Goal: Task Accomplishment & Management: Manage account settings

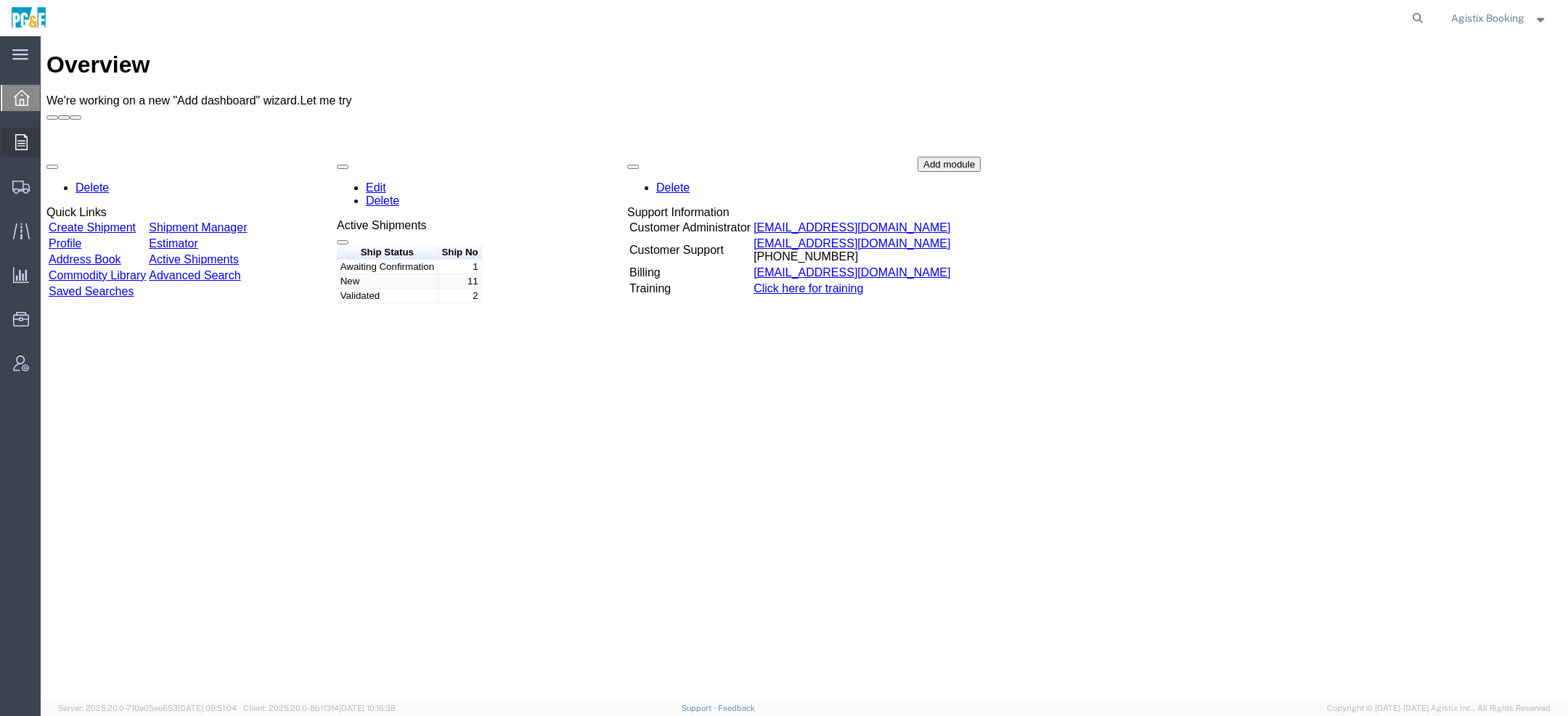
click at [19, 142] on icon at bounding box center [22, 142] width 13 height 16
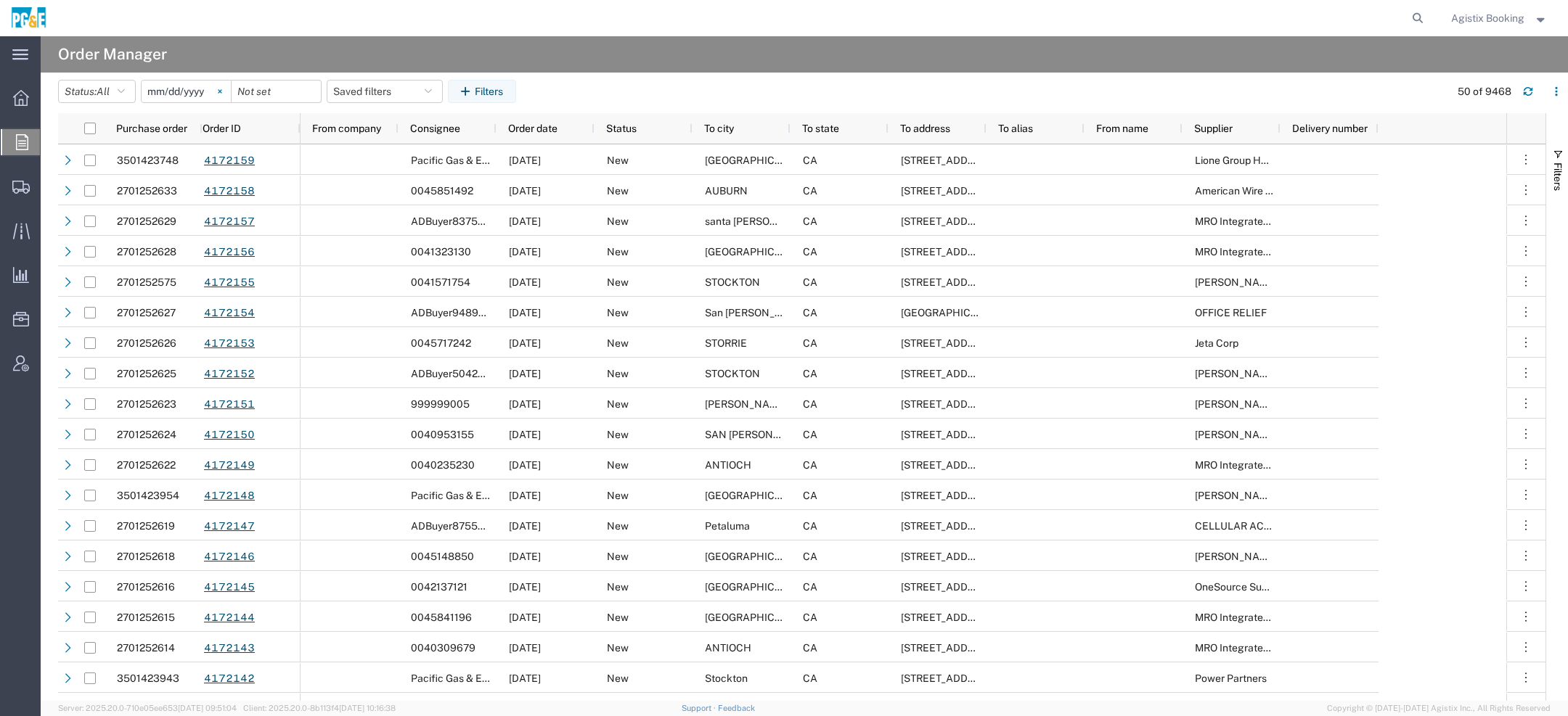
click at [224, 94] on svg-icon at bounding box center [220, 92] width 22 height 22
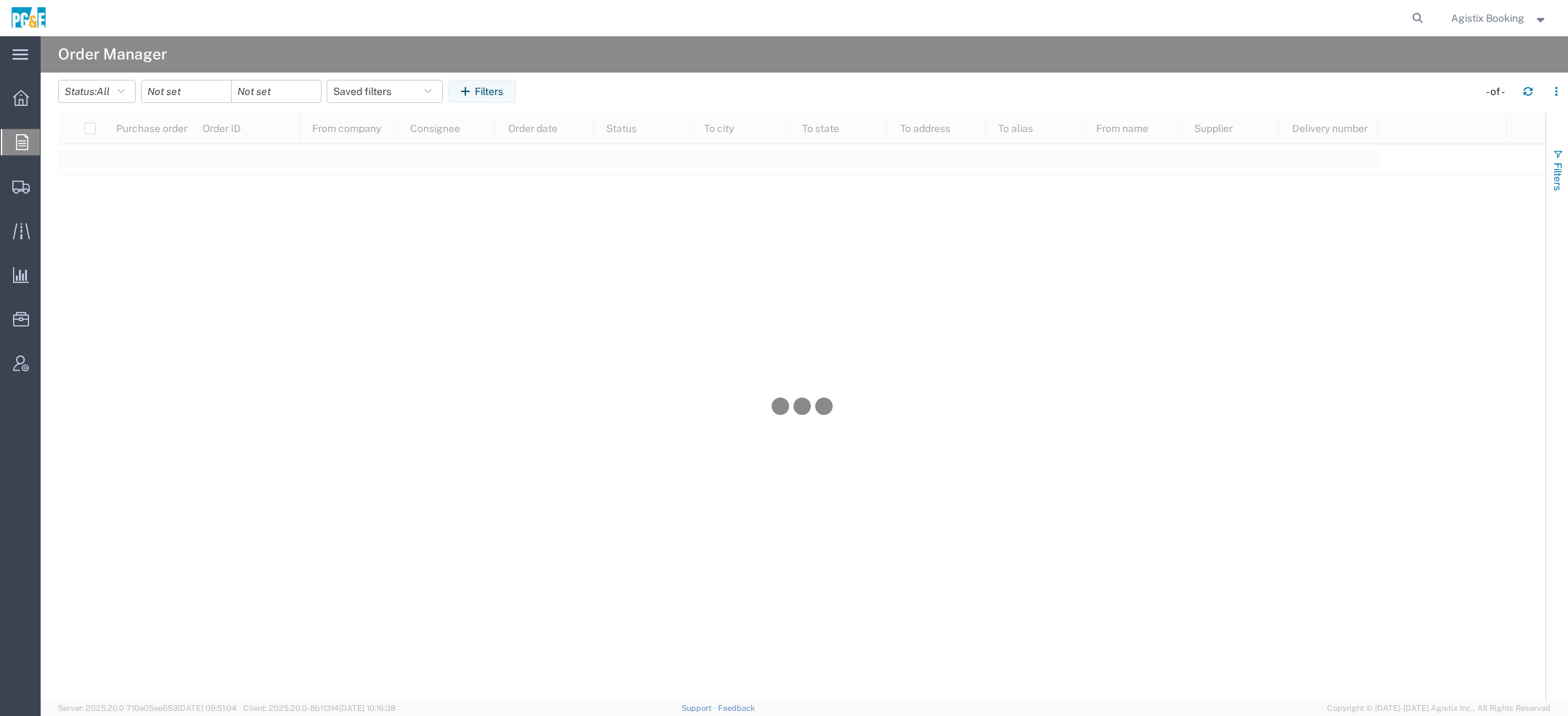
click at [1393, 171] on span "Filters" at bounding box center [1557, 176] width 12 height 28
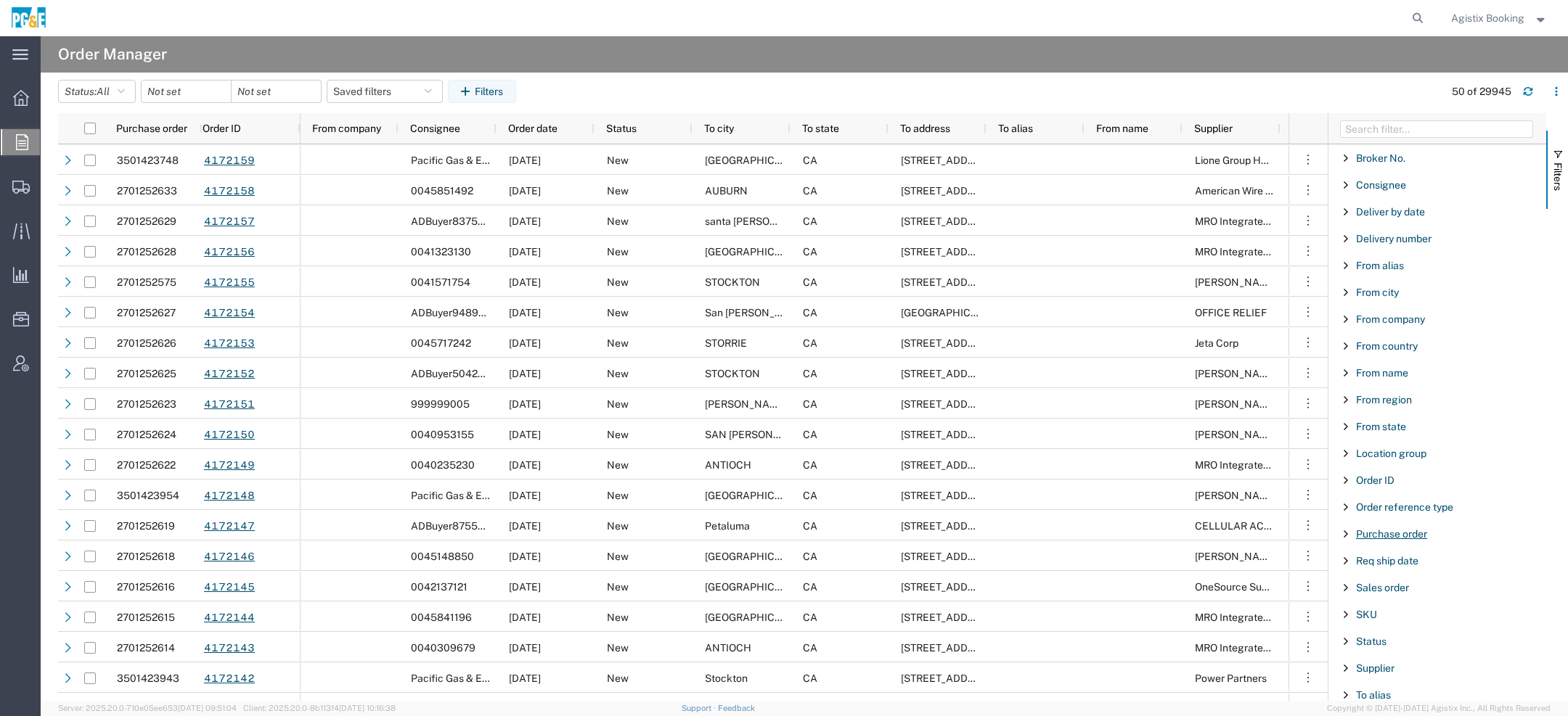
click at [1381, 533] on span "Purchase order" at bounding box center [1391, 533] width 71 height 12
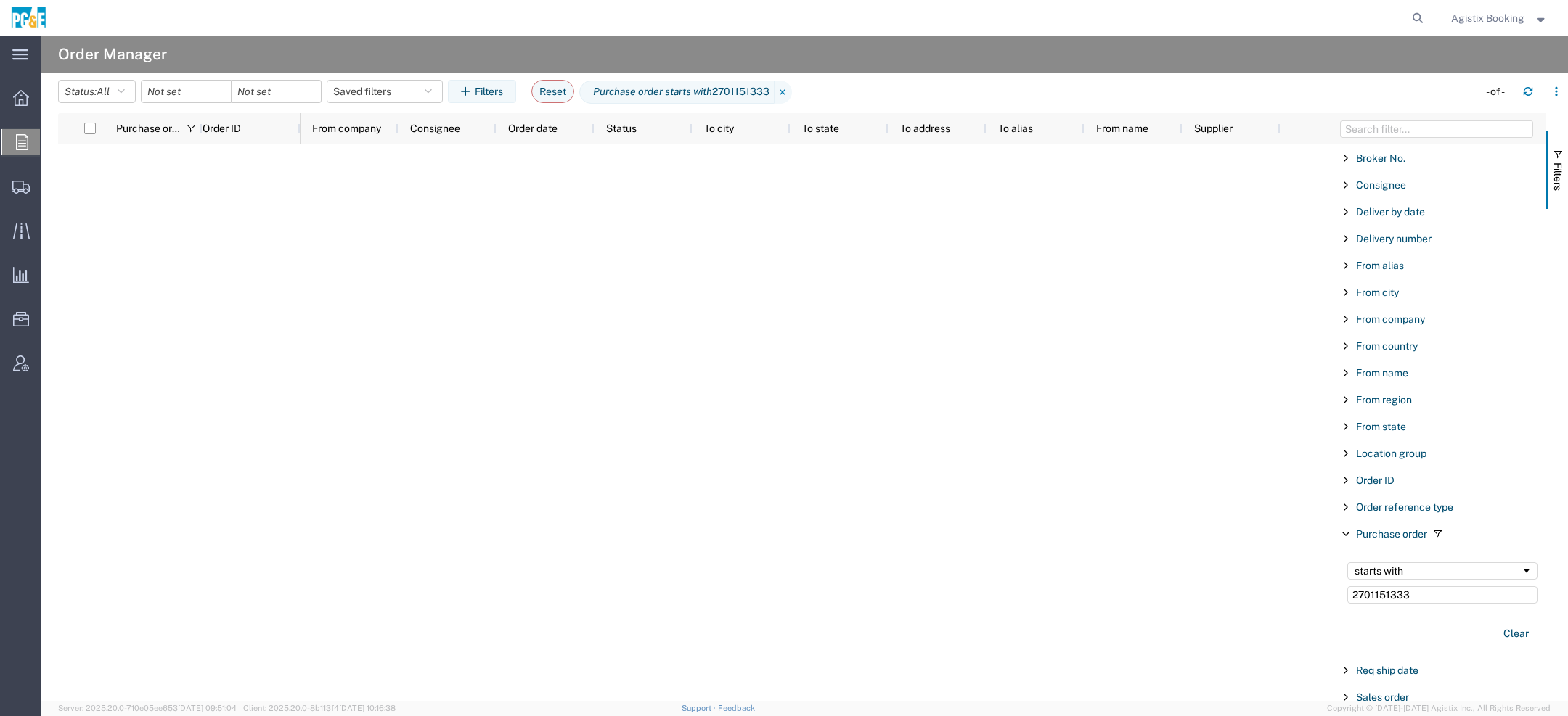
type input "2701151333"
click at [160, 93] on input "date" at bounding box center [185, 92] width 89 height 22
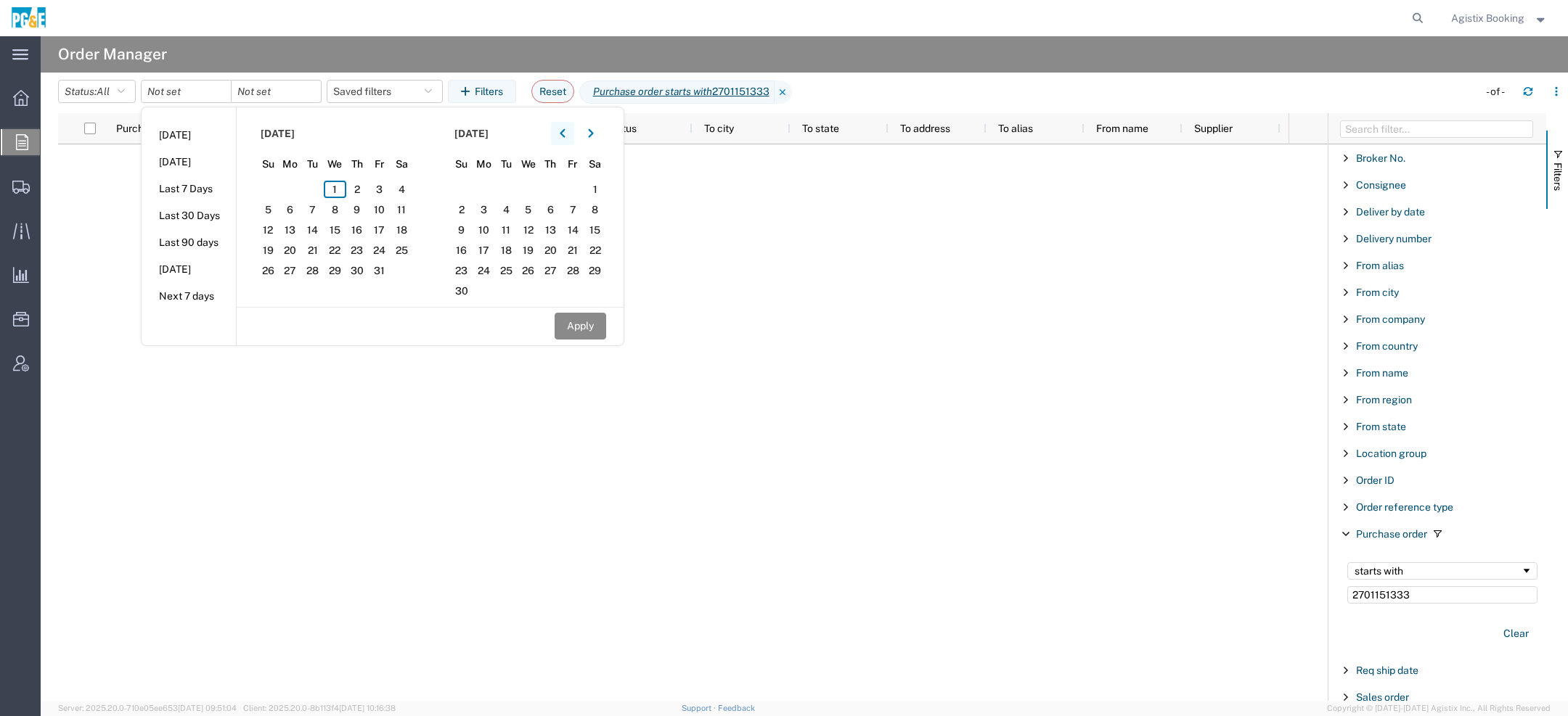
click at [566, 133] on icon "button" at bounding box center [562, 133] width 5 height 10
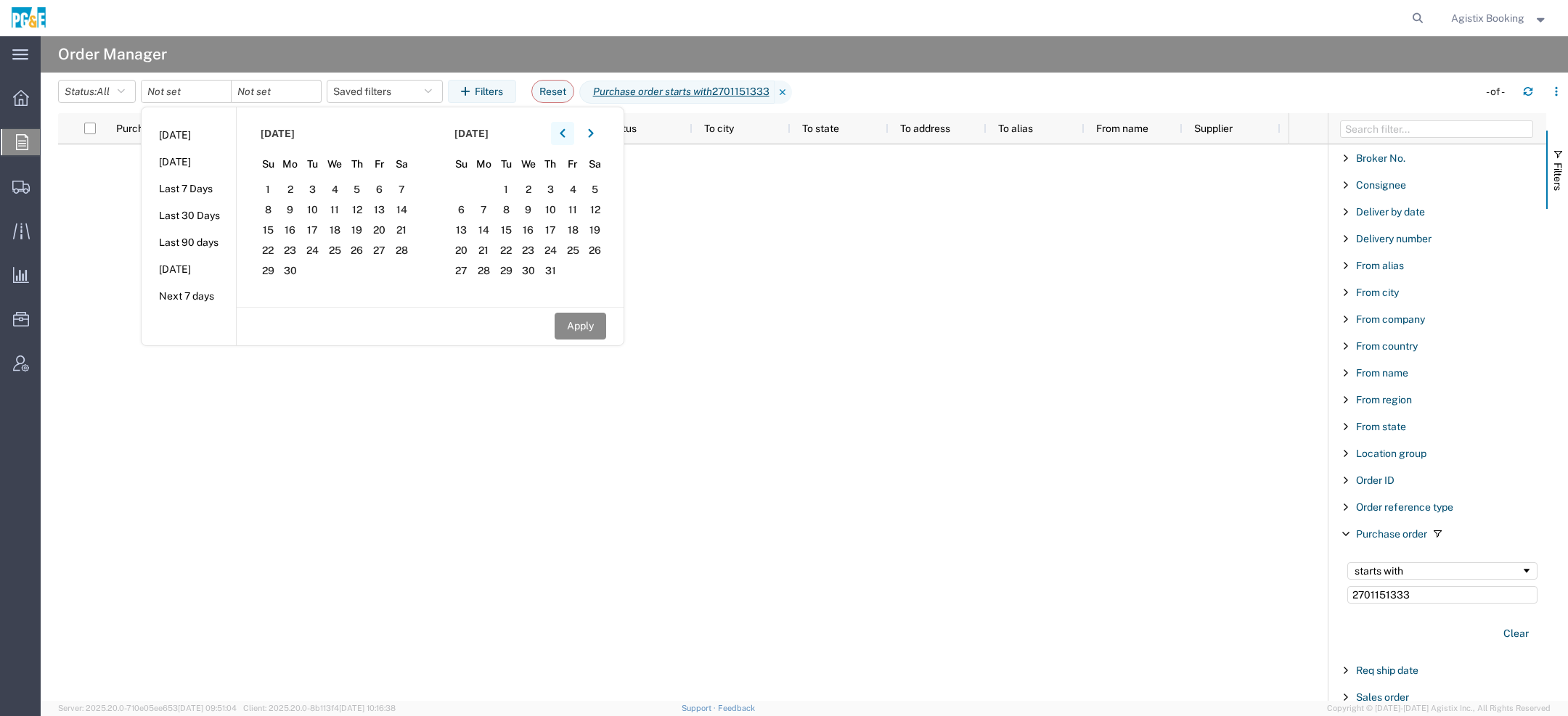
click at [566, 133] on icon "button" at bounding box center [562, 133] width 5 height 10
click at [594, 188] on span "1" at bounding box center [595, 189] width 22 height 17
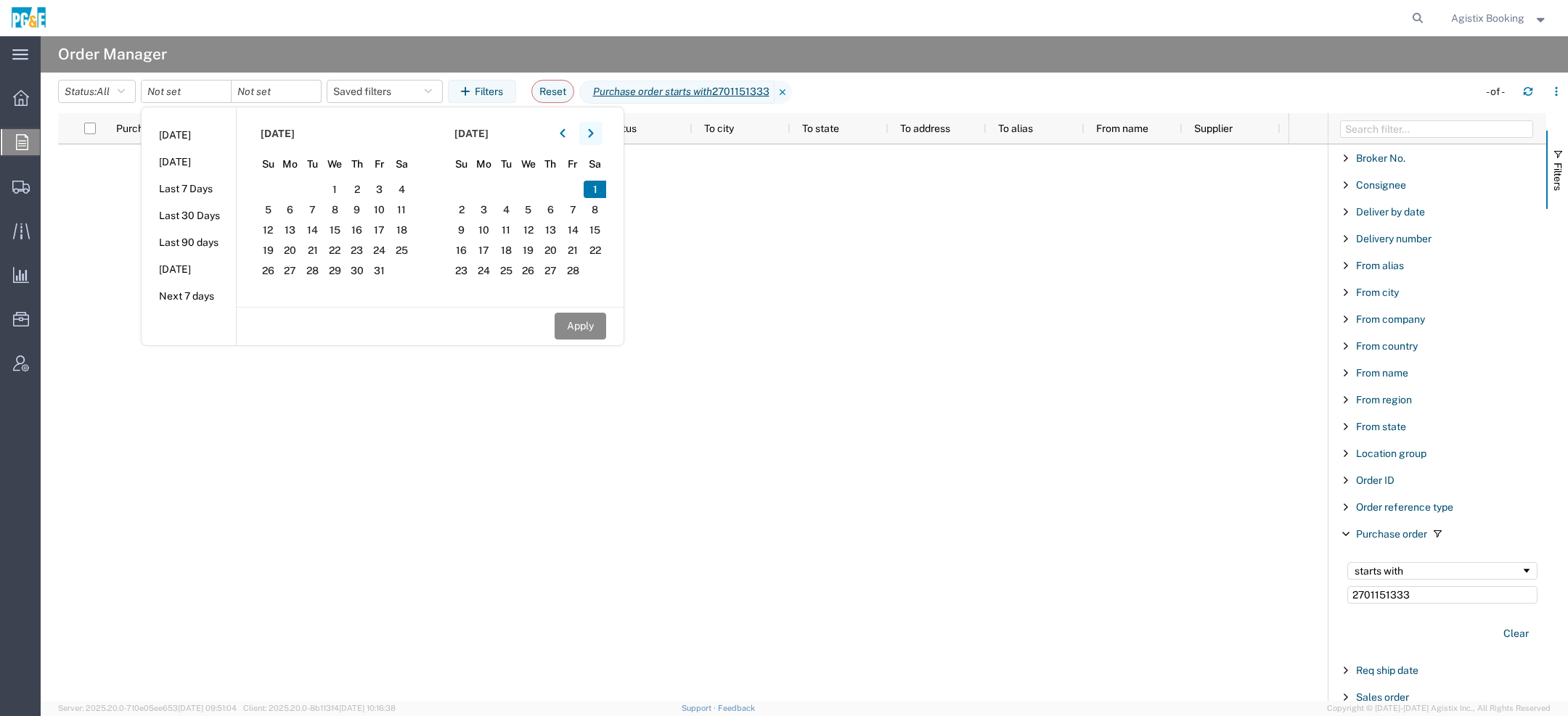
click at [594, 132] on icon "button" at bounding box center [591, 133] width 5 height 10
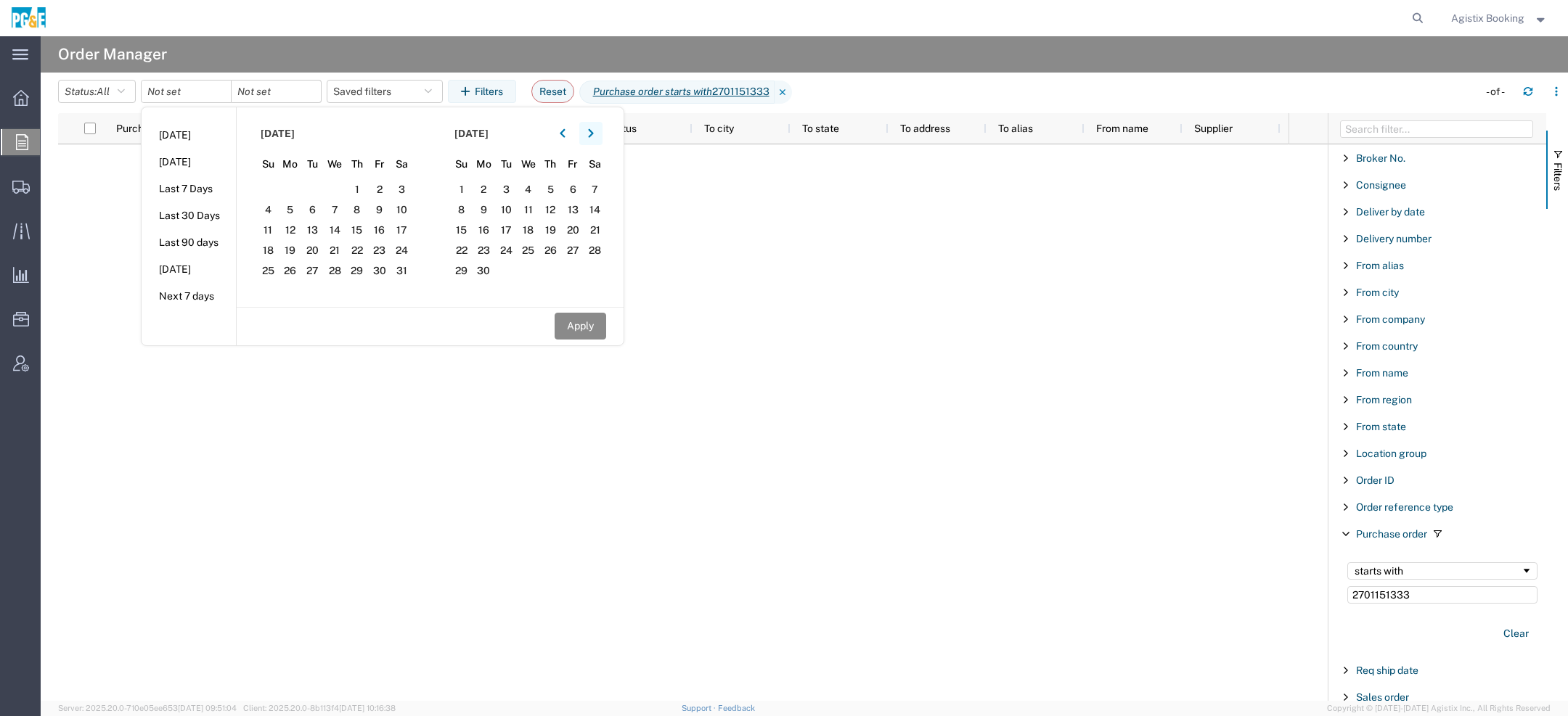
click at [594, 132] on icon "button" at bounding box center [591, 133] width 5 height 10
click at [531, 186] on span "1" at bounding box center [527, 189] width 22 height 17
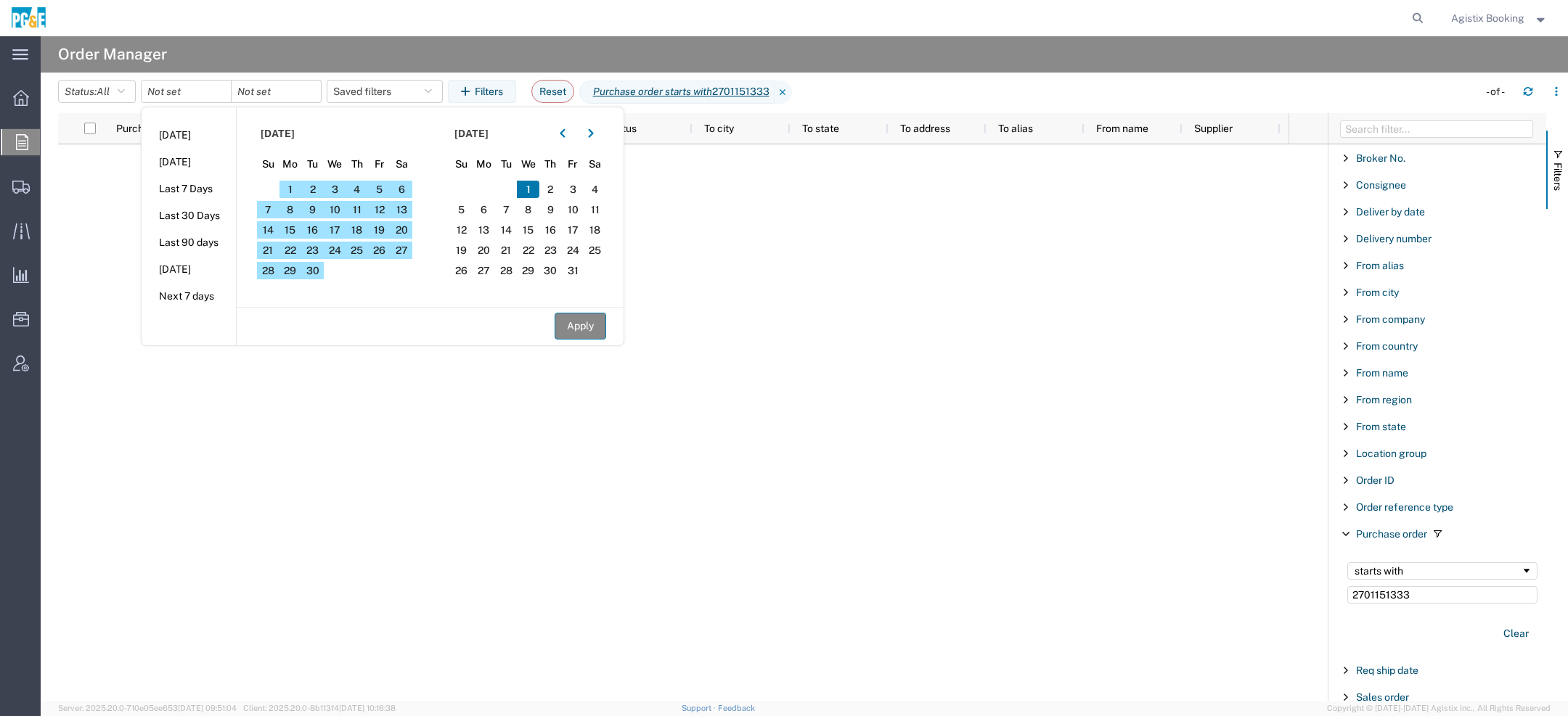
click at [579, 325] on button "Apply" at bounding box center [579, 327] width 51 height 27
type input "2025-02-01"
type input "2025-10-01"
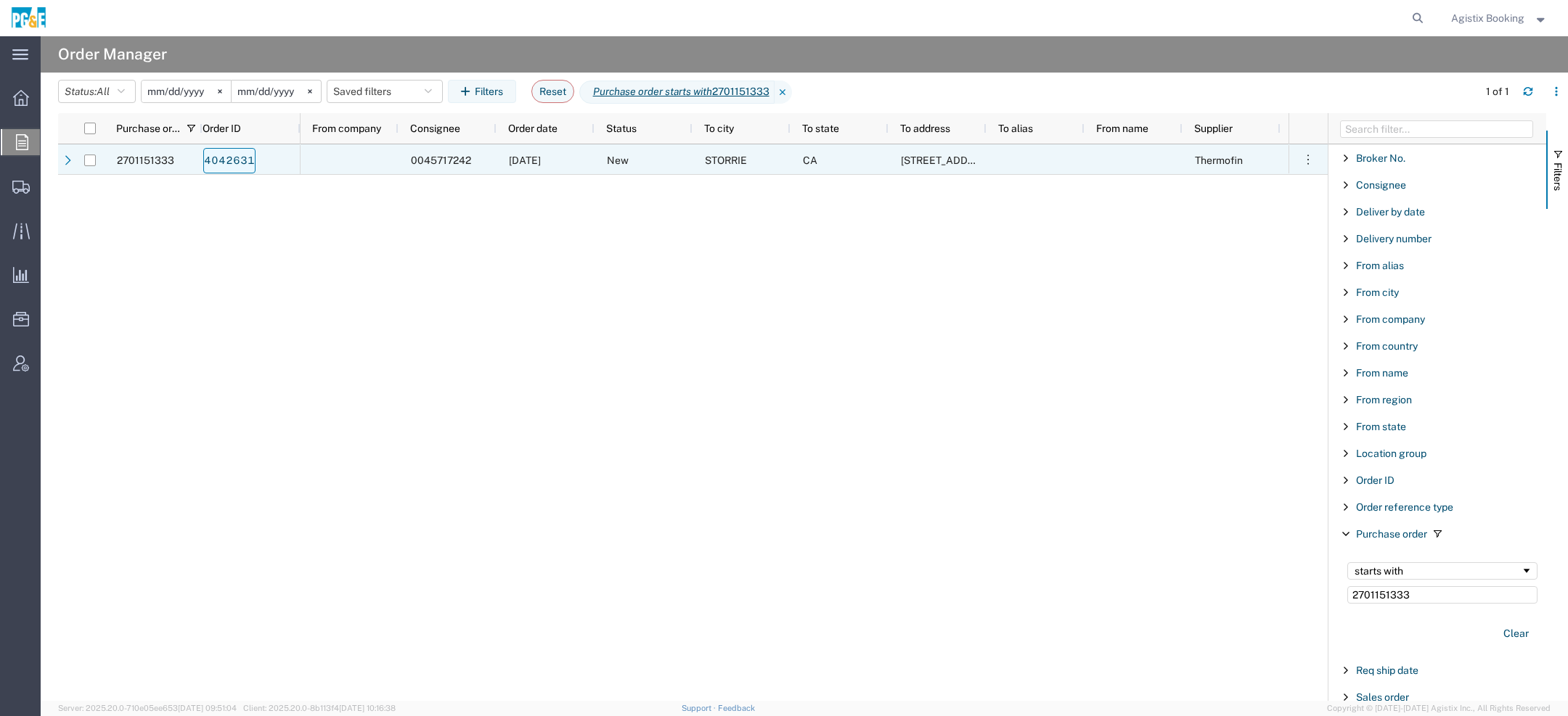
click at [230, 161] on link "4042631" at bounding box center [229, 161] width 52 height 25
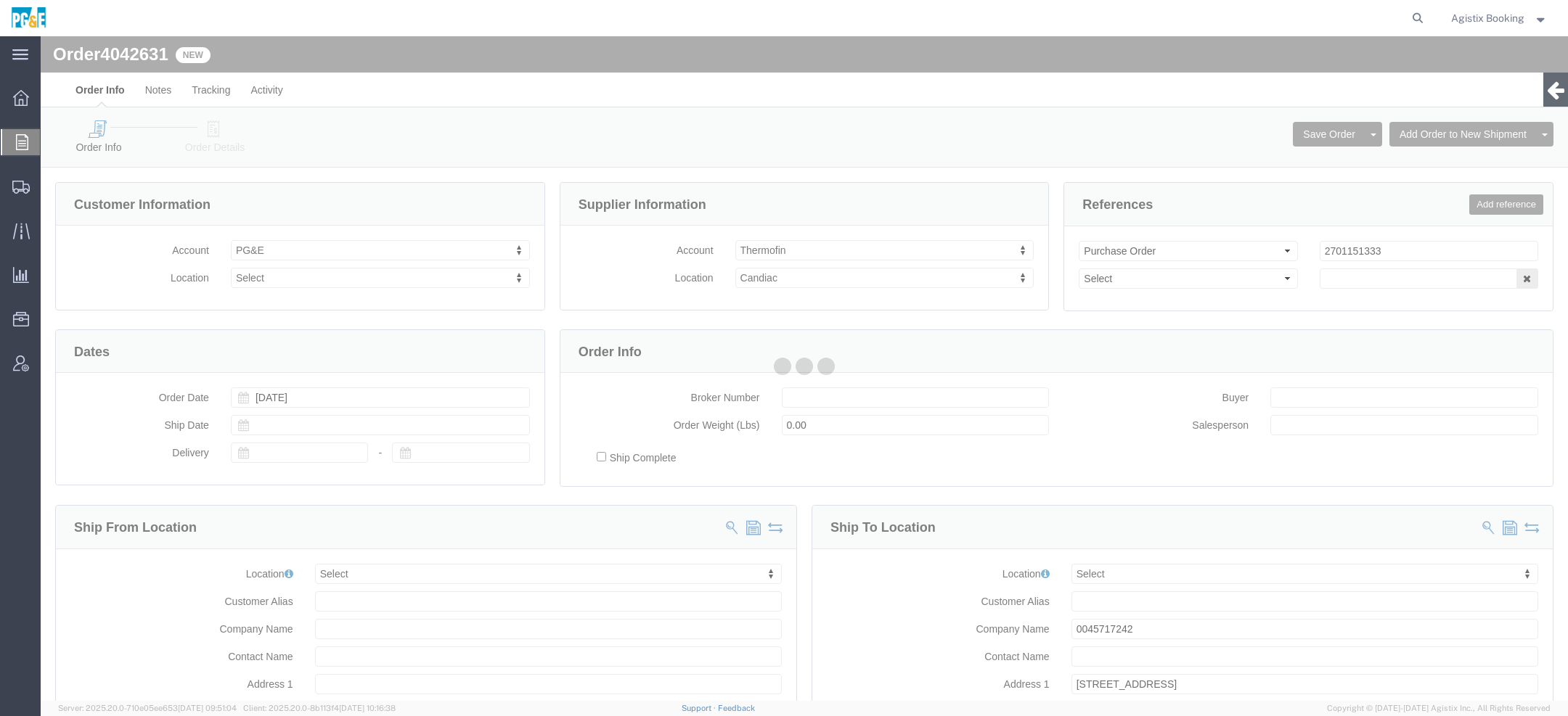
select select
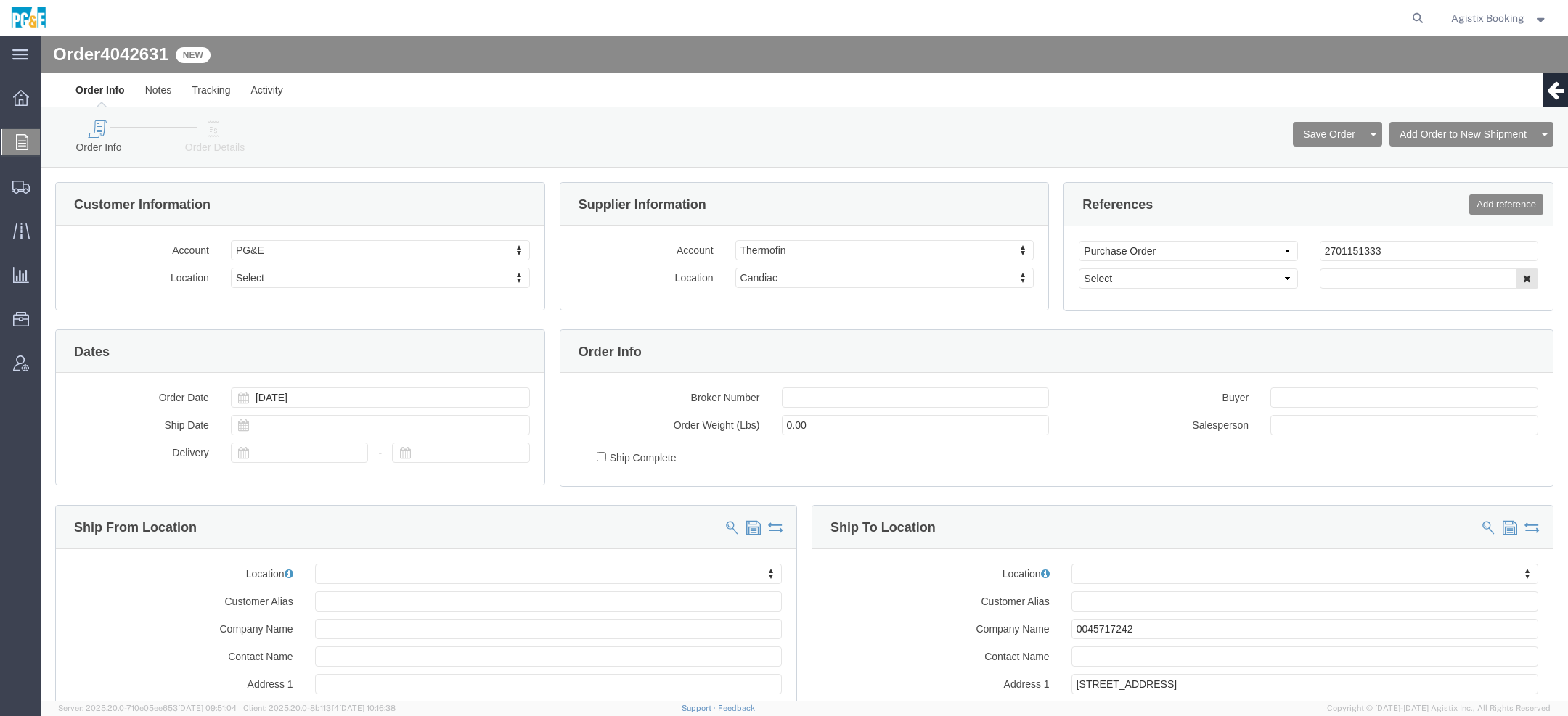
click link "Order Details"
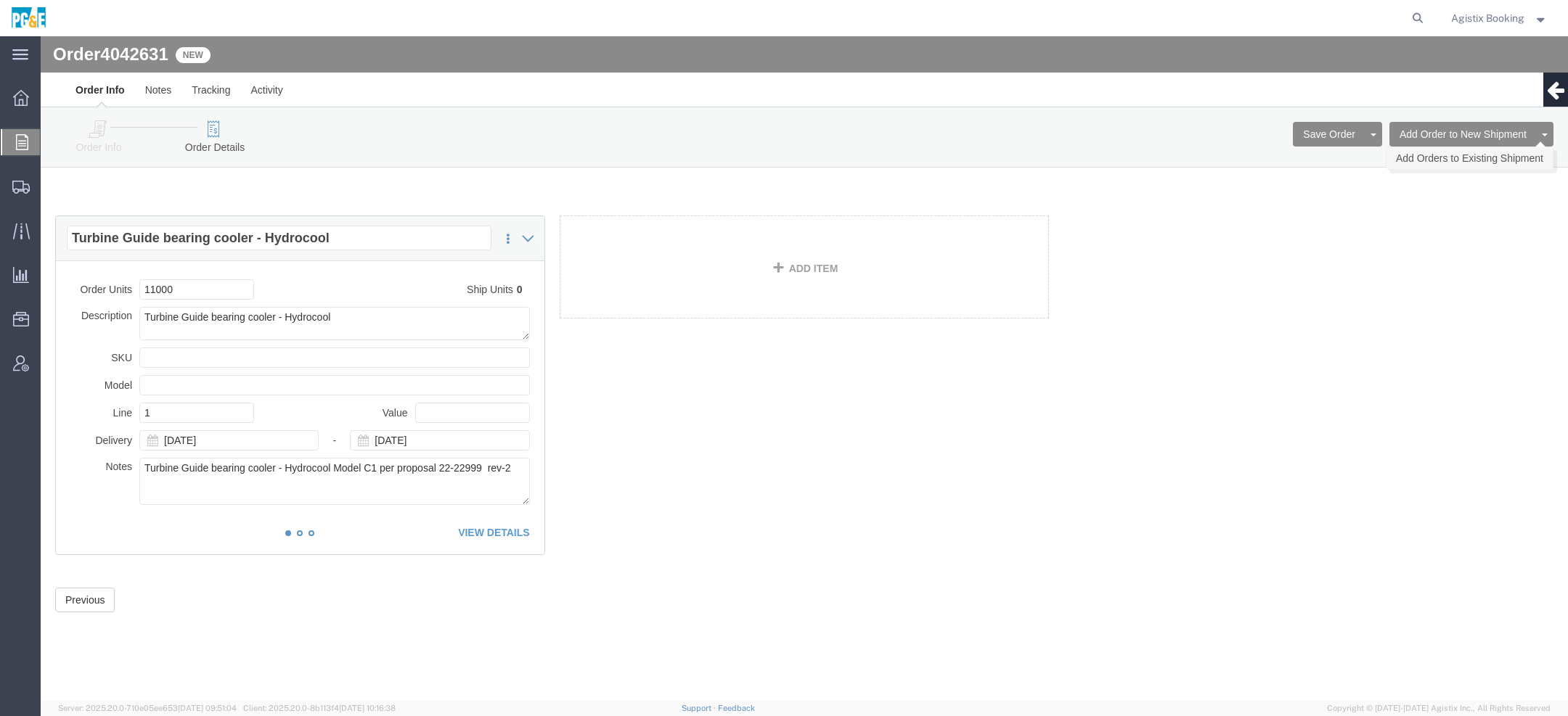
click link "Add Orders to Existing Shipment"
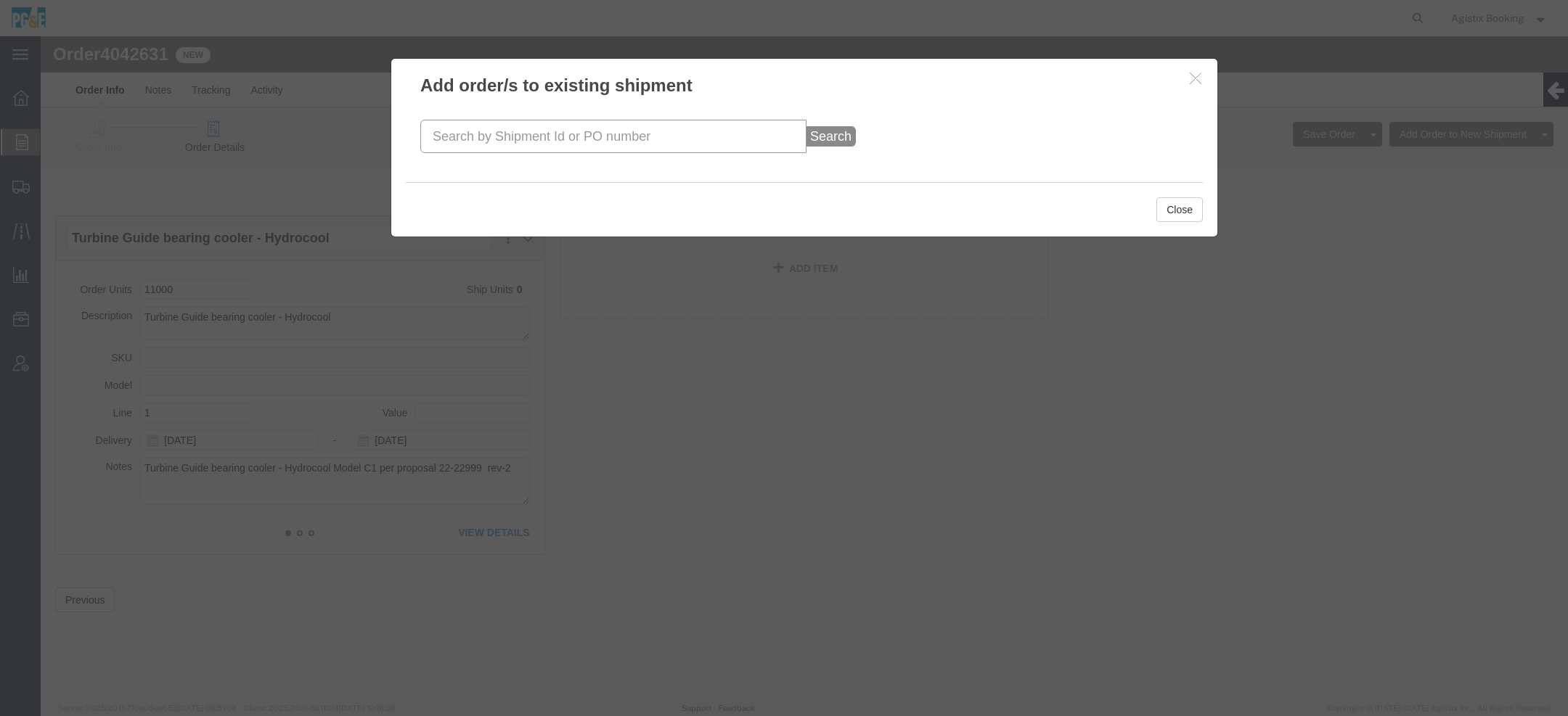
click input "text"
paste input "56996907"
type input "56996907"
click button "Search"
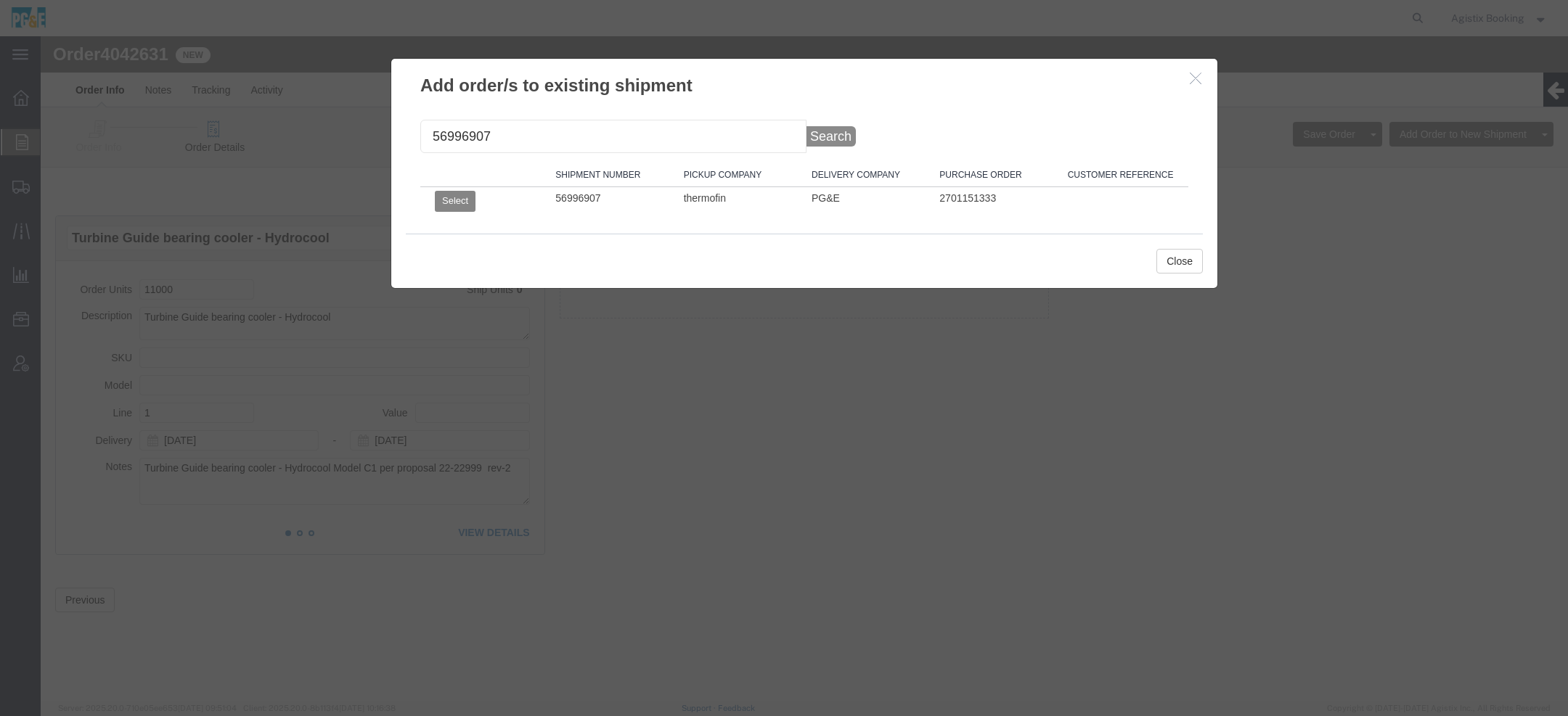
click button "Select"
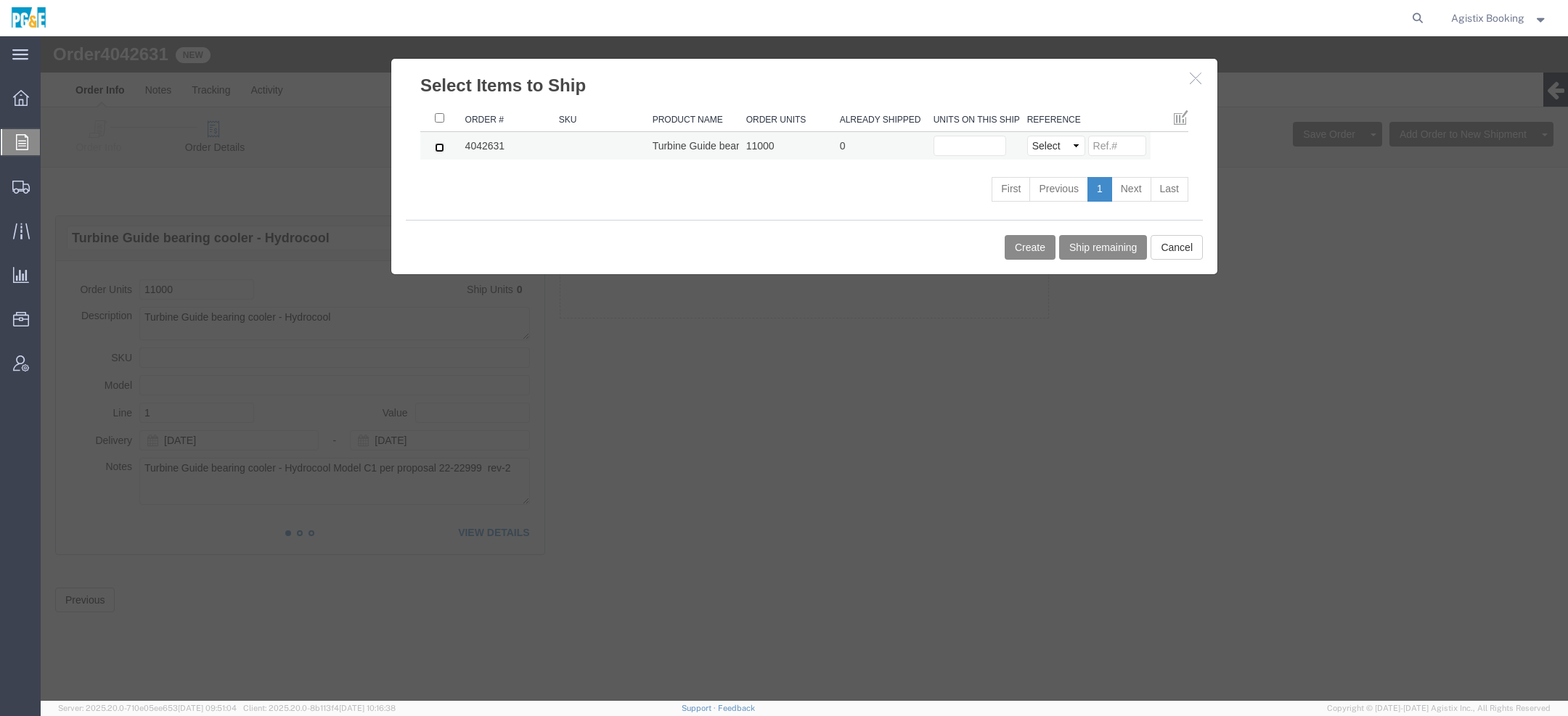
click input "checkbox"
checkbox input "true"
click input "text"
type input "1"
click button "Create"
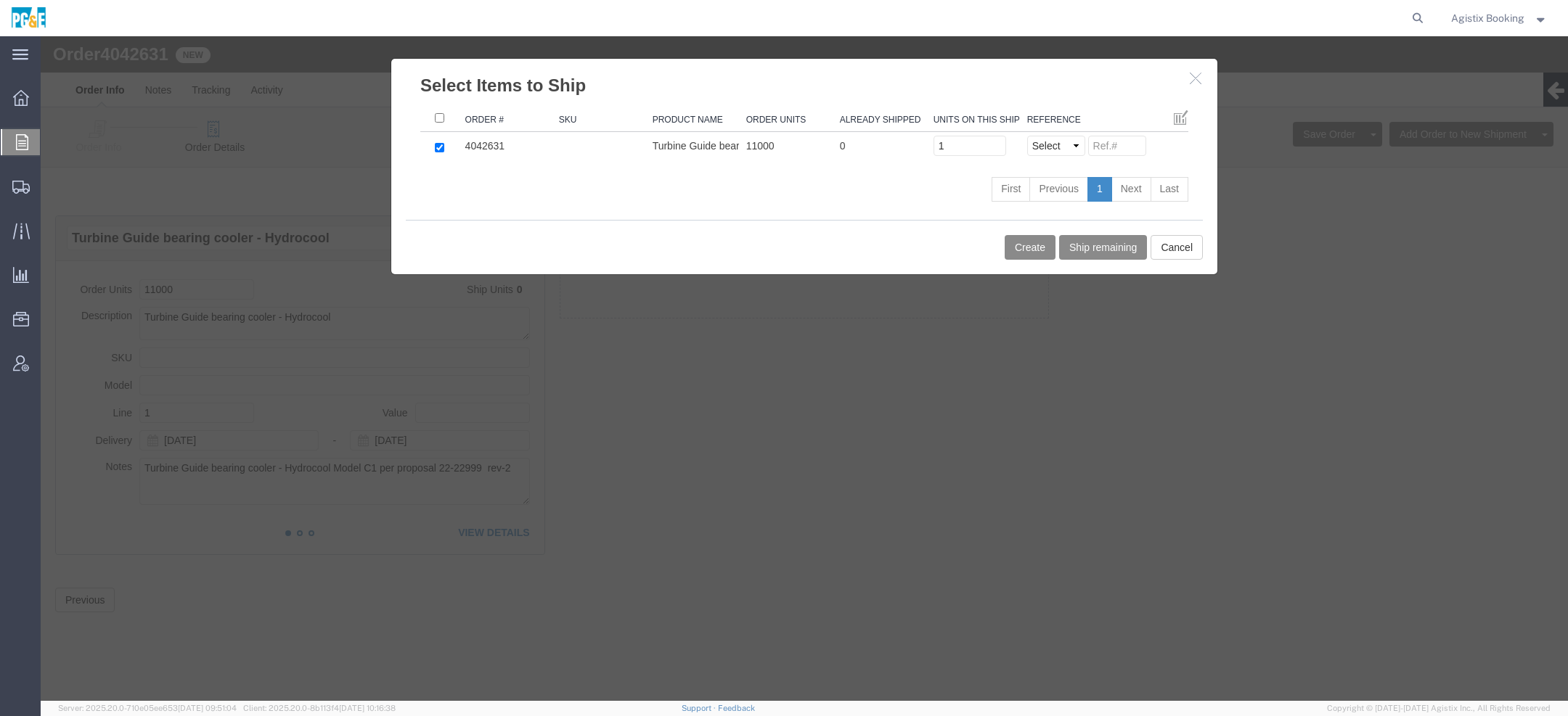
click div
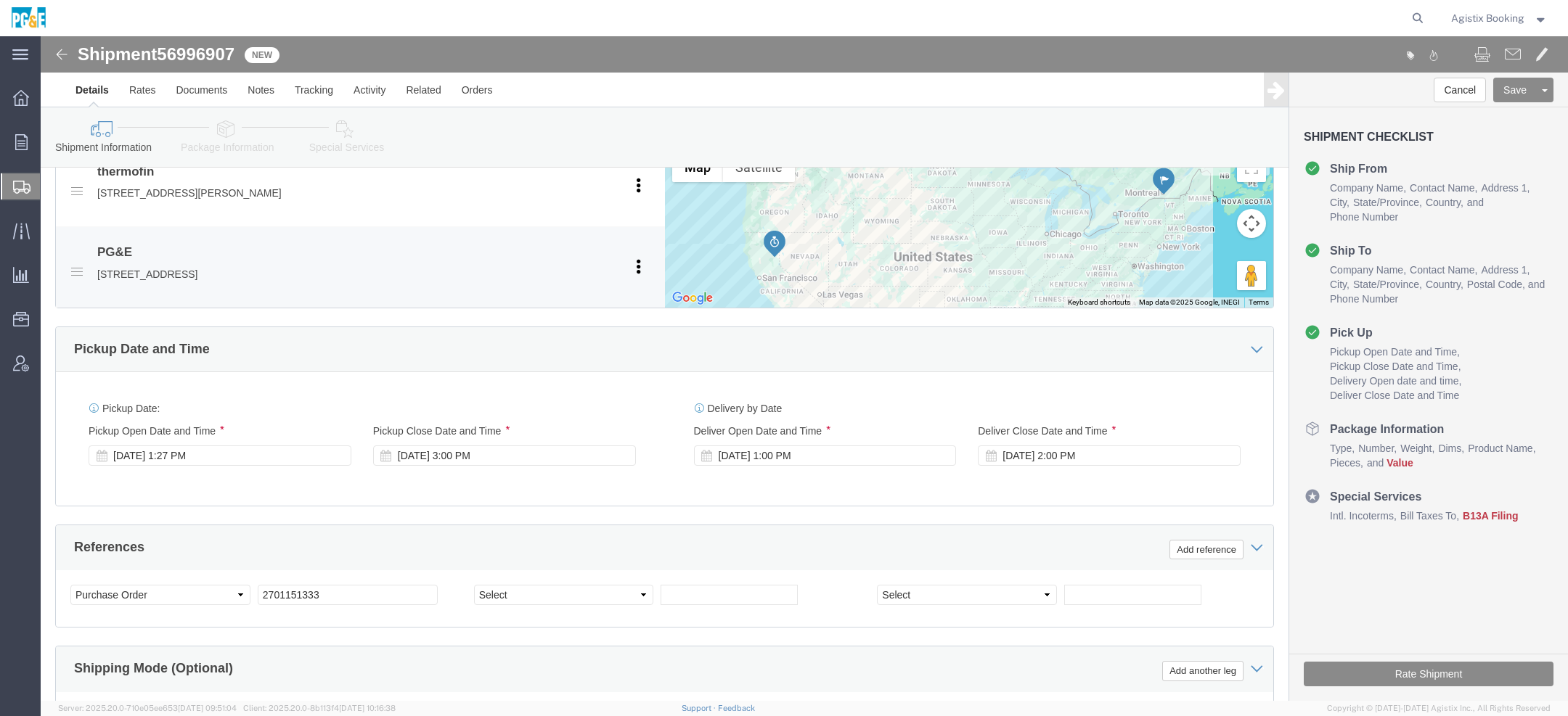
scroll to position [562, 0]
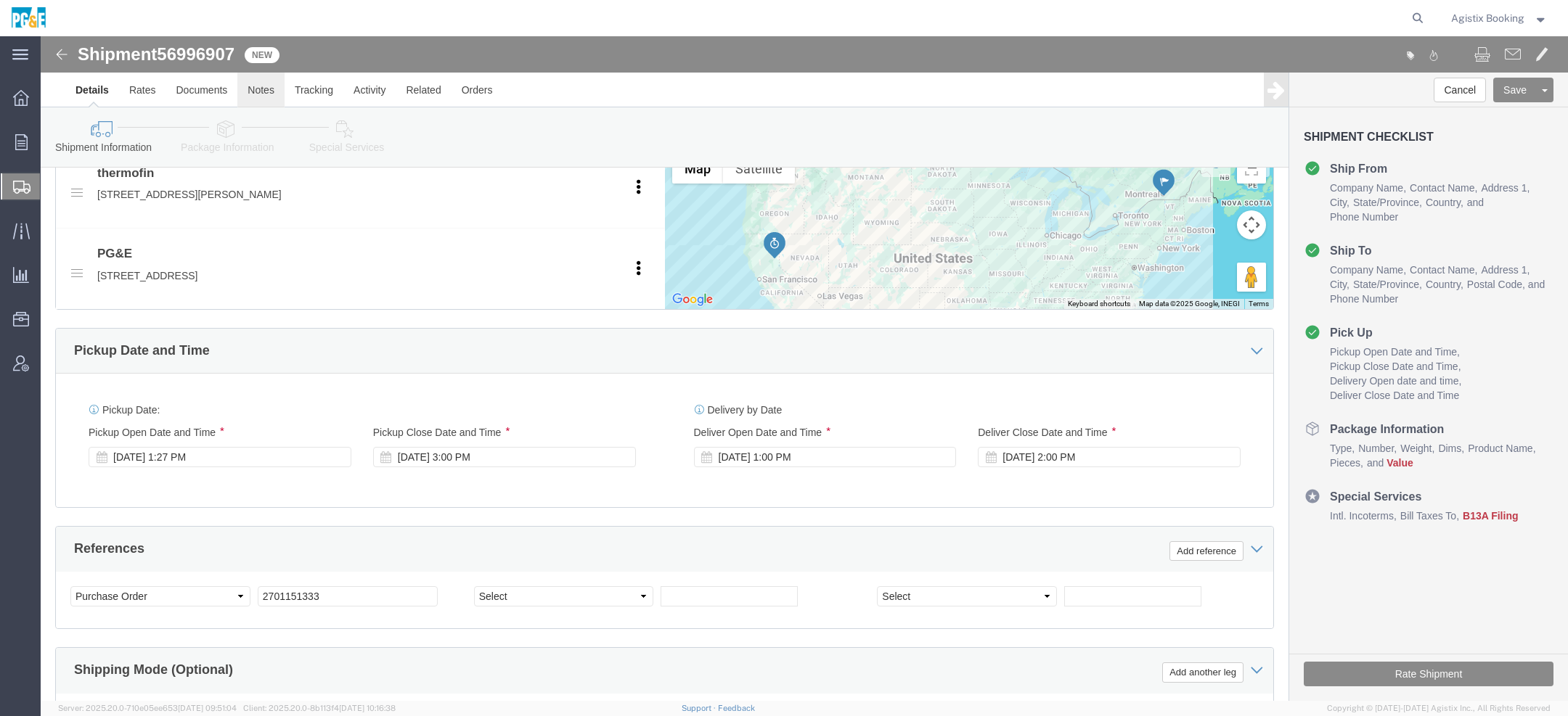
click link "Notes"
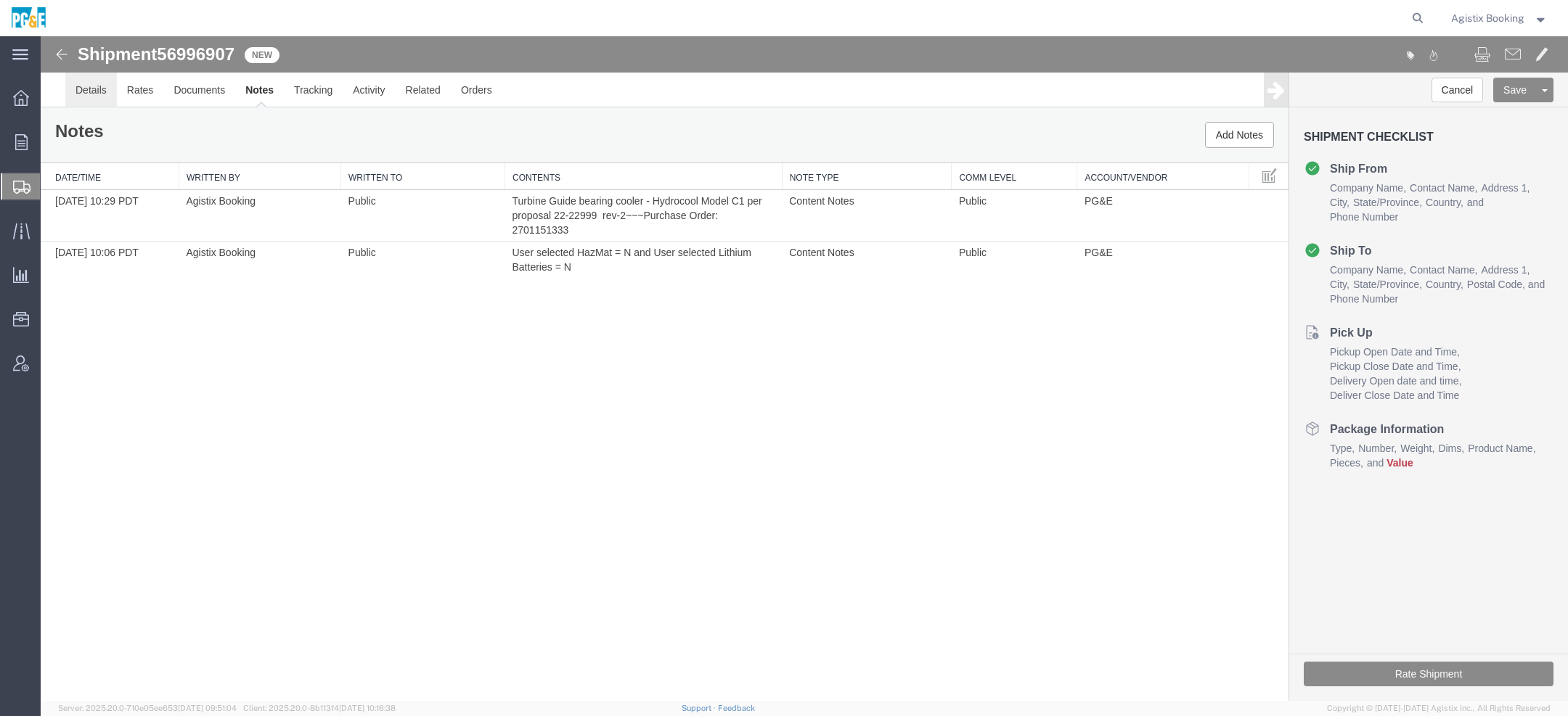
click at [92, 99] on link "Details" at bounding box center [91, 90] width 51 height 35
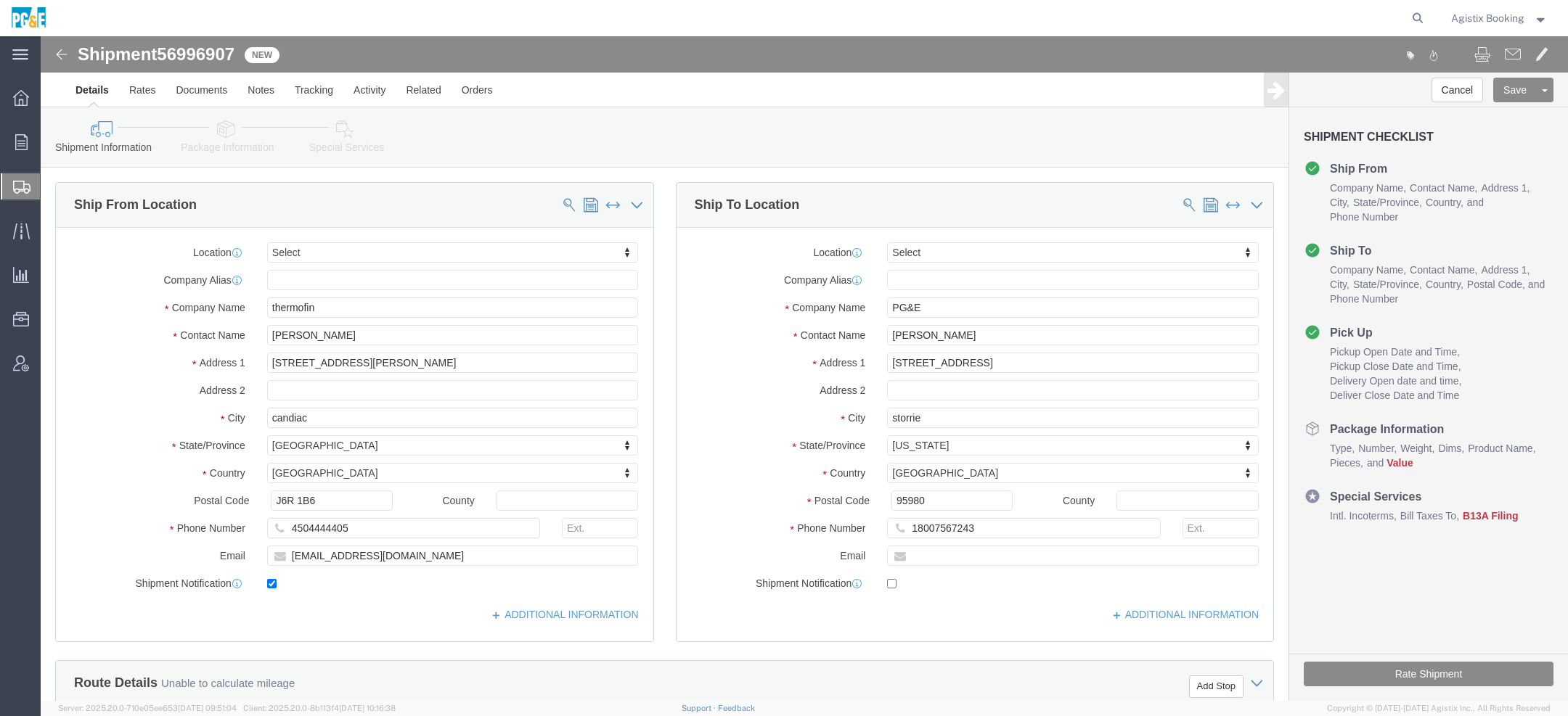
scroll to position [808, 0]
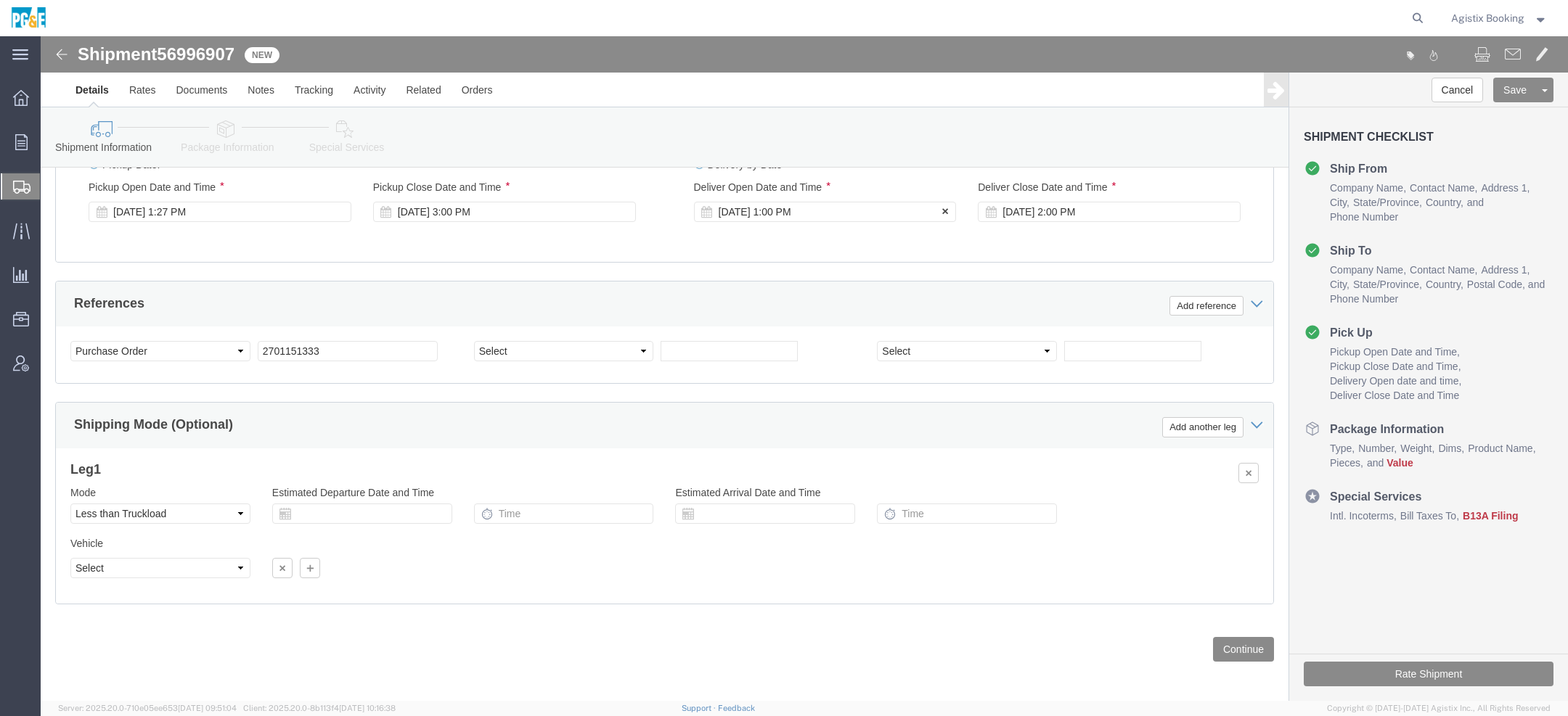
click div "Oct 13 2025 1:00 PM"
click button "Apply"
click div "Oct 13 2025 2:00 PM"
click div "Please fix the following errors Ship From Location Location Select Select My Pr…"
click link "Package Information"
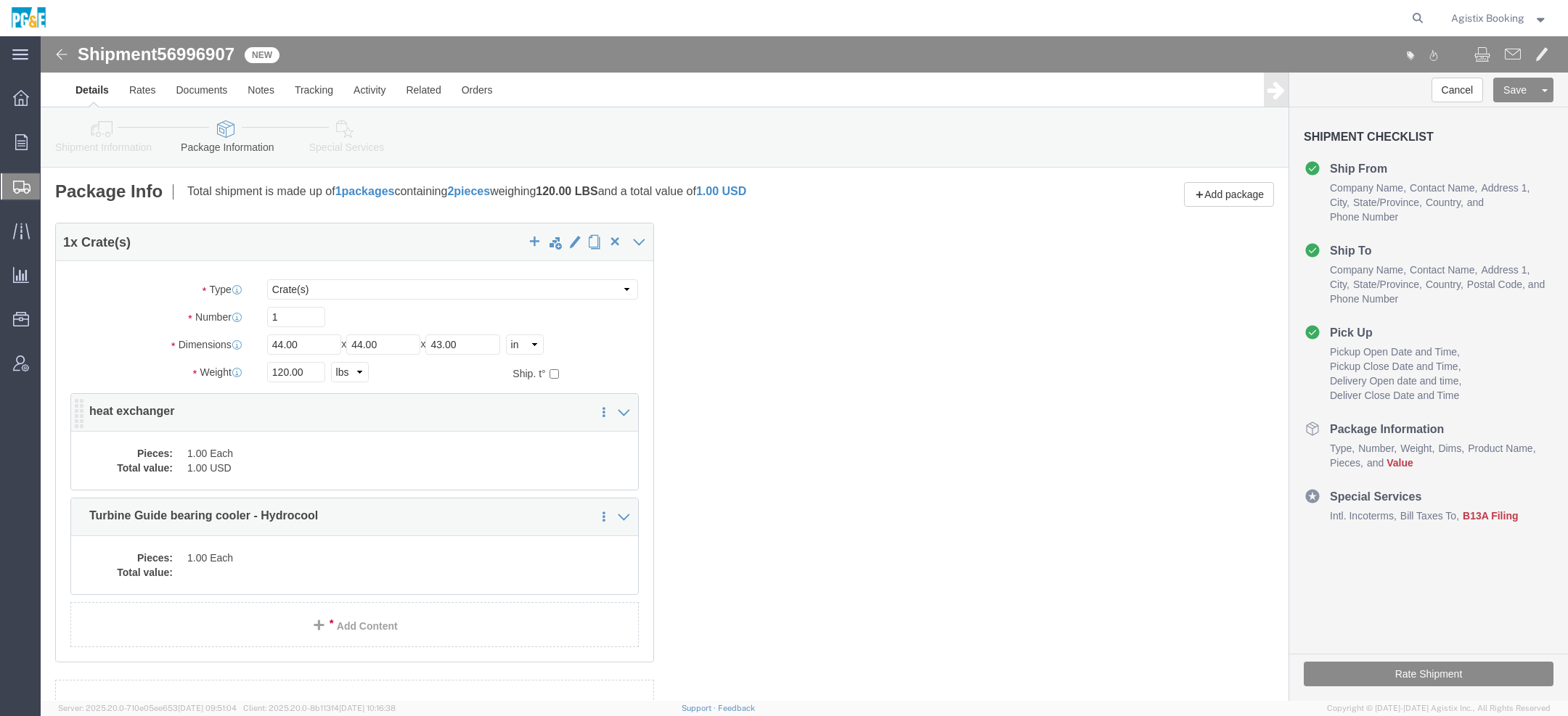
click dd "1.00 Each"
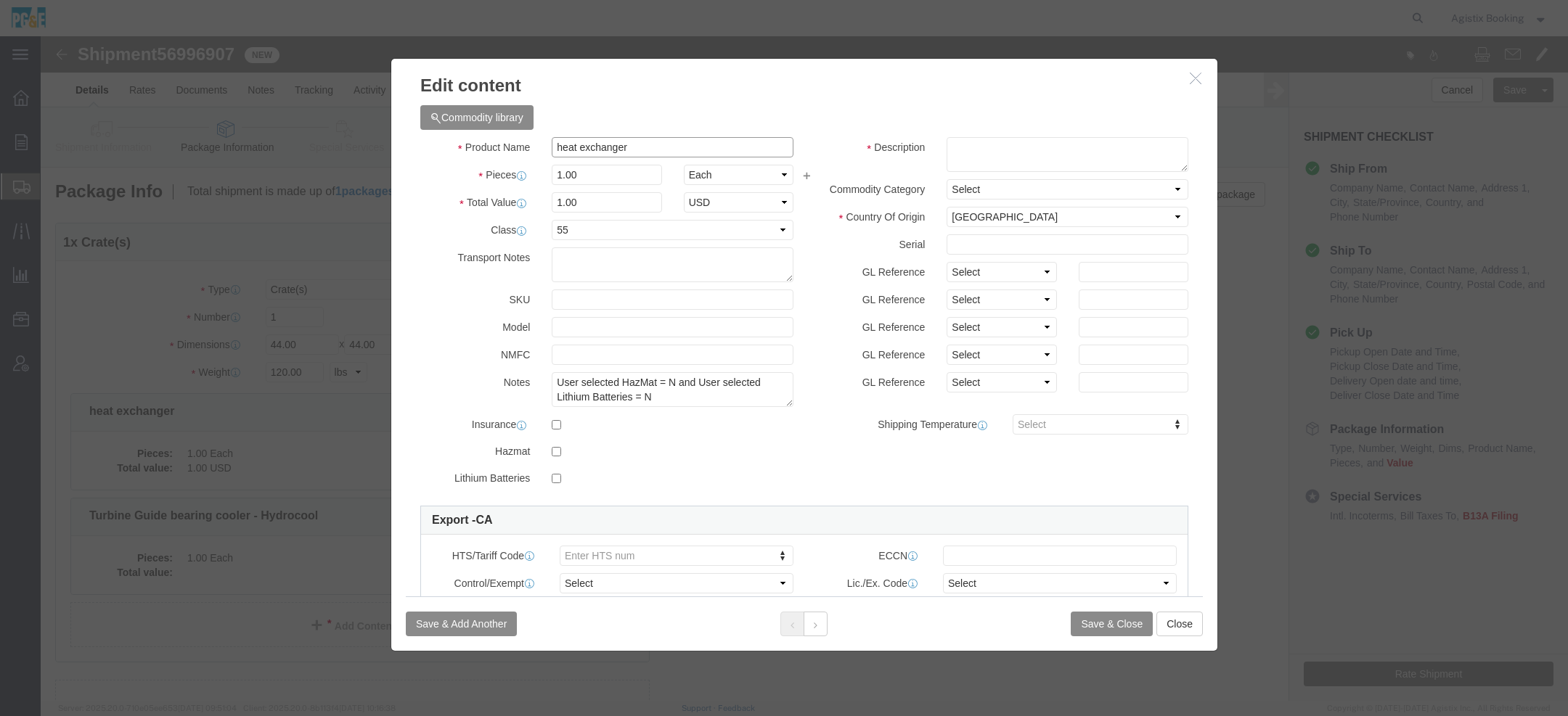
drag, startPoint x: 606, startPoint y: 112, endPoint x: 431, endPoint y: 109, distance: 175.0
click div "Product Name heat exchanger"
click icon "button"
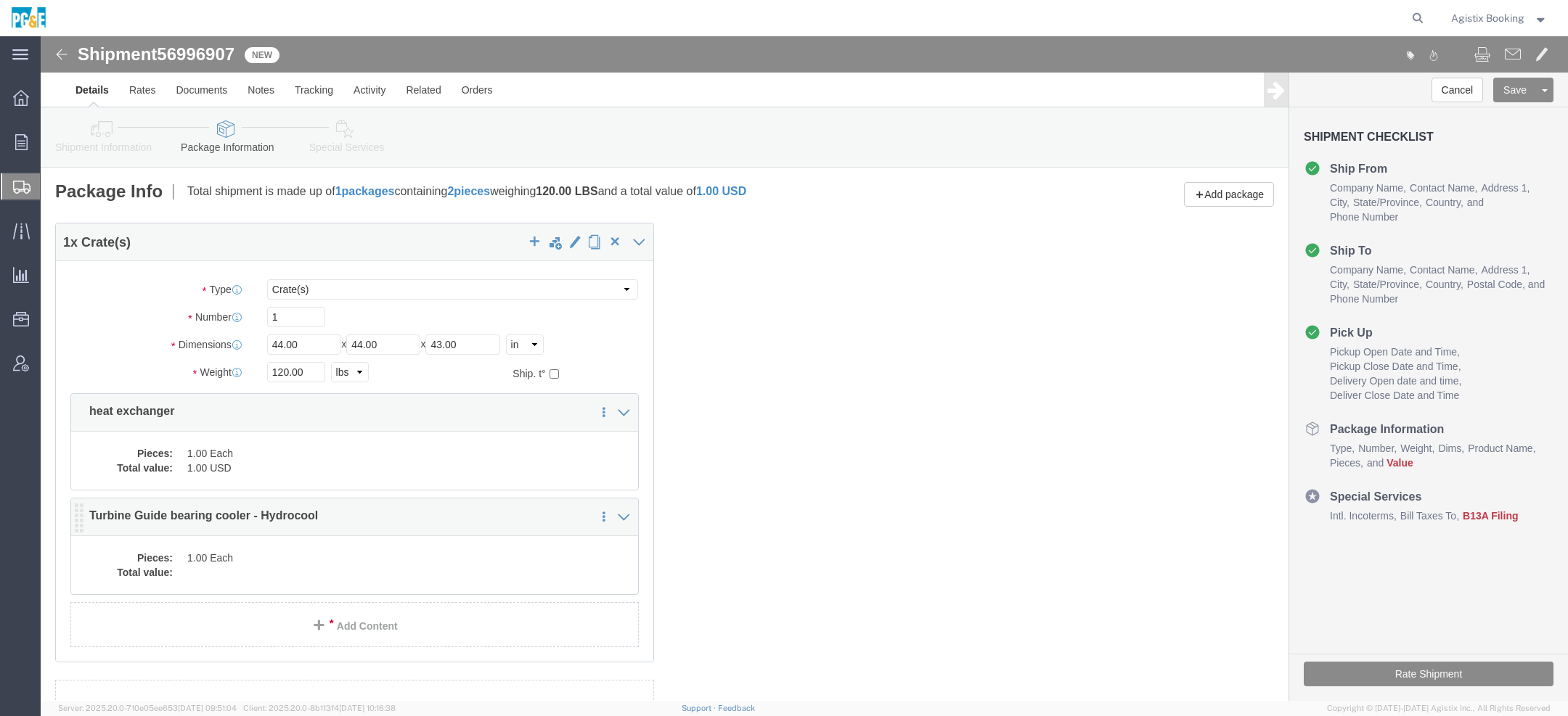
click dd "1.00 Each"
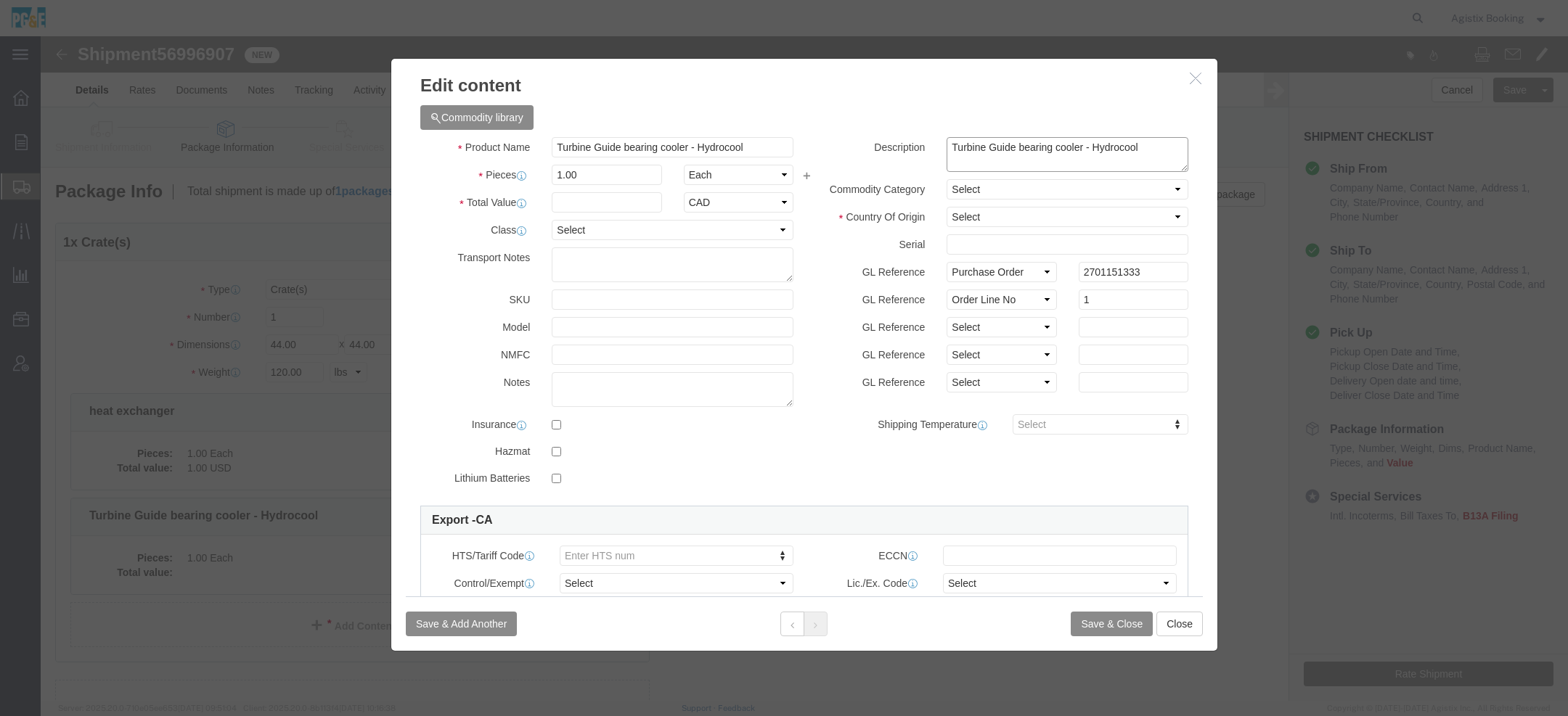
click textarea "Turbine Guide bearing cooler - Hydrocool"
paste textarea "heat exchanger"
type textarea "Turbine Guide bearing cooler - Hydrocool / heat exchanger"
click input "text"
type input "1"
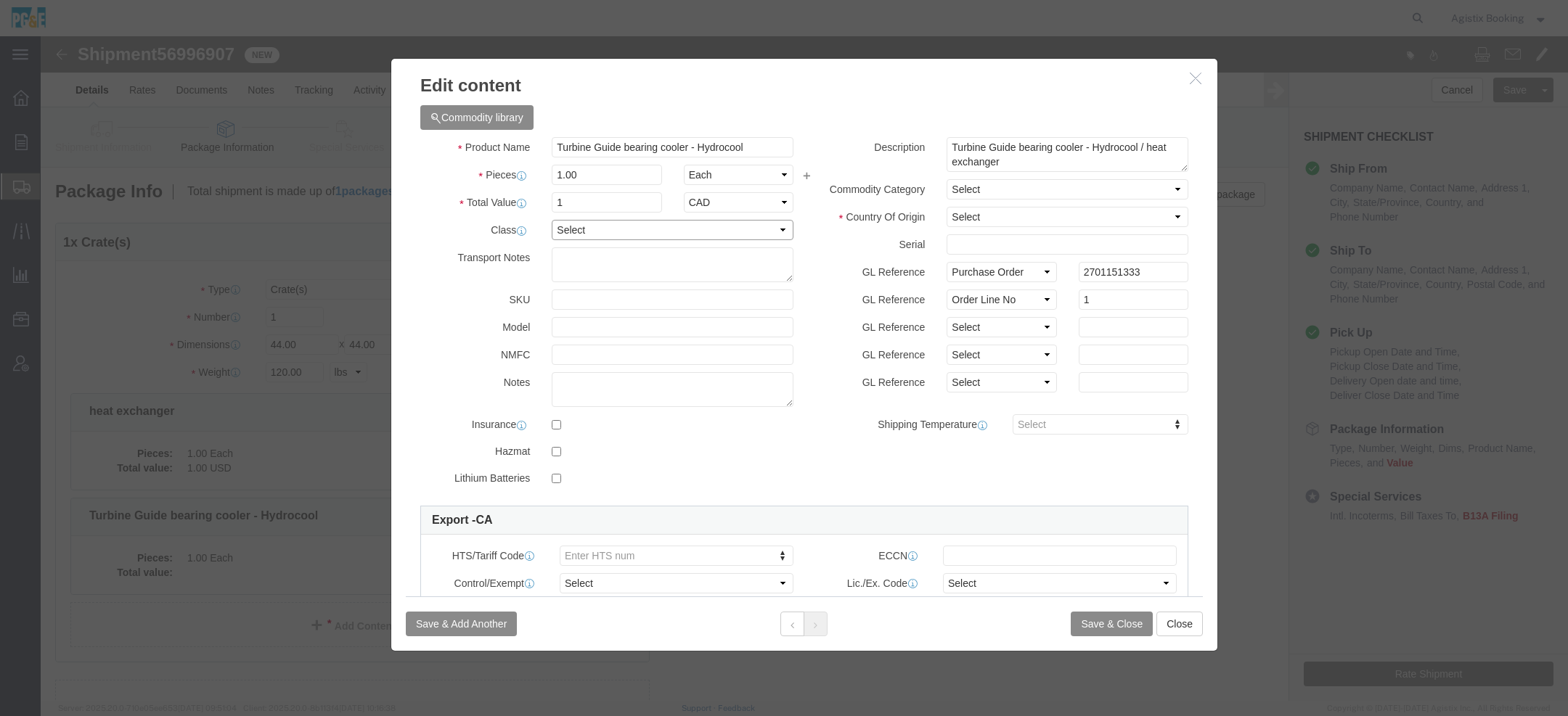
click select "Select 50 55 60 65 70 85 92.5 100 125 175 250 300 400"
select select "55"
click select "Select 50 55 60 65 70 85 92.5 100 125 175 250 300 400"
click select "Select Afghanistan Åland Islands Albania Algeria American Samoa Andorra Angola …"
select select "CA"
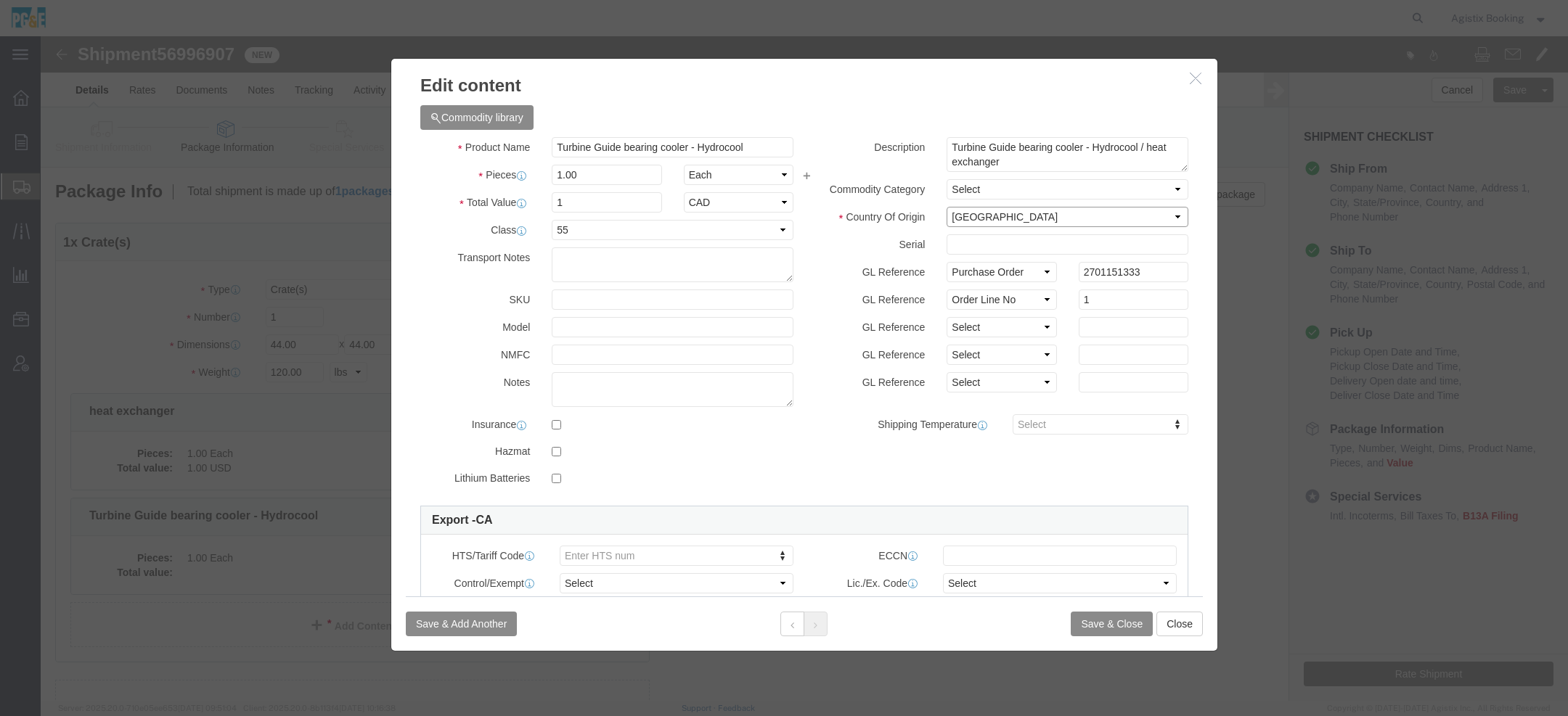
click select "Select Afghanistan Åland Islands Albania Algeria American Samoa Andorra Angola …"
click button "Save & Close"
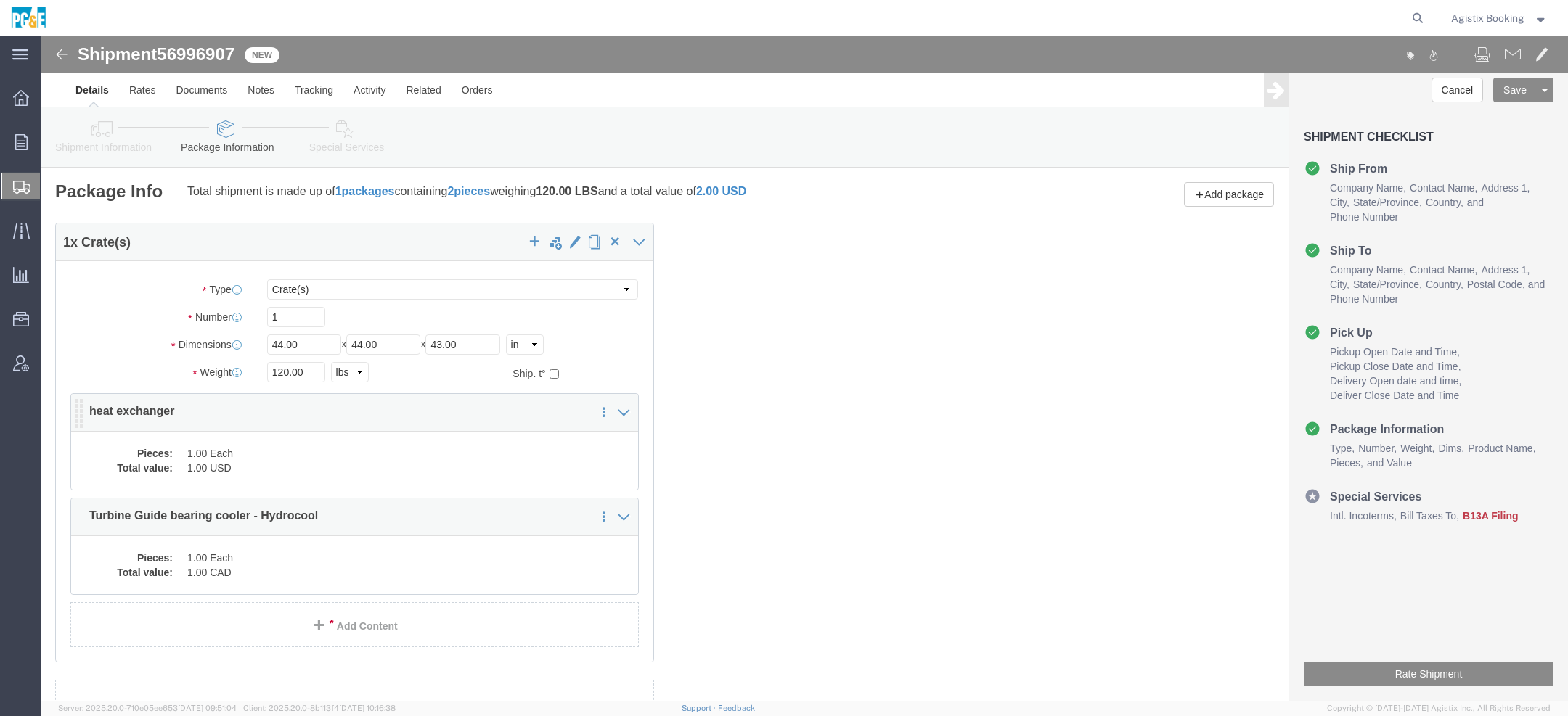
click dd "1.00 Each"
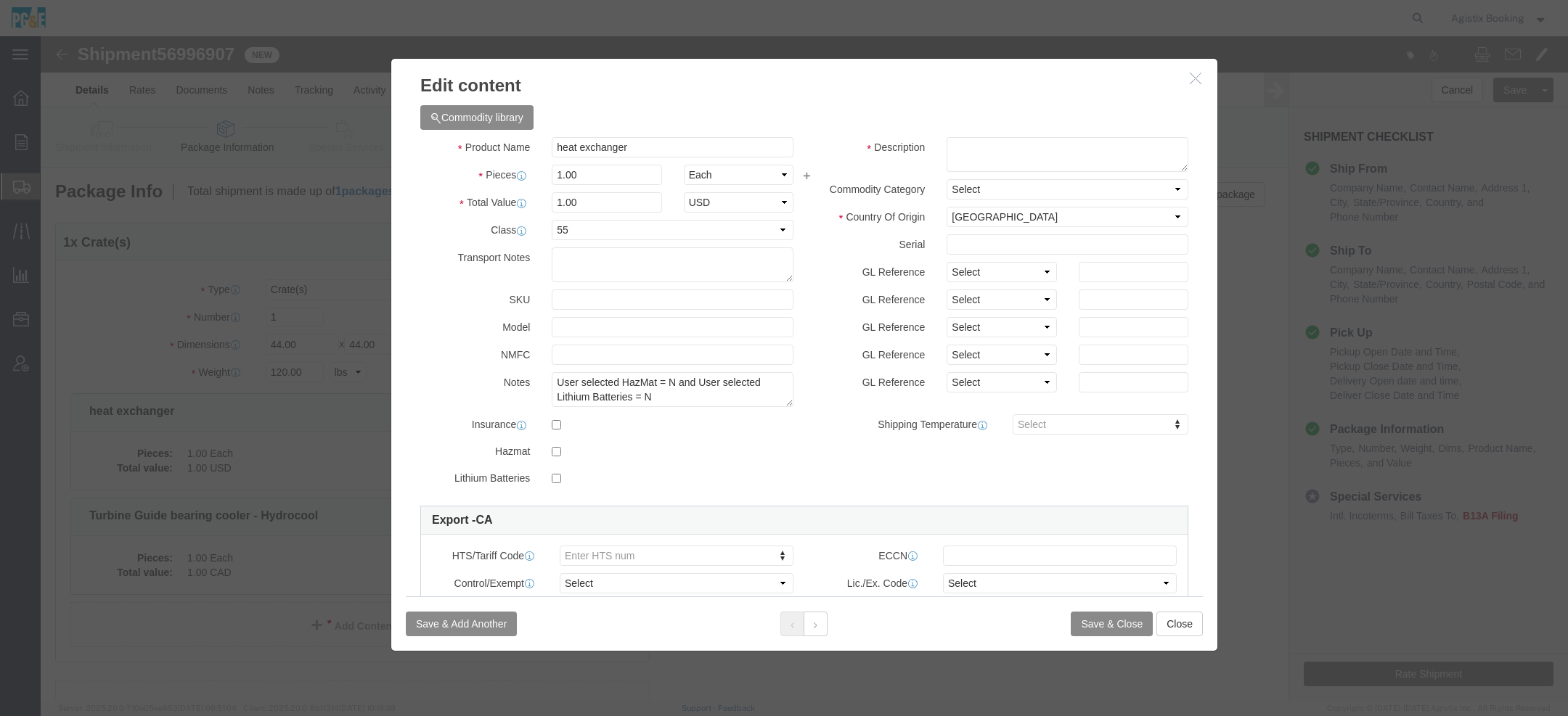
click icon "button"
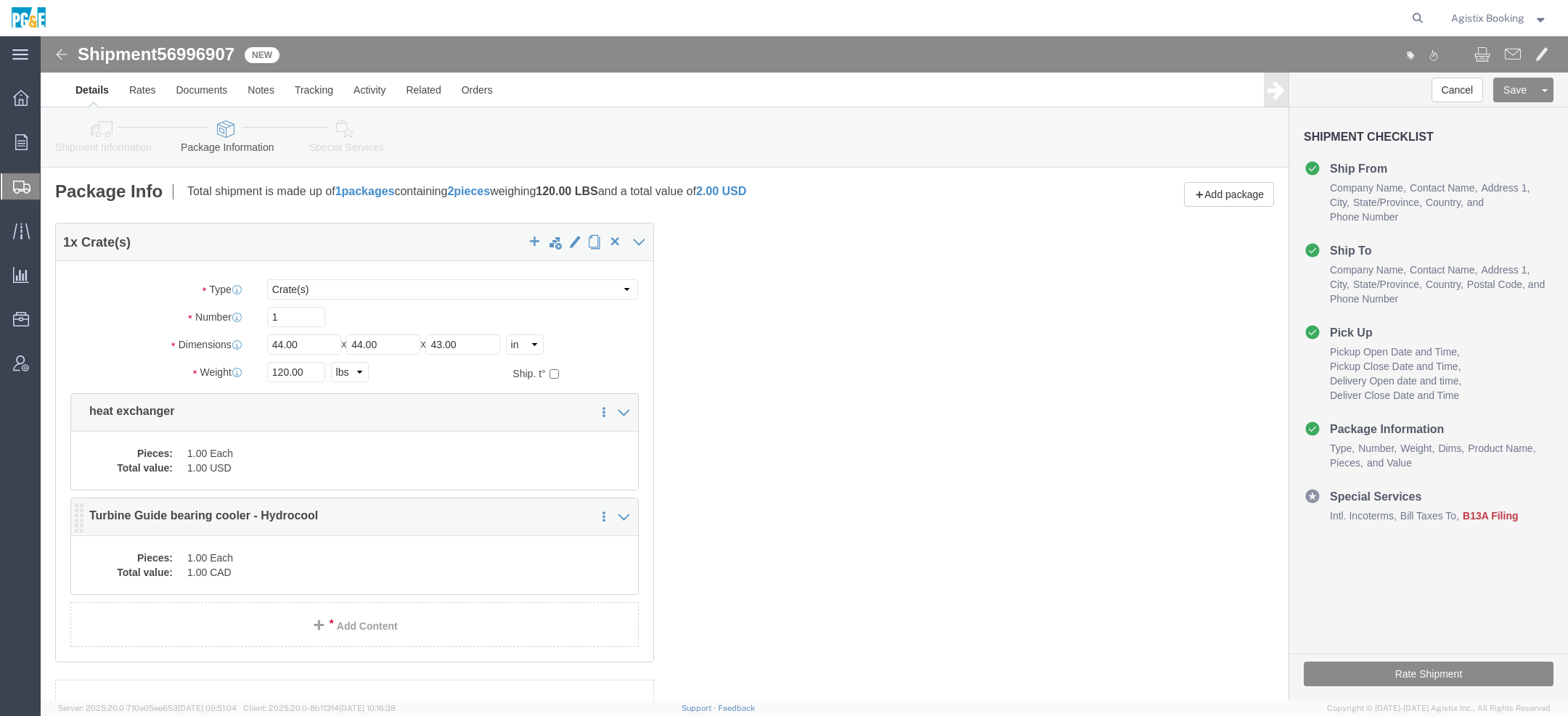
click dd "1.00 Each"
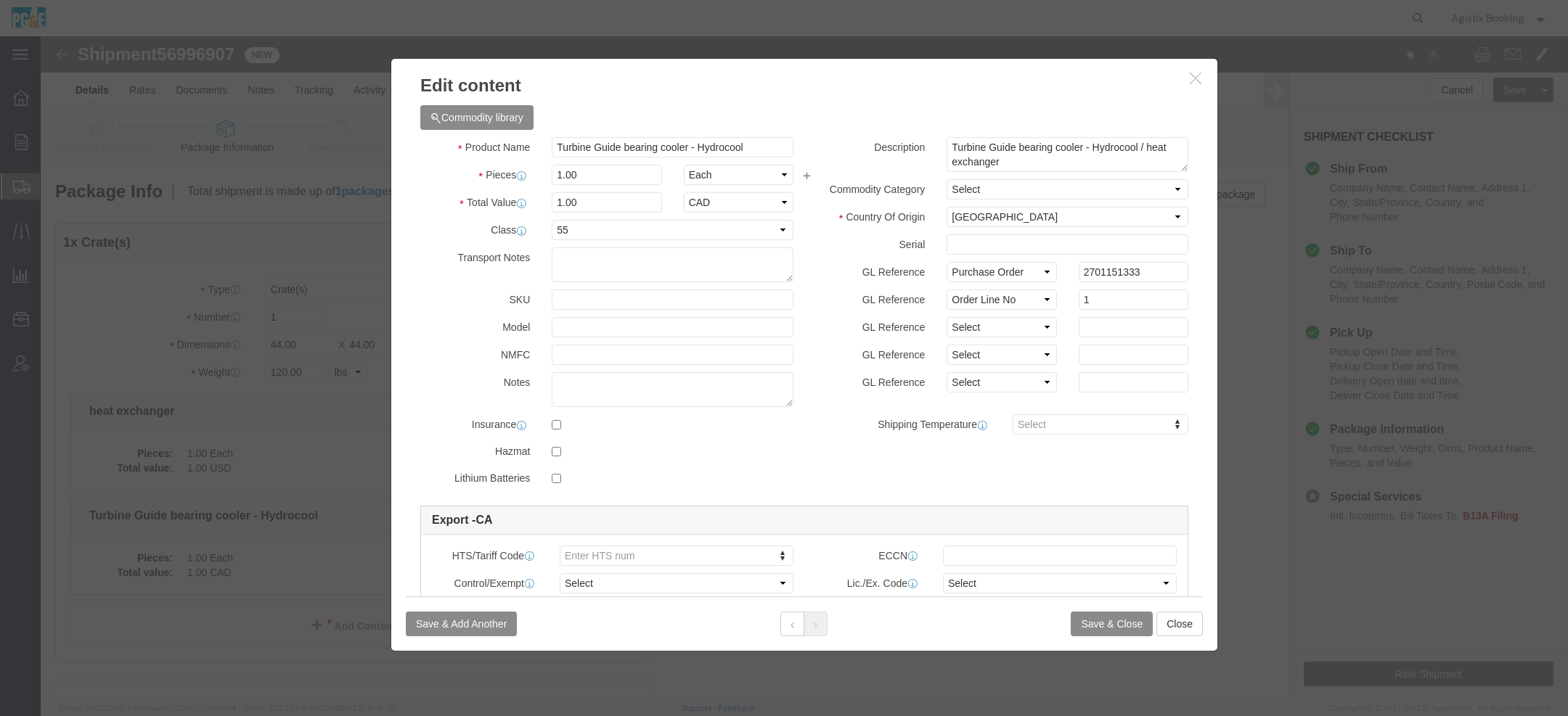
click button "button"
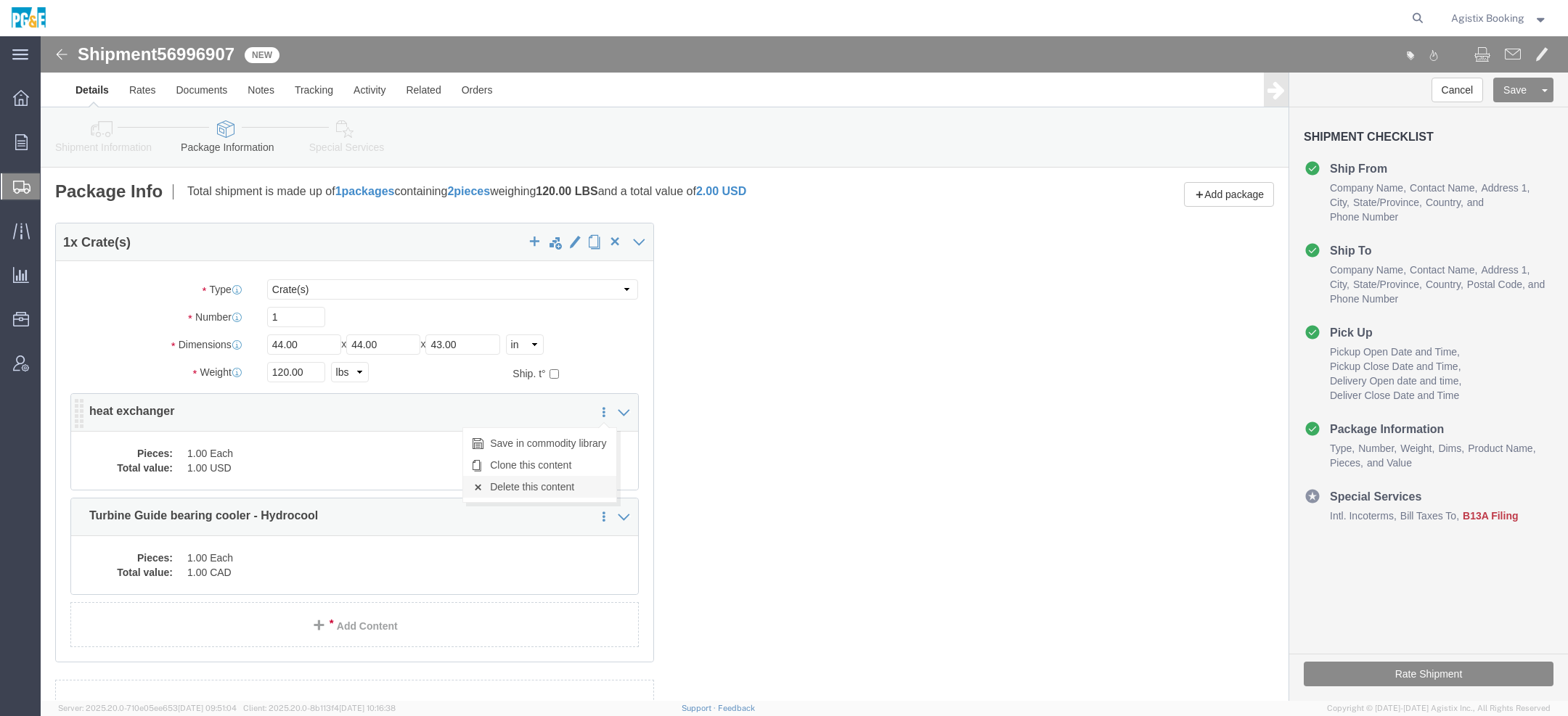
click link "Delete this content"
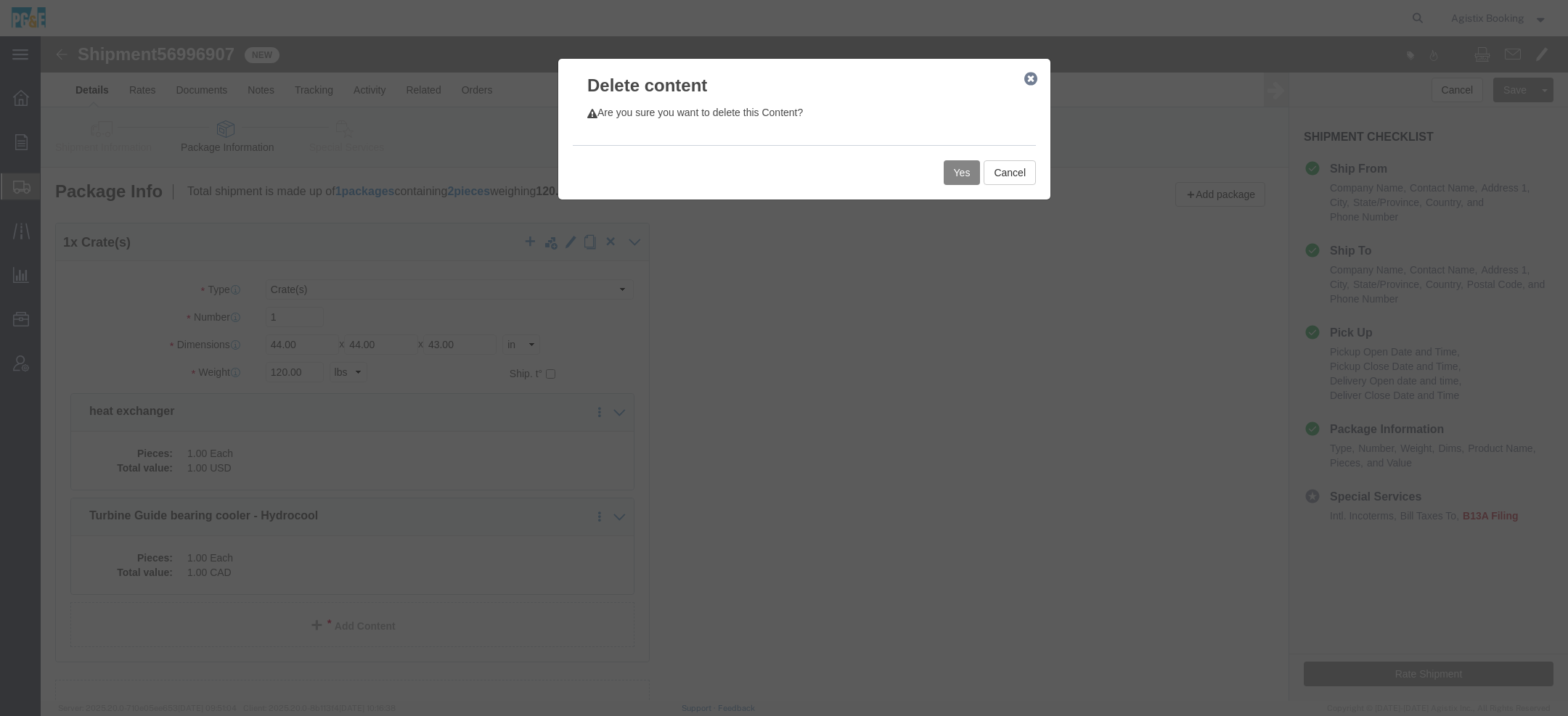
click button "Yes"
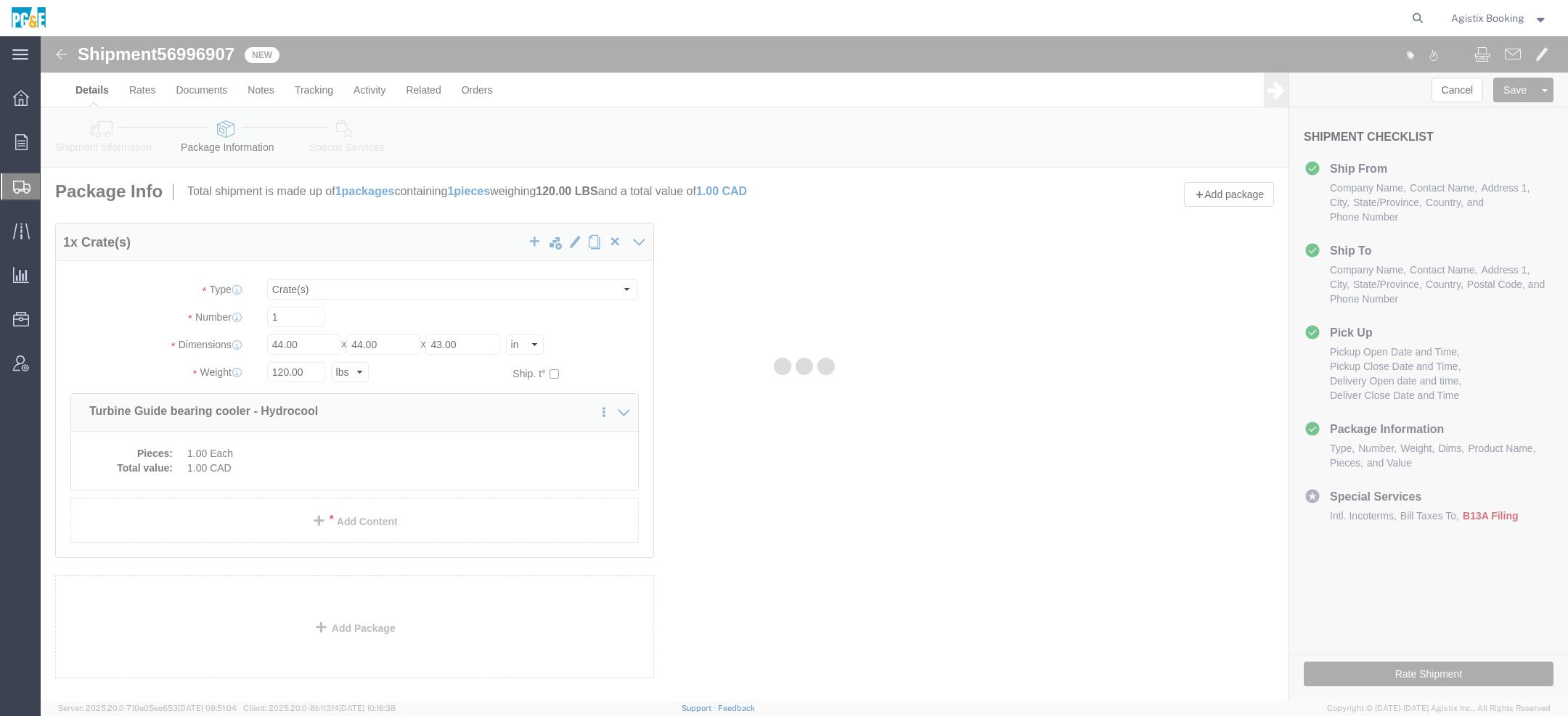
select select "CRAT"
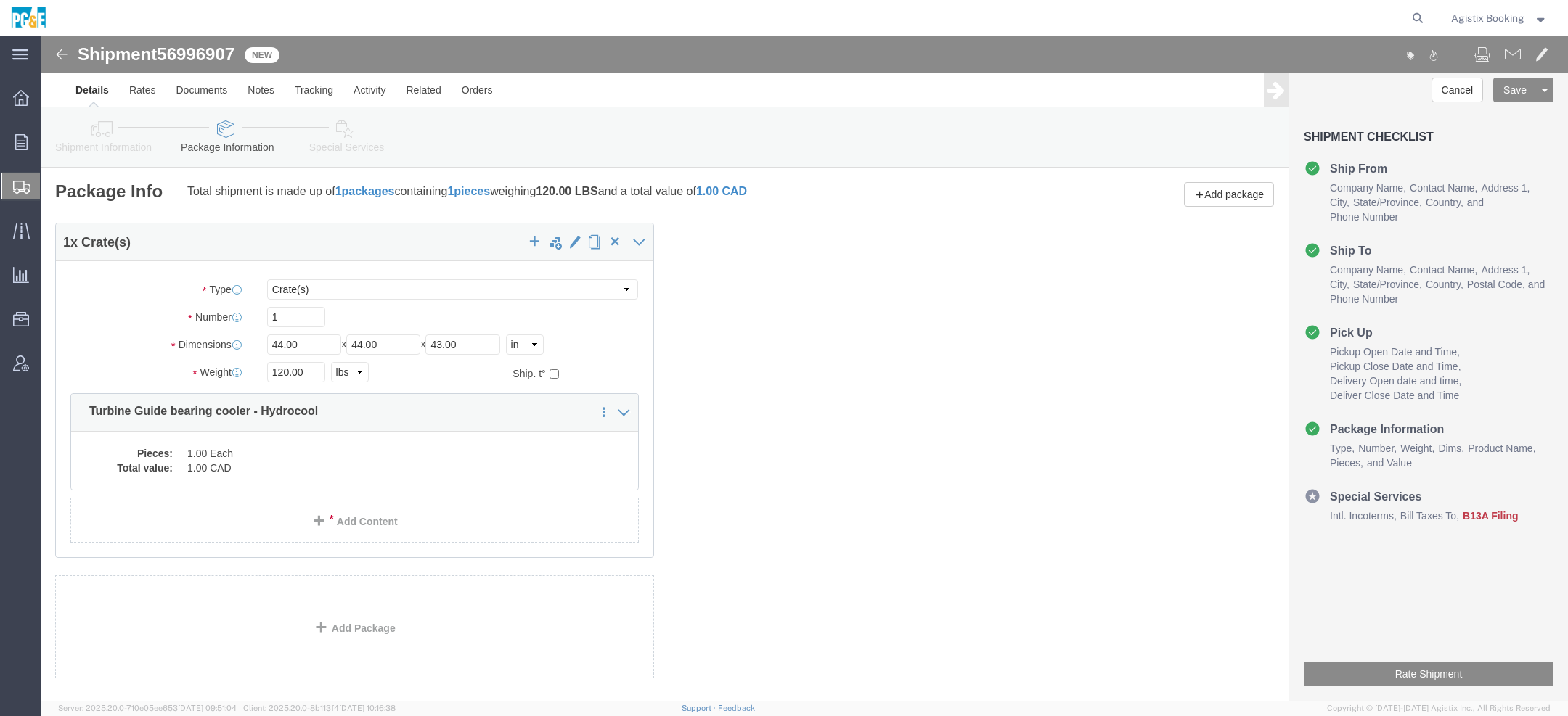
click link "Special Services"
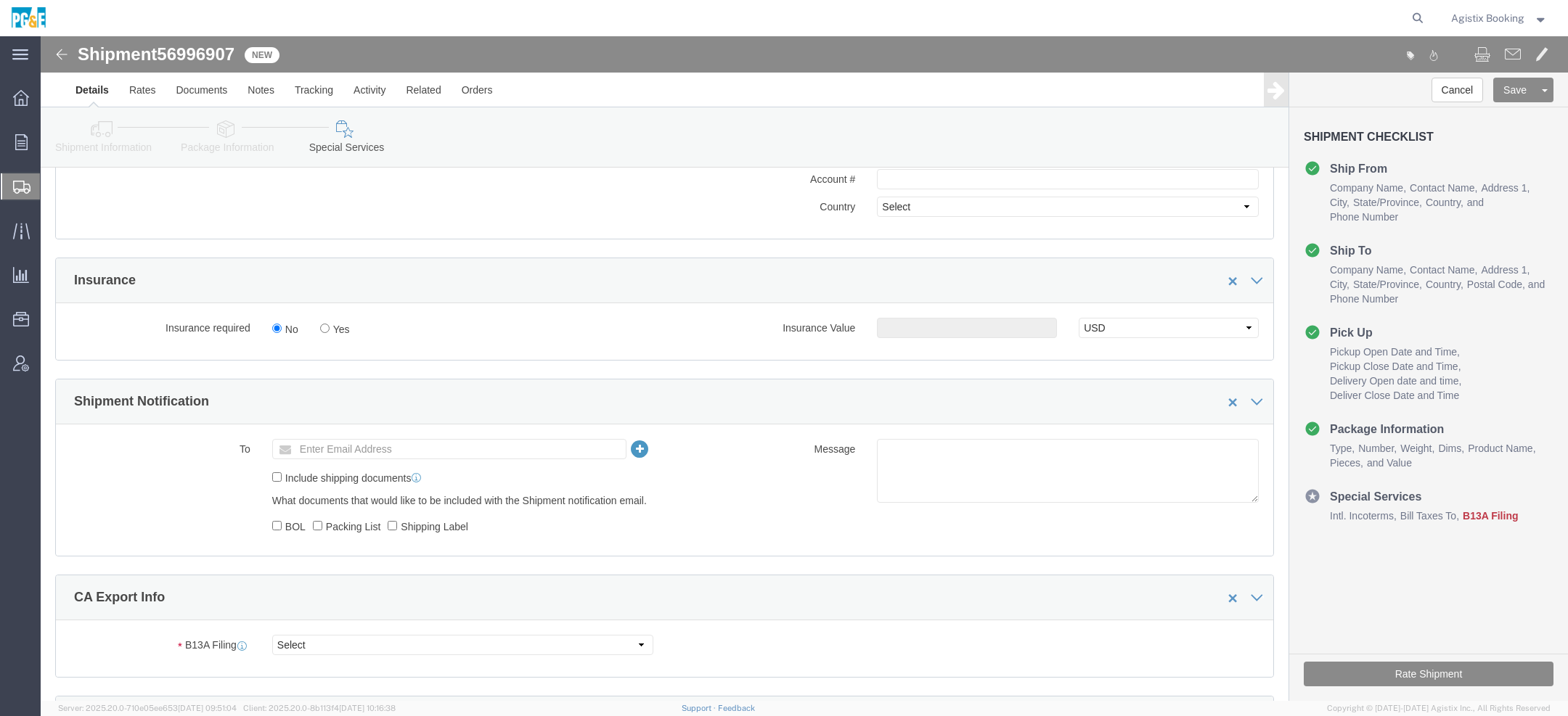
scroll to position [987, 0]
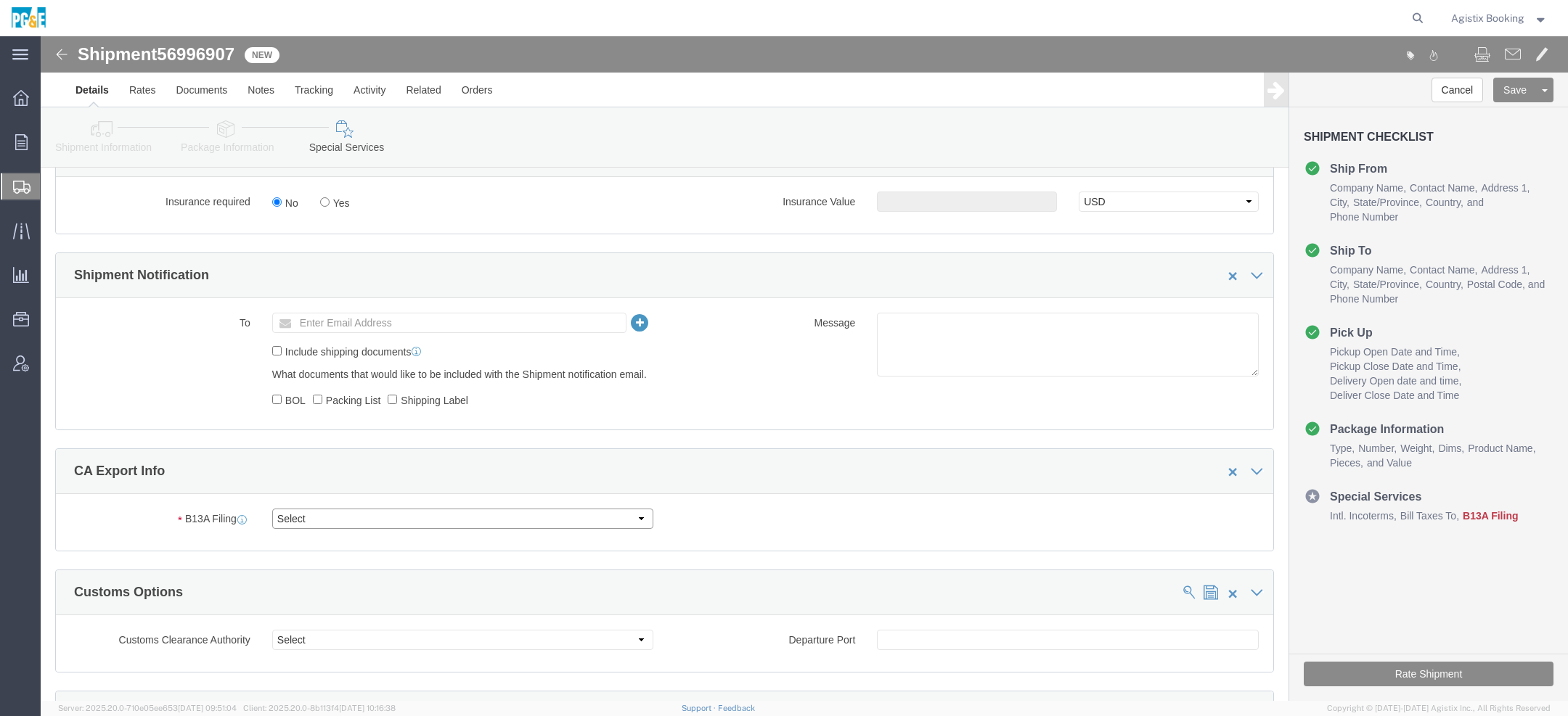
click select "Select Filed Electronically Manually Attached Not Required Summary Reporting"
select select "NOT_REQUIRED"
click select "Select Filed Electronically Manually Attached Not Required Summary Reporting"
click select "Select 01 02 03 04 05 06 07 08 10 11 12 13 14 15 16"
select select "01"
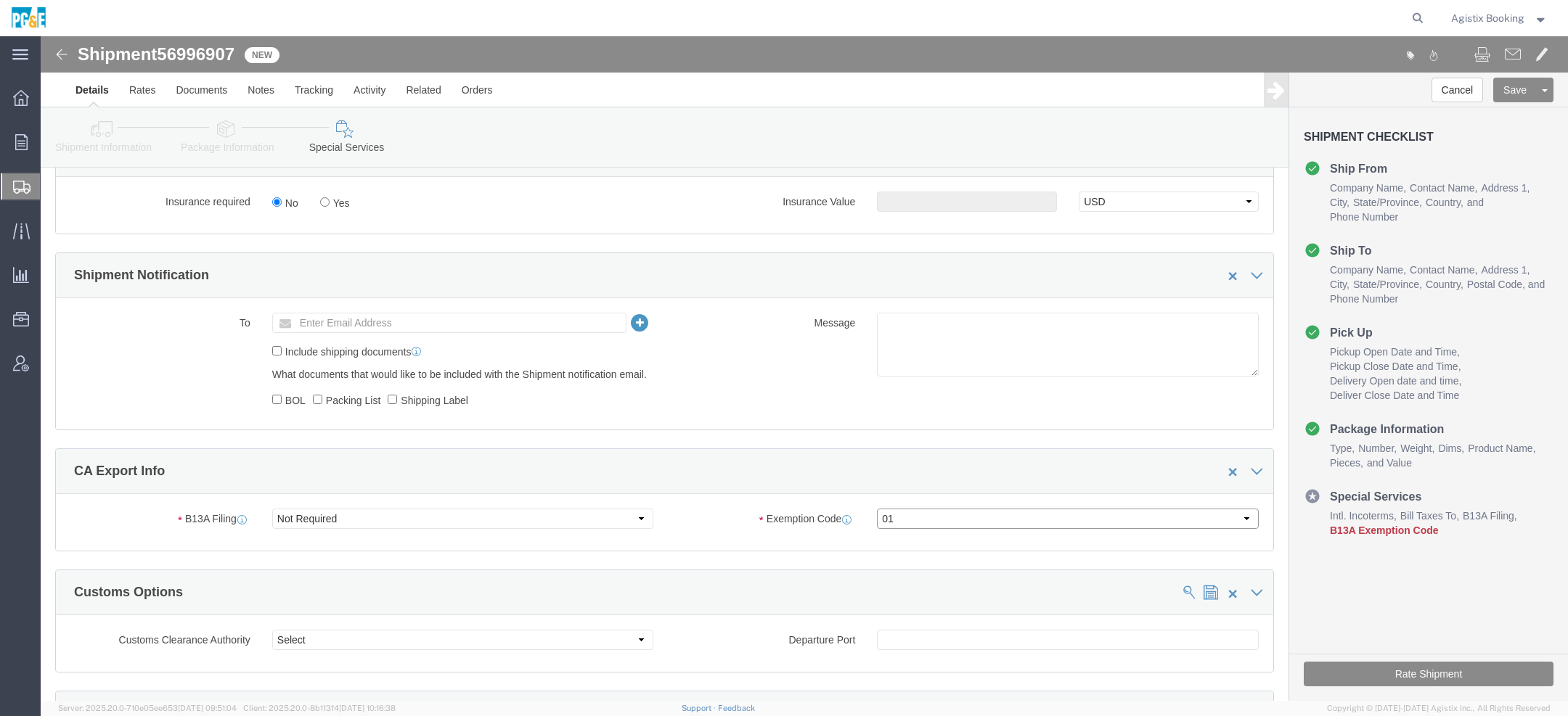
click select "Select 01 02 03 04 05 06 07 08 10 11 12 13 14 15 16"
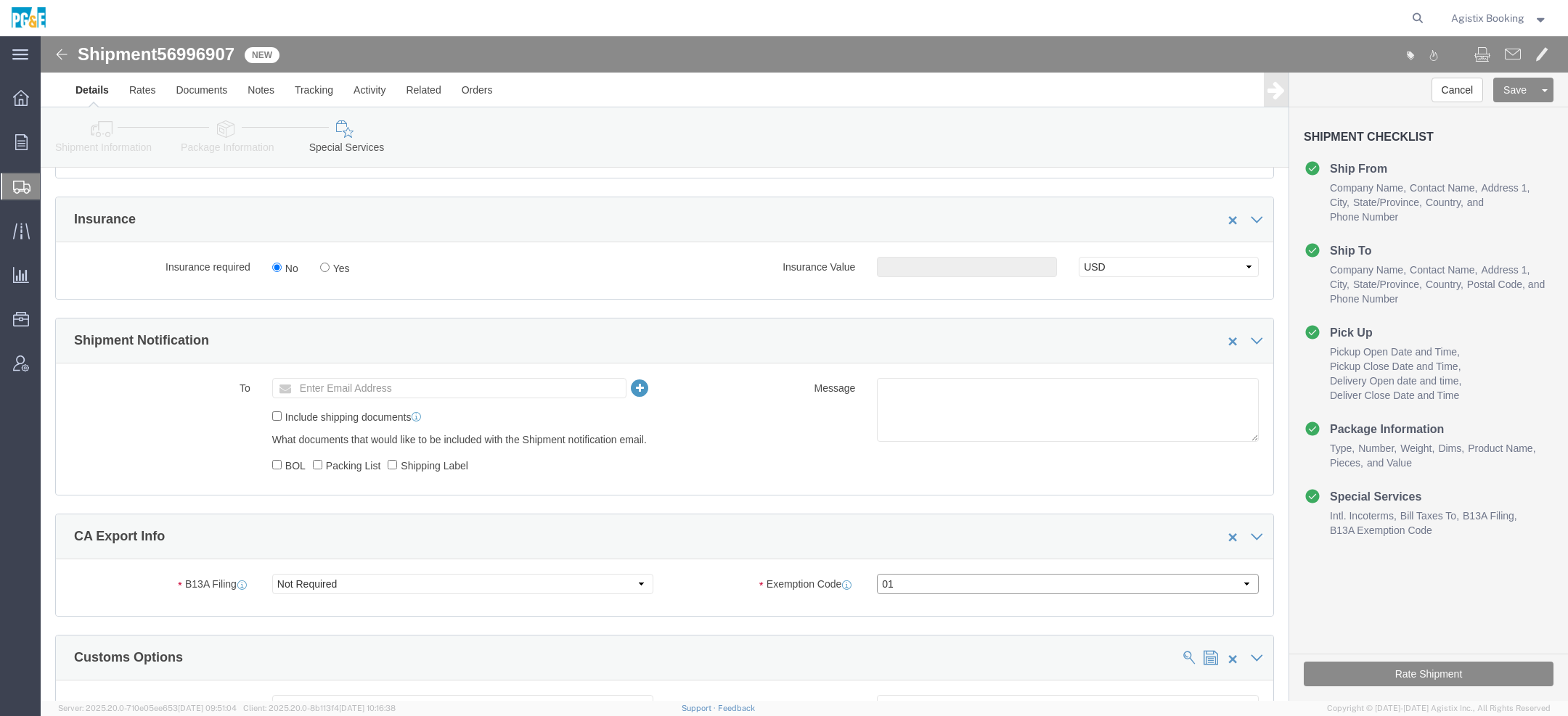
scroll to position [948, 0]
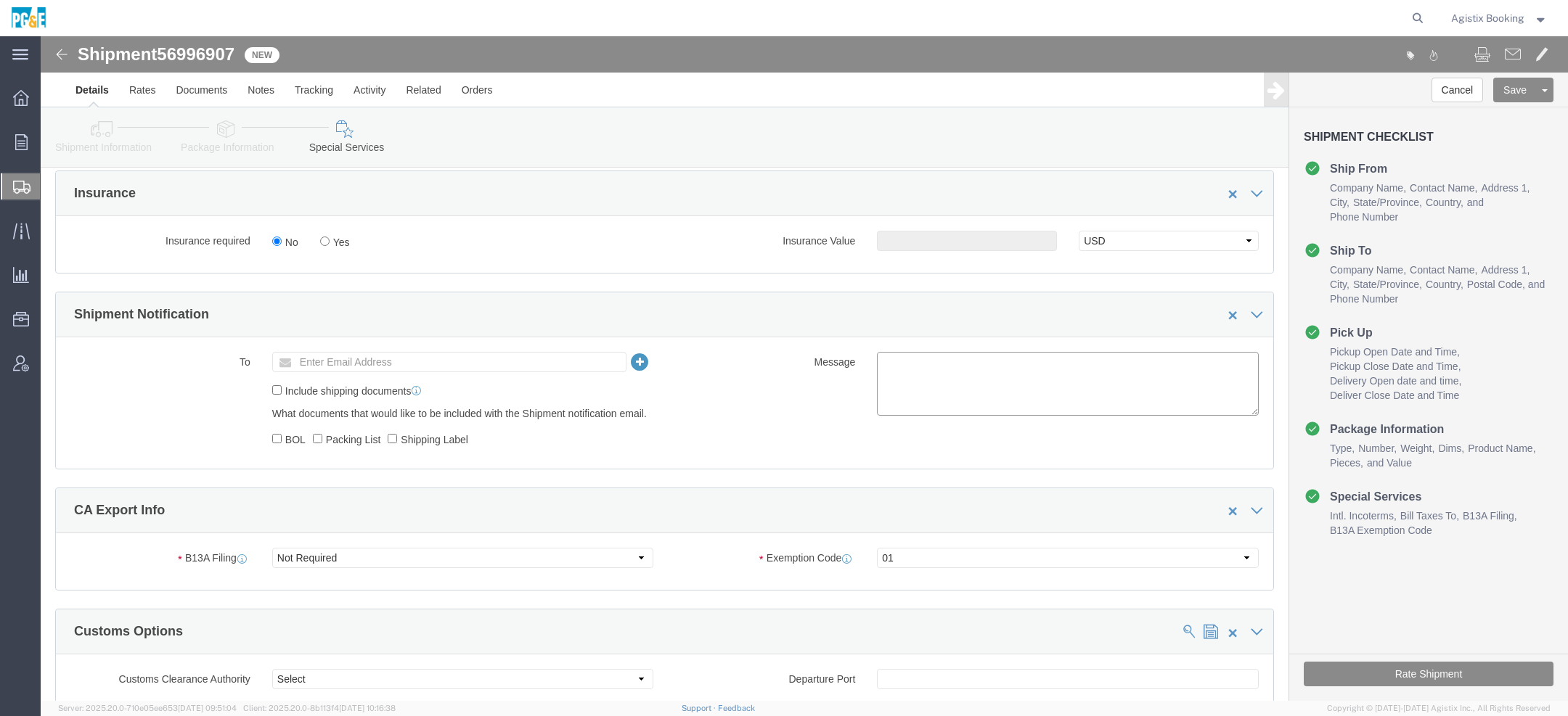
click textarea
click link "Shipment Information"
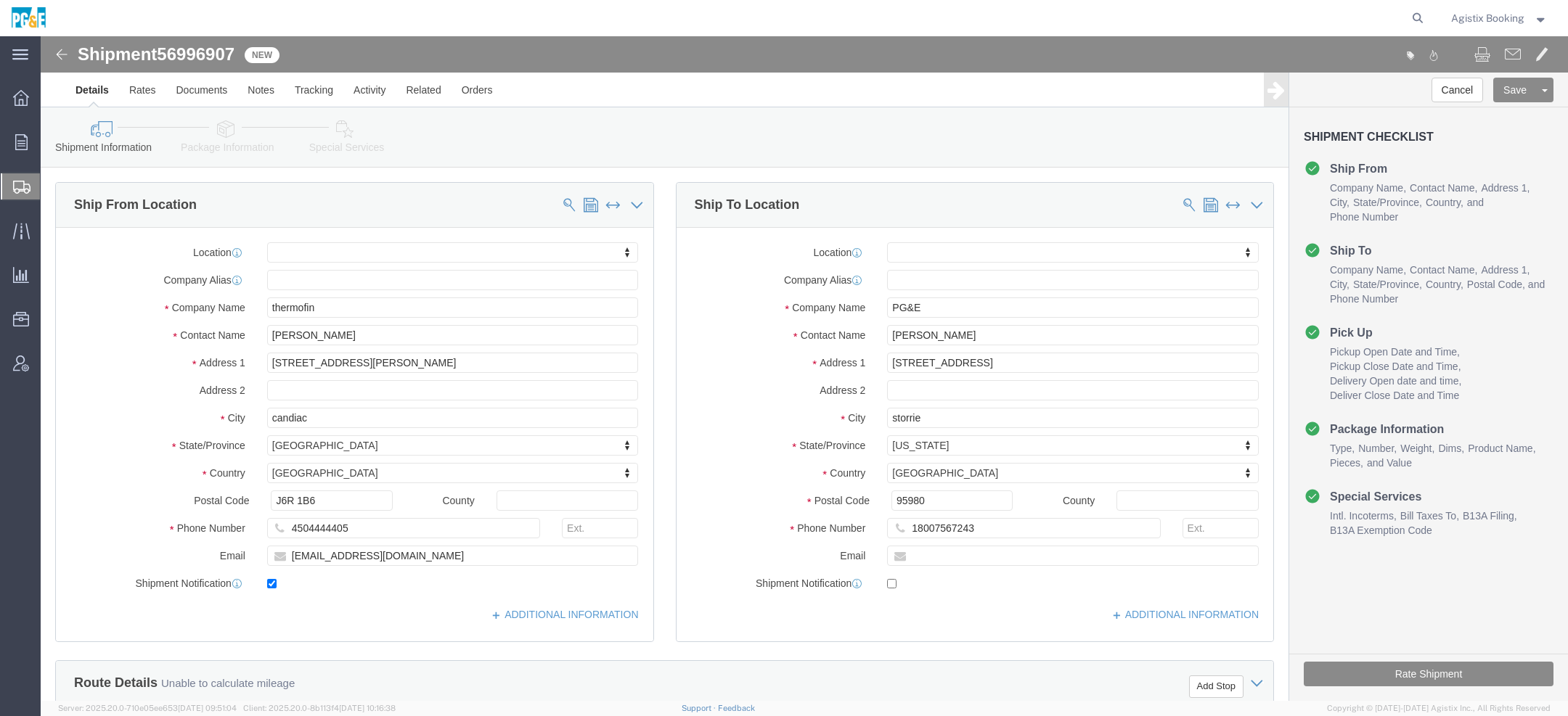
click icon
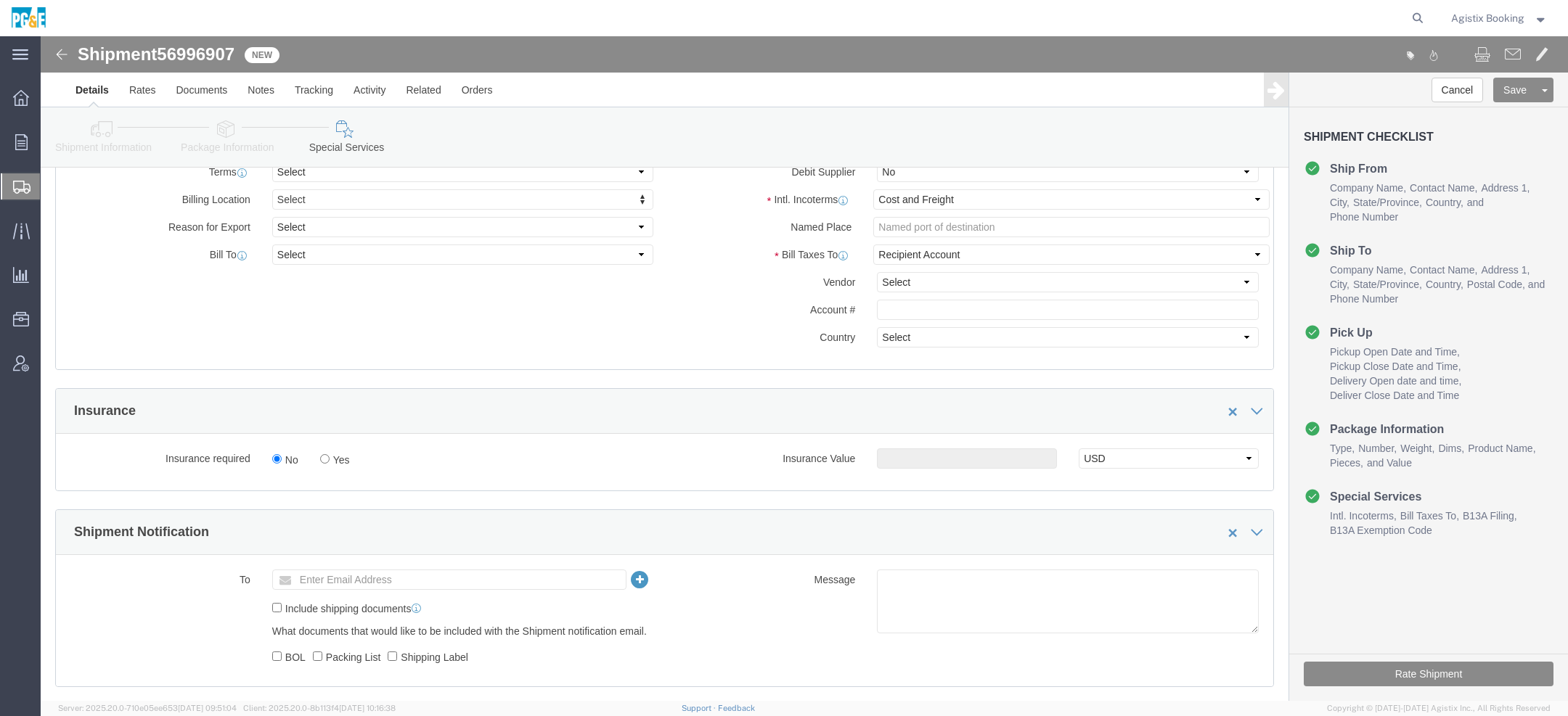
scroll to position [780, 0]
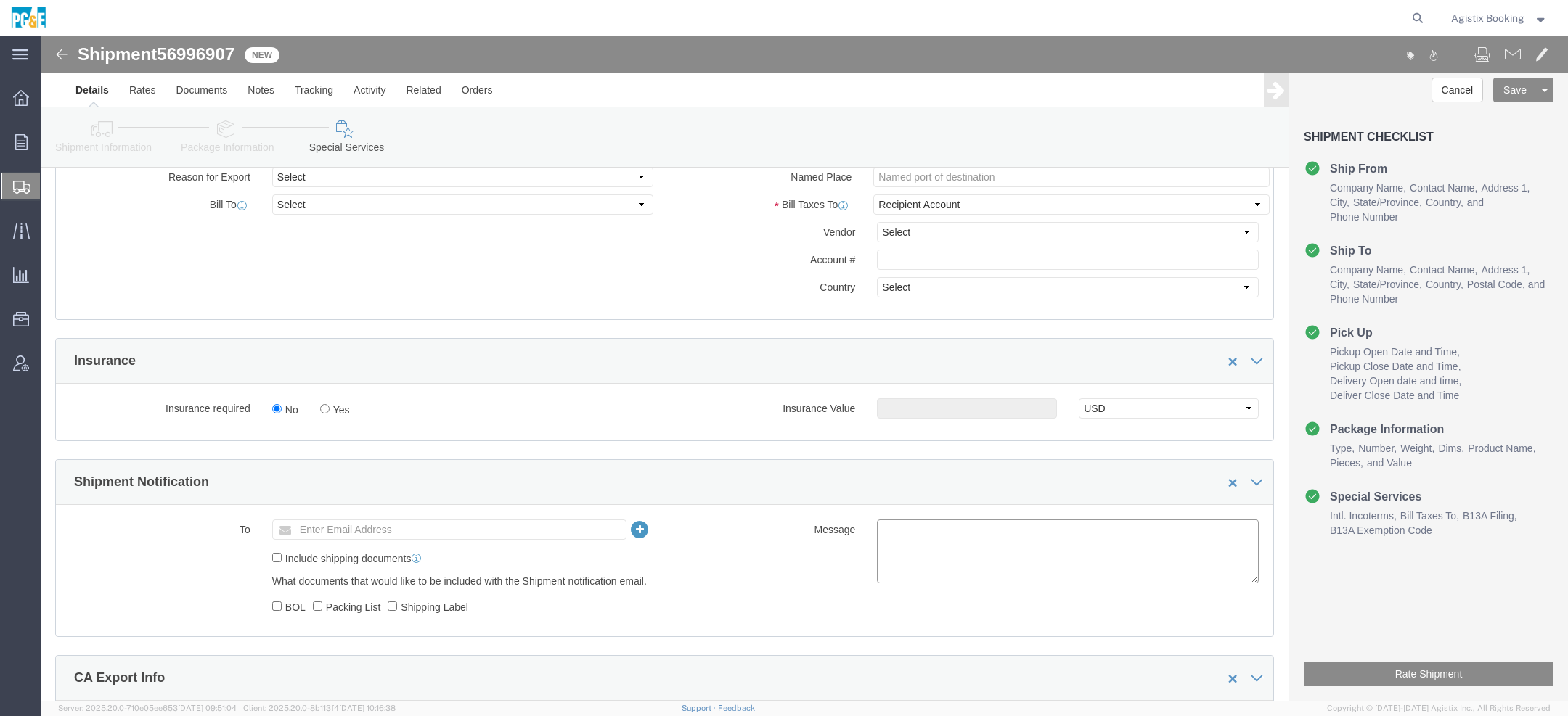
click textarea
paste textarea "Shipment #XXXXXXX has been booked. Once confirmed by the carrier, the BOL will …"
click span "56996907"
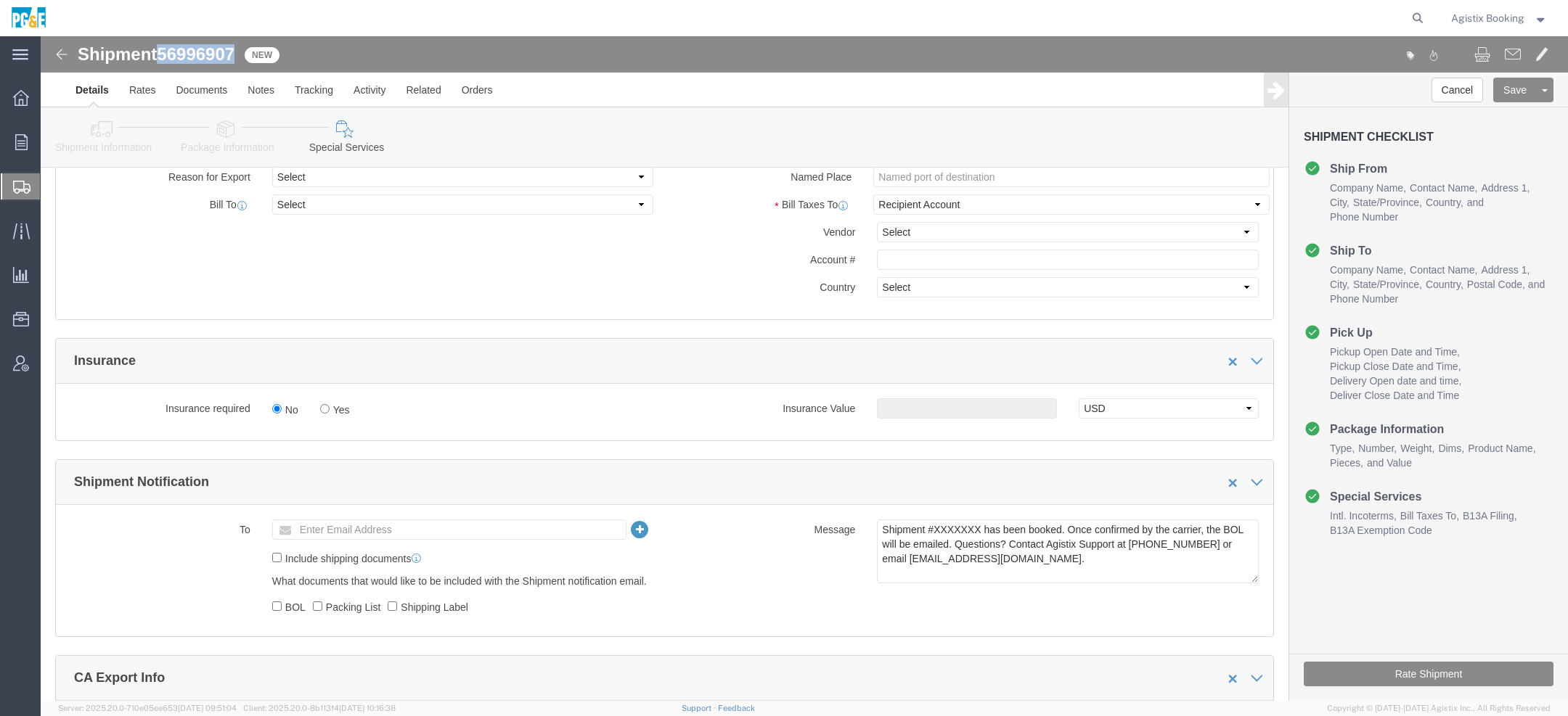
click span "56996907"
copy span "56996907"
click textarea "Shipment #XXXXXXX has been booked. Once confirmed by the carrier, the BOL will …"
paste textarea "56996907"
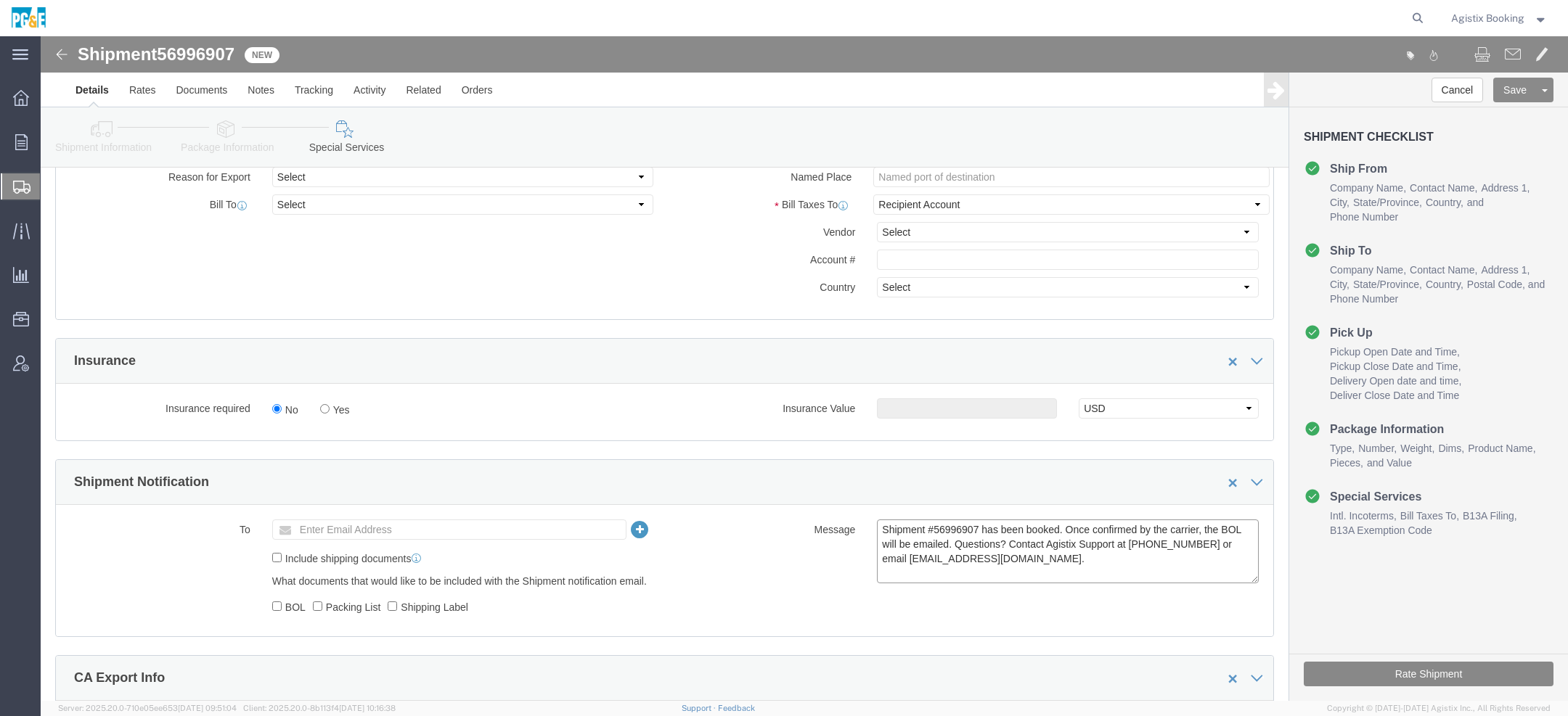
type textarea "Shipment #56996907 has been booked. Once confirmed by the carrier, the BOL will…"
click button "Rate Shipment"
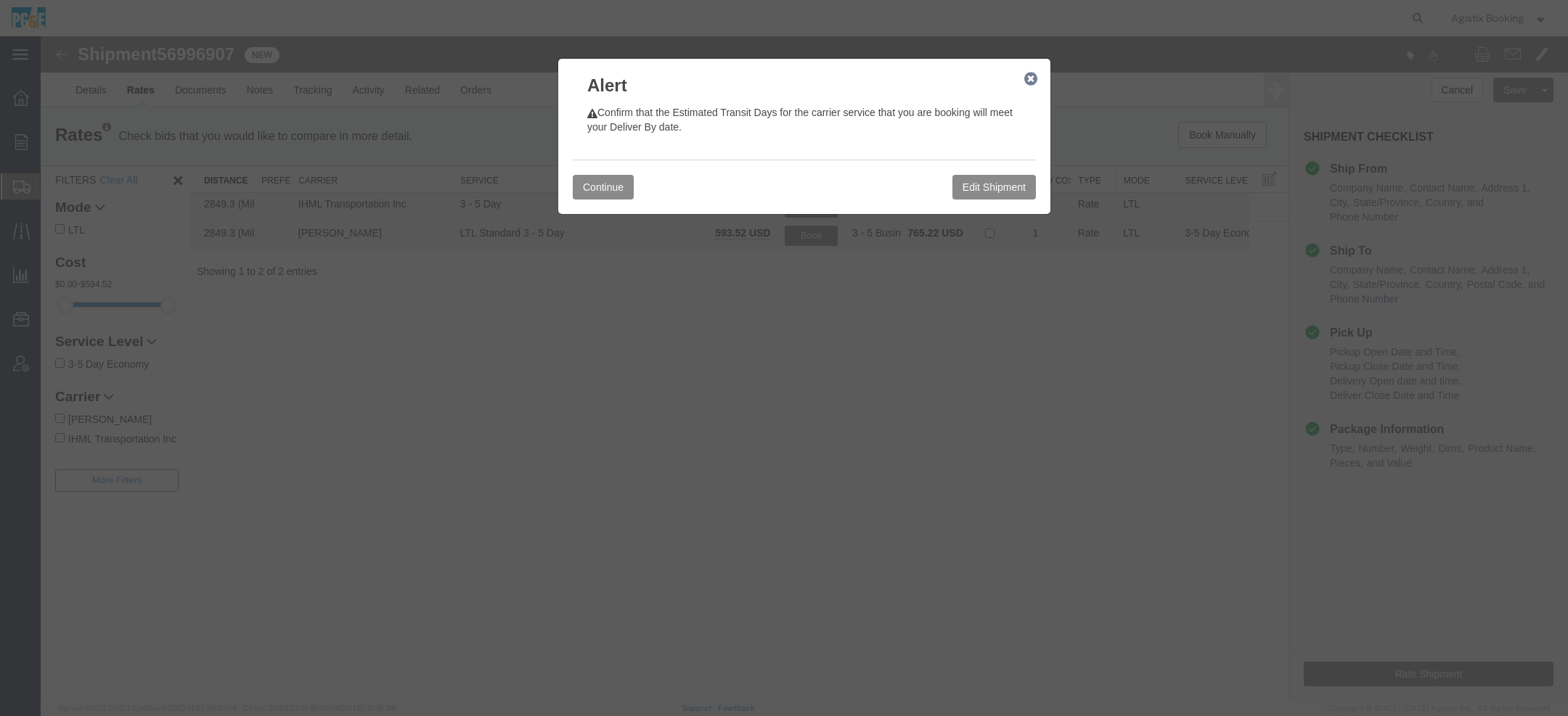
scroll to position [0, 0]
click at [609, 185] on button "Continue" at bounding box center [604, 186] width 61 height 24
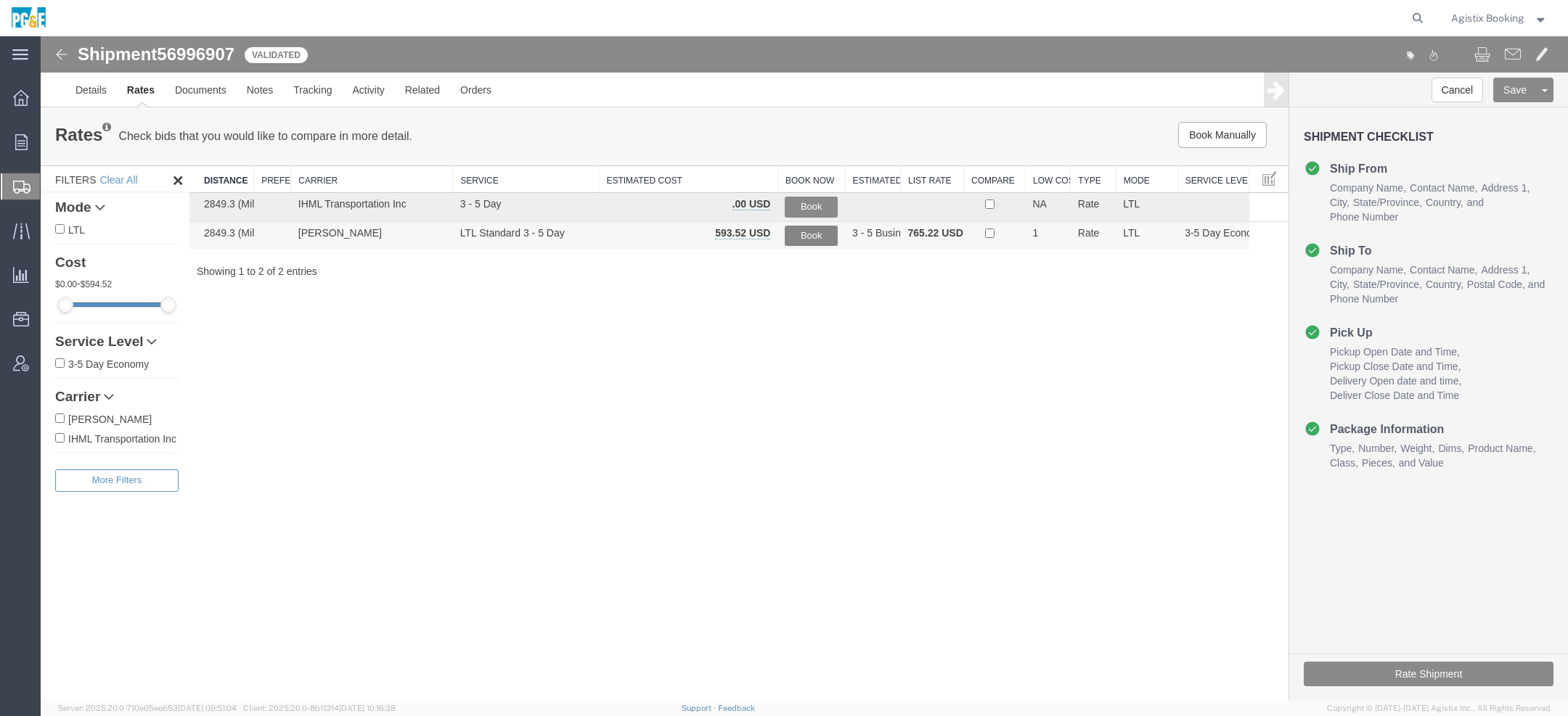
click at [816, 234] on button "Book" at bounding box center [811, 236] width 53 height 21
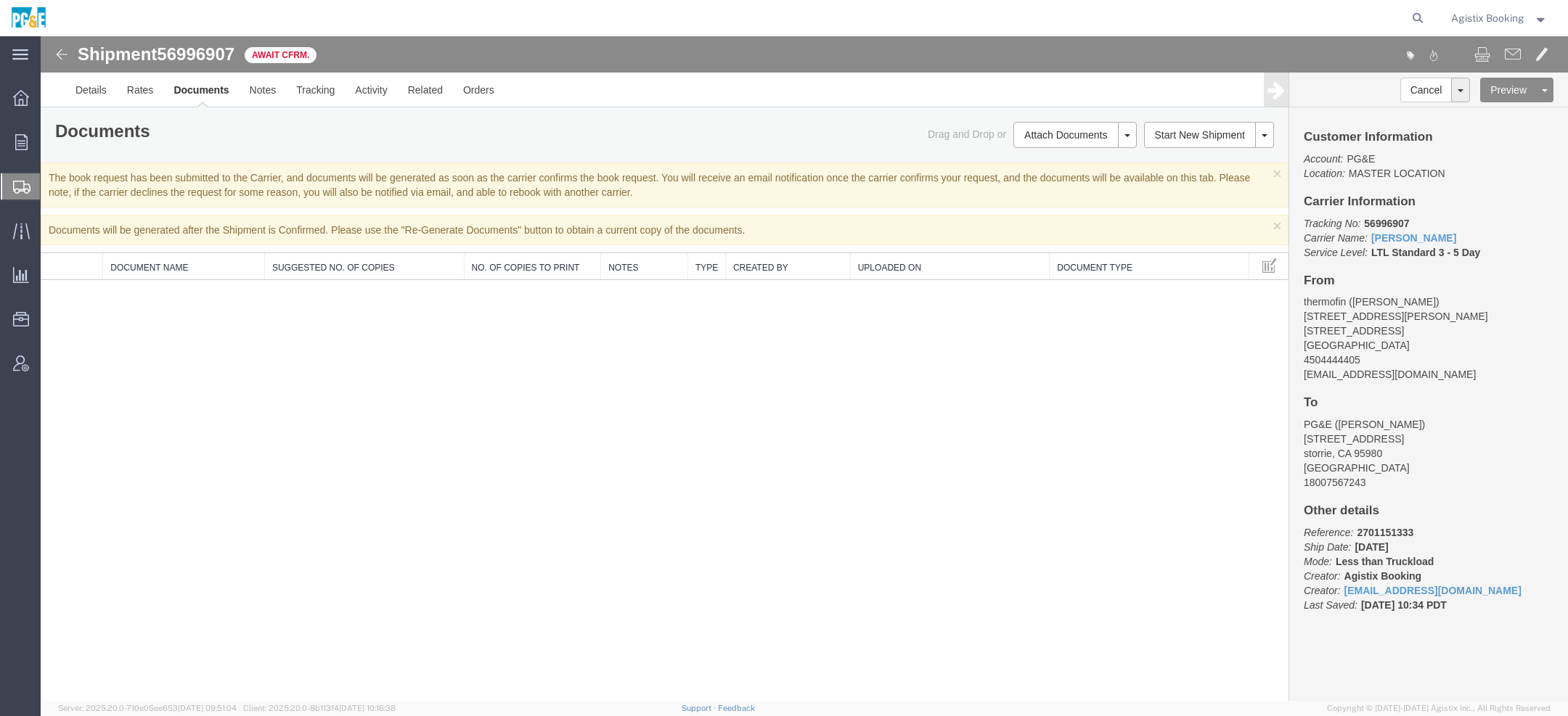
drag, startPoint x: 1524, startPoint y: 13, endPoint x: 1523, endPoint y: 21, distance: 8.1
click at [1393, 13] on span "Agistix Booking" at bounding box center [1487, 18] width 73 height 16
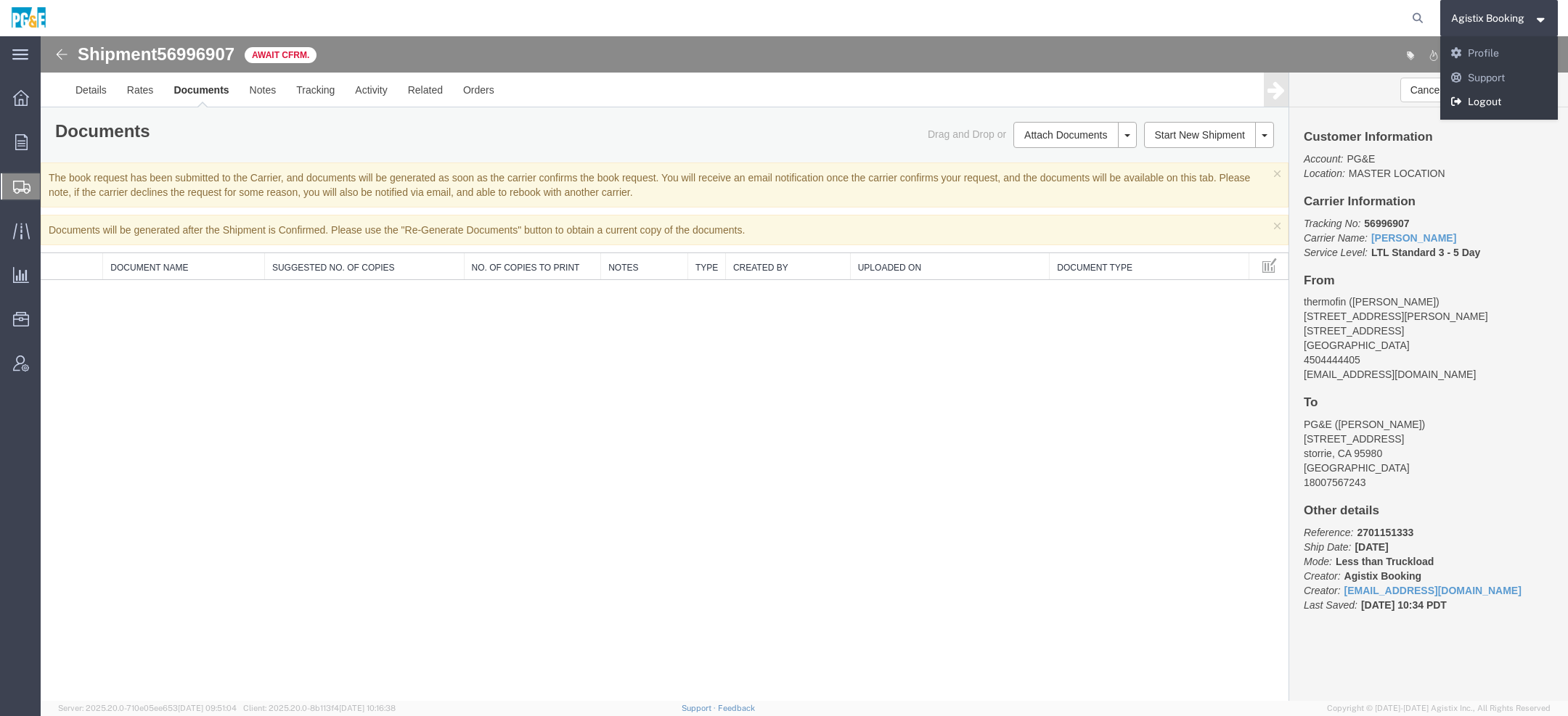
drag, startPoint x: 1484, startPoint y: 103, endPoint x: 1459, endPoint y: 49, distance: 59.5
click at [1393, 103] on link "Logout" at bounding box center [1500, 102] width 119 height 24
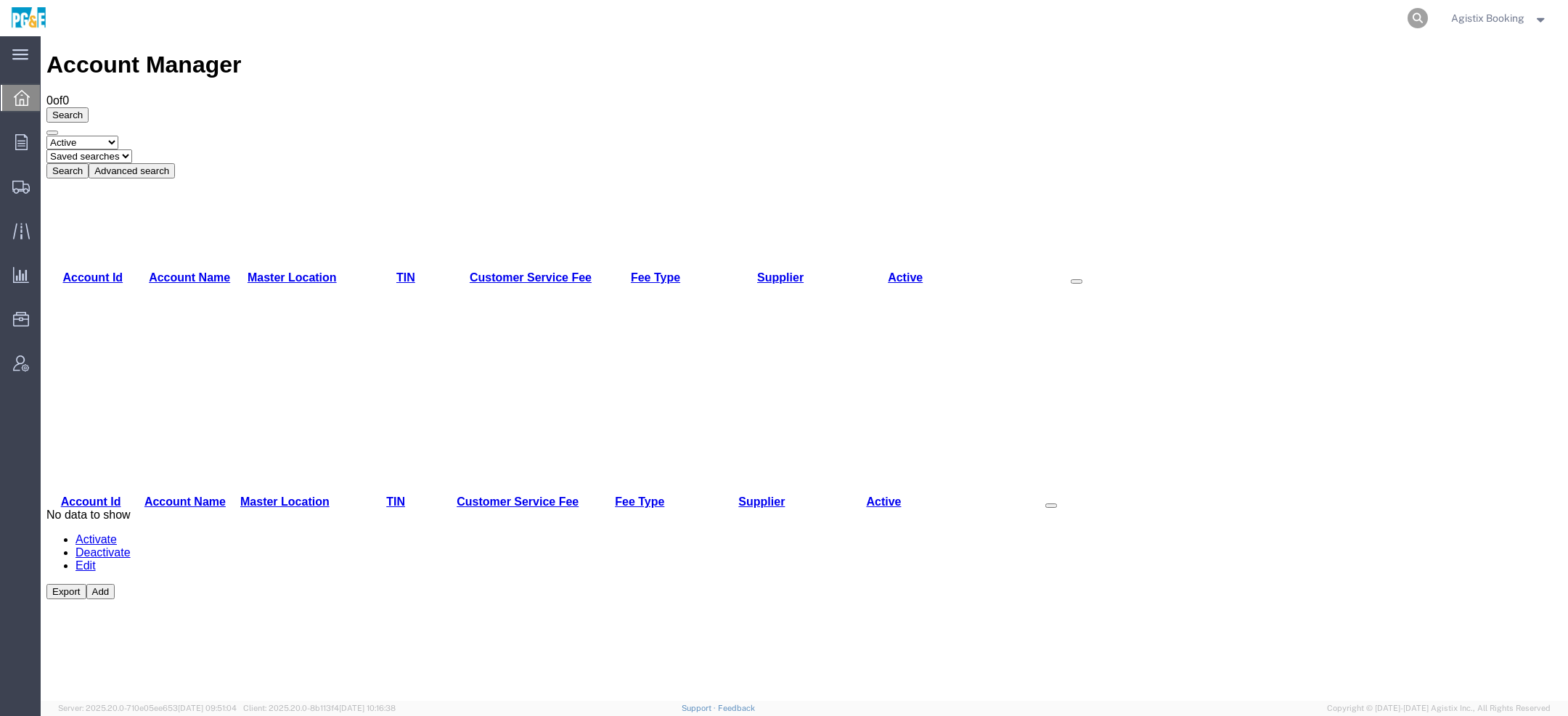
click at [1415, 22] on icon at bounding box center [1417, 18] width 21 height 21
paste input "56996907"
type input "56996907"
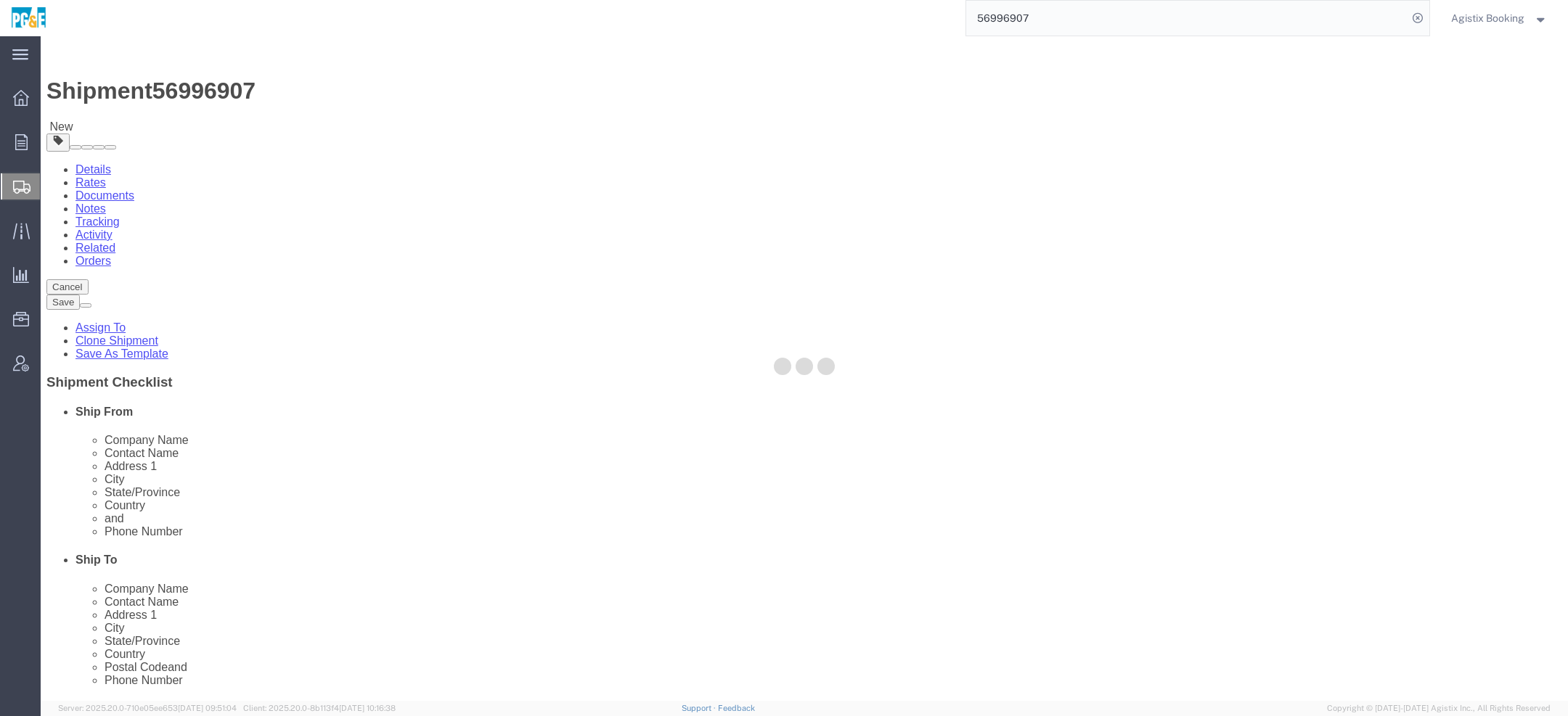
select select
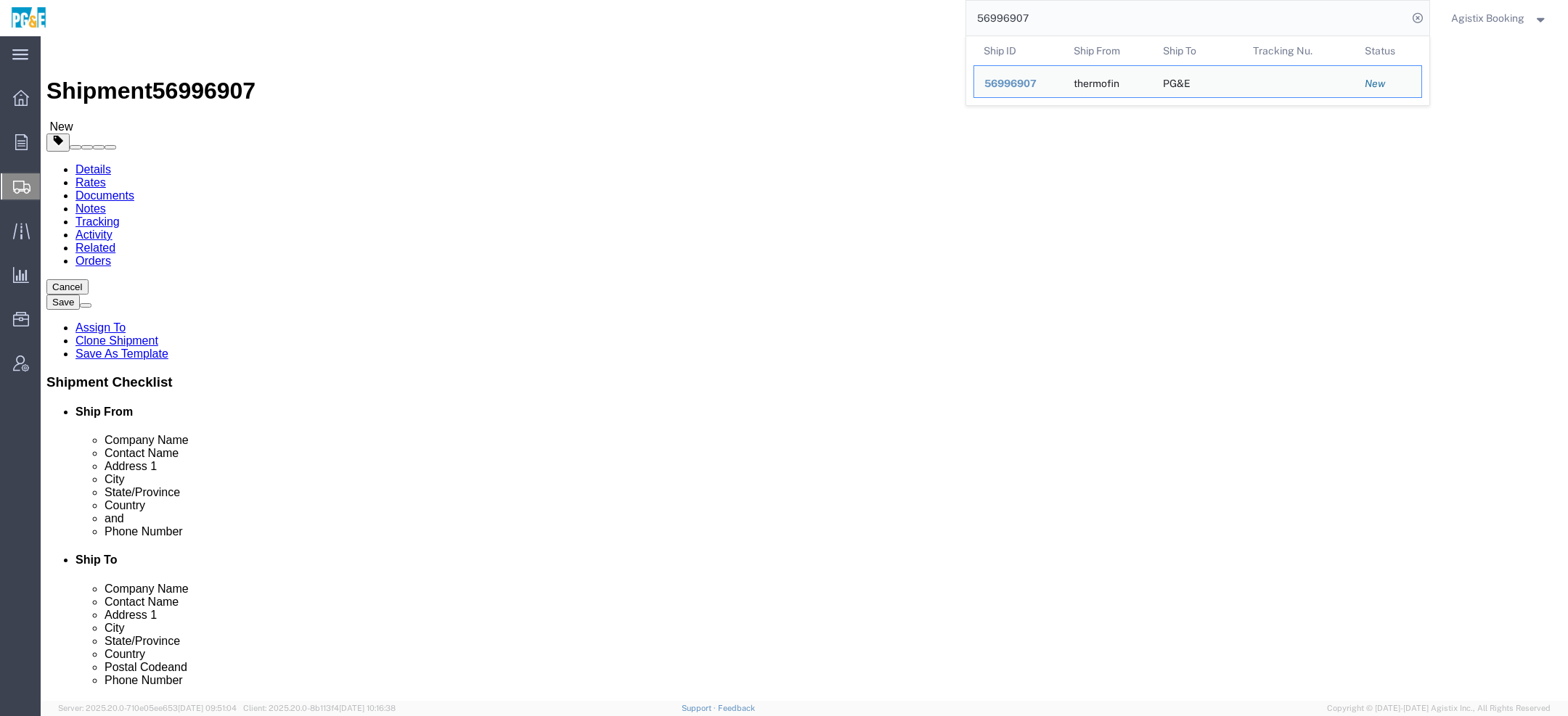
click link "Package Information"
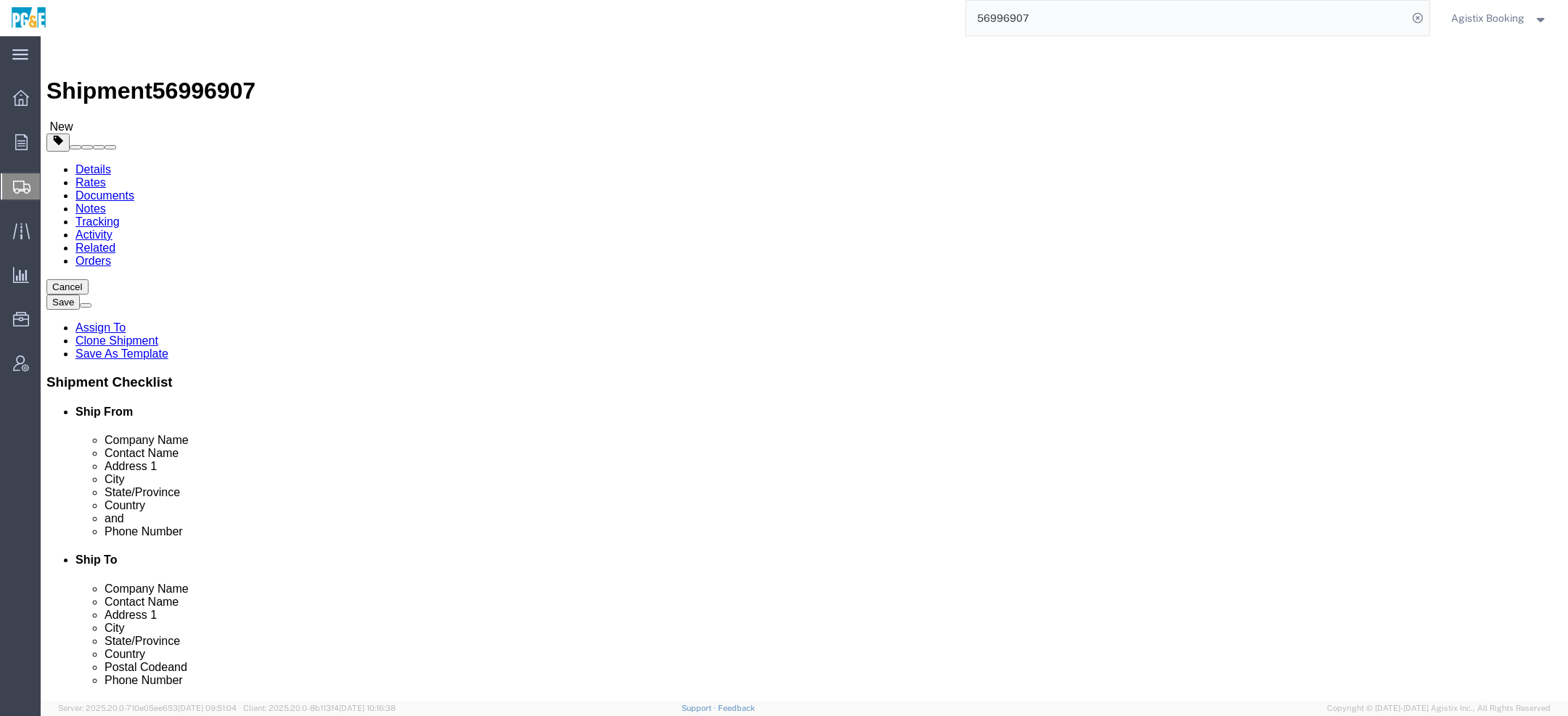
click dd "1.00 Each"
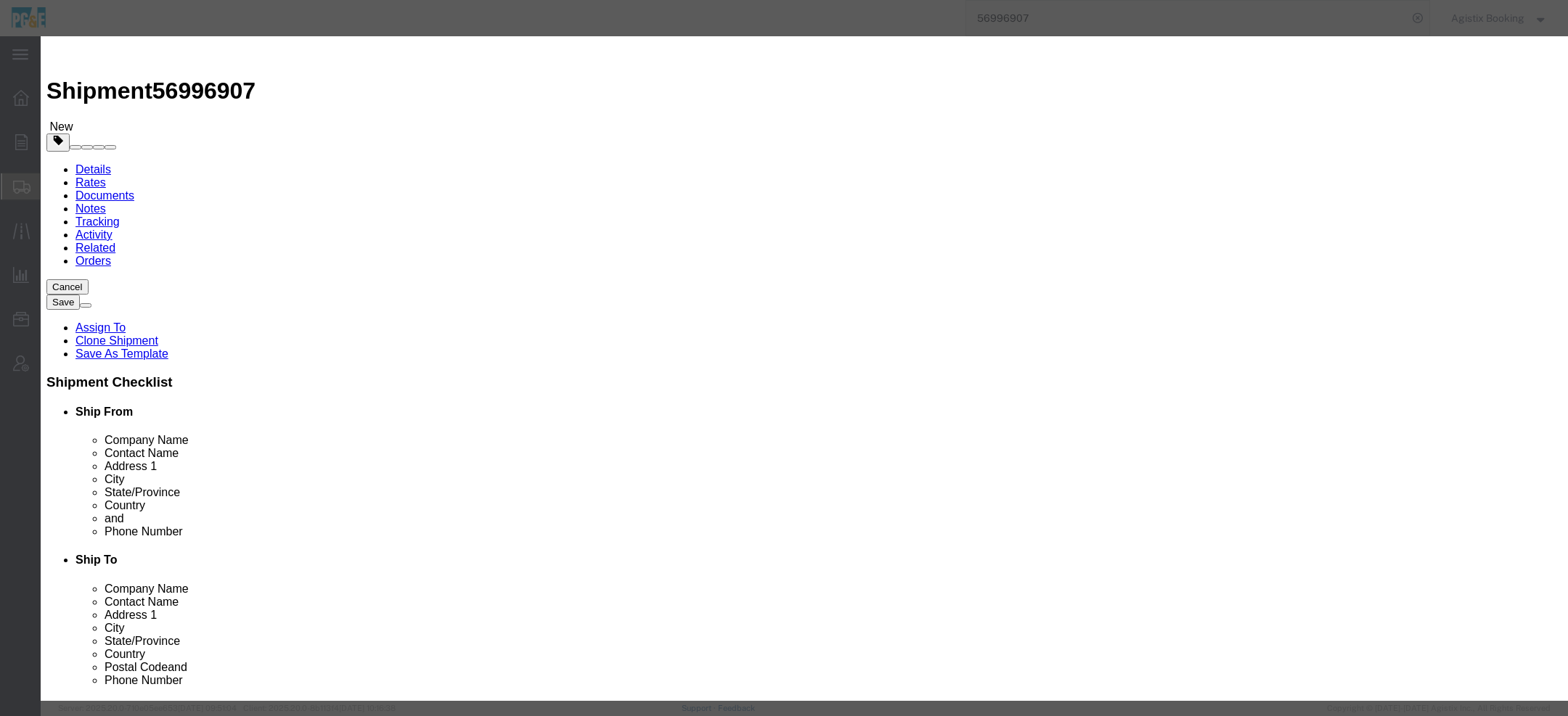
click textarea
click icon "button"
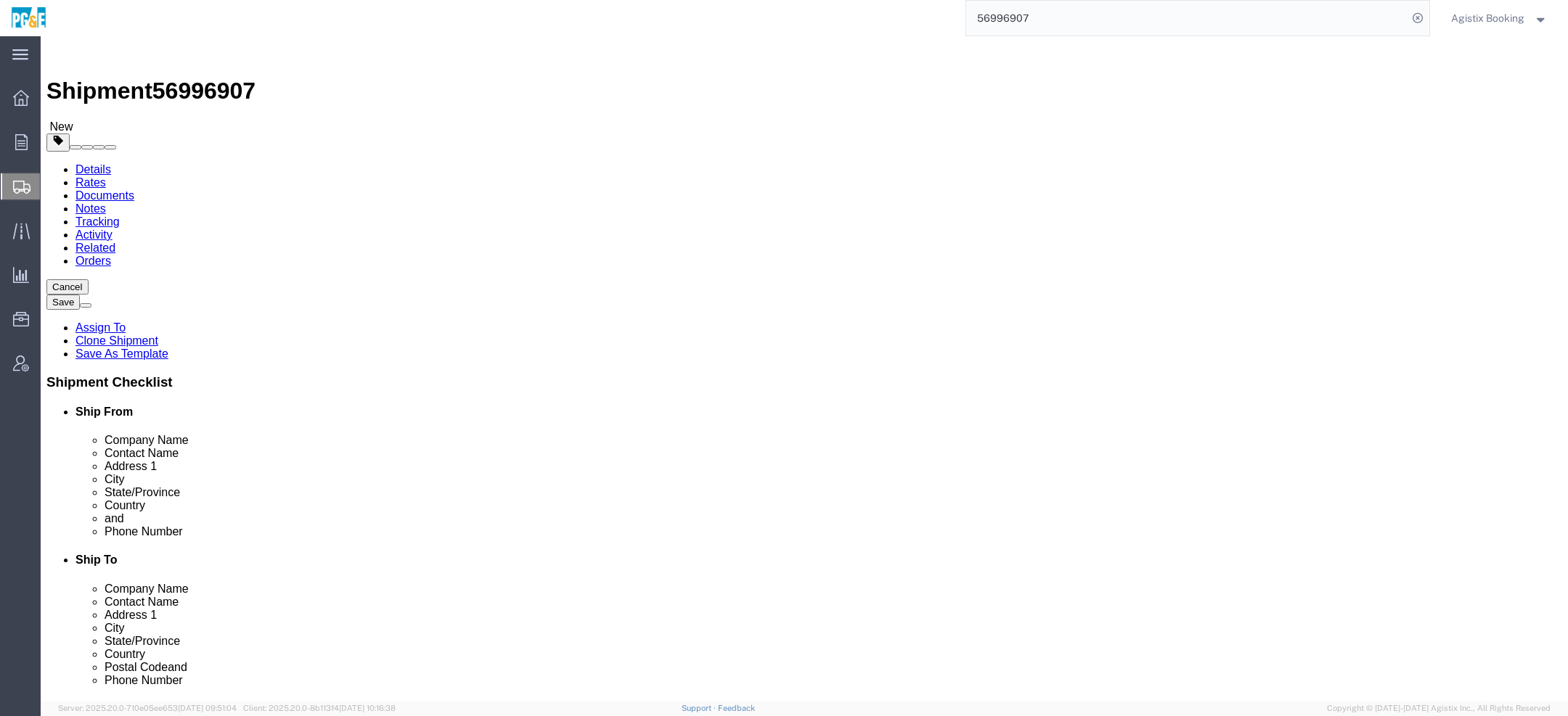
click link "Documents"
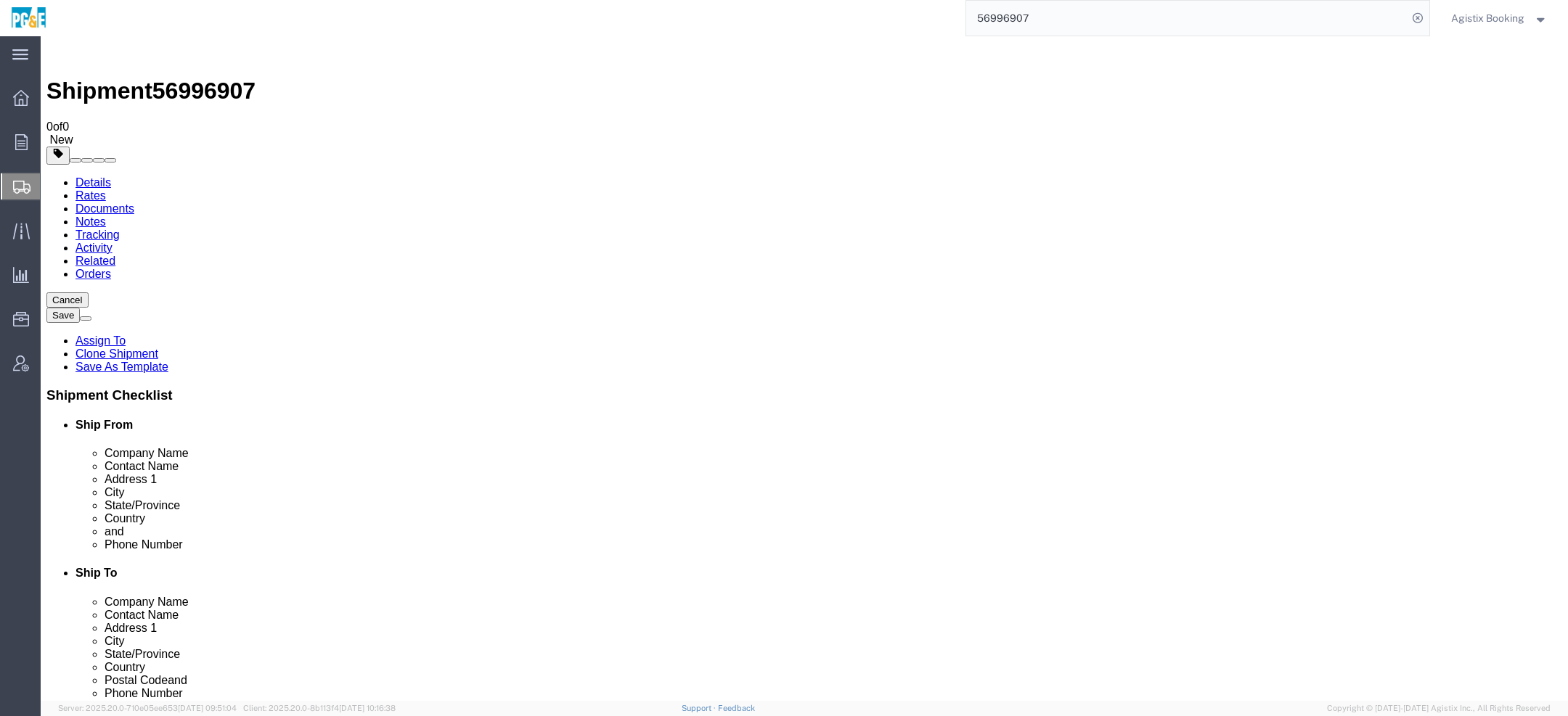
click at [85, 176] on link "Details" at bounding box center [94, 183] width 36 height 13
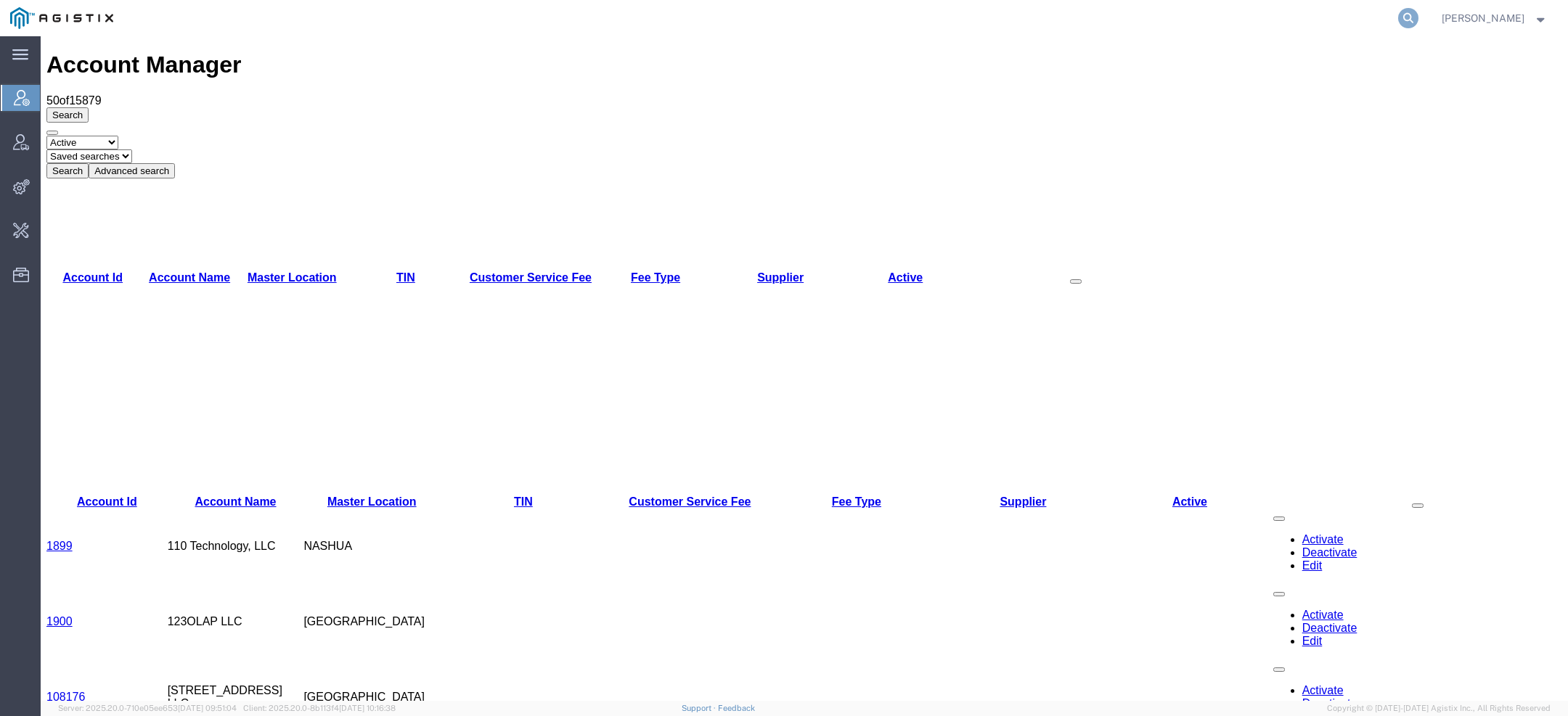
click at [1407, 18] on icon at bounding box center [1408, 18] width 21 height 21
type input "pgw"
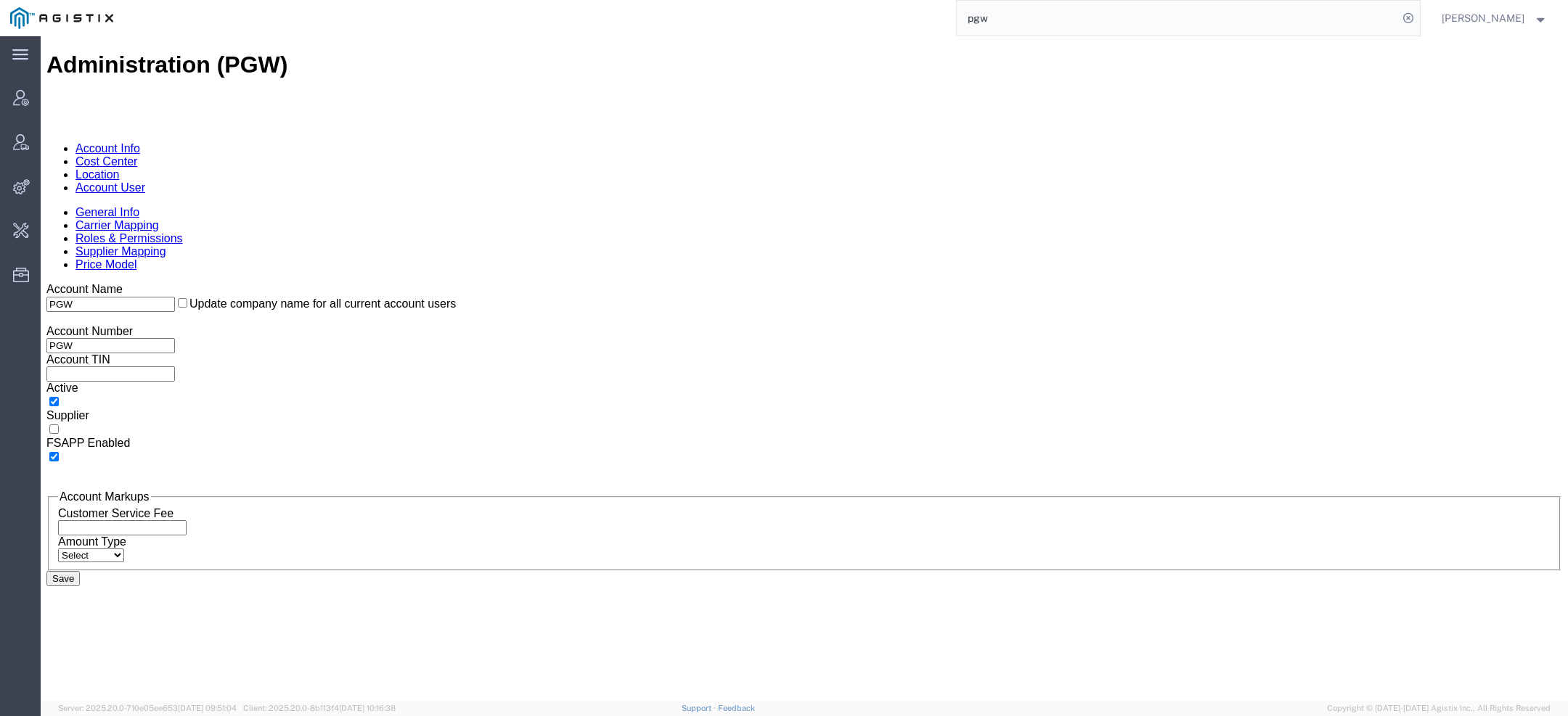
click at [145, 182] on link "Account User" at bounding box center [110, 188] width 69 height 13
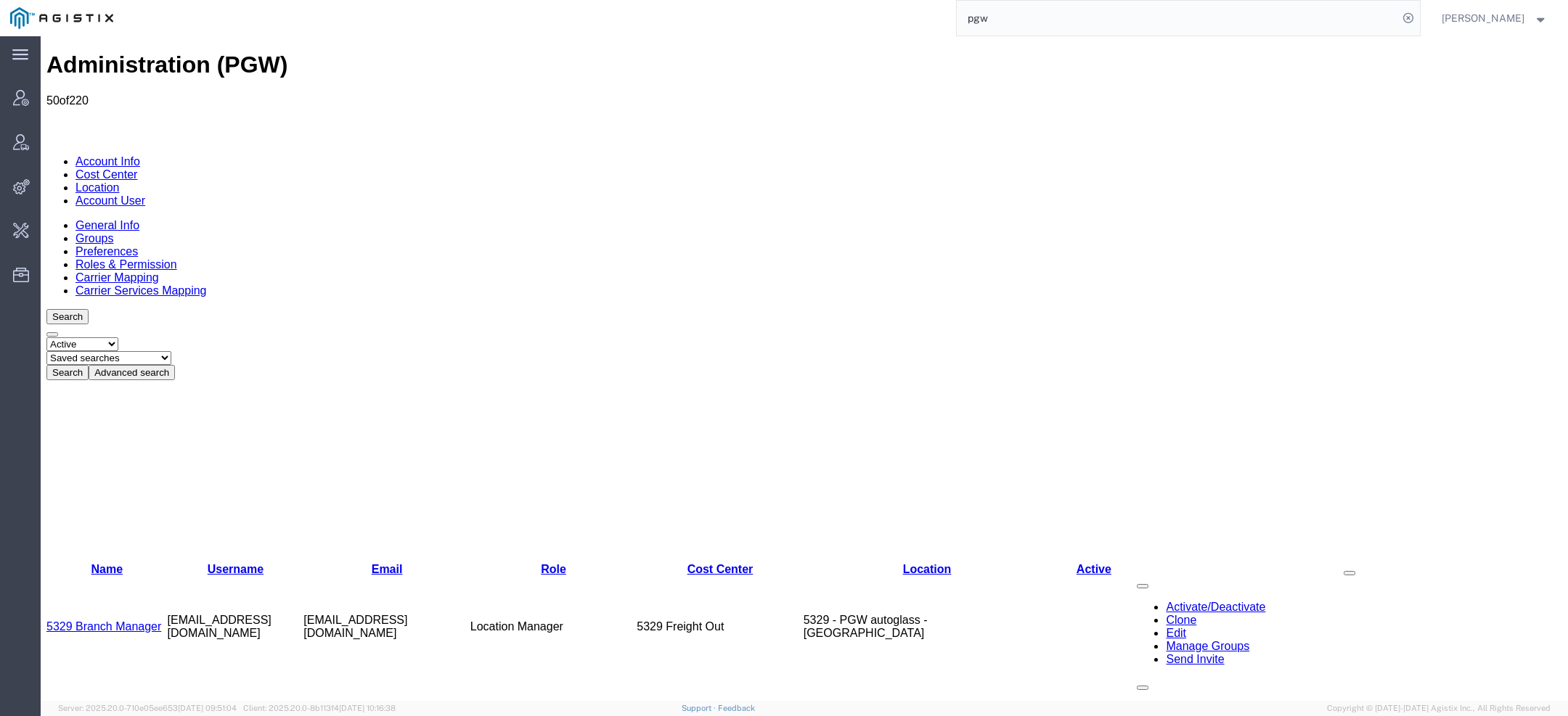
click at [171, 352] on select "Saved searches Exclude Branch Manager [PERSON_NAME] Offline user" at bounding box center [109, 358] width 125 height 13
select select "Offline user"
click at [103, 352] on select "Saved searches Exclude Branch Manager [PERSON_NAME] Offline user" at bounding box center [109, 358] width 125 height 13
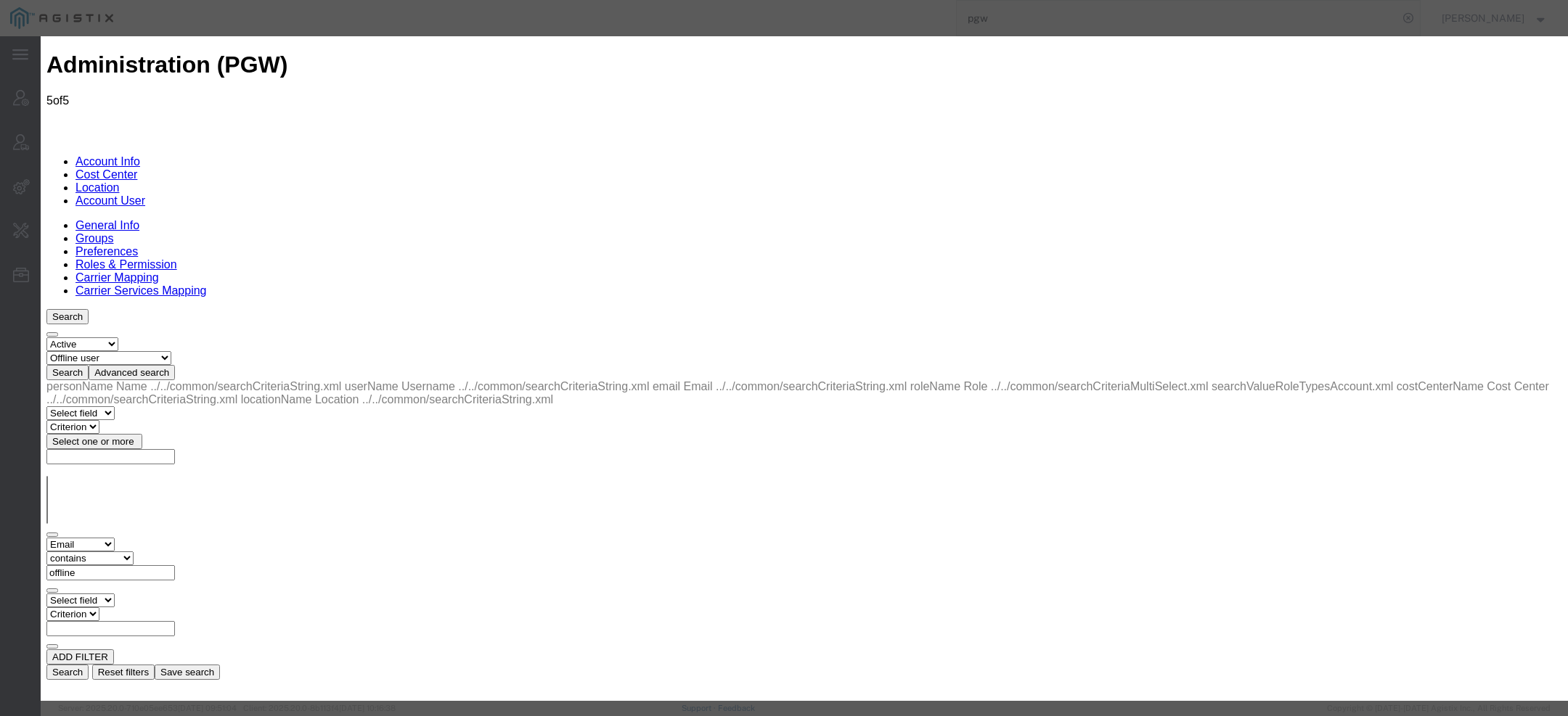
select select "COSTCENTER"
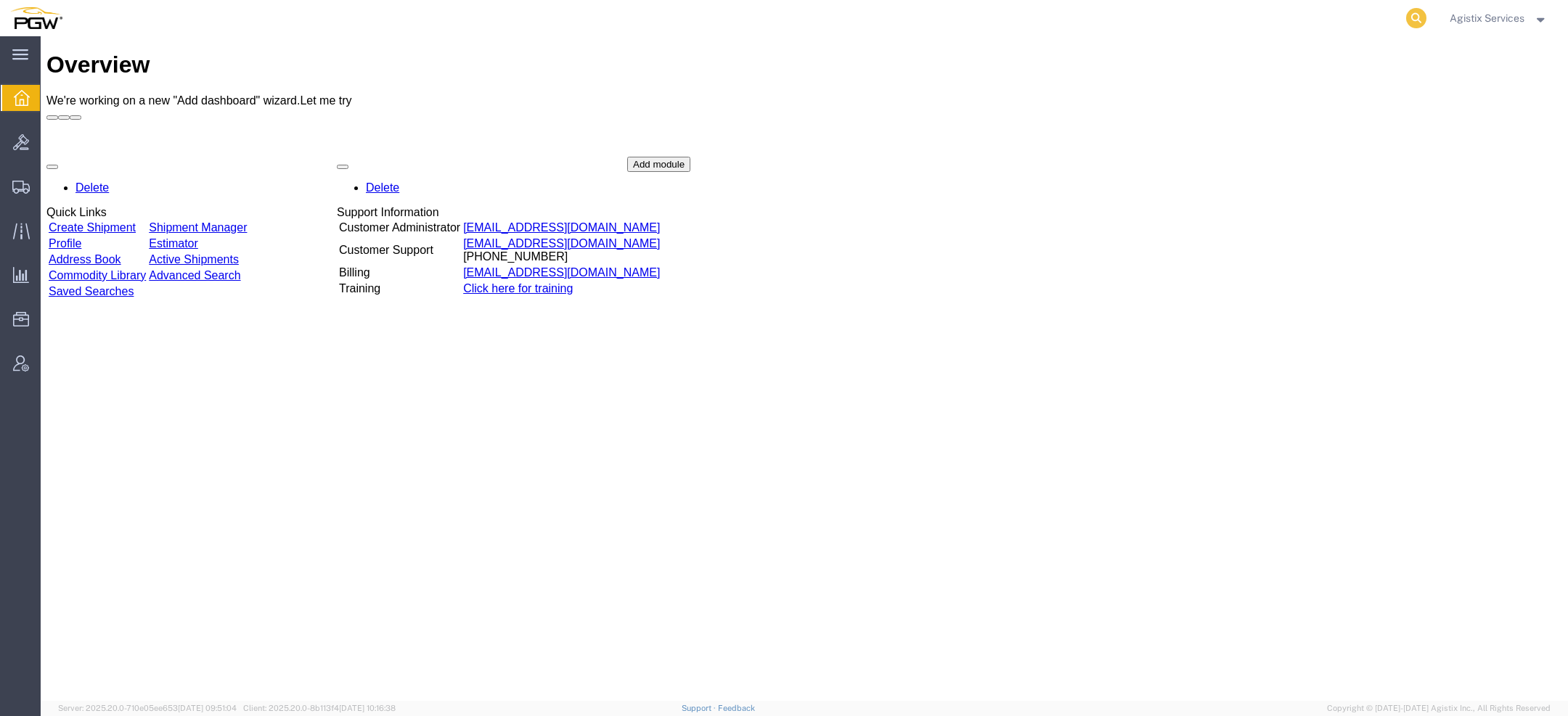
click at [1409, 13] on icon at bounding box center [1416, 18] width 21 height 21
paste input "56994336"
type input "56994336"
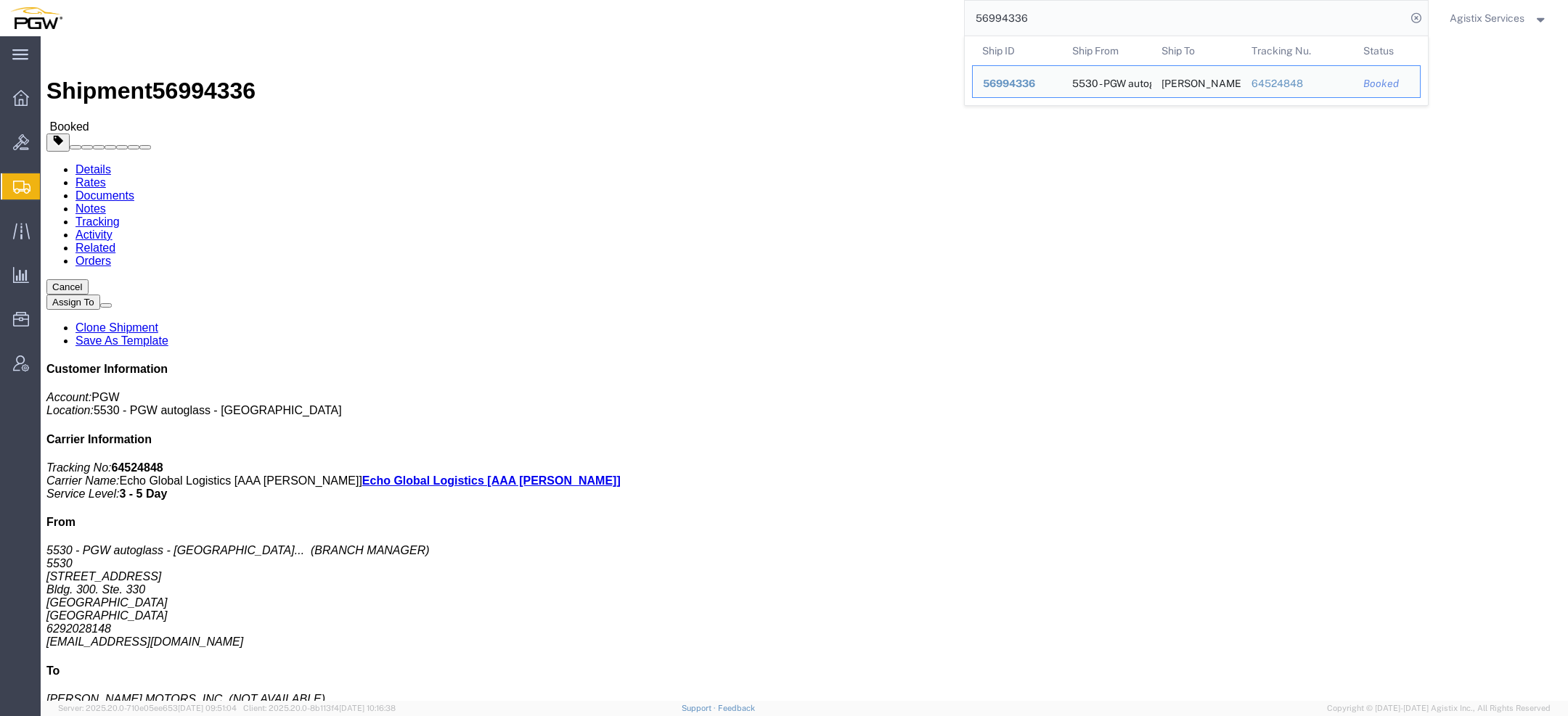
click link "Documents"
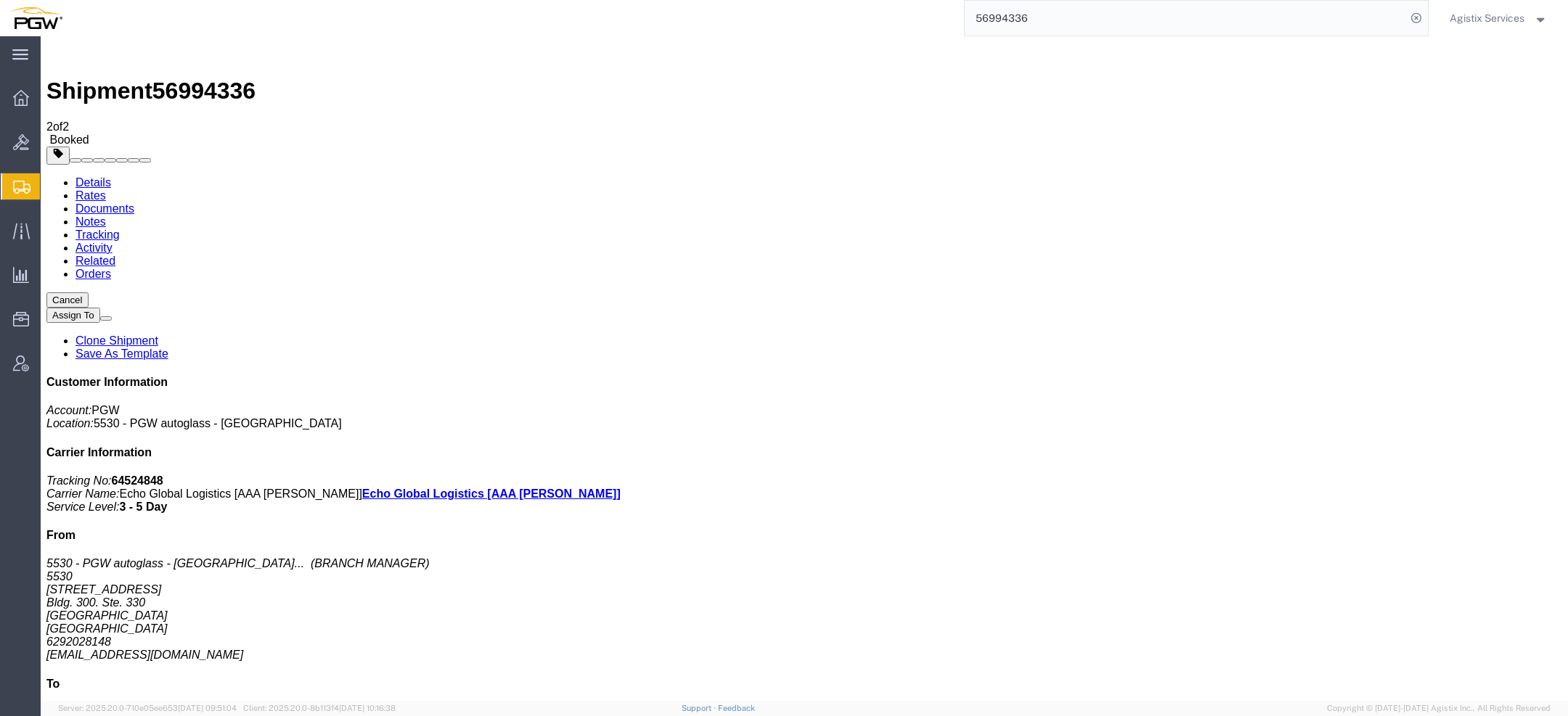
drag, startPoint x: 190, startPoint y: 196, endPoint x: 964, endPoint y: 42, distance: 789.2
click at [1480, 21] on span "Agistix Services" at bounding box center [1486, 18] width 75 height 16
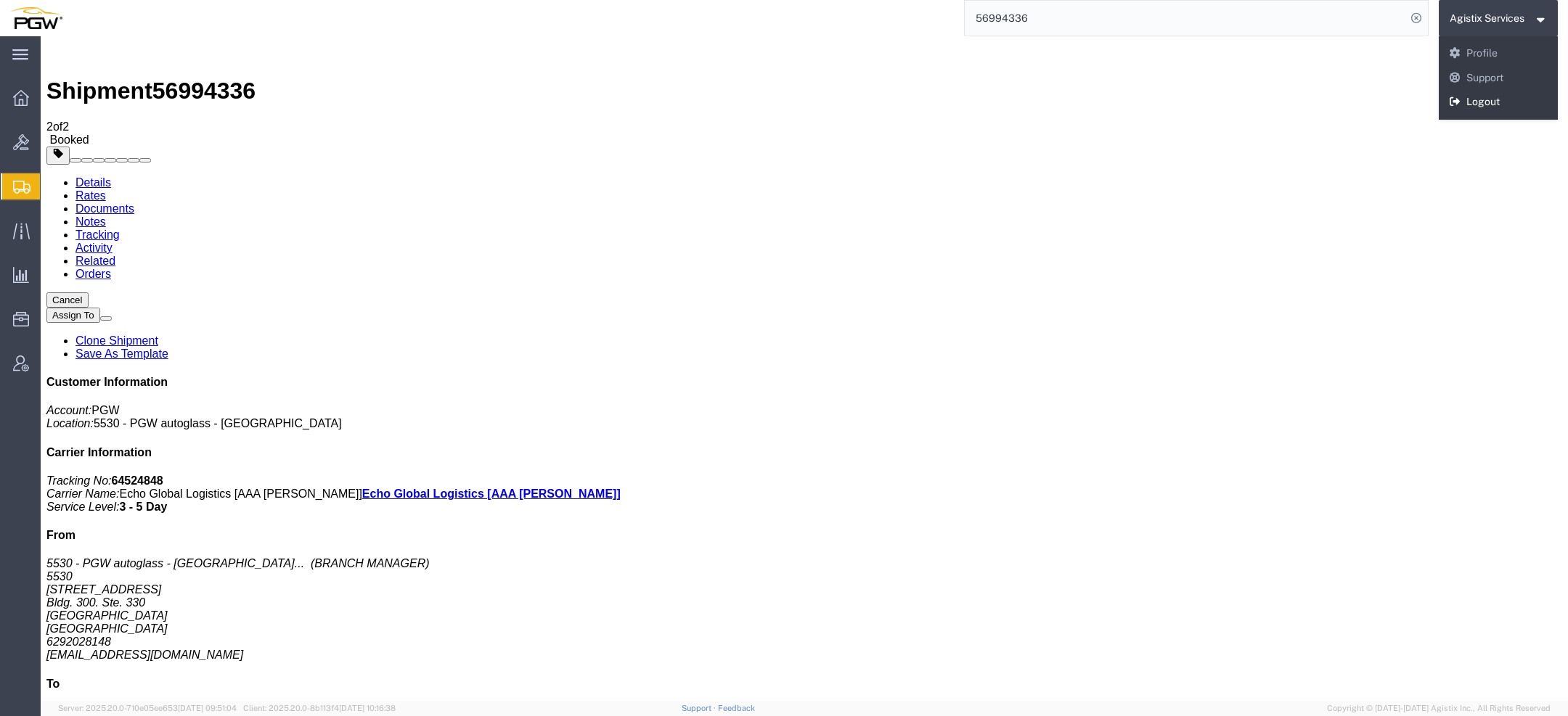
click at [1474, 94] on link "Logout" at bounding box center [1498, 102] width 120 height 24
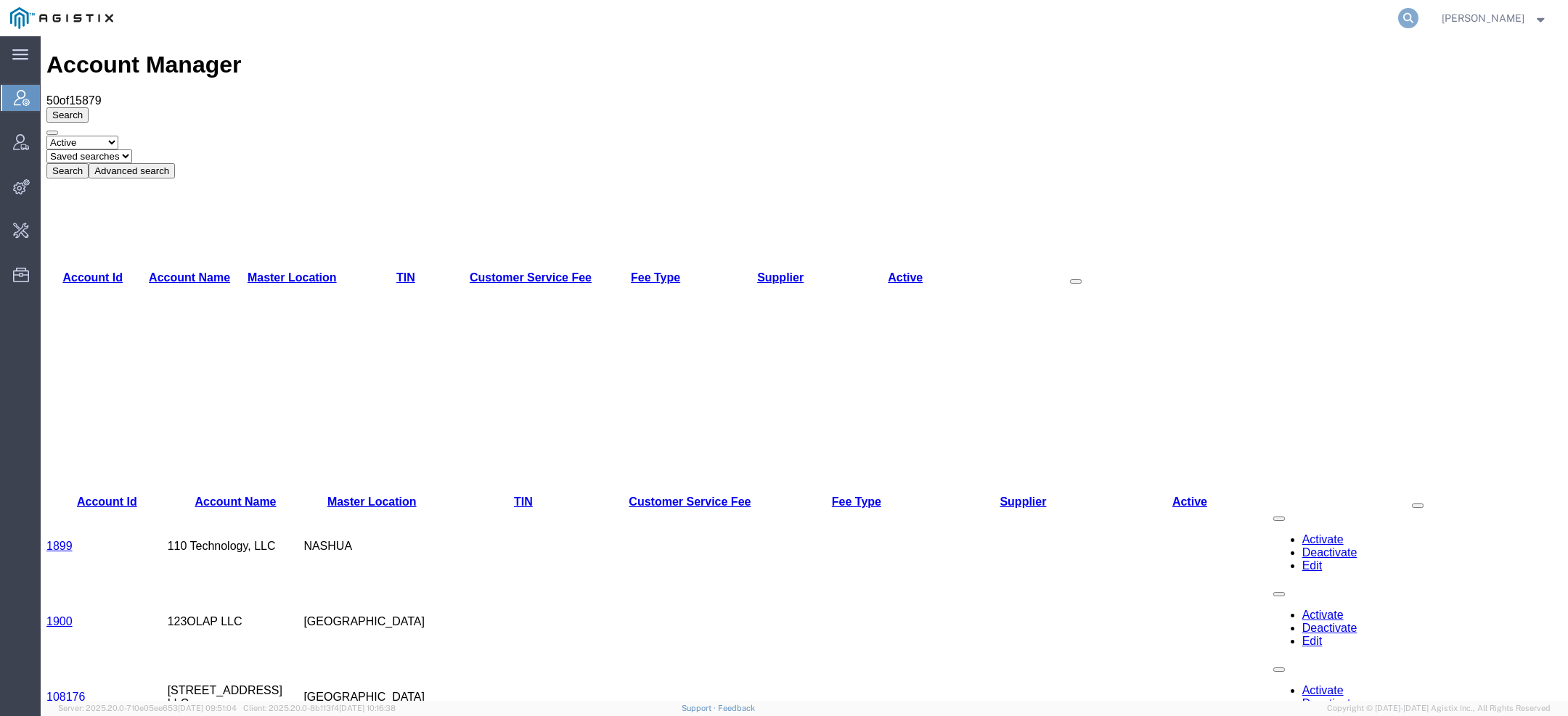
click at [1409, 18] on icon at bounding box center [1408, 18] width 21 height 21
paste input "56994994"
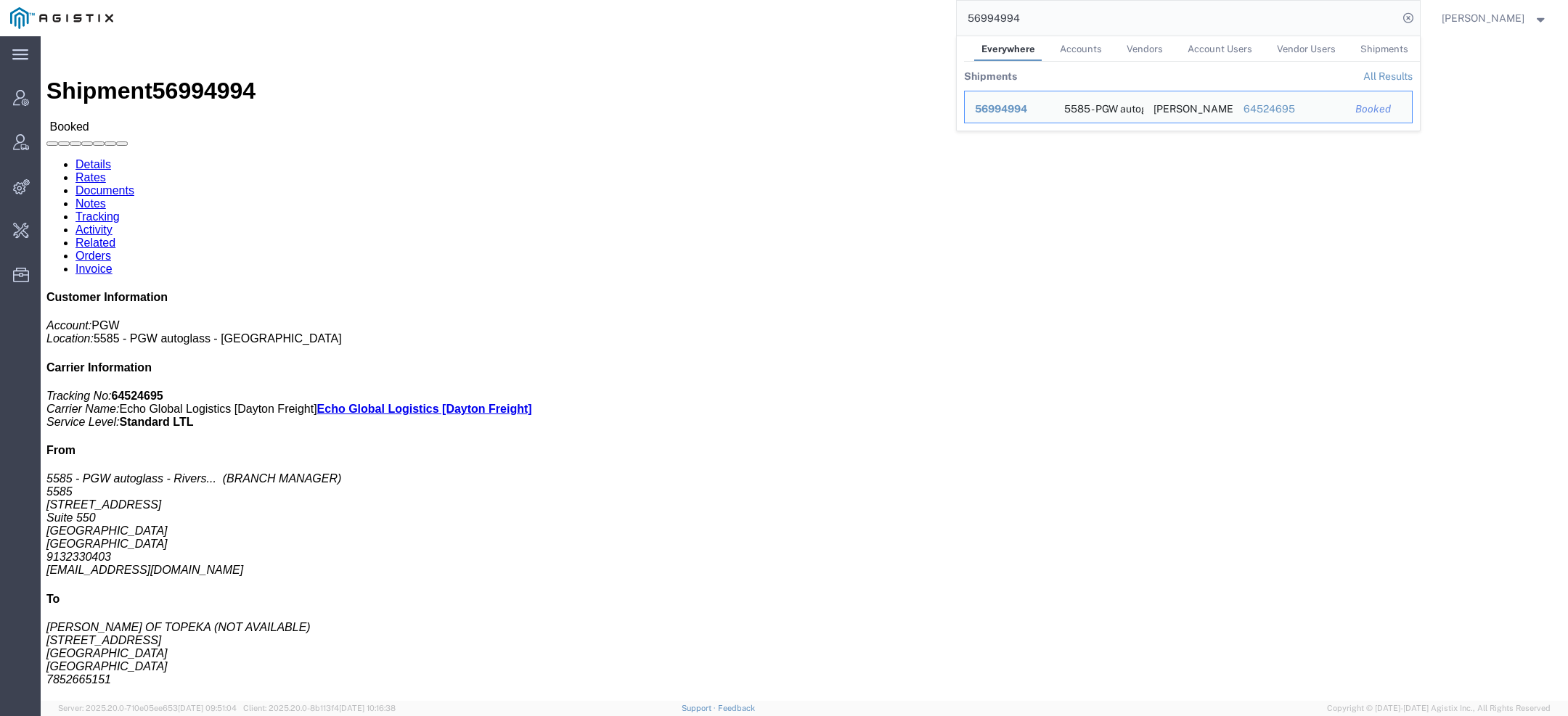
drag, startPoint x: 985, startPoint y: 15, endPoint x: 828, endPoint y: -3, distance: 158.0
click at [828, 0] on html "main_menu Created with Sketch. Collapse Menu Account Manager Vendor Manager Int…" at bounding box center [784, 358] width 1568 height 716
paste input "IWAK-25274-0052"
click at [1057, 13] on input "IWAK-25274-0052" at bounding box center [1177, 18] width 442 height 35
drag, startPoint x: 1057, startPoint y: 14, endPoint x: 1031, endPoint y: 14, distance: 26.0
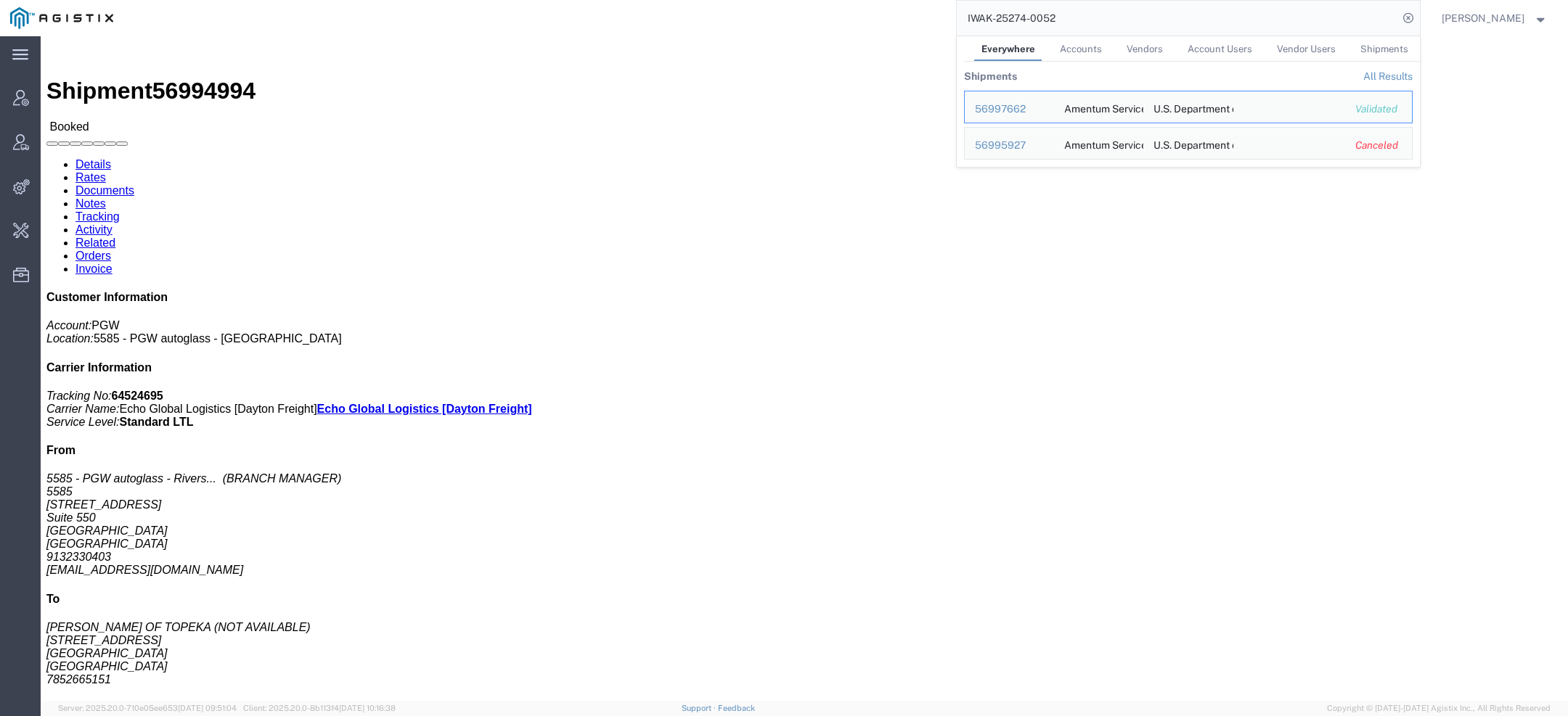
click at [1044, 14] on input "IWAK-25274-0052" at bounding box center [1177, 18] width 442 height 35
click at [1090, 17] on input "IWAK-25274-0052" at bounding box center [1177, 18] width 442 height 35
drag, startPoint x: 1089, startPoint y: 18, endPoint x: 630, endPoint y: 5, distance: 459.2
click at [630, 5] on div "IWAK-25274-0052 Everywhere Accounts Vendors Account Users Vendor Users Shipment…" at bounding box center [771, 18] width 1296 height 36
paste input "60723437"
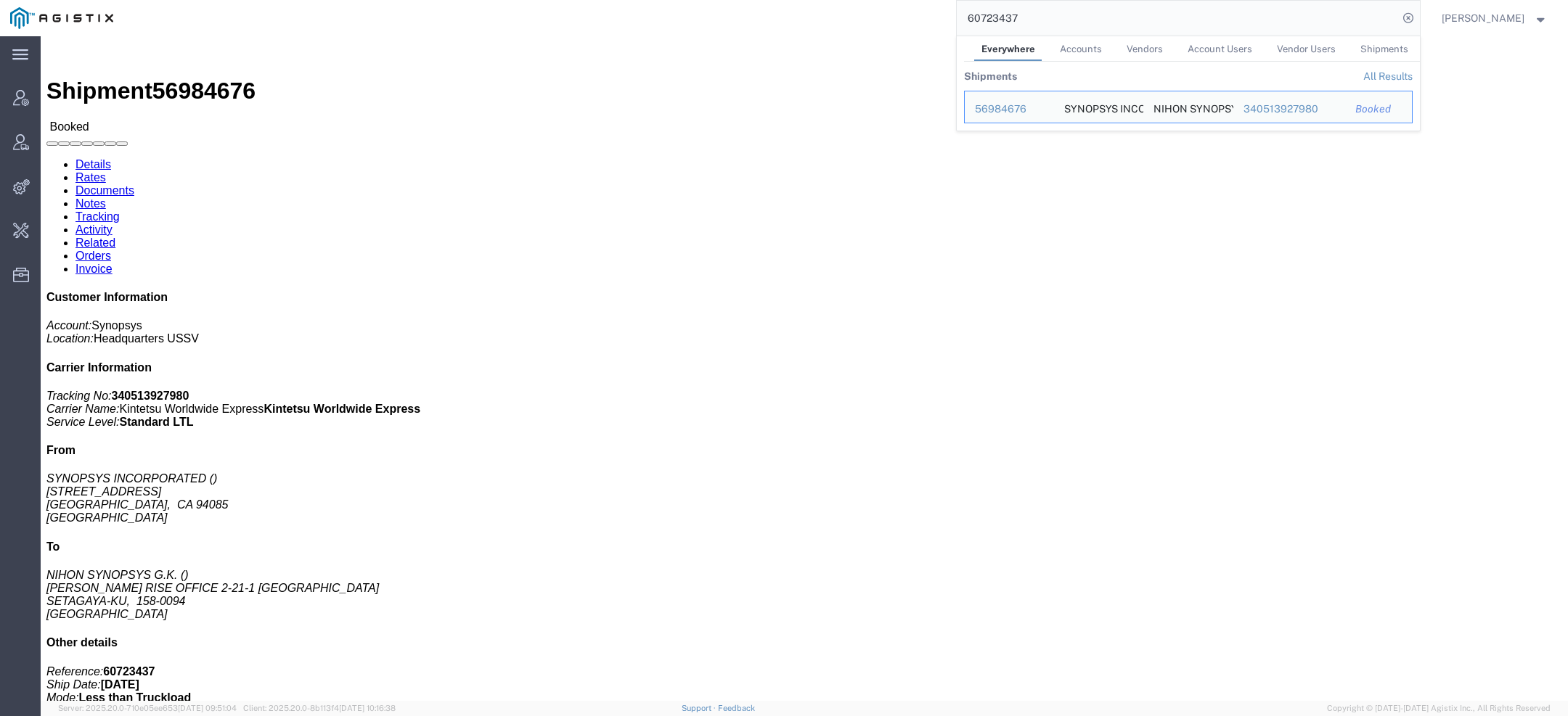
drag, startPoint x: 1044, startPoint y: 16, endPoint x: 784, endPoint y: 16, distance: 260.0
click at [839, 16] on div "60723437 Everywhere Accounts Vendors Account Users Vendor Users Shipments Shipm…" at bounding box center [771, 18] width 1296 height 36
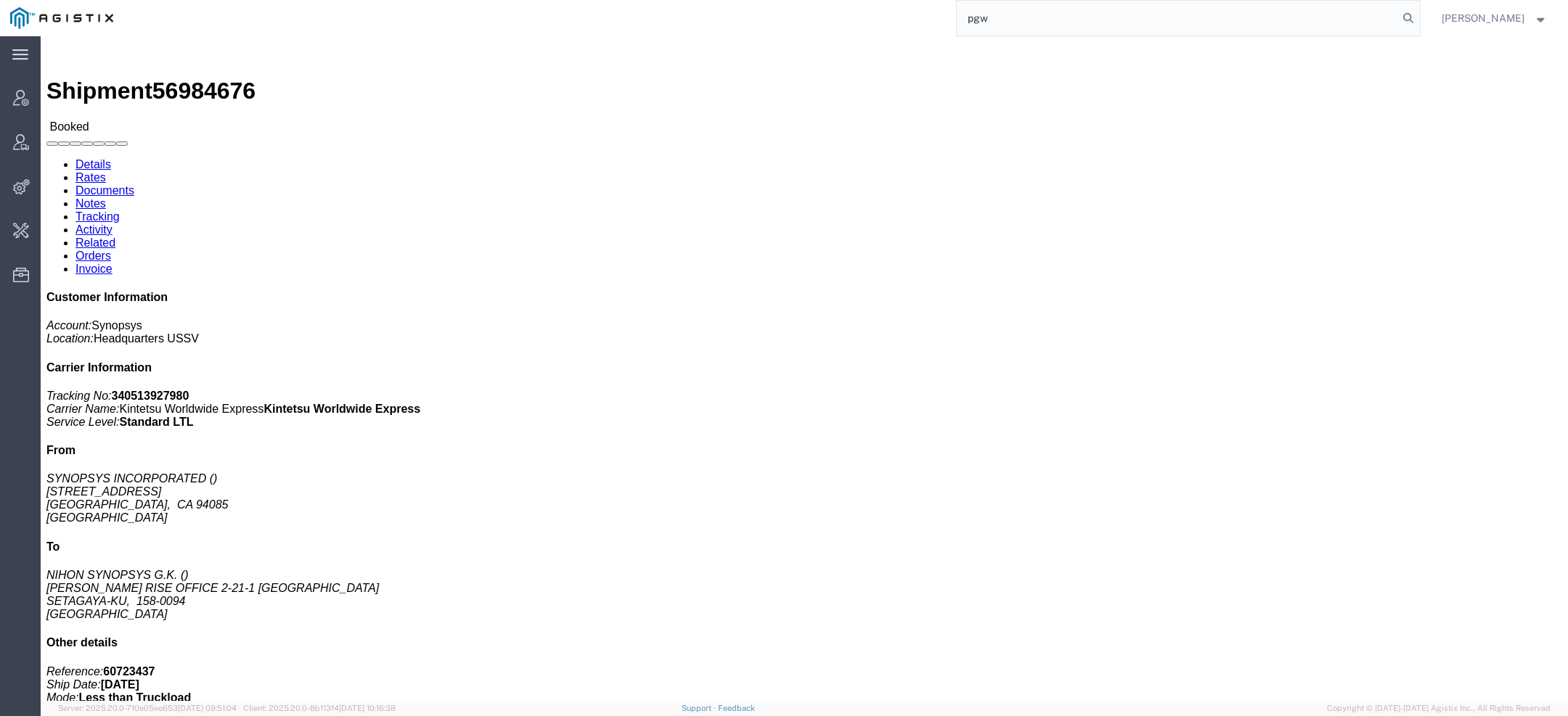
type input "pgw"
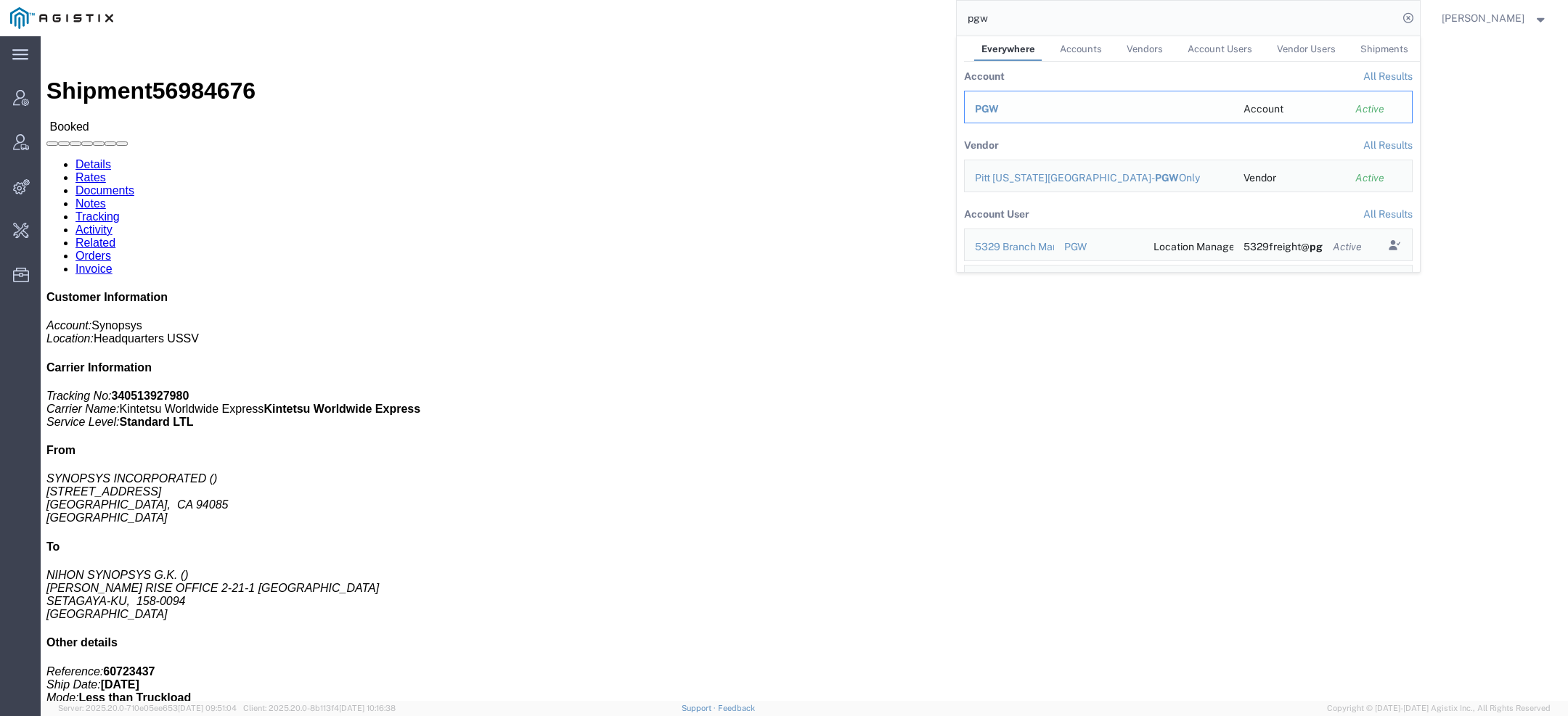
click at [1022, 109] on div "PGW" at bounding box center [1099, 109] width 248 height 15
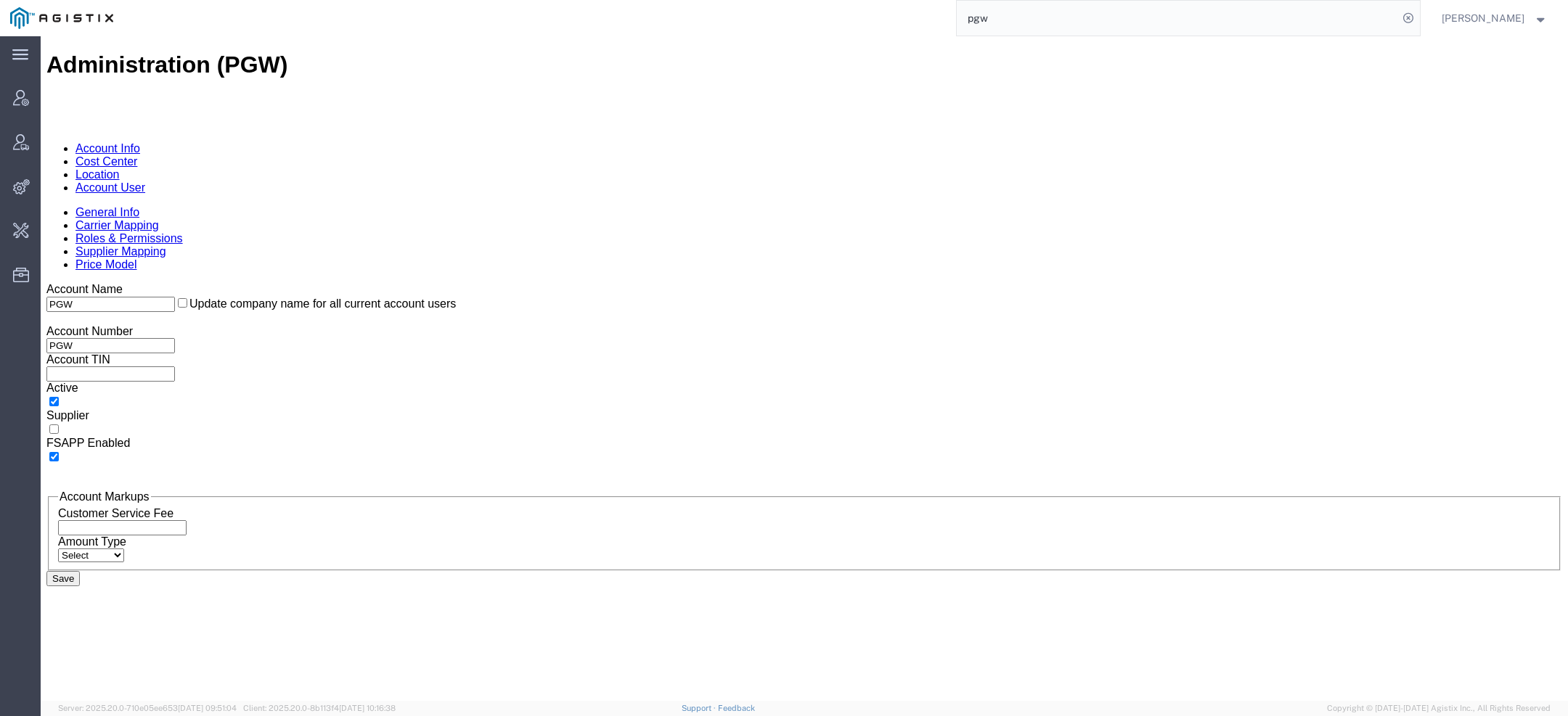
click at [145, 182] on link "Account User" at bounding box center [110, 188] width 69 height 13
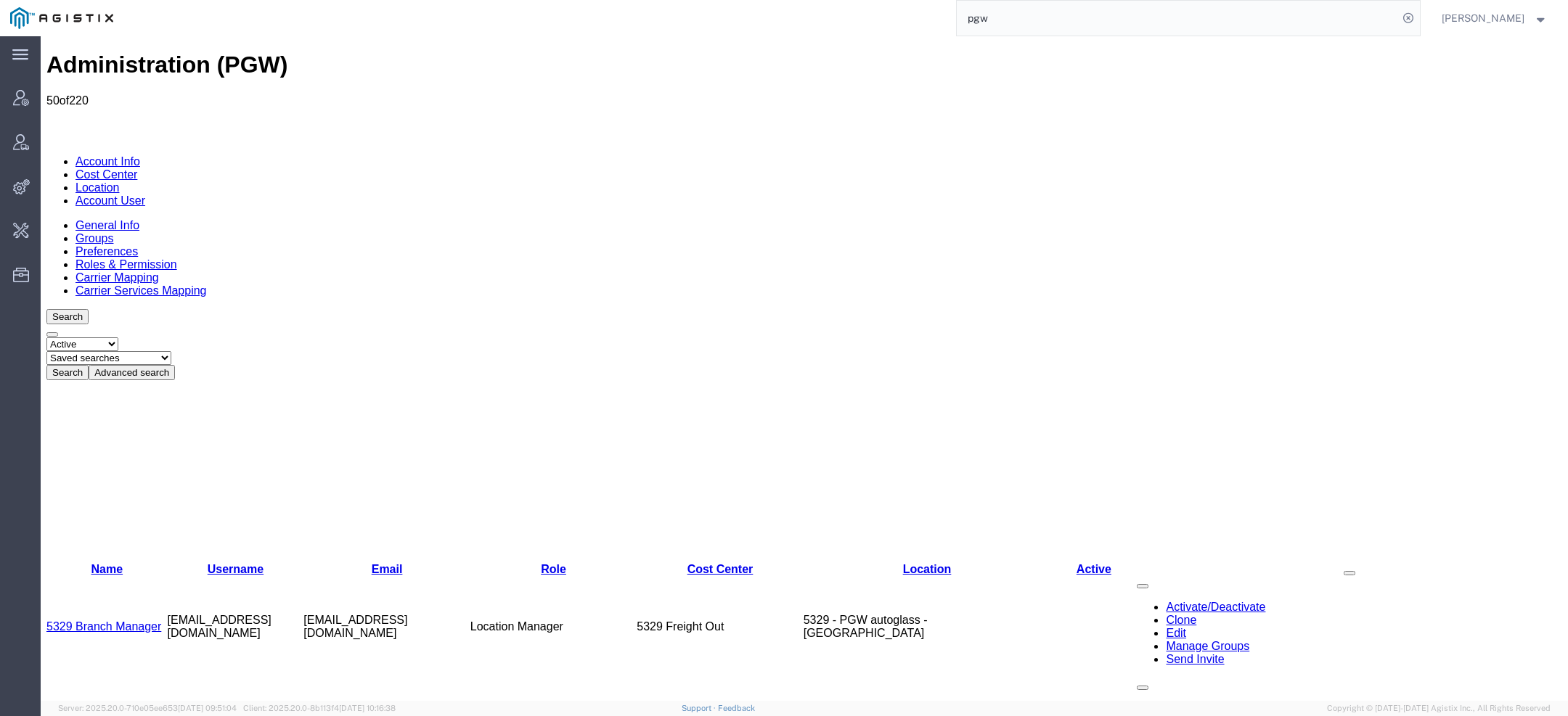
click at [171, 352] on select "Saved searches Exclude Branch Manager Jason Offline user" at bounding box center [109, 358] width 125 height 13
select select "Offline user"
click at [103, 352] on select "Saved searches Exclude Branch Manager Jason Offline user" at bounding box center [109, 358] width 125 height 13
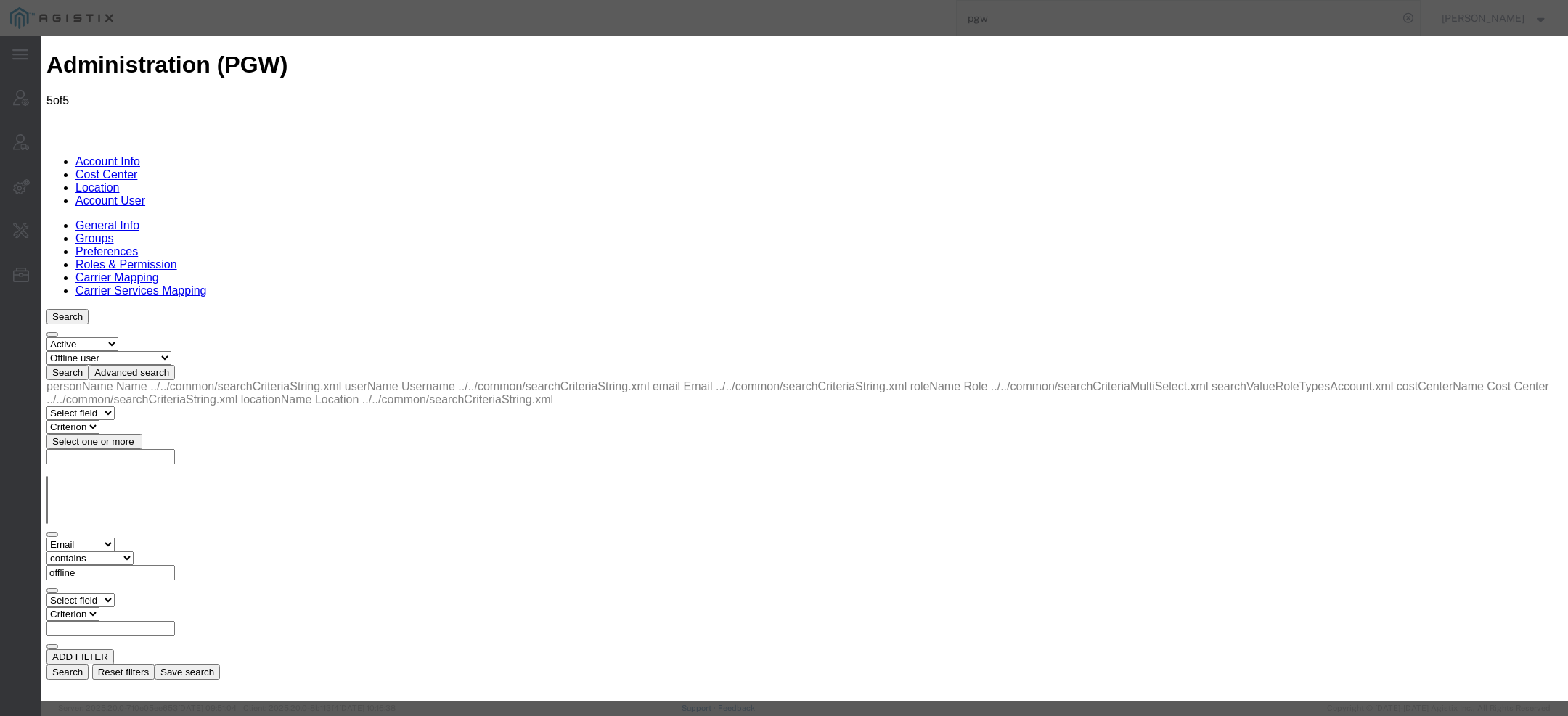
select select "COSTCENTER"
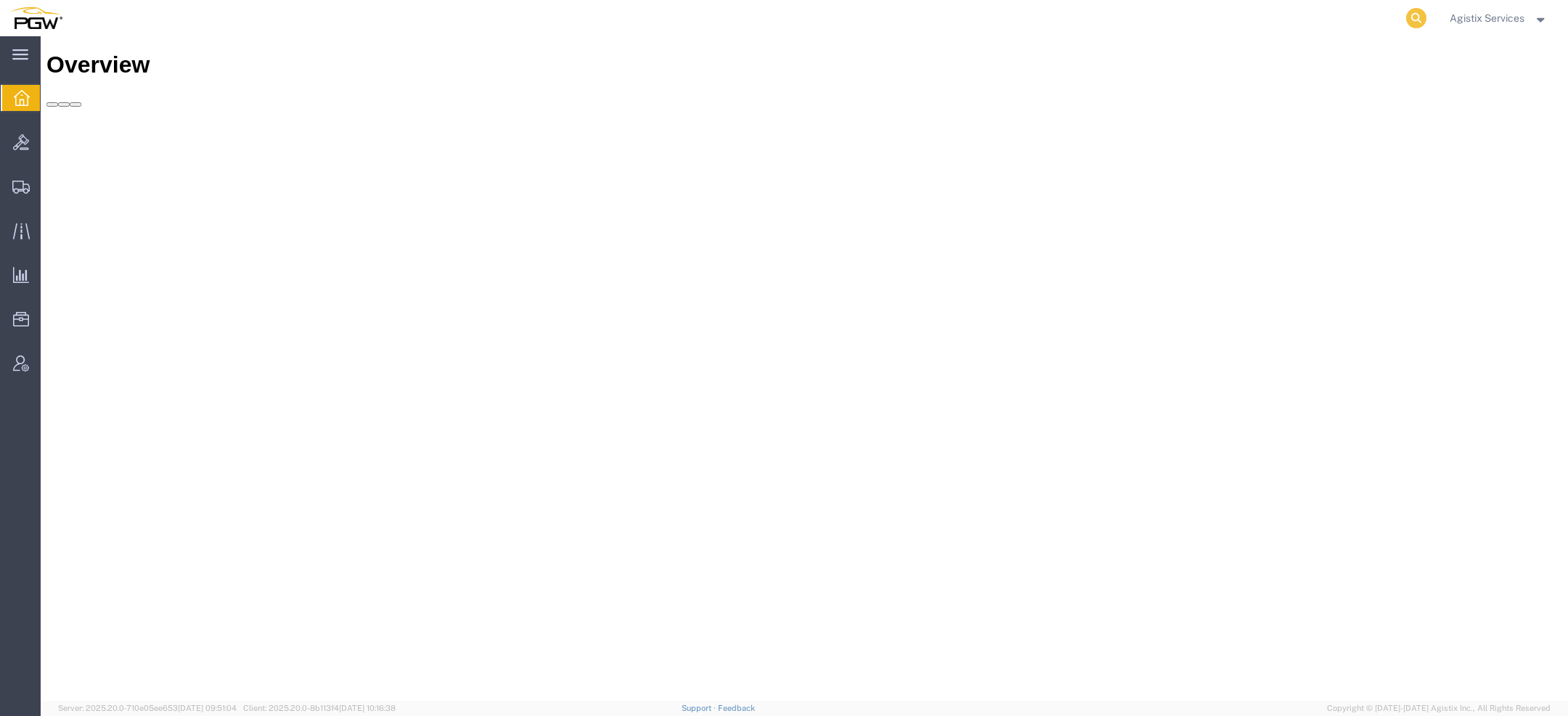
click at [1418, 25] on icon at bounding box center [1416, 18] width 21 height 21
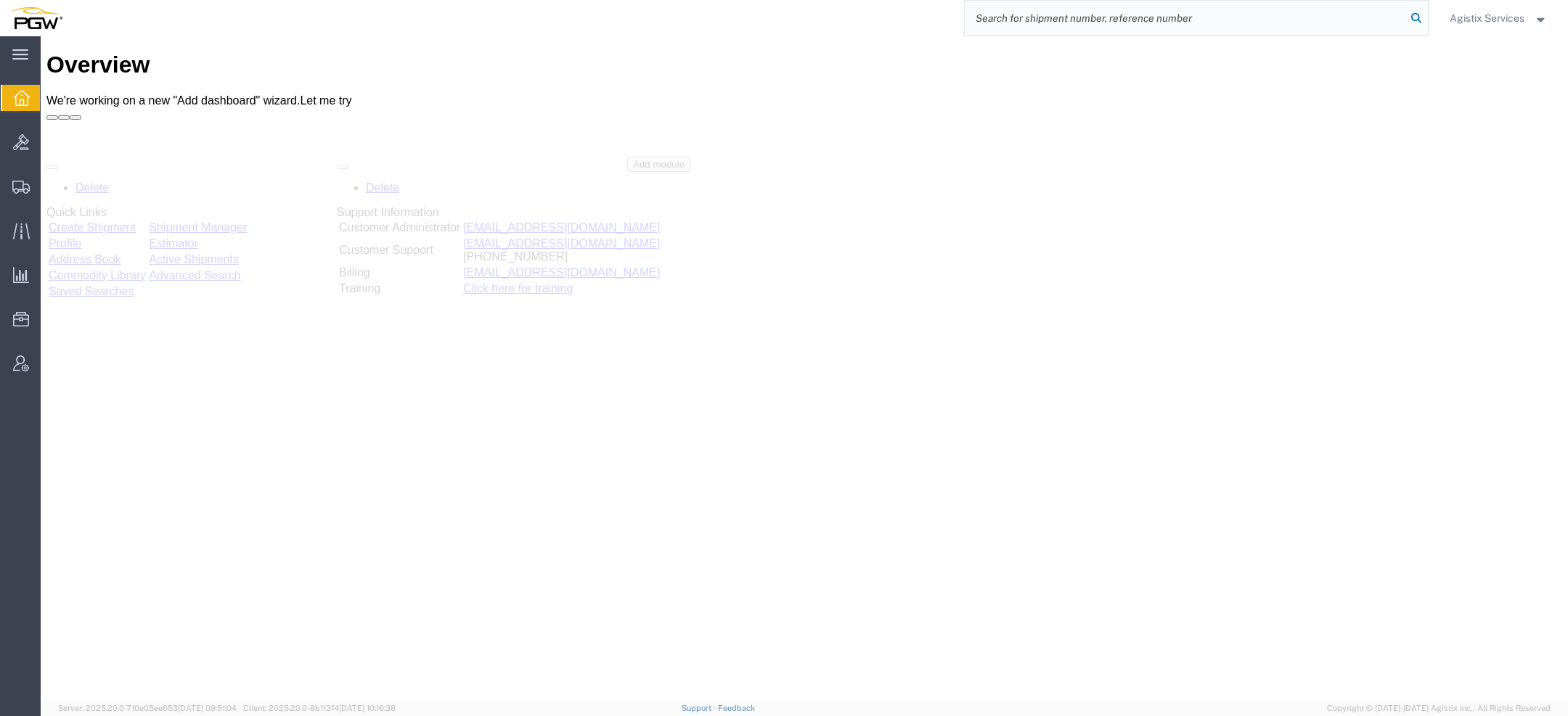
paste input "56997132"
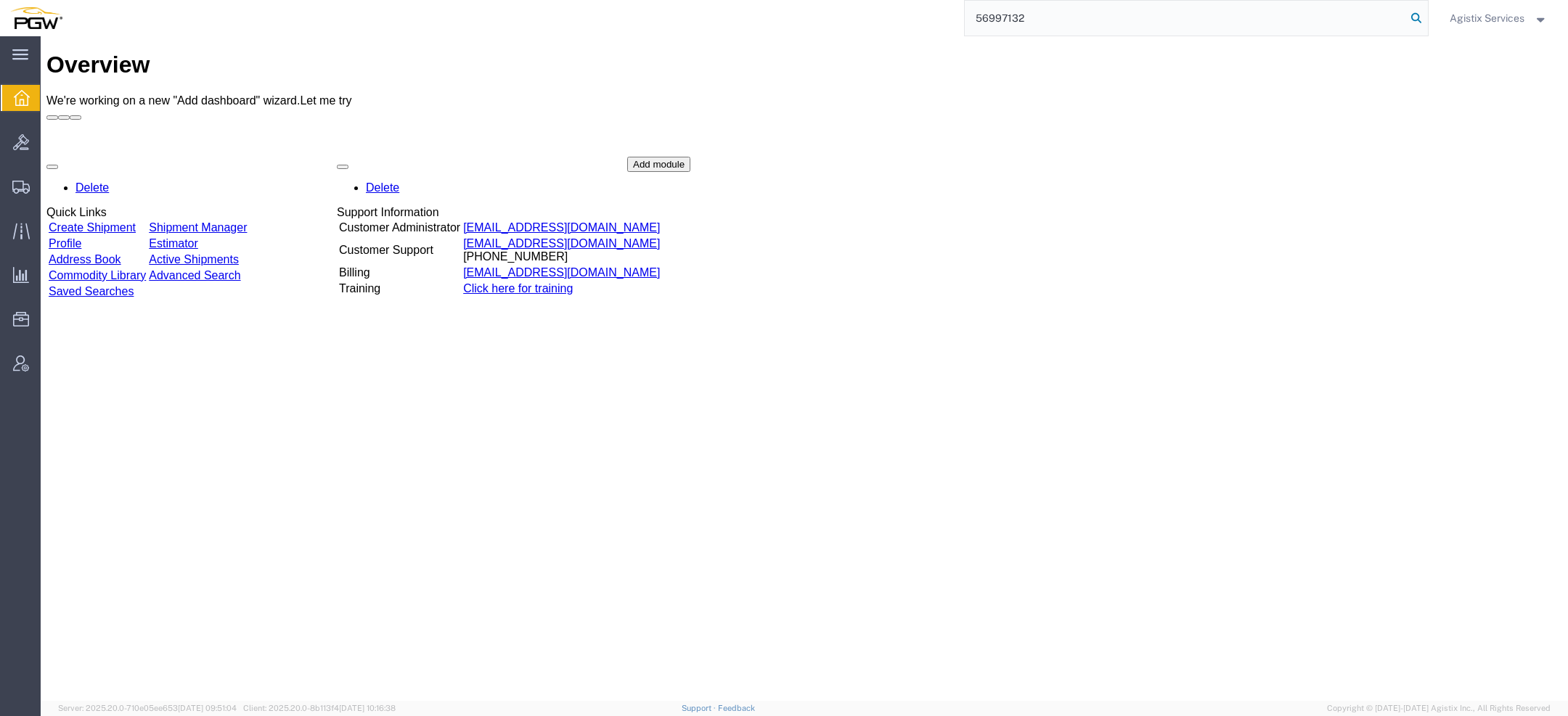
type input "56997132"
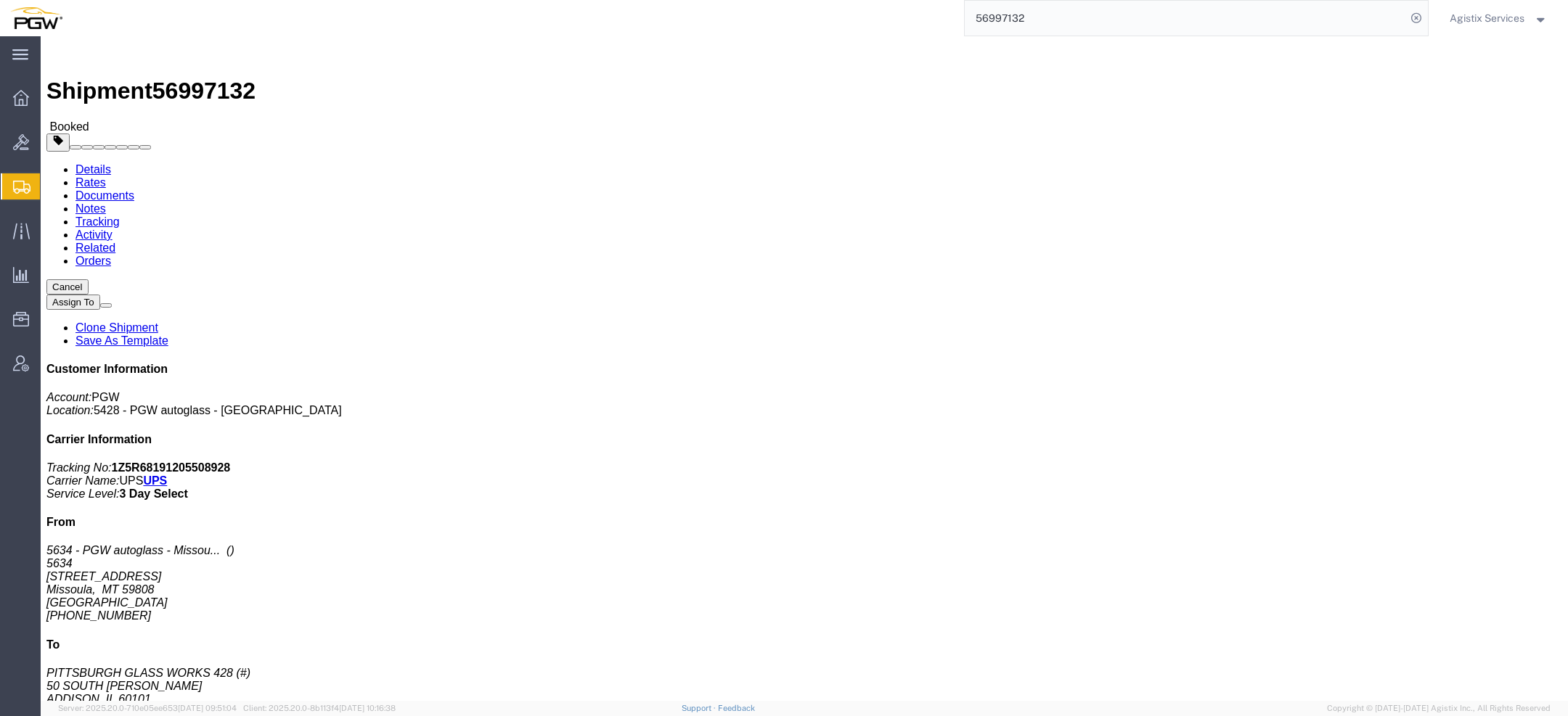
click span "button"
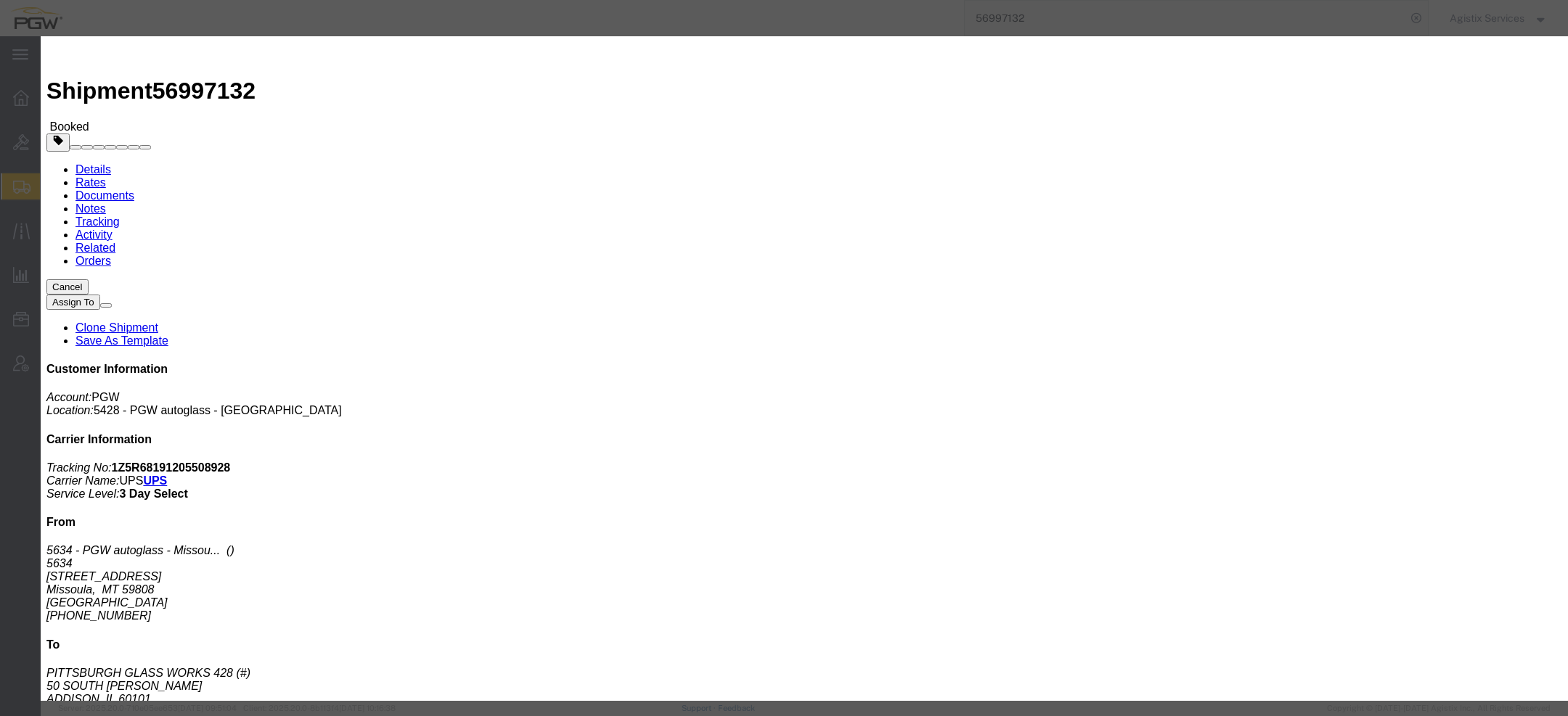
click div "Oct 01 2025 1:20 PM"
click input "1:20 PM"
type input "10:00 aAM"
click button "Apply"
click div "Oct 02 2025 11:00 AM"
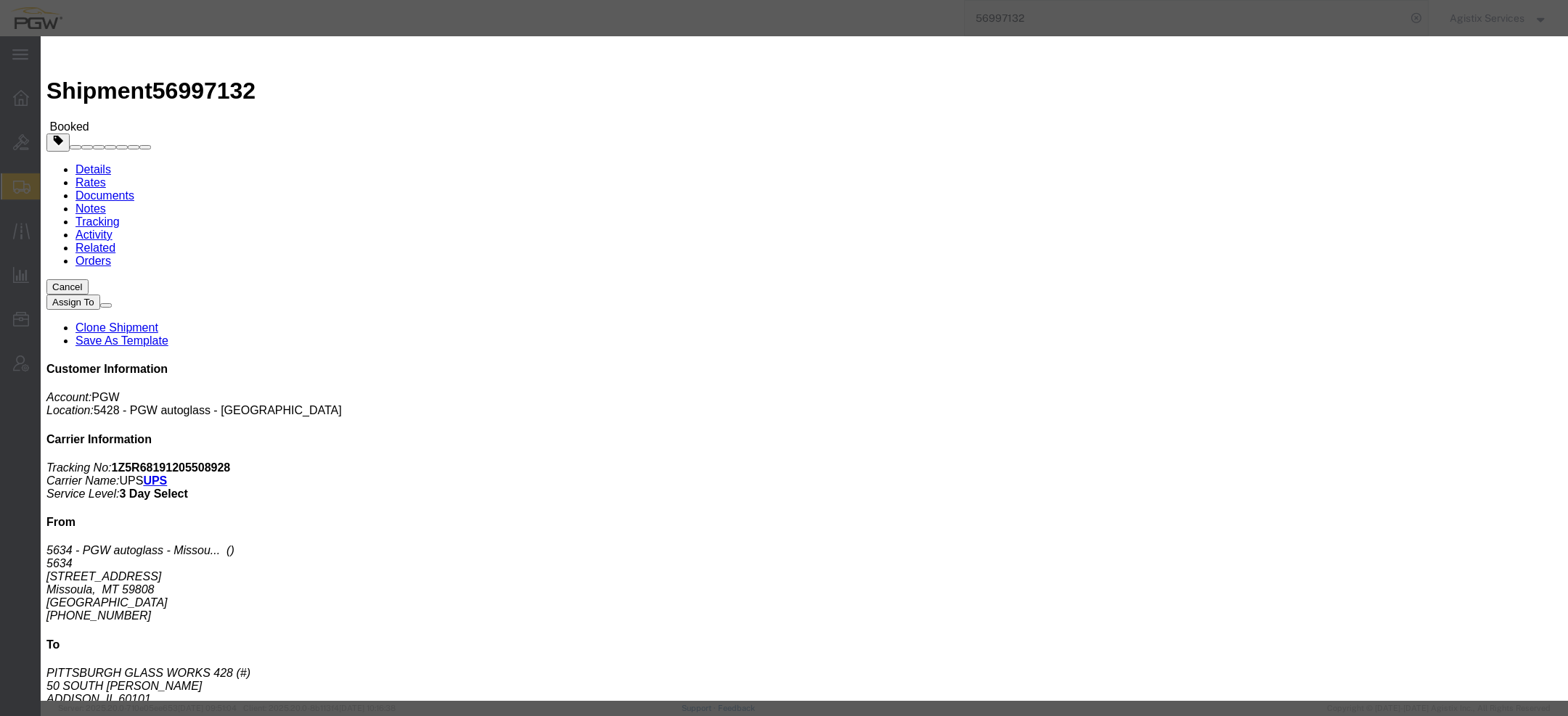
type input "1:00 PM"
click button "Apply"
click button "Save"
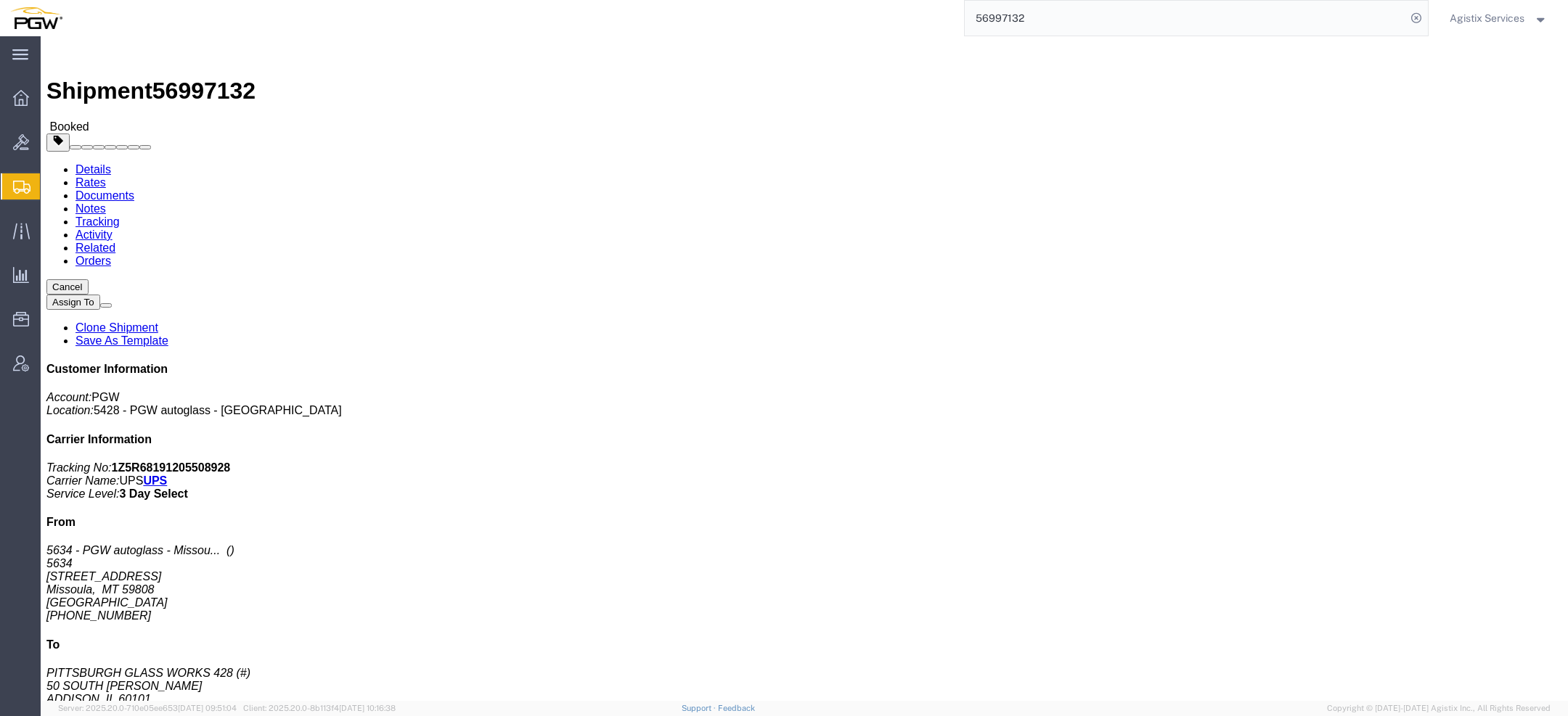
click icon "button"
drag, startPoint x: 1030, startPoint y: 19, endPoint x: 745, endPoint y: -19, distance: 287.5
click at [745, 0] on html "main_menu Created with Sketch. Collapse Menu Overview Bids Shipments Shipment M…" at bounding box center [784, 358] width 1568 height 716
paste input "77107211"
type input "577107211"
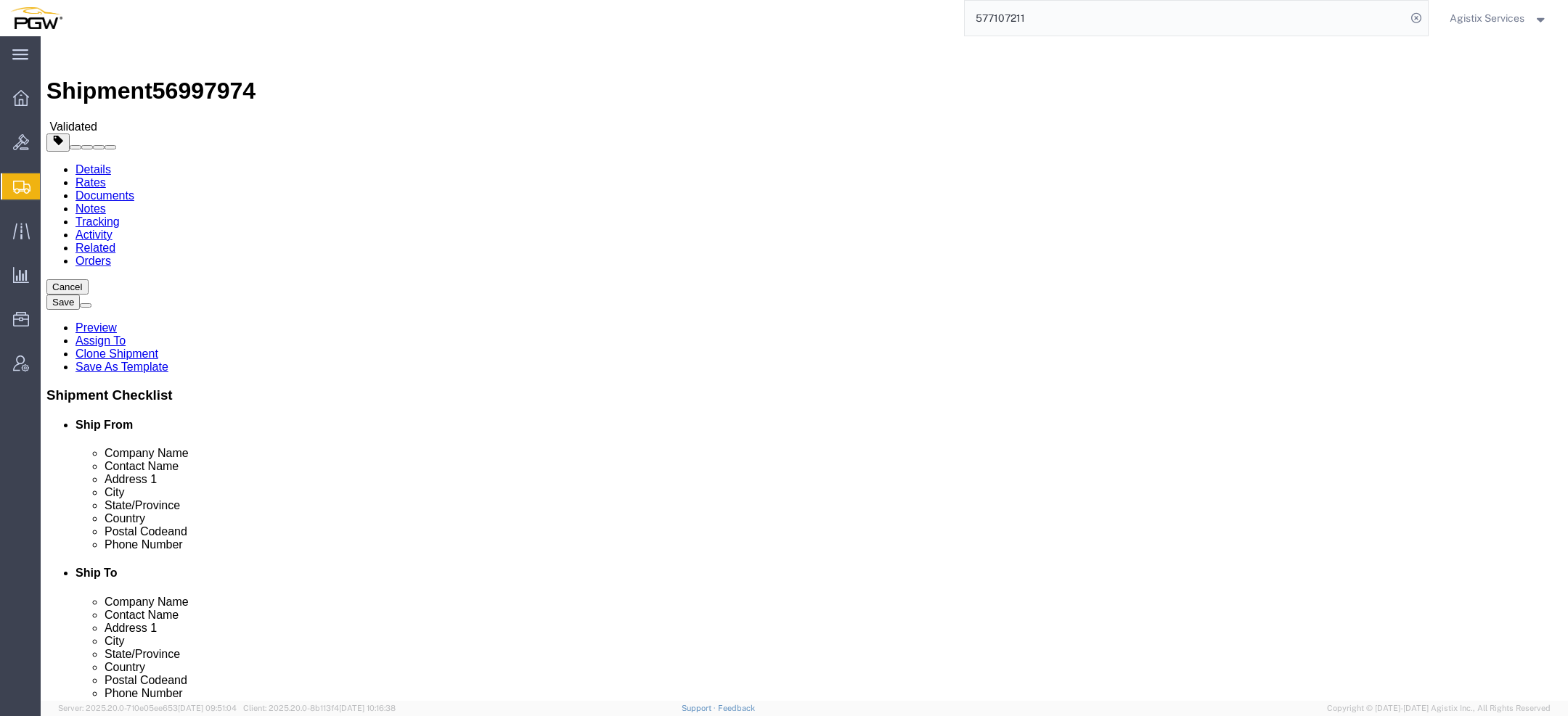
click input "217881813"
select select "28381"
select select
drag, startPoint x: 889, startPoint y: 467, endPoint x: 645, endPoint y: 467, distance: 244.0
click div "Postal Code 21788"
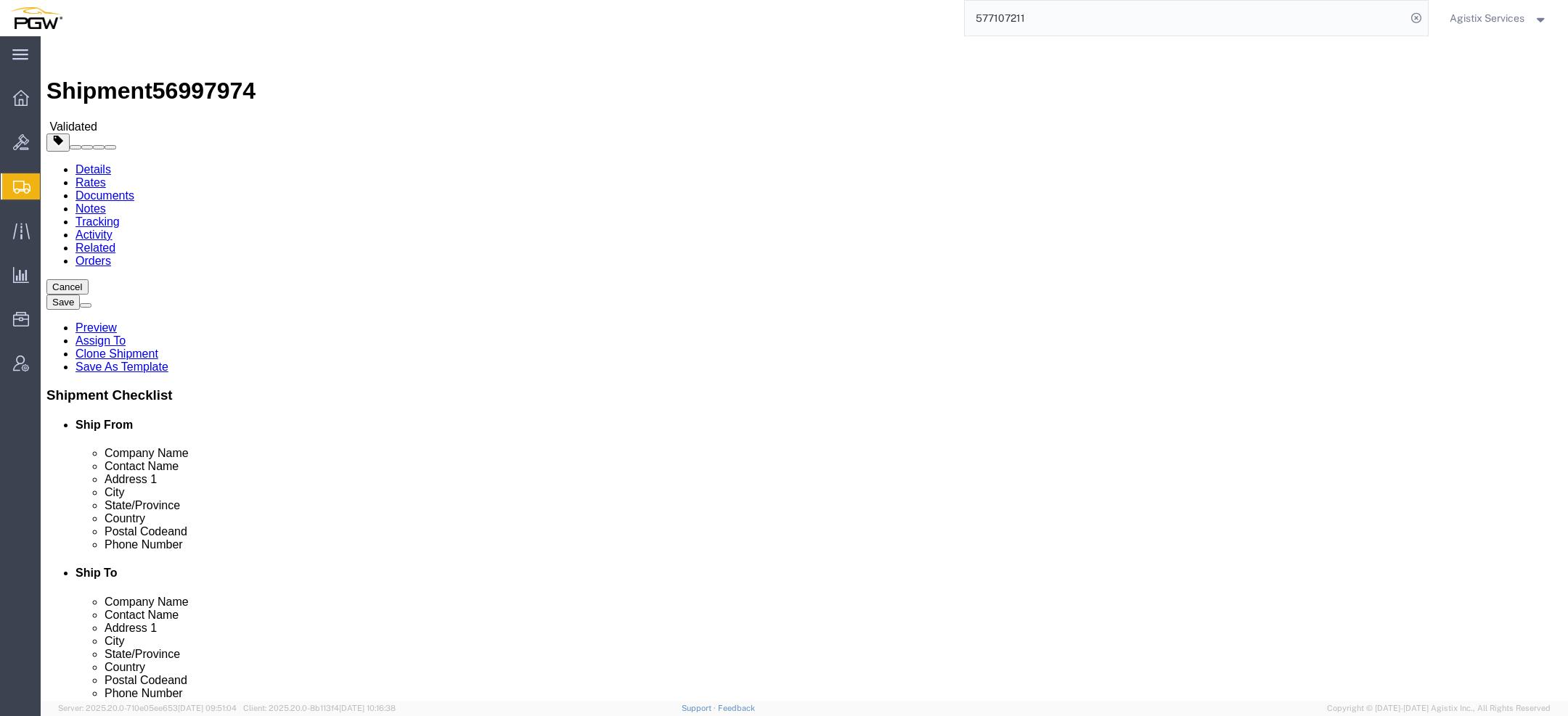
type input "21788"
type input "mar"
click button "Rate Shipment"
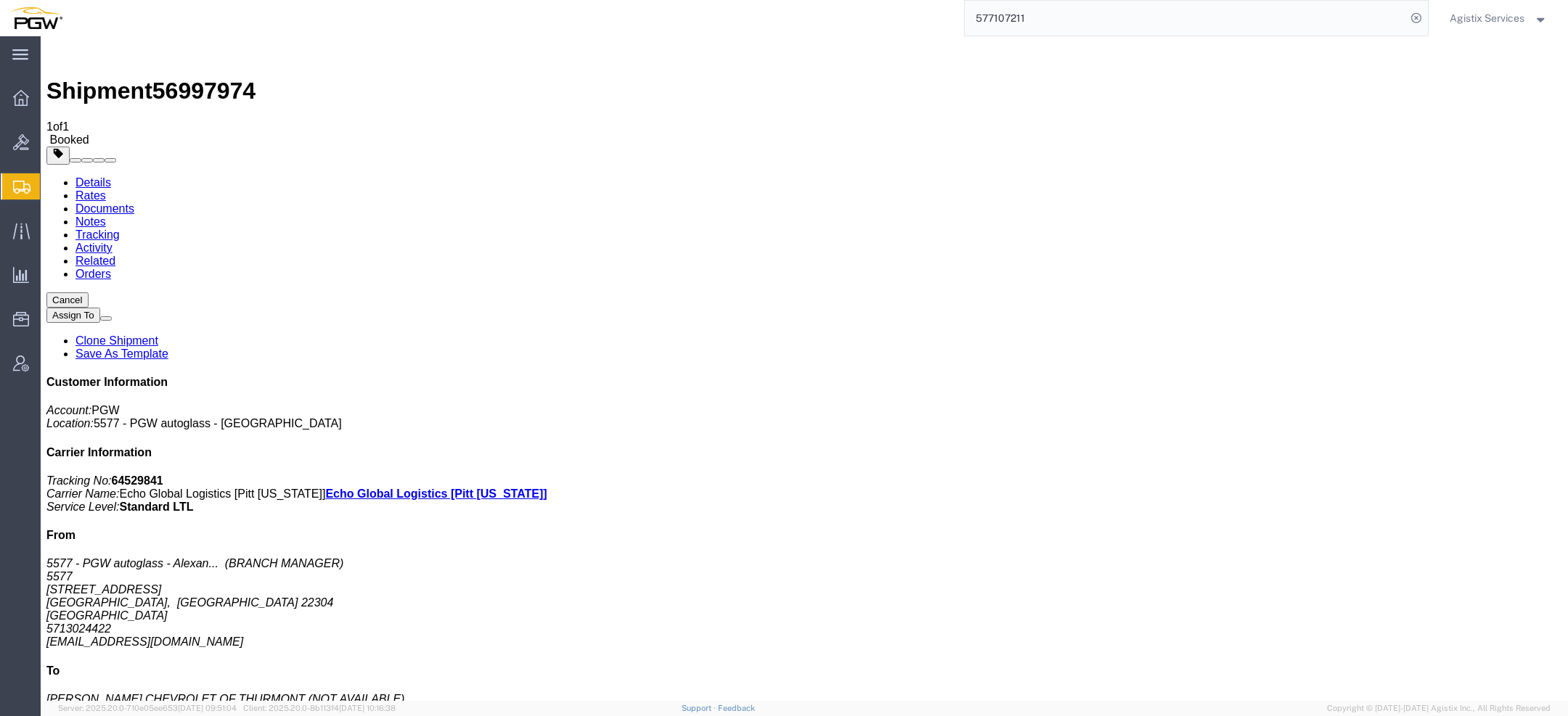
drag, startPoint x: 1031, startPoint y: 20, endPoint x: 703, endPoint y: -4, distance: 328.9
click at [703, 0] on html "main_menu Created with Sketch. Collapse Menu Overview Bids Shipments Shipment M…" at bounding box center [784, 358] width 1568 height 716
paste input "6996258"
type input "56996258"
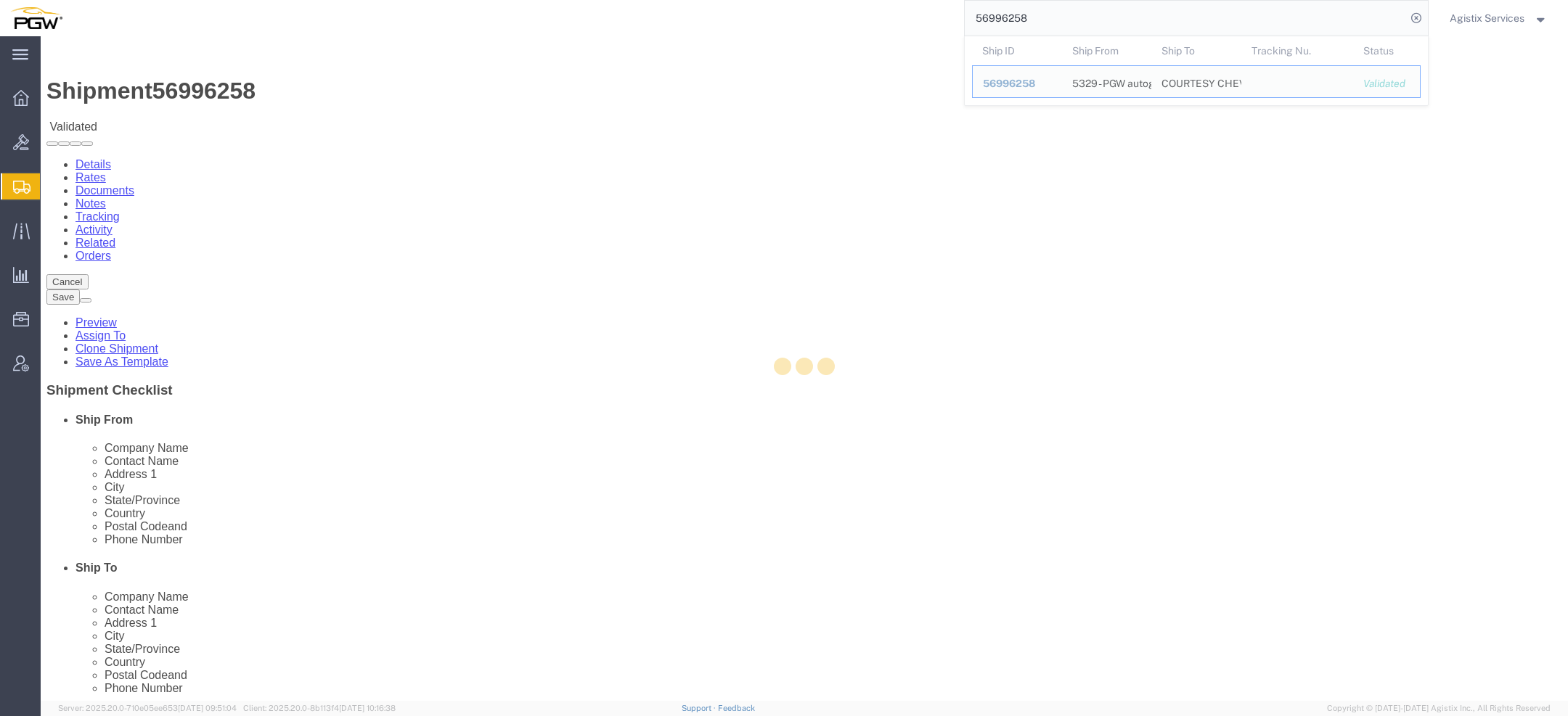
select select "28253"
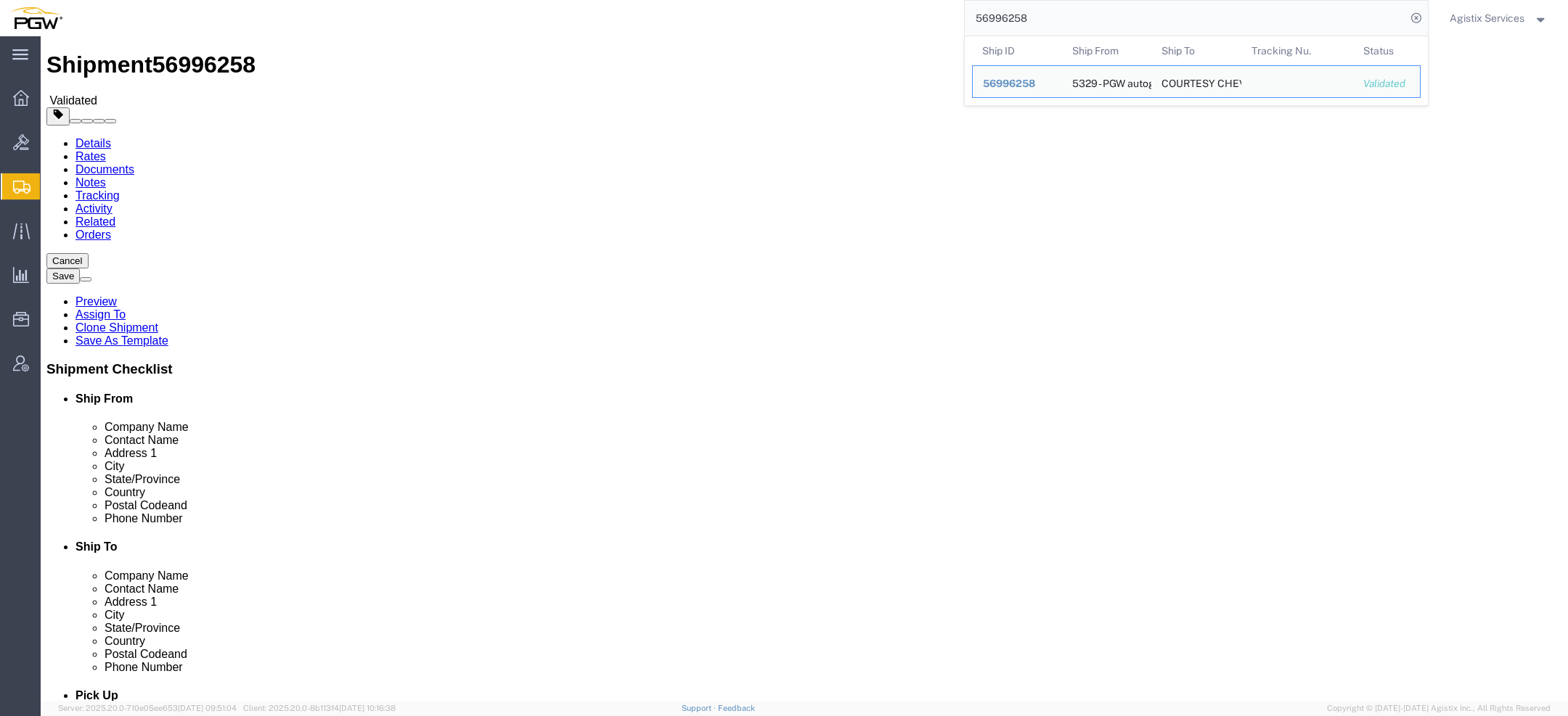
scroll to position [31, 0]
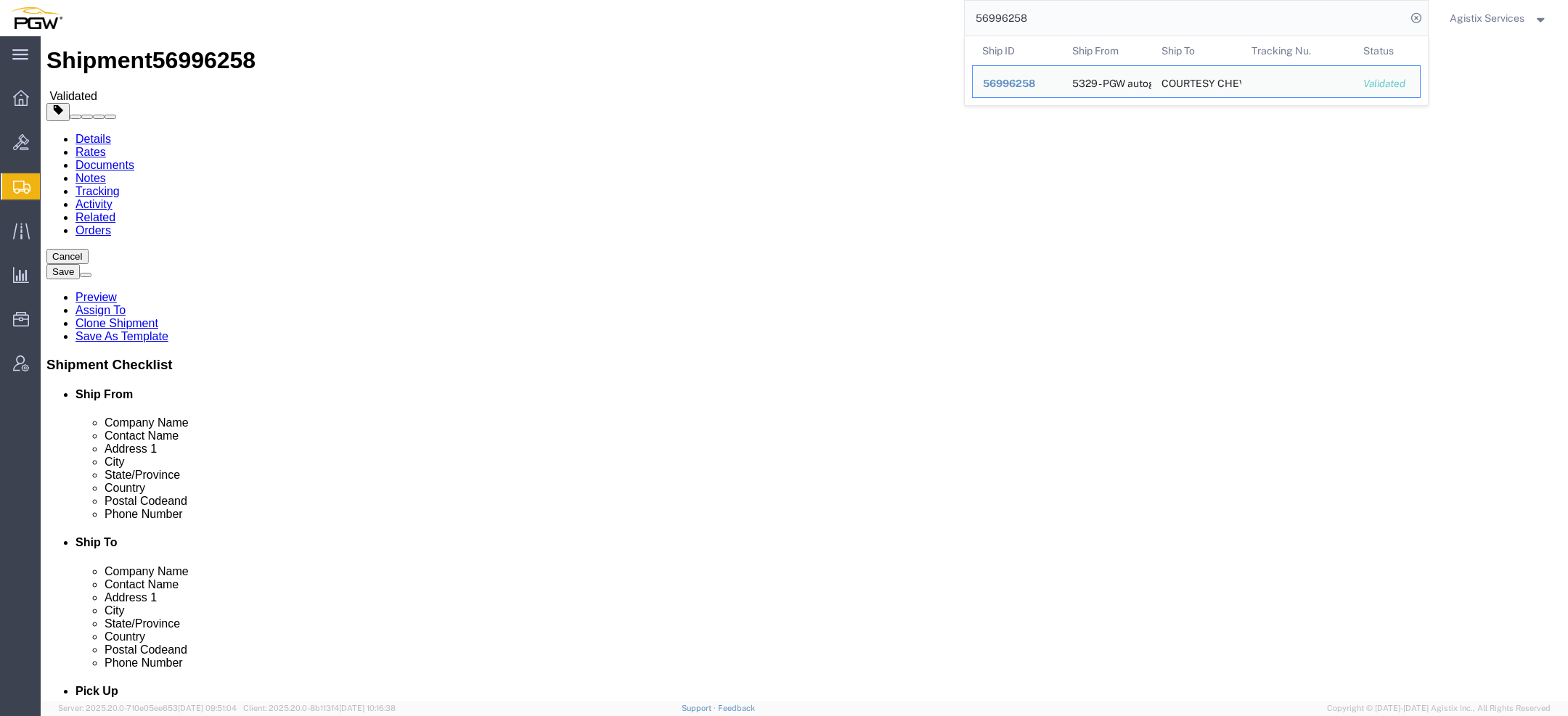
click input "866- 286-1322"
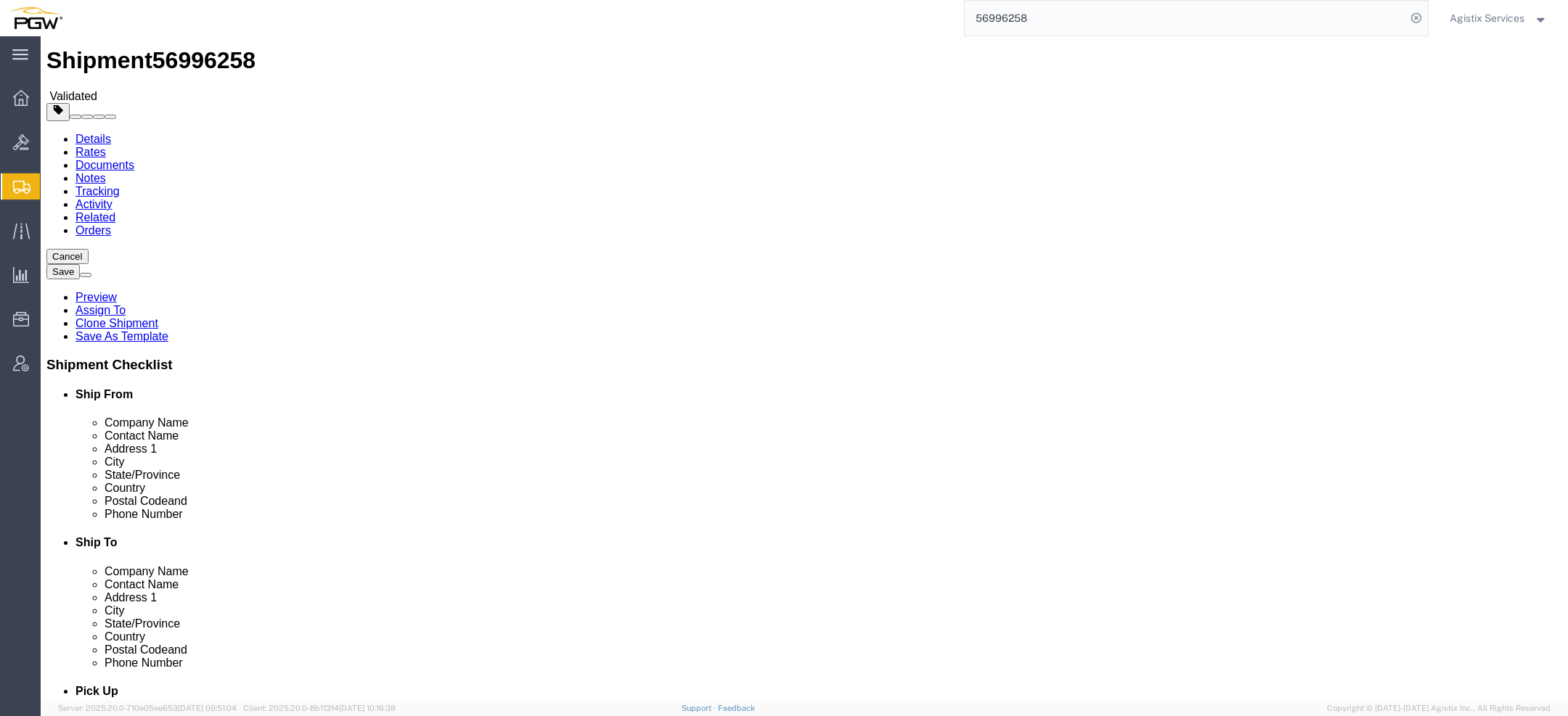
type input "866-286-1322"
click button "Rate Shipment"
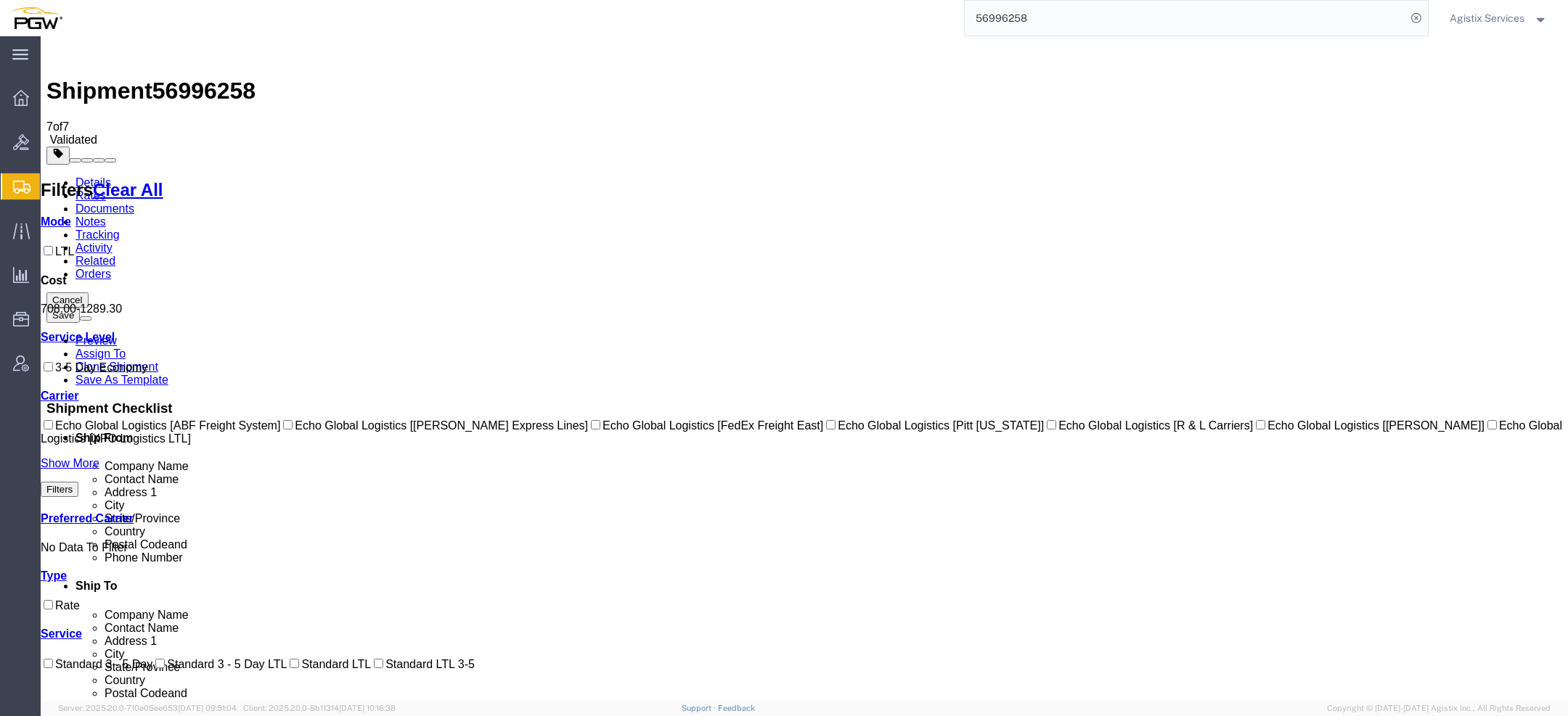
click at [83, 176] on link "Details" at bounding box center [94, 183] width 36 height 13
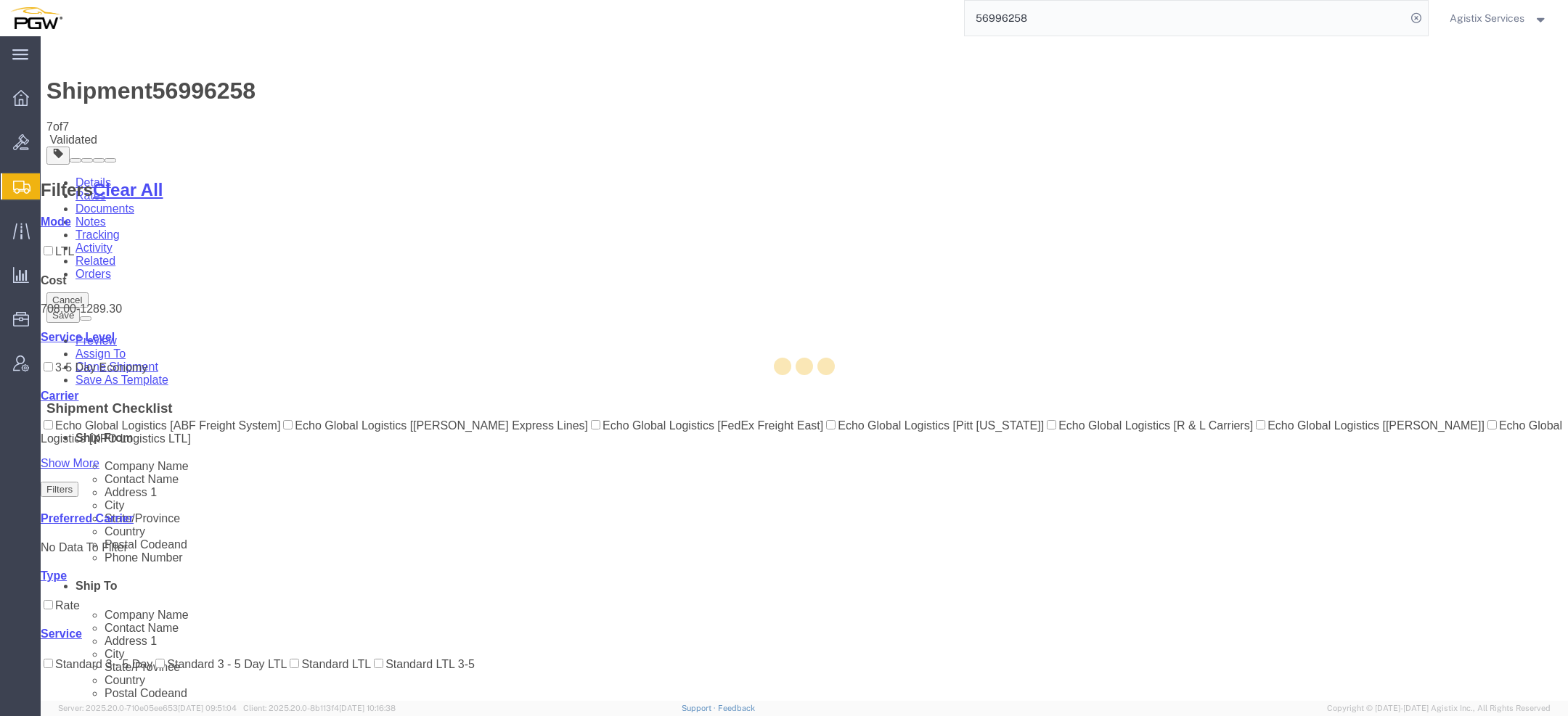
select select "28253"
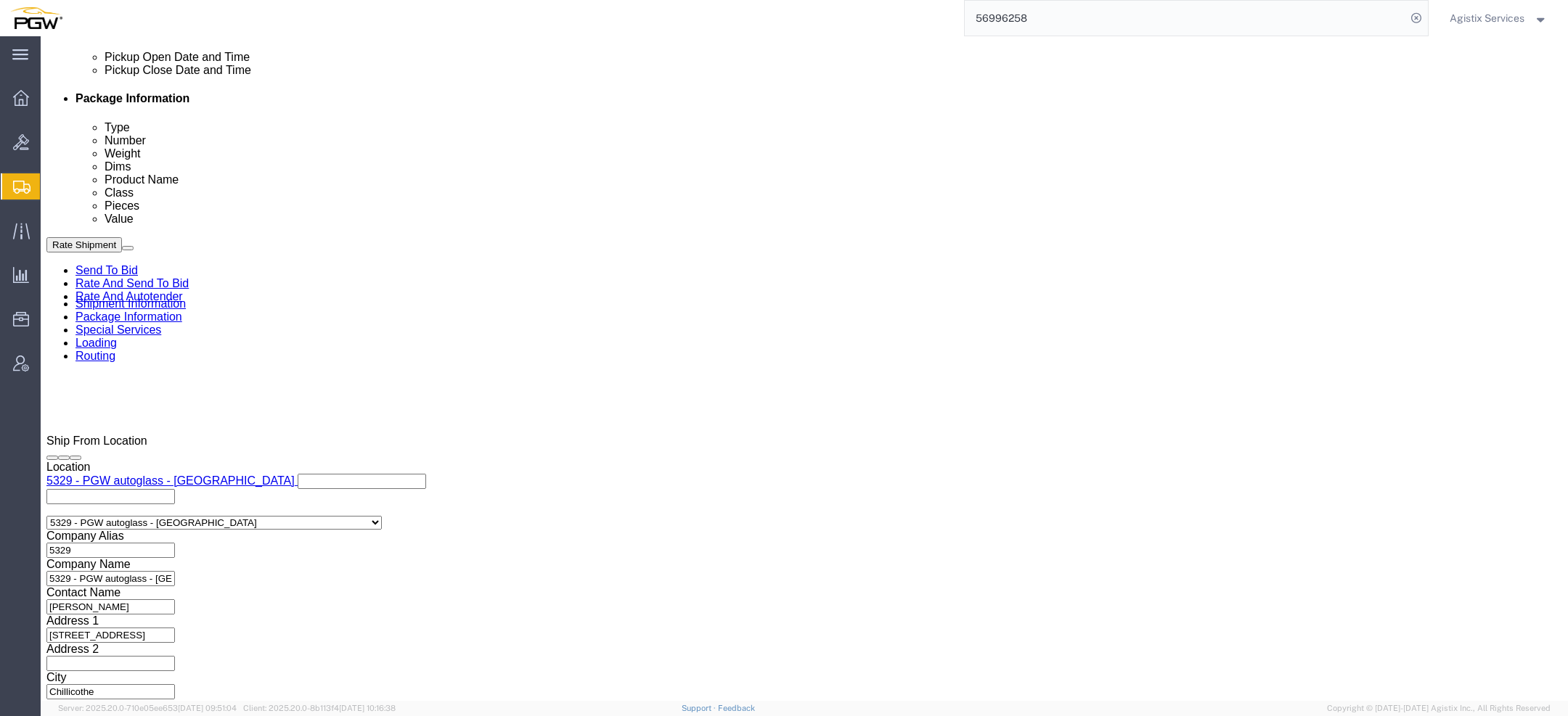
scroll to position [808, 0]
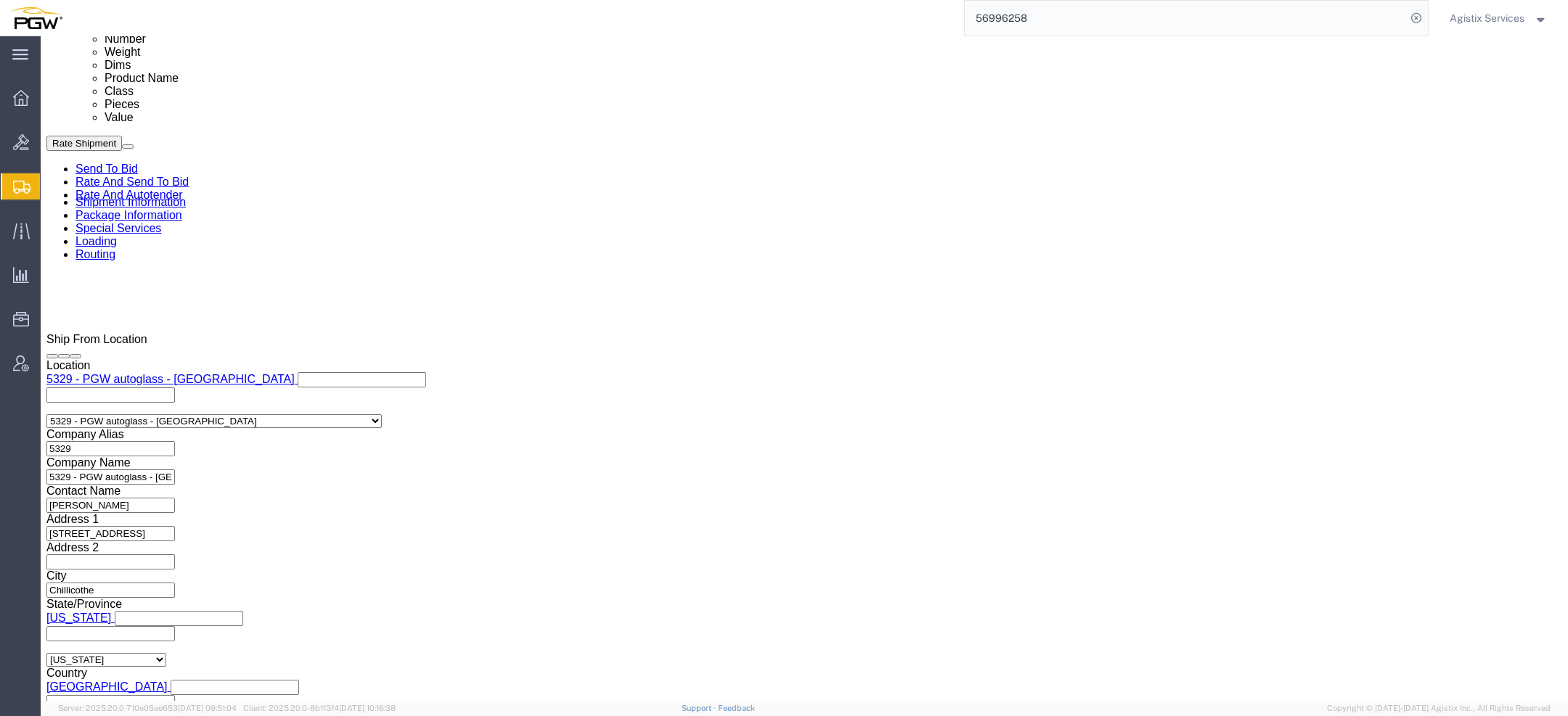
click select "Select Account Type Activity ID Airline Appointment Number ASN Batch Request # …"
select select "PRONUMBER"
click select "Select Account Type Activity ID Airline Appointment Number ASN Batch Request # …"
click button "Rate Shipment"
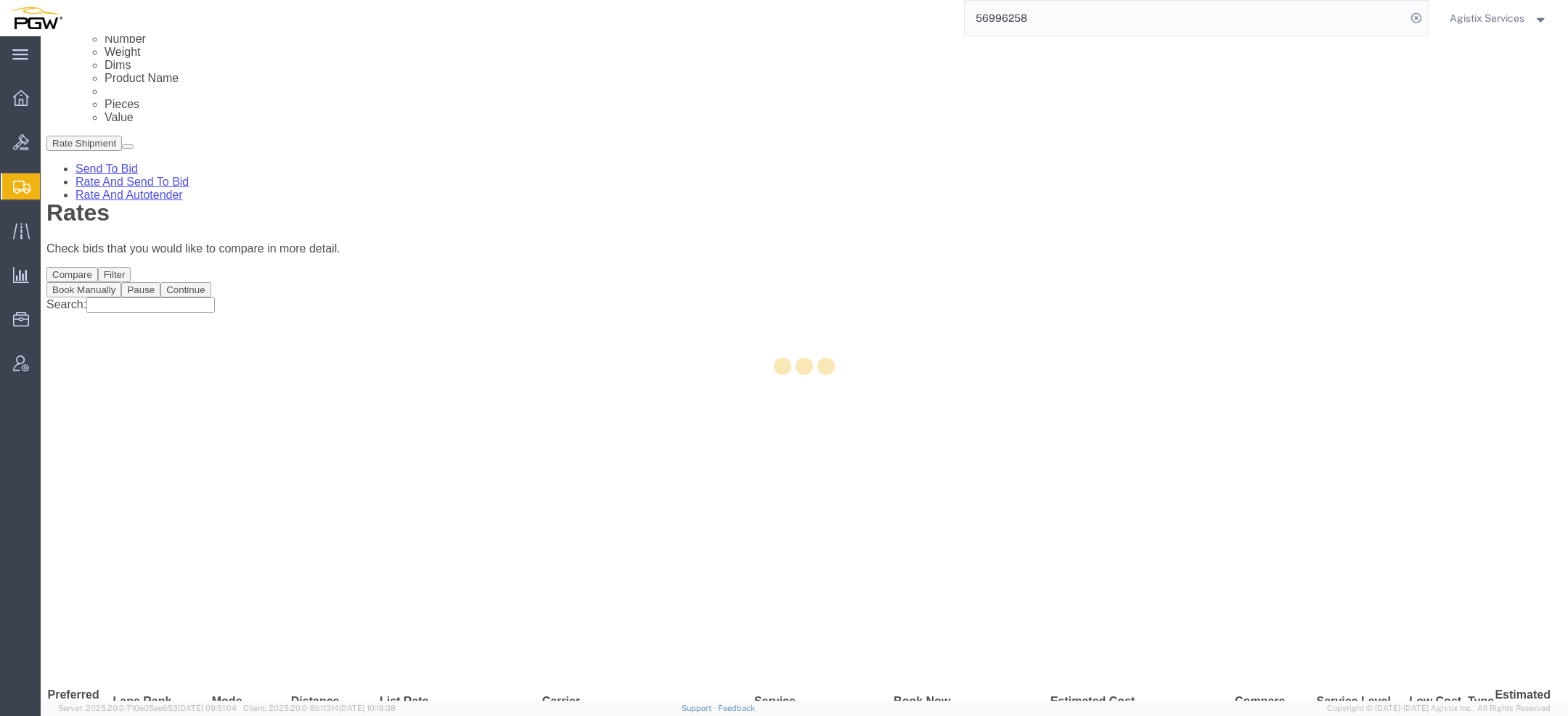
scroll to position [0, 0]
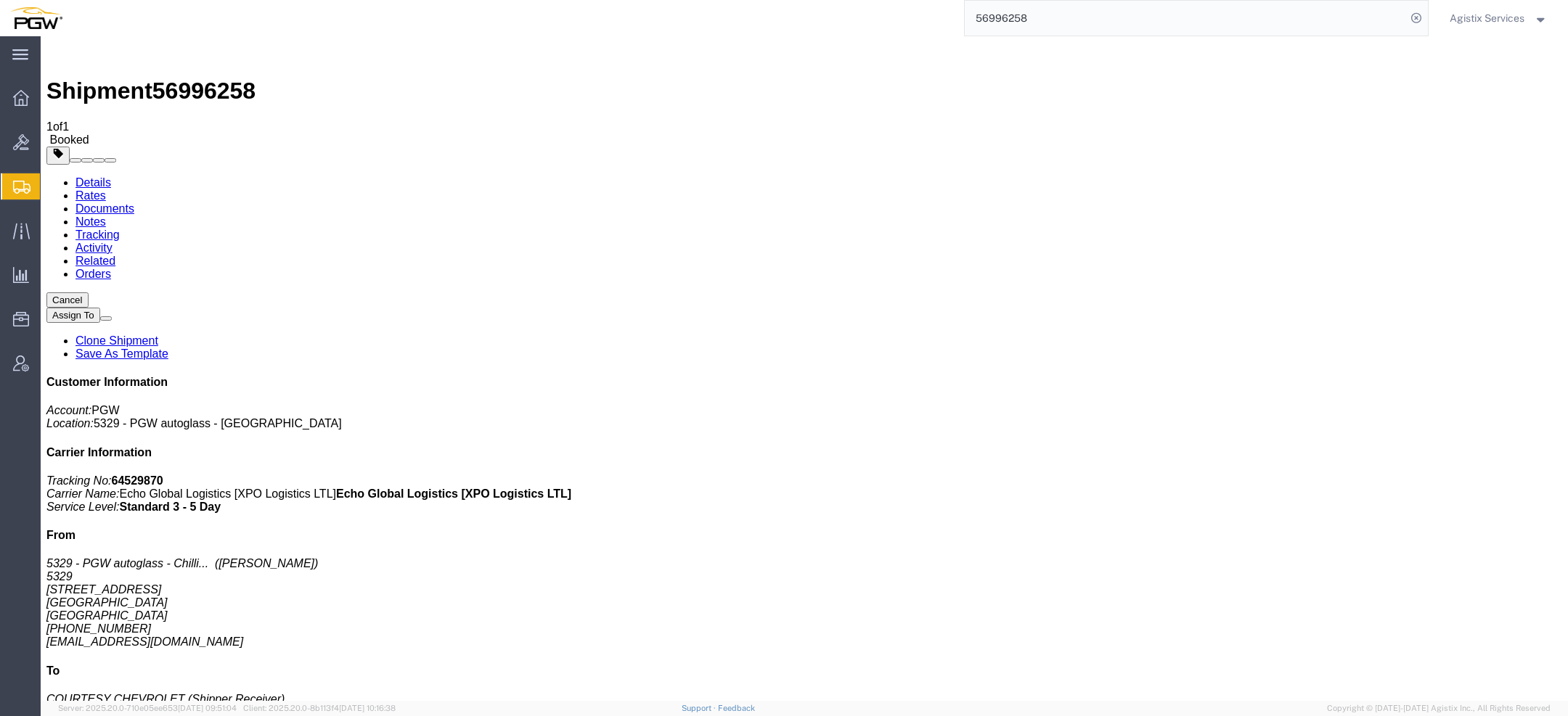
click at [1465, 13] on span "Agistix Services" at bounding box center [1486, 18] width 75 height 16
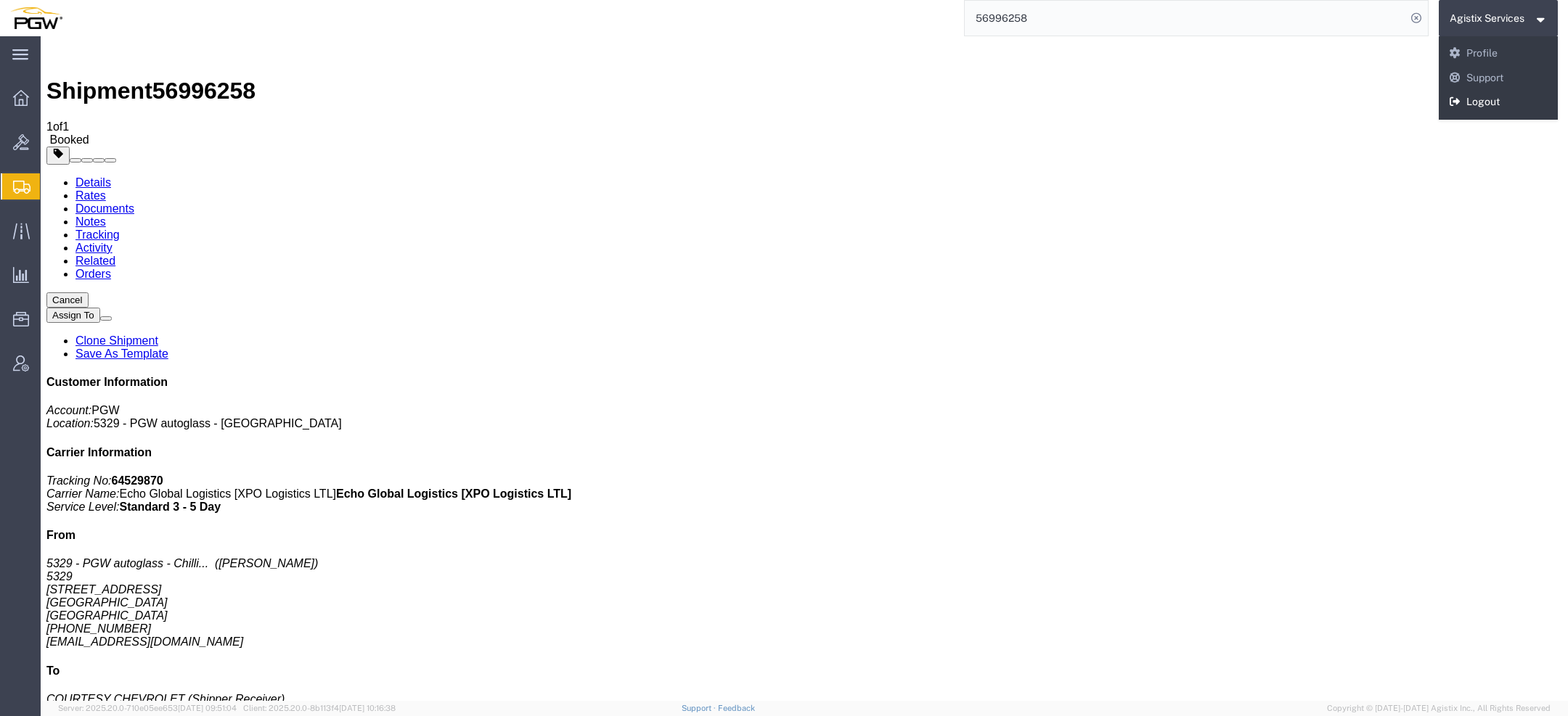
click at [1478, 95] on link "Logout" at bounding box center [1498, 102] width 120 height 24
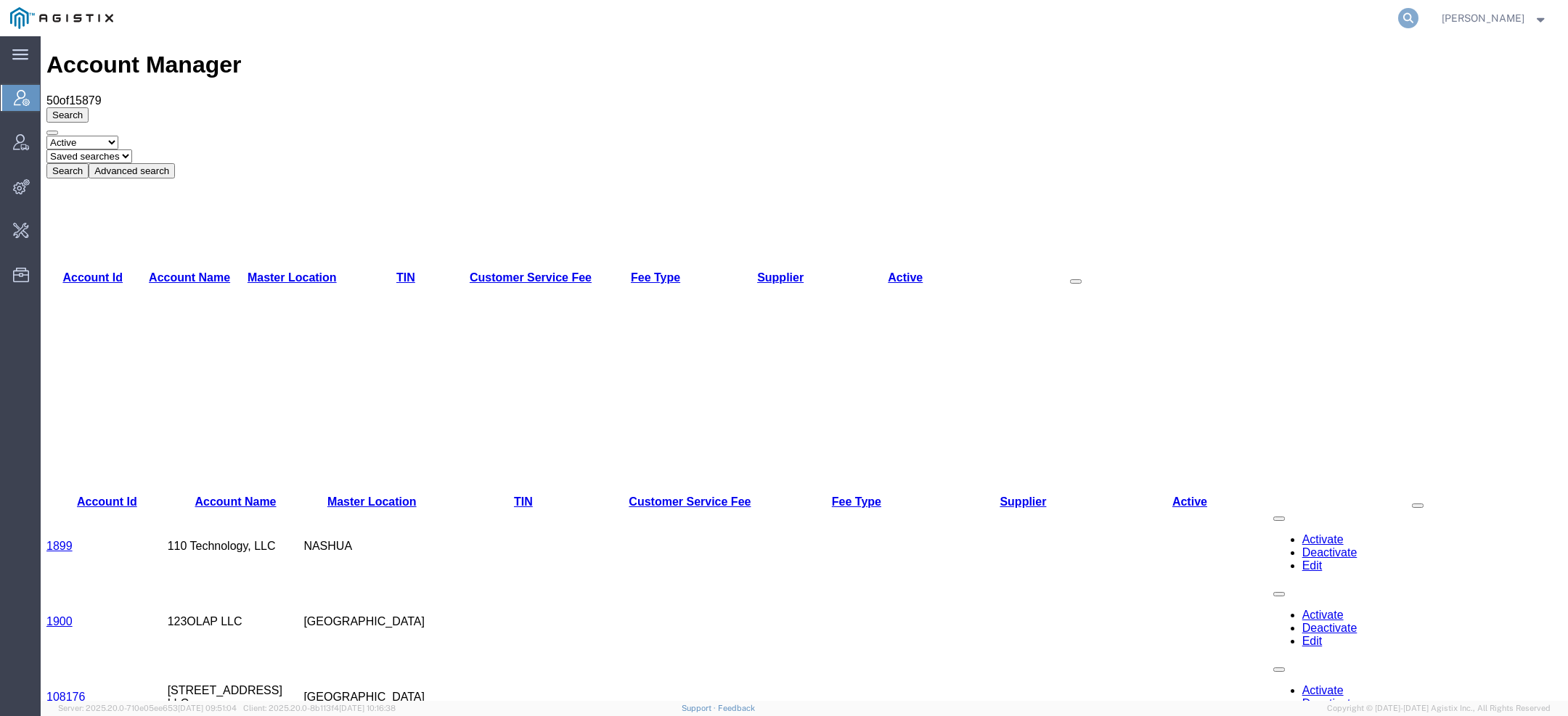
click at [1402, 21] on icon at bounding box center [1408, 18] width 21 height 21
paste input "GDIT"
type input "GDIT"
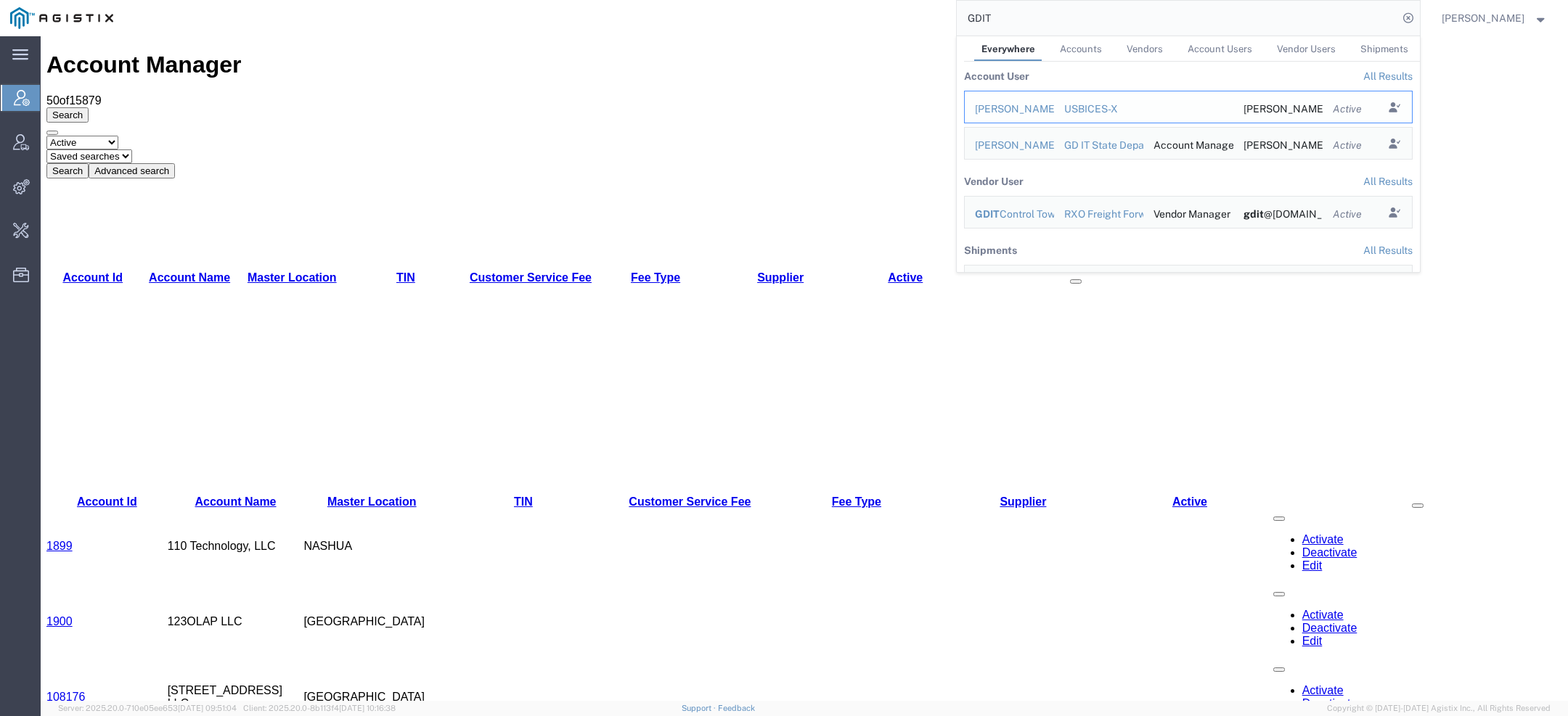
drag, startPoint x: 1084, startPoint y: 103, endPoint x: 1044, endPoint y: 68, distance: 53.2
click at [1084, 103] on div "USBICES-X" at bounding box center [1098, 109] width 69 height 15
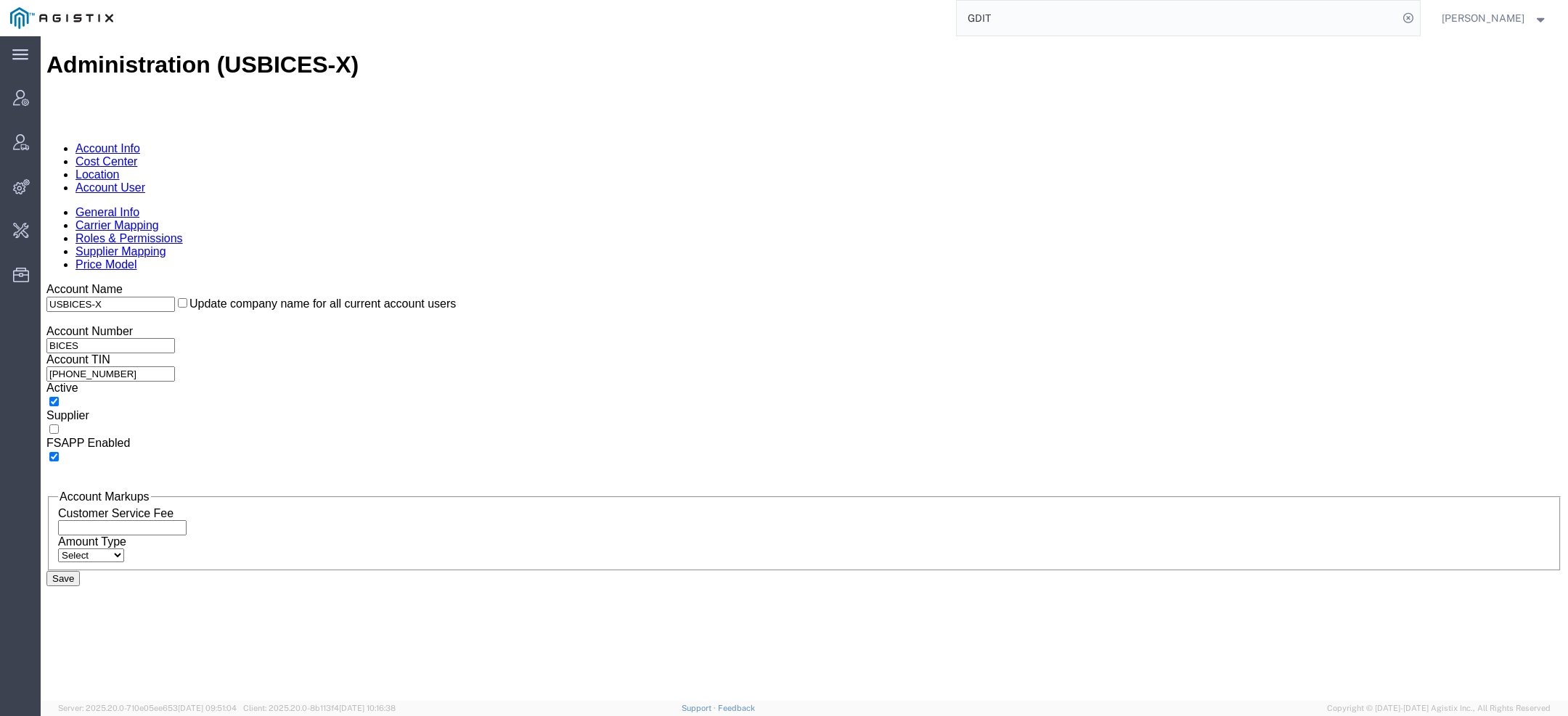
click at [145, 182] on link "Account User" at bounding box center [110, 188] width 69 height 13
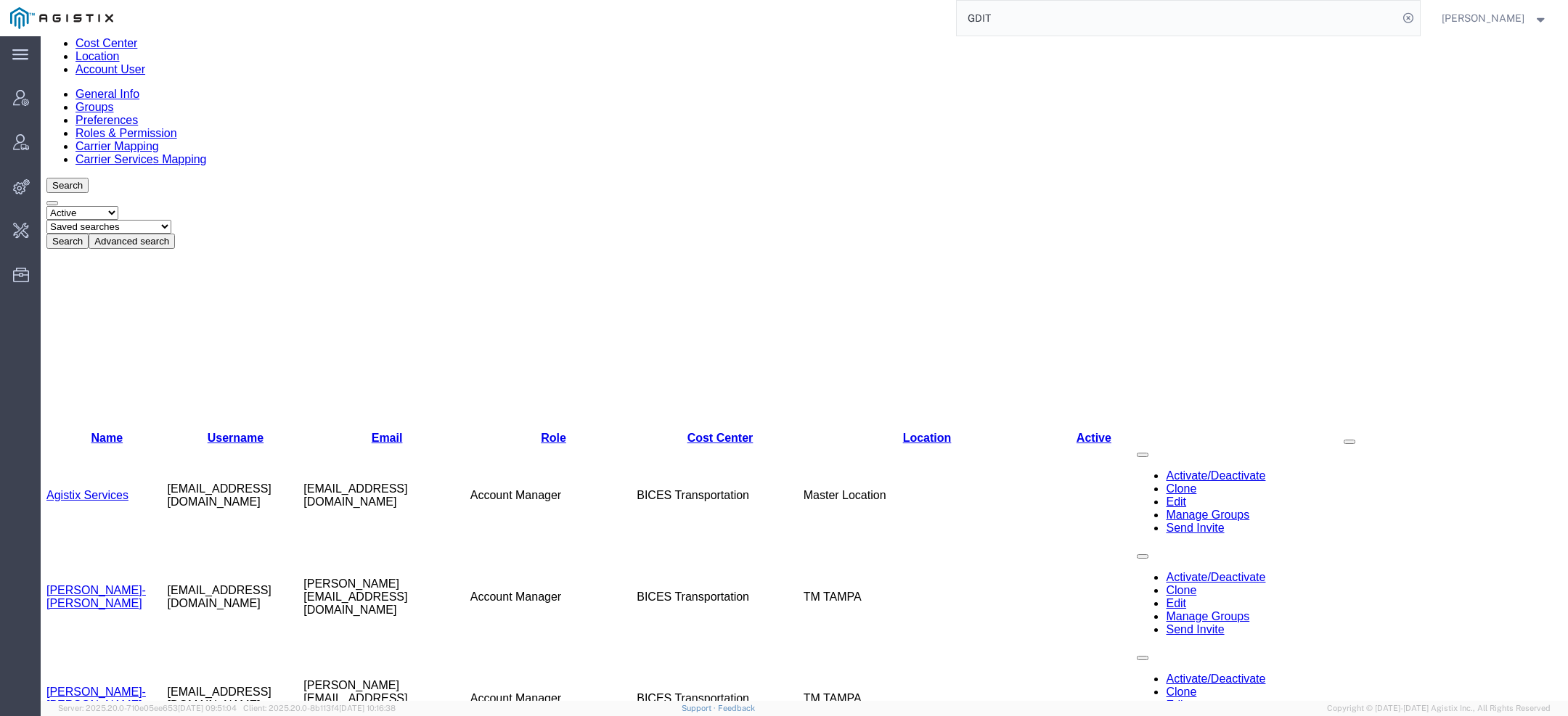
scroll to position [206, 0]
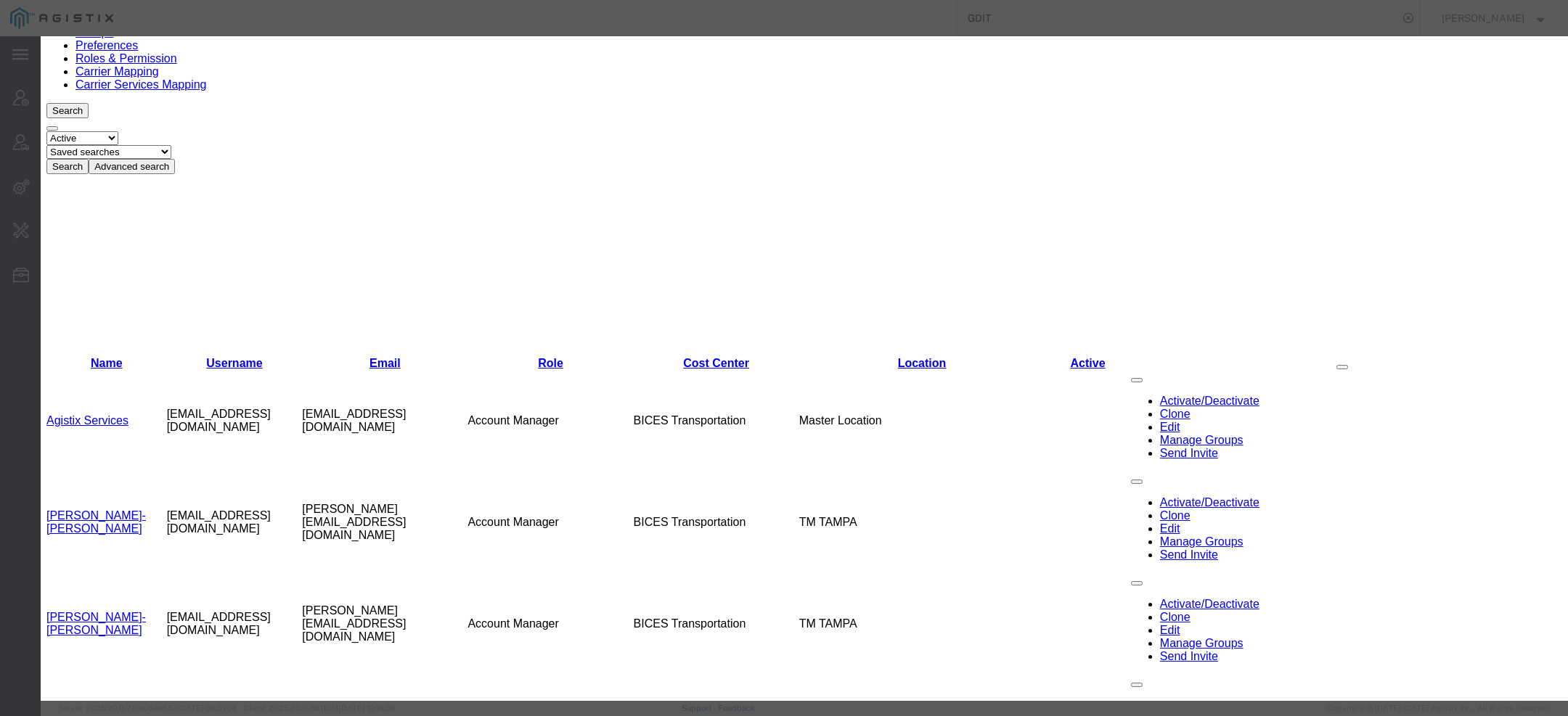
select select "COSTCENTER"
select select "43968"
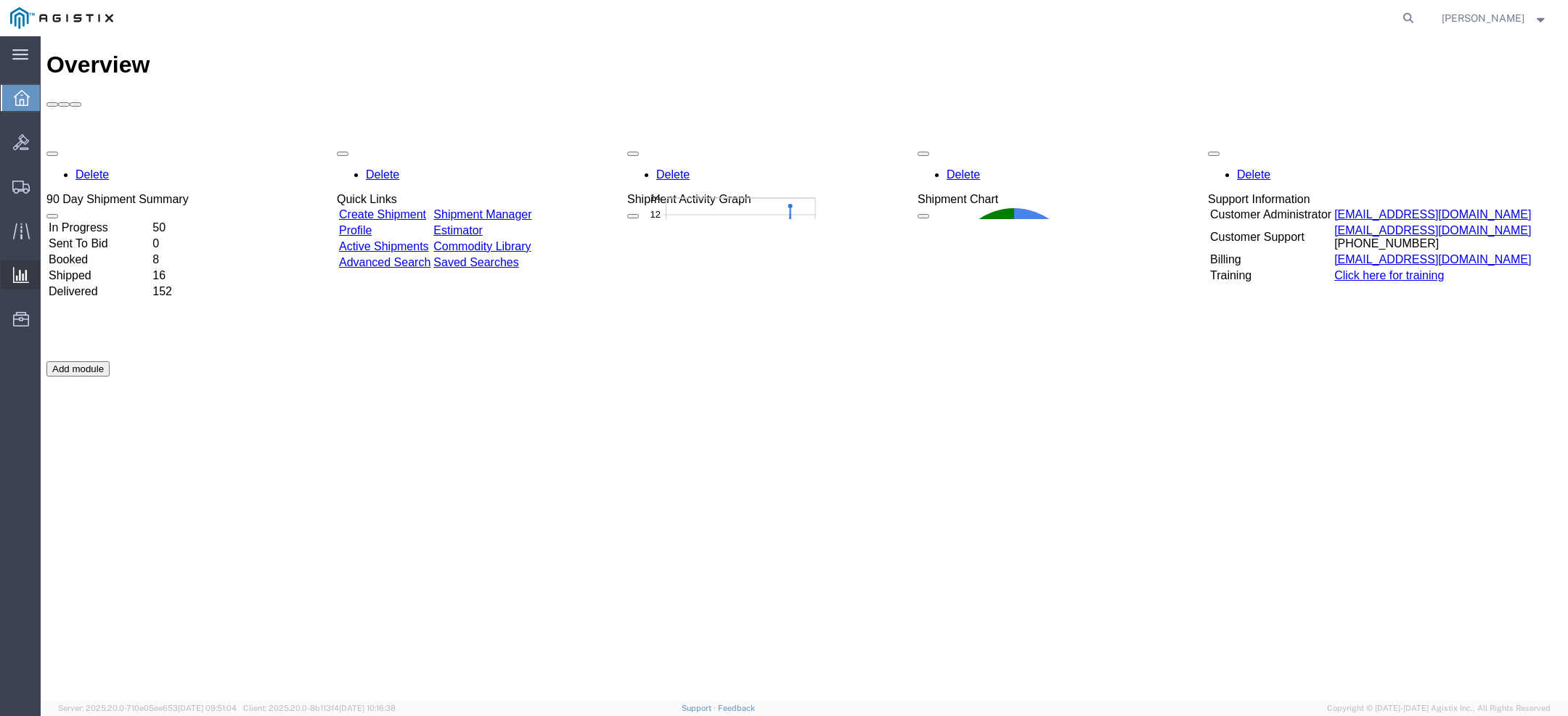
click at [0, 0] on span "Saved Reports" at bounding box center [0, 0] width 0 height 0
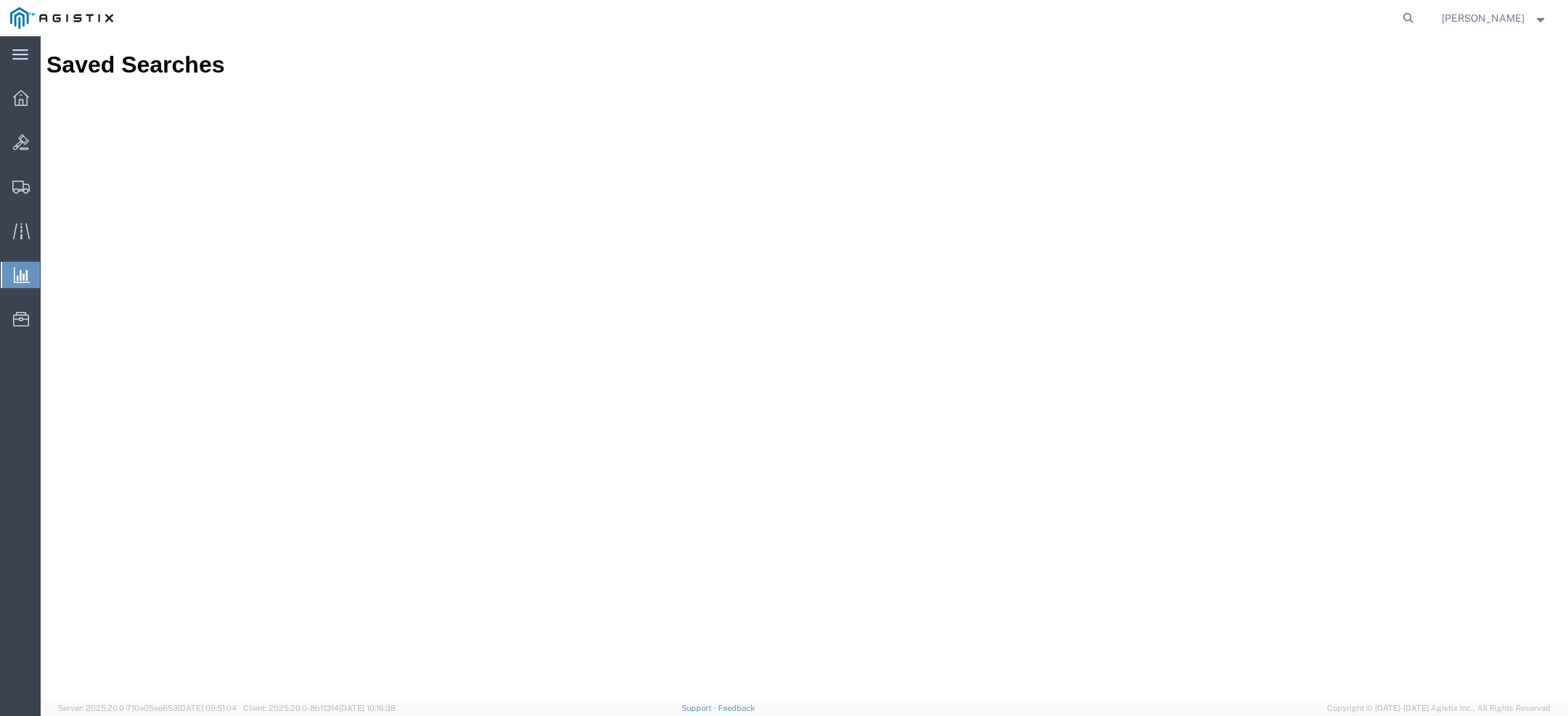
click at [0, 0] on link "Saved Reports" at bounding box center [0, 0] width 0 height 0
click at [0, 0] on span "Saved Reports" at bounding box center [0, 0] width 0 height 0
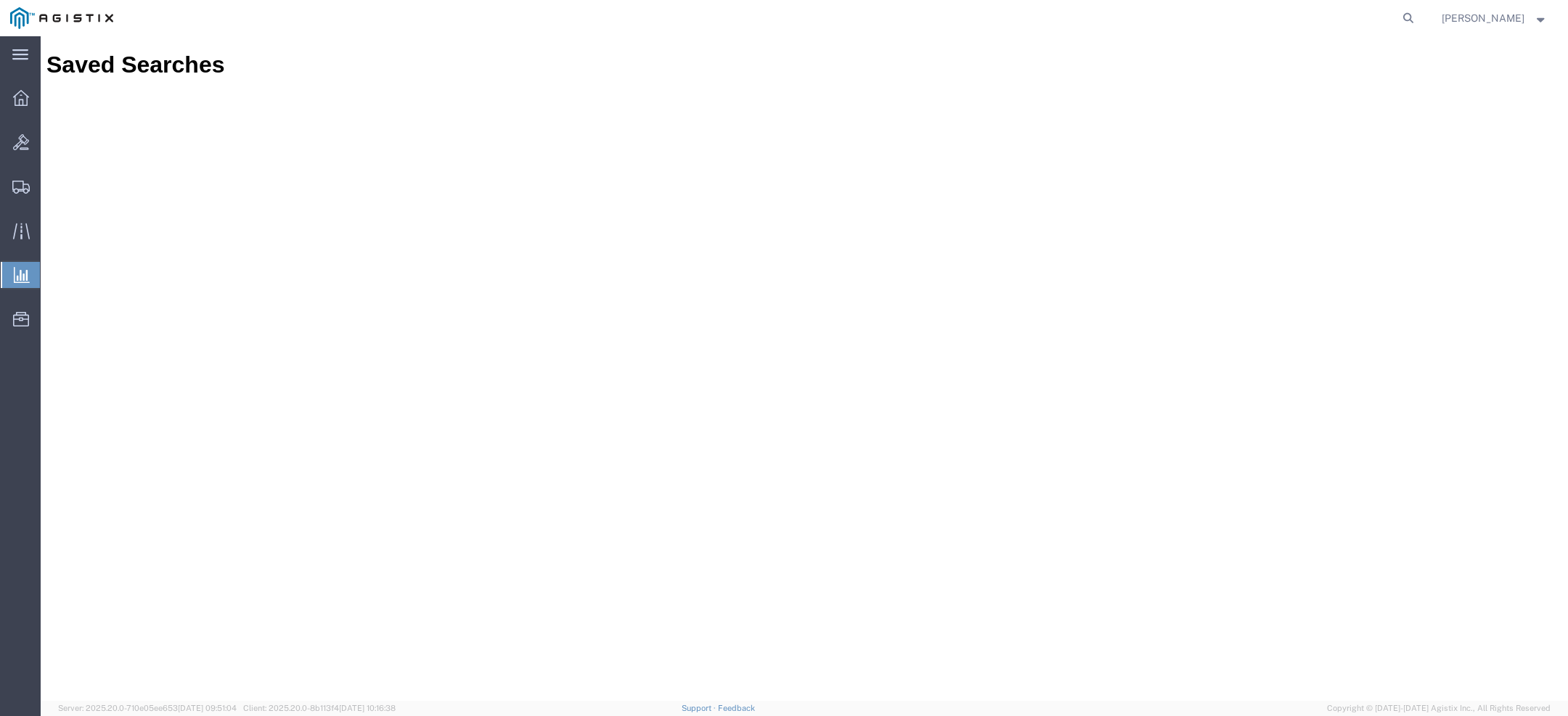
click at [148, 58] on h1 "Saved Searches" at bounding box center [804, 65] width 1516 height 27
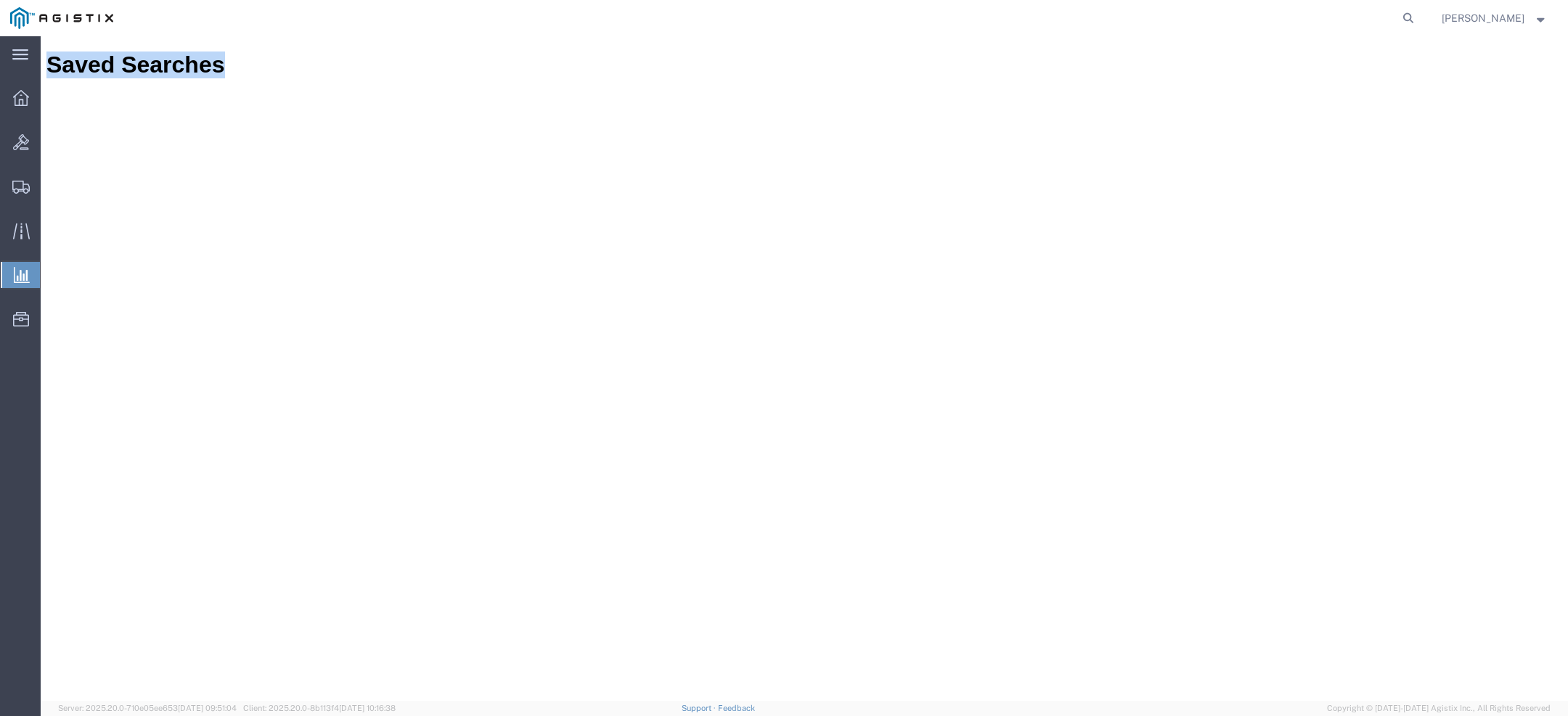
click at [148, 58] on h1 "Saved Searches" at bounding box center [804, 65] width 1516 height 27
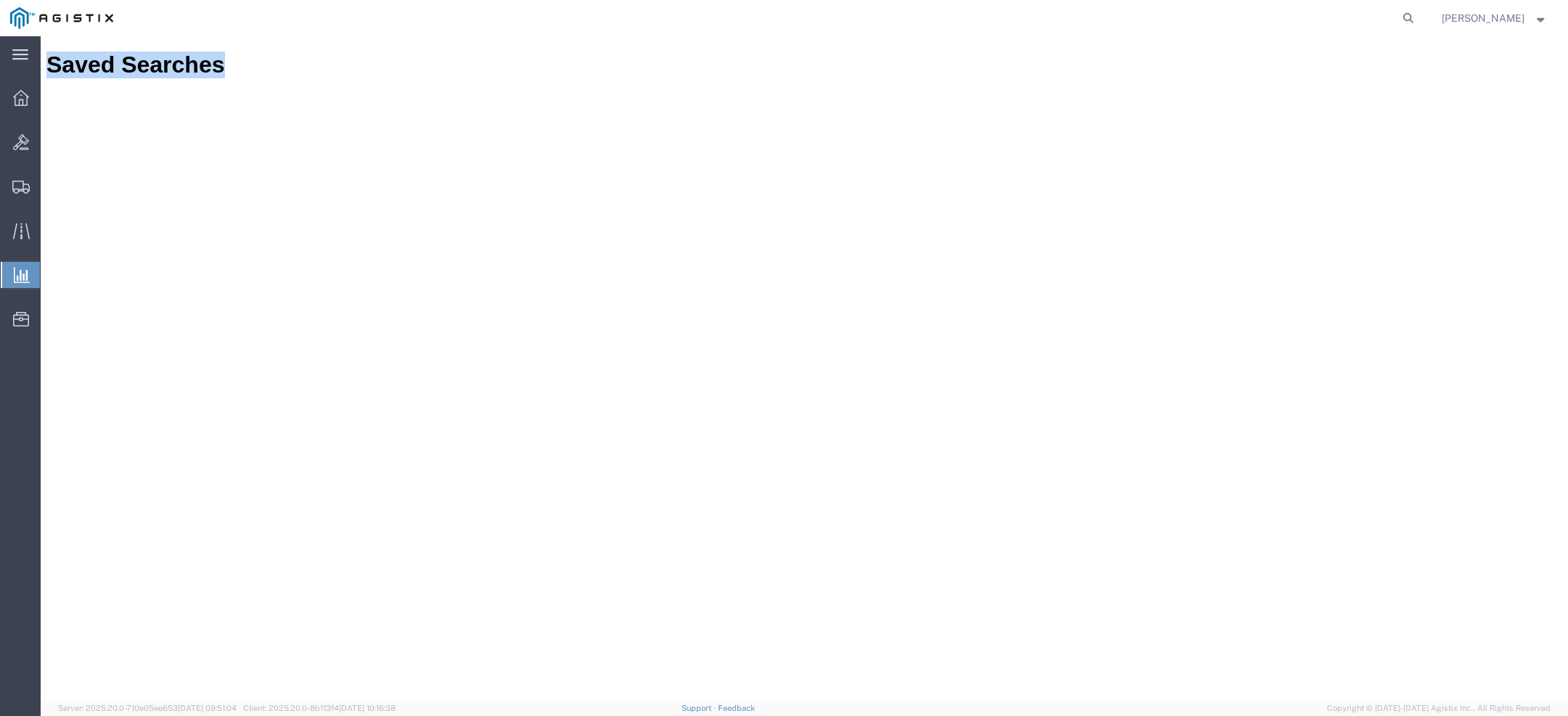
click at [148, 58] on h1 "Saved Searches" at bounding box center [804, 65] width 1516 height 27
click at [1512, 17] on span "Trent Grant" at bounding box center [1483, 18] width 83 height 16
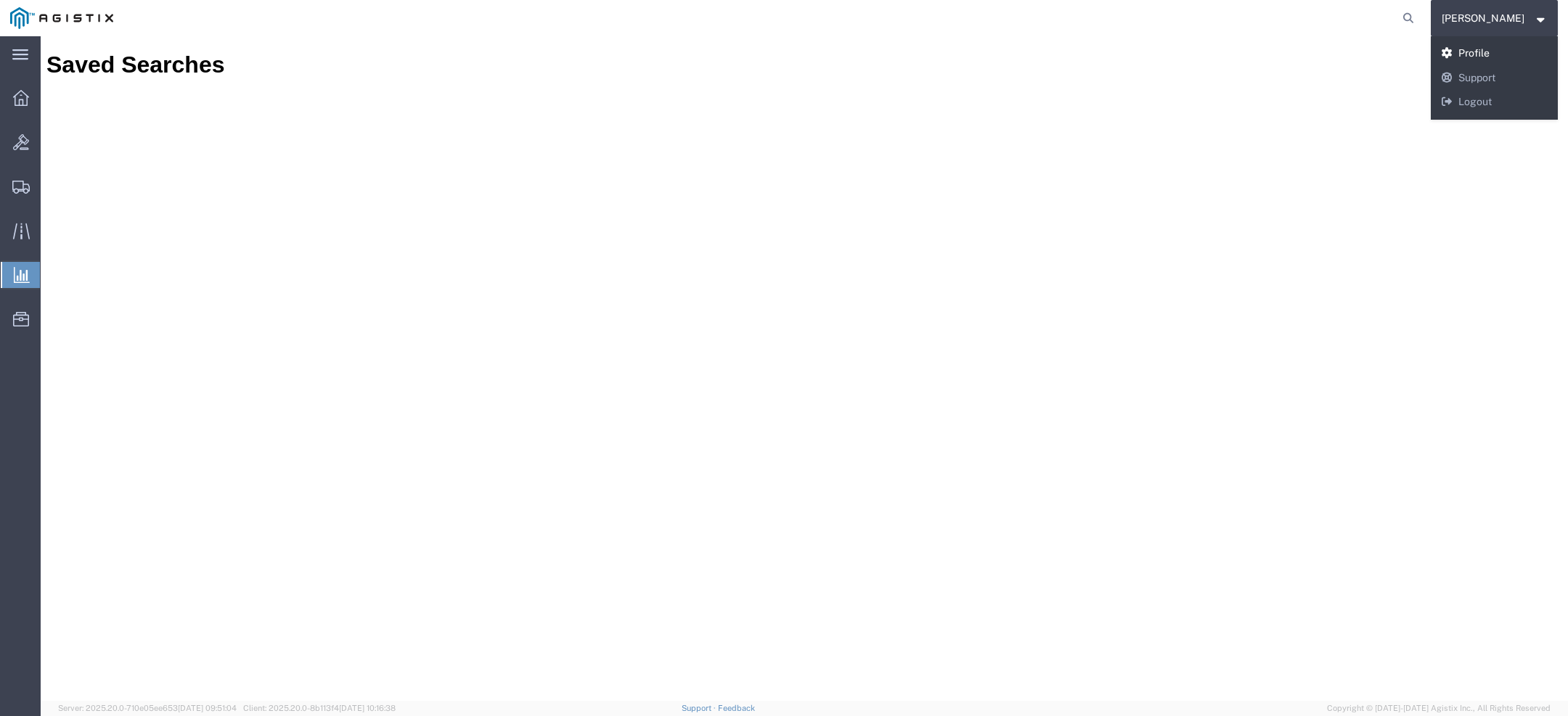
click at [1506, 54] on link "Profile" at bounding box center [1494, 53] width 128 height 24
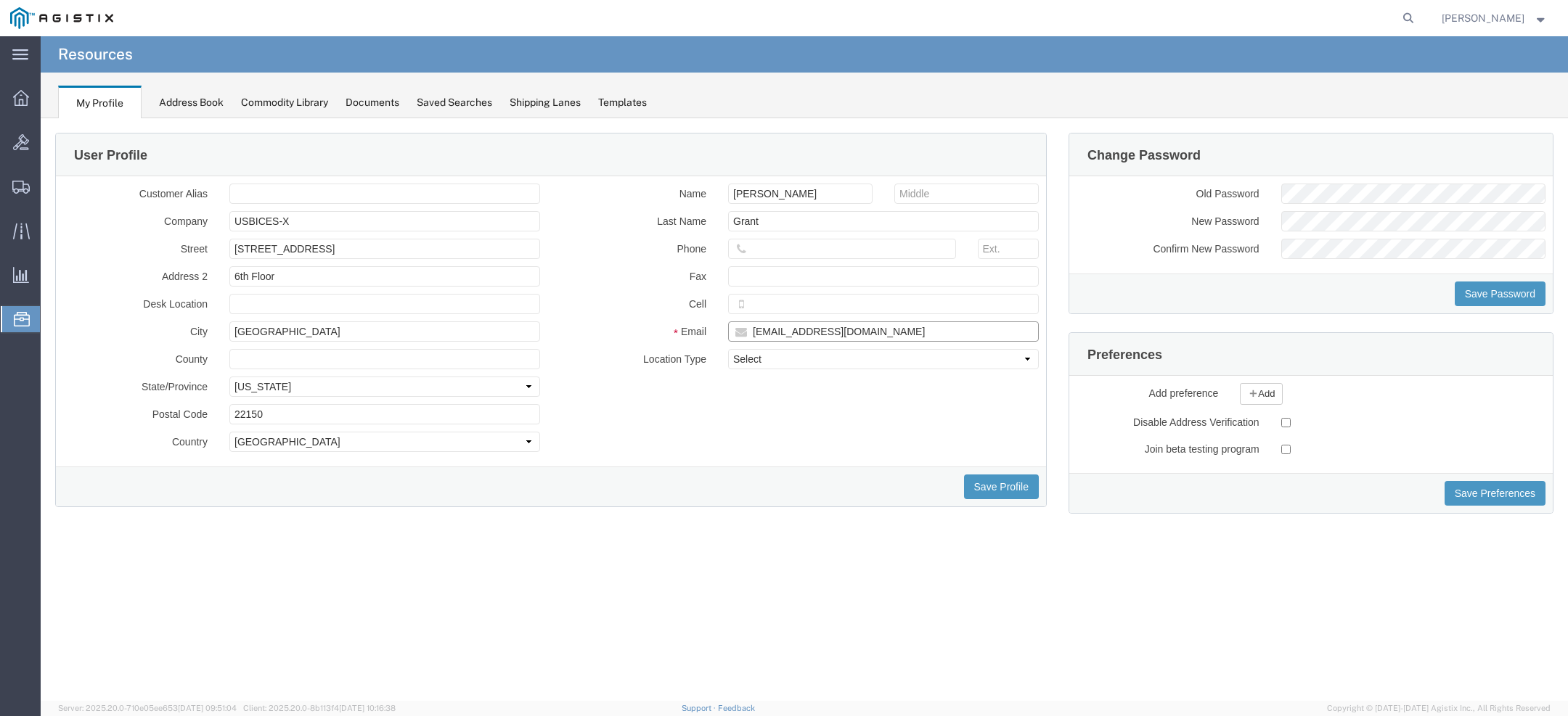
drag, startPoint x: 850, startPoint y: 333, endPoint x: 761, endPoint y: 333, distance: 89.0
click at [761, 333] on input "trent.grant@gdit.com" at bounding box center [883, 331] width 310 height 21
click at [96, 55] on h4 "Resources" at bounding box center [95, 54] width 75 height 36
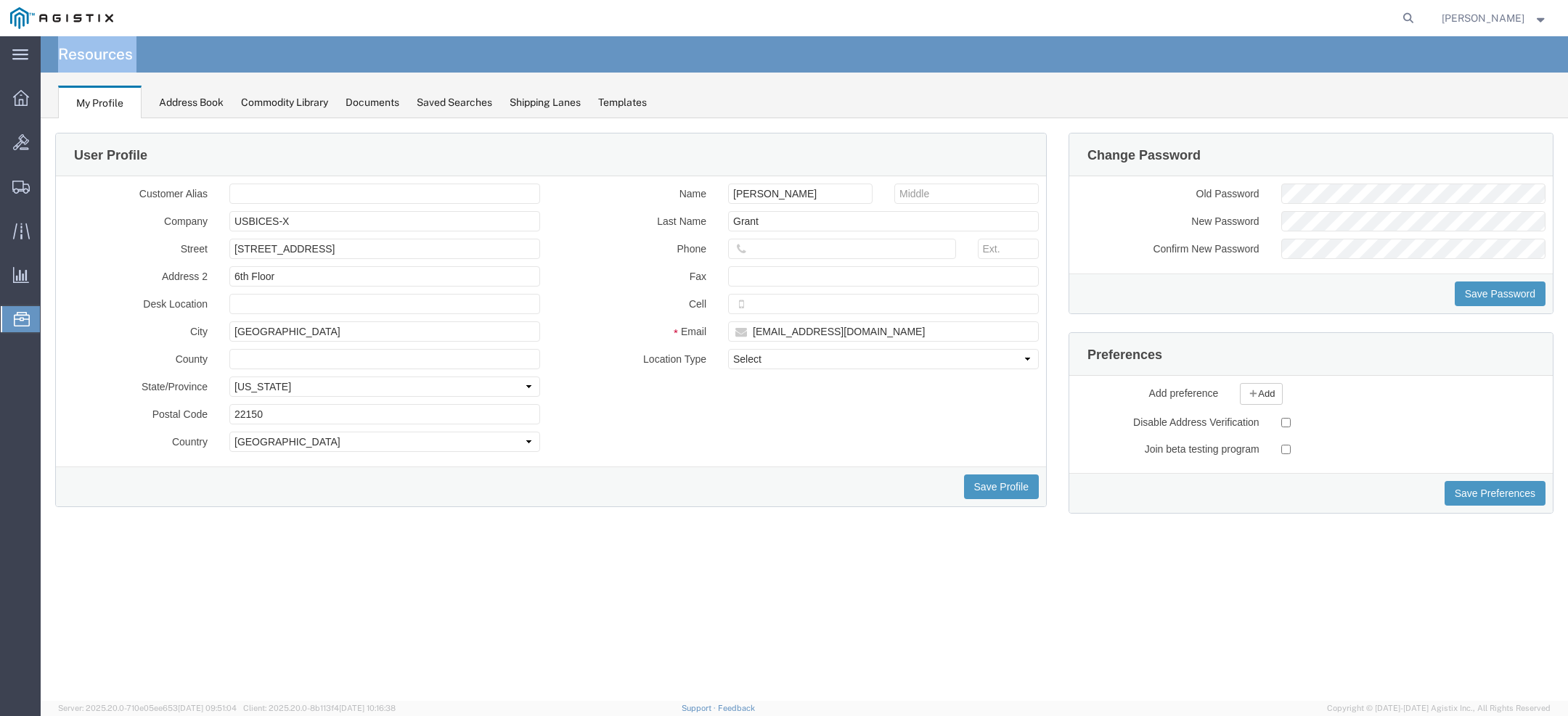
click at [96, 55] on h4 "Resources" at bounding box center [95, 54] width 75 height 36
click at [93, 58] on h4 "Resources" at bounding box center [95, 54] width 75 height 36
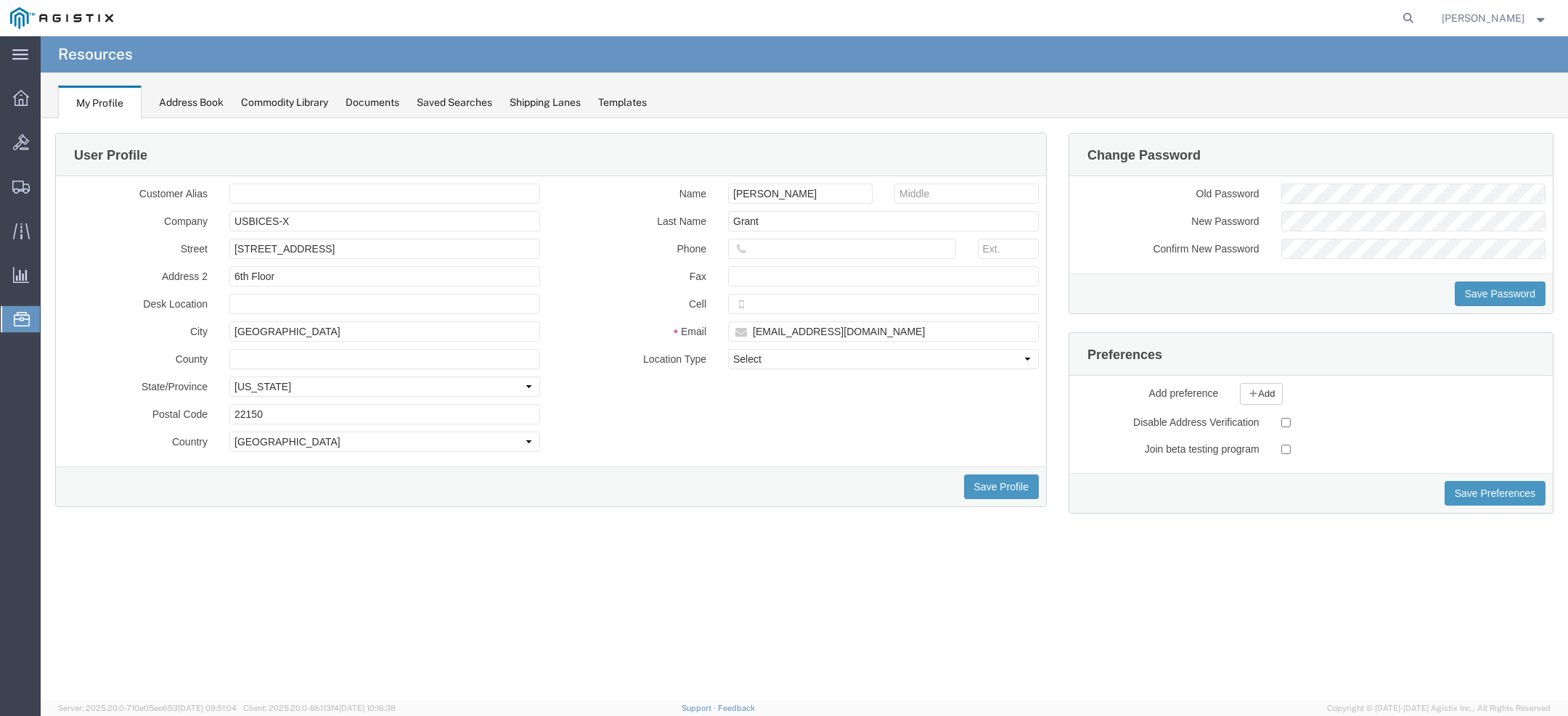
click at [87, 55] on h4 "Resources" at bounding box center [95, 54] width 75 height 36
click at [86, 55] on h4 "Resources" at bounding box center [95, 54] width 75 height 36
click at [1509, 20] on span "Trent Grant" at bounding box center [1483, 18] width 83 height 16
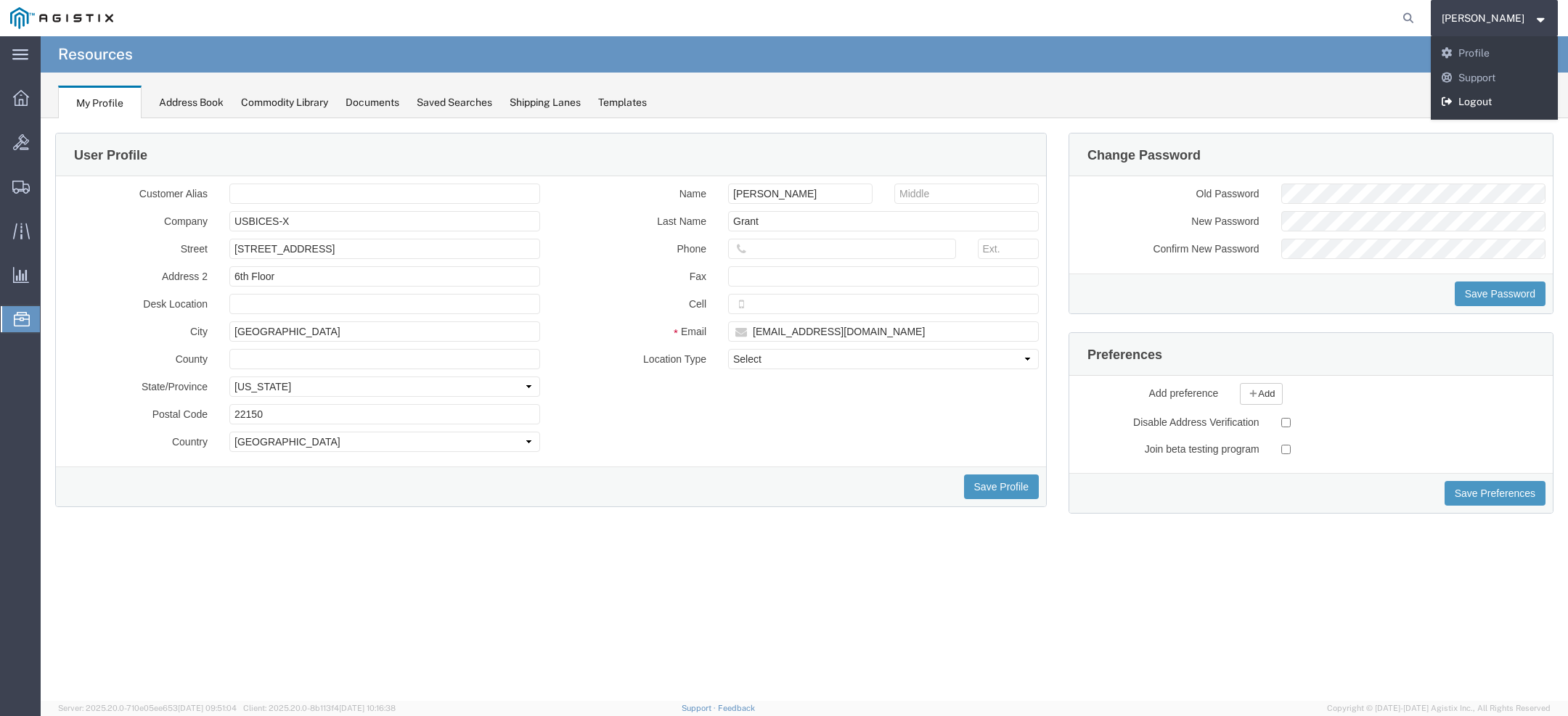
click at [1501, 108] on link "Logout" at bounding box center [1494, 102] width 128 height 24
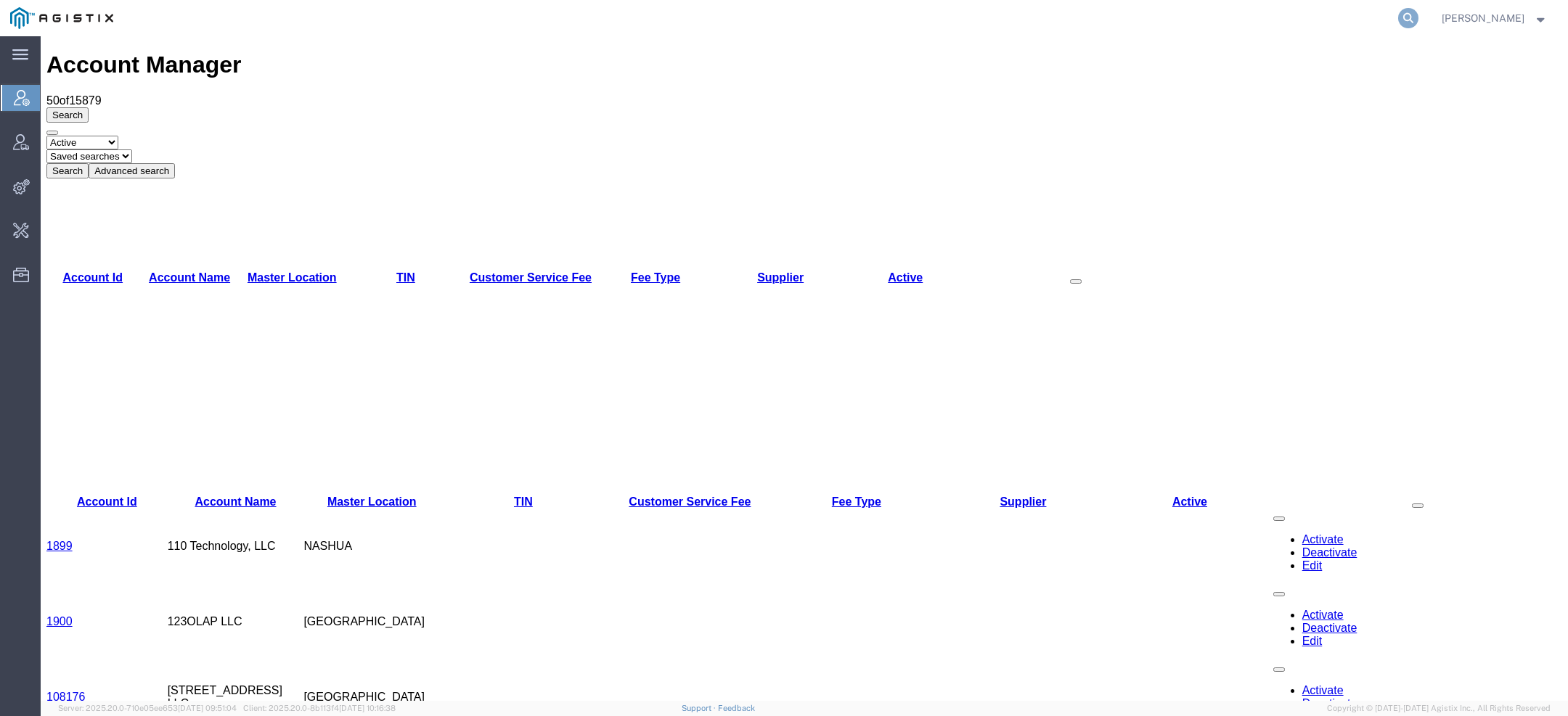
click at [1410, 21] on icon at bounding box center [1408, 18] width 21 height 21
paste input "56913053"
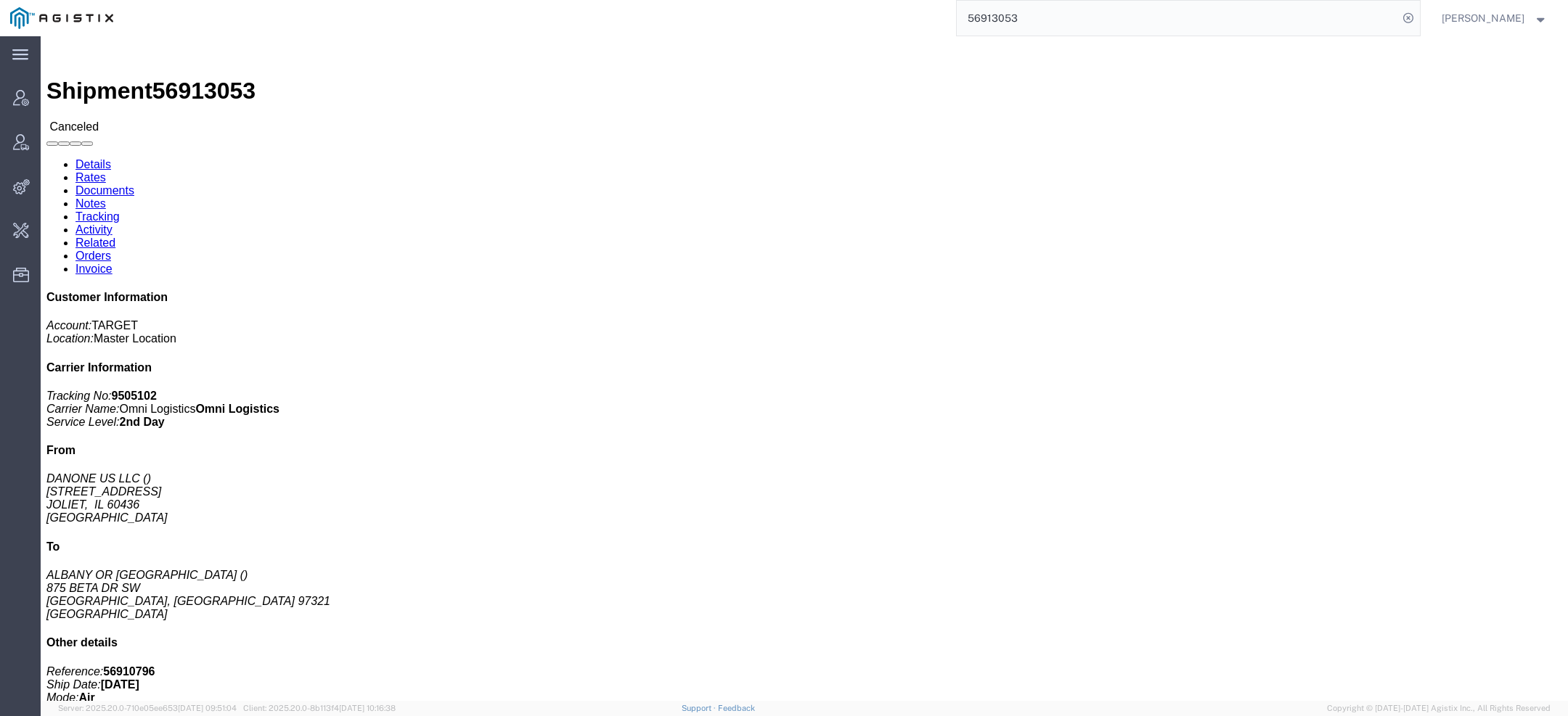
click span "56913053"
copy span "56913053"
click b "9505102"
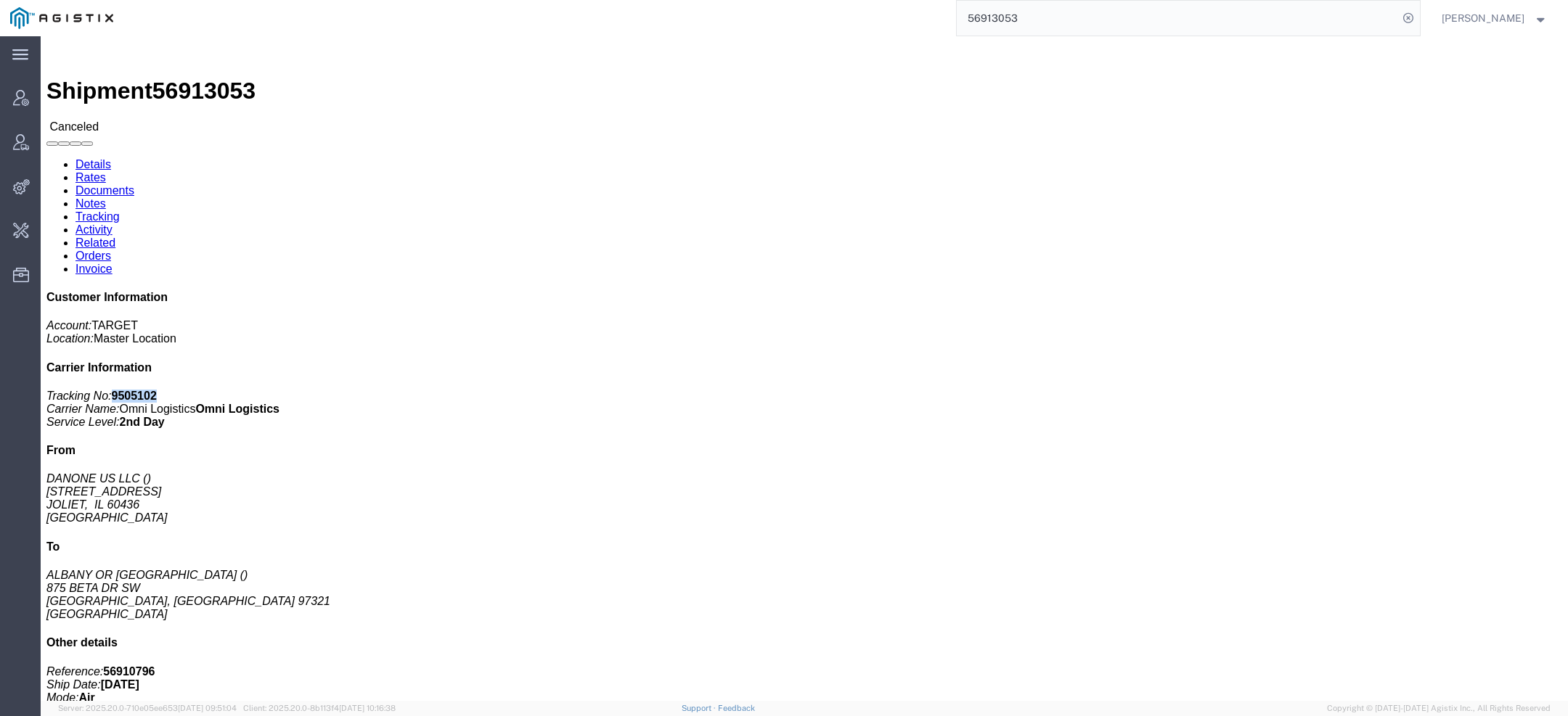
copy b "9505102"
click at [995, 18] on input "56913053" at bounding box center [1177, 18] width 442 height 35
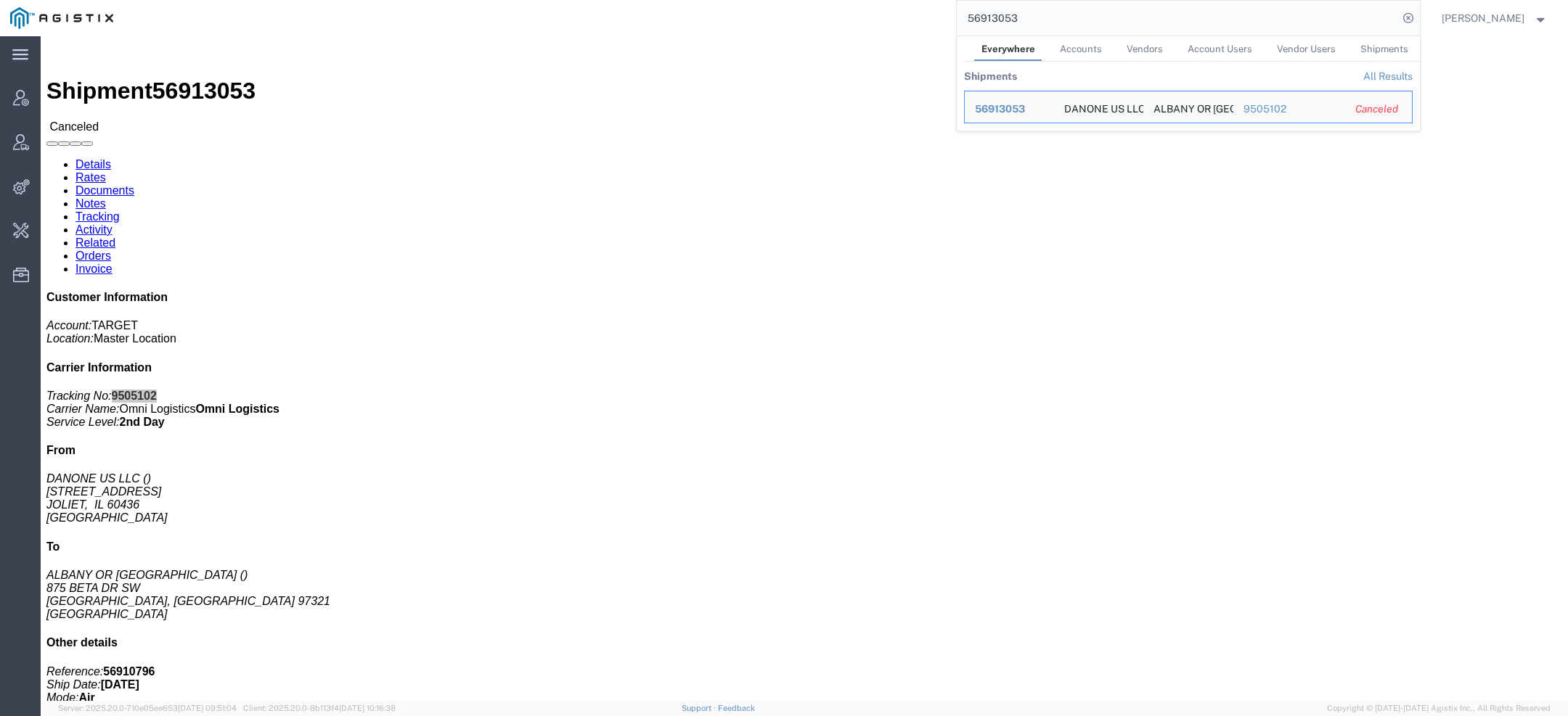
click at [995, 18] on input "56913053" at bounding box center [1177, 18] width 442 height 35
paste input "118"
drag, startPoint x: 1032, startPoint y: 19, endPoint x: 708, endPoint y: -4, distance: 324.8
click at [708, 0] on html "main_menu Created with Sketch. Collapse Menu Account Manager Vendor Manager Int…" at bounding box center [784, 358] width 1568 height 716
paste input "94994"
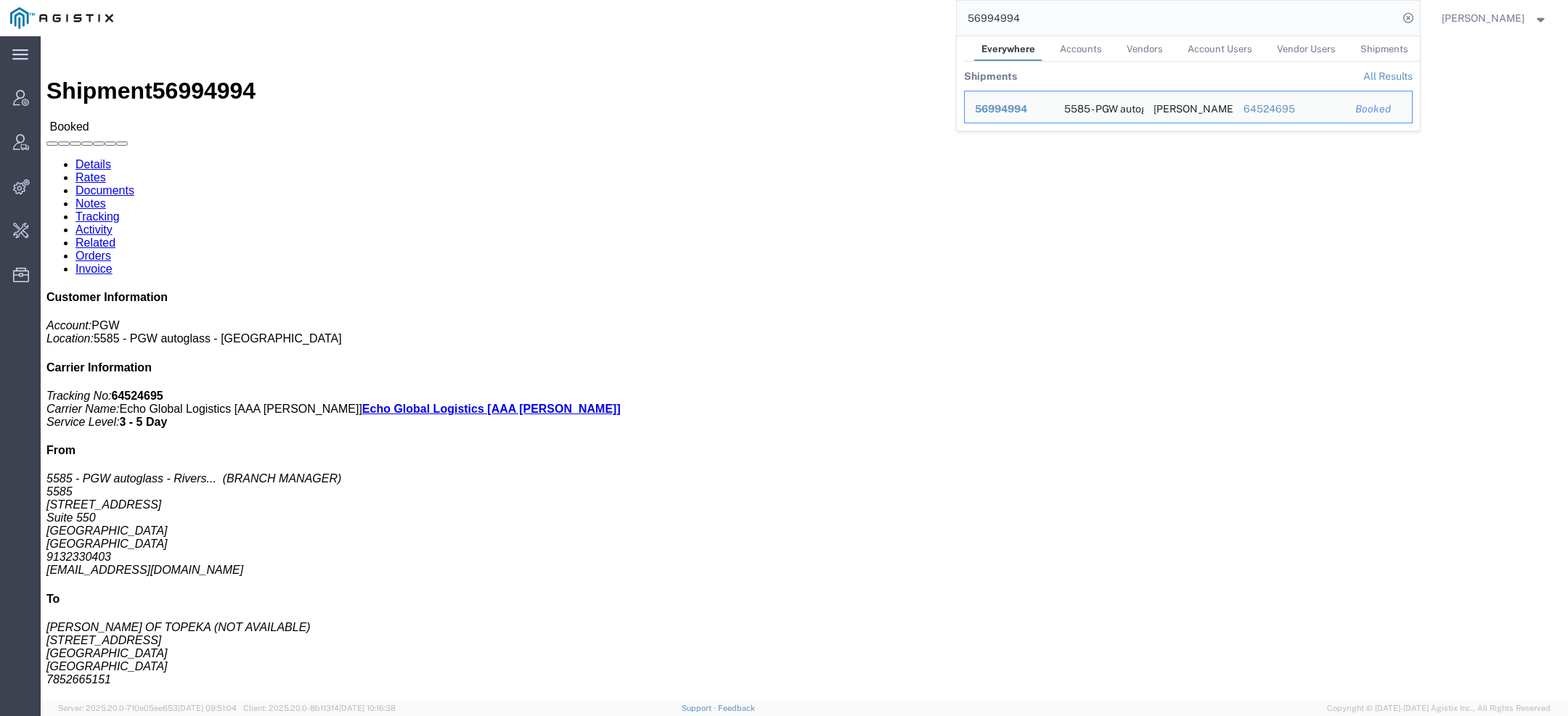
click link "Activity"
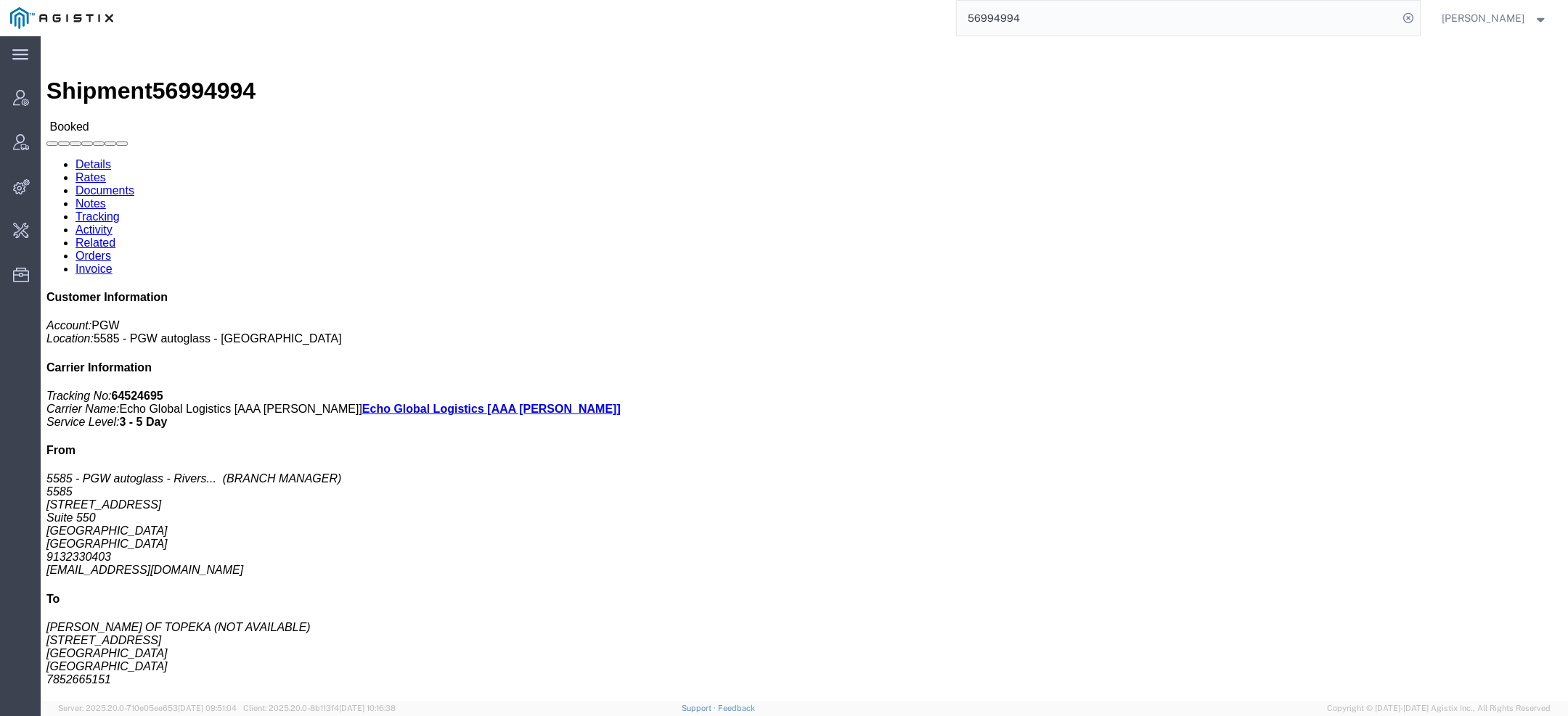
click body "Shipment 56994994 Booked Details Rates Documents Notes Tracking Activity Relate…"
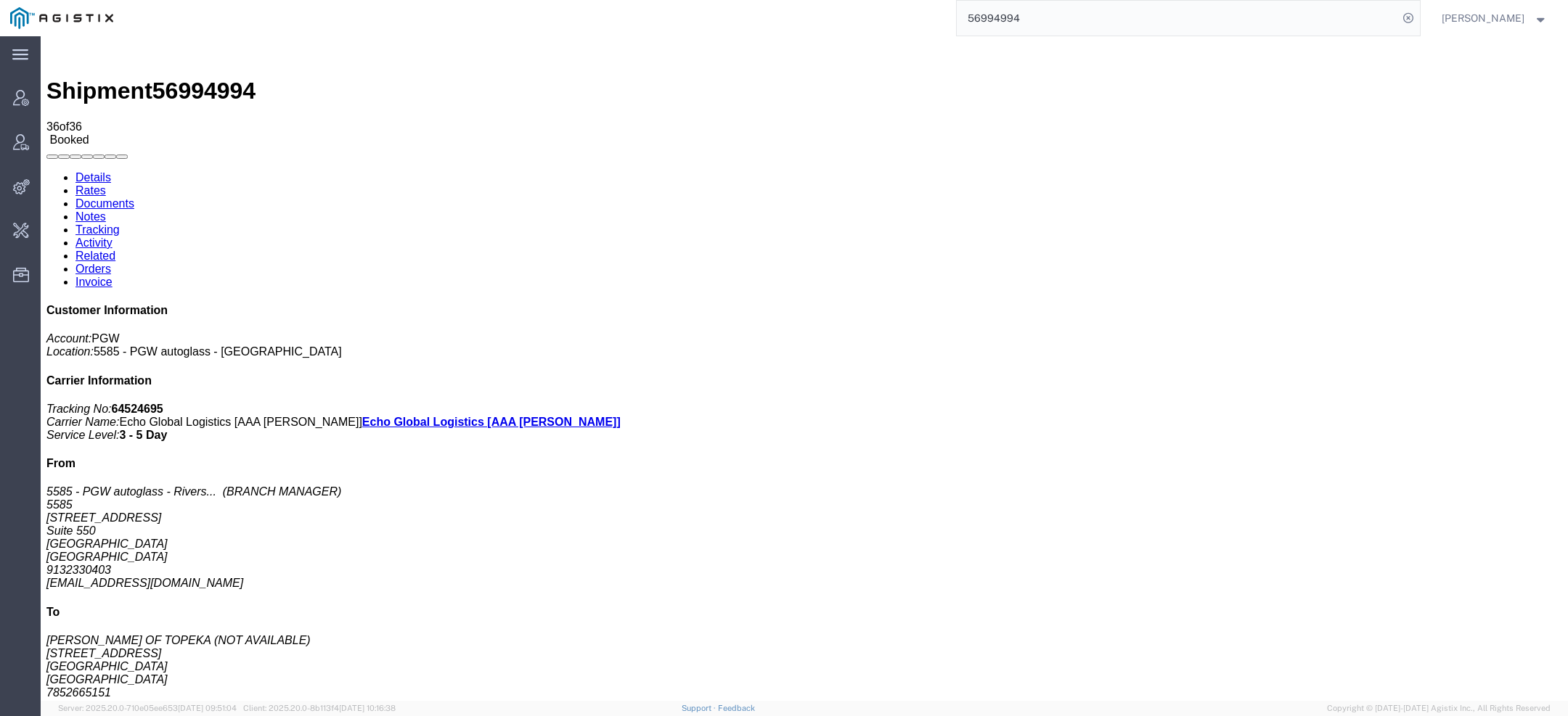
scroll to position [640, 0]
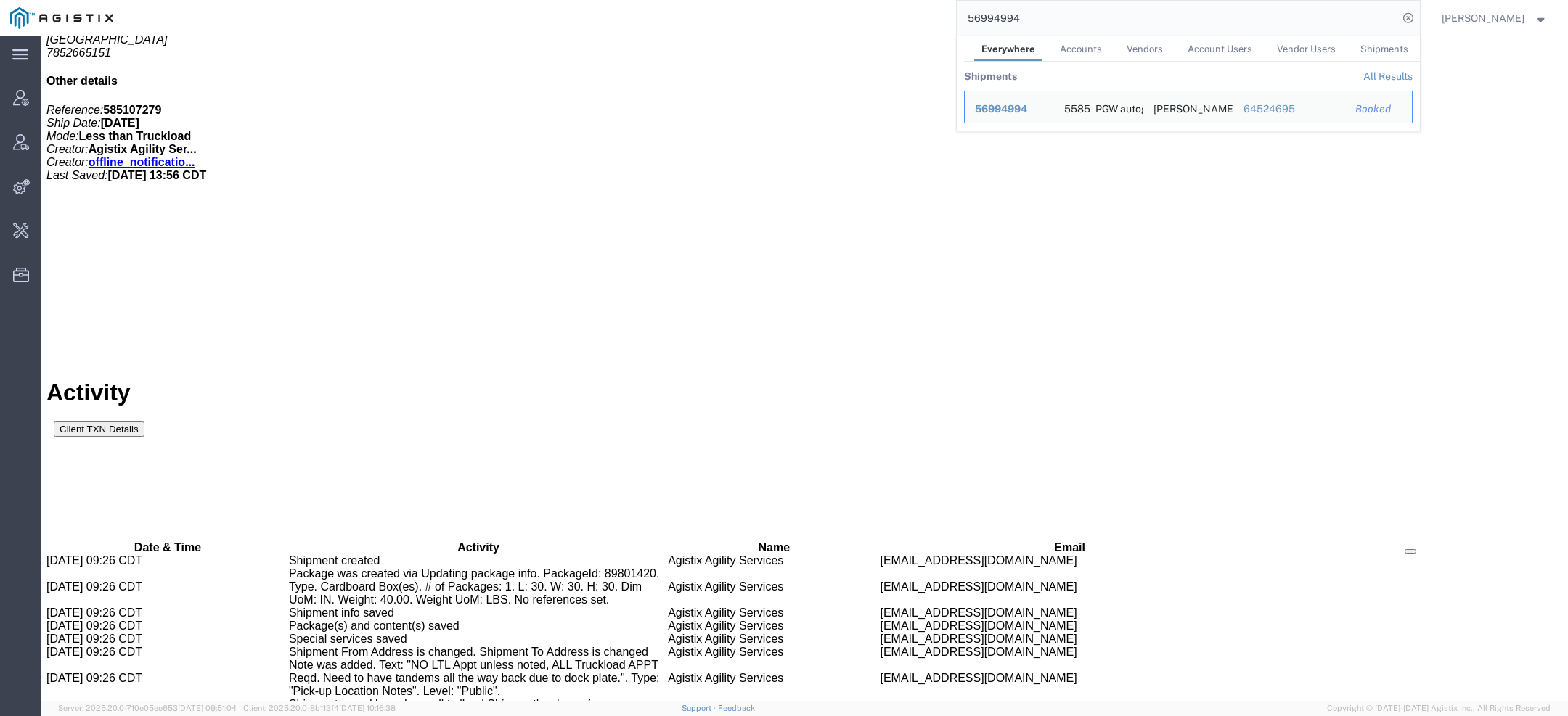
drag, startPoint x: 1035, startPoint y: 24, endPoint x: 820, endPoint y: -24, distance: 220.3
click at [820, 0] on html "main_menu Created with Sketch. Collapse Menu Account Manager Vendor Manager Int…" at bounding box center [784, 358] width 1568 height 716
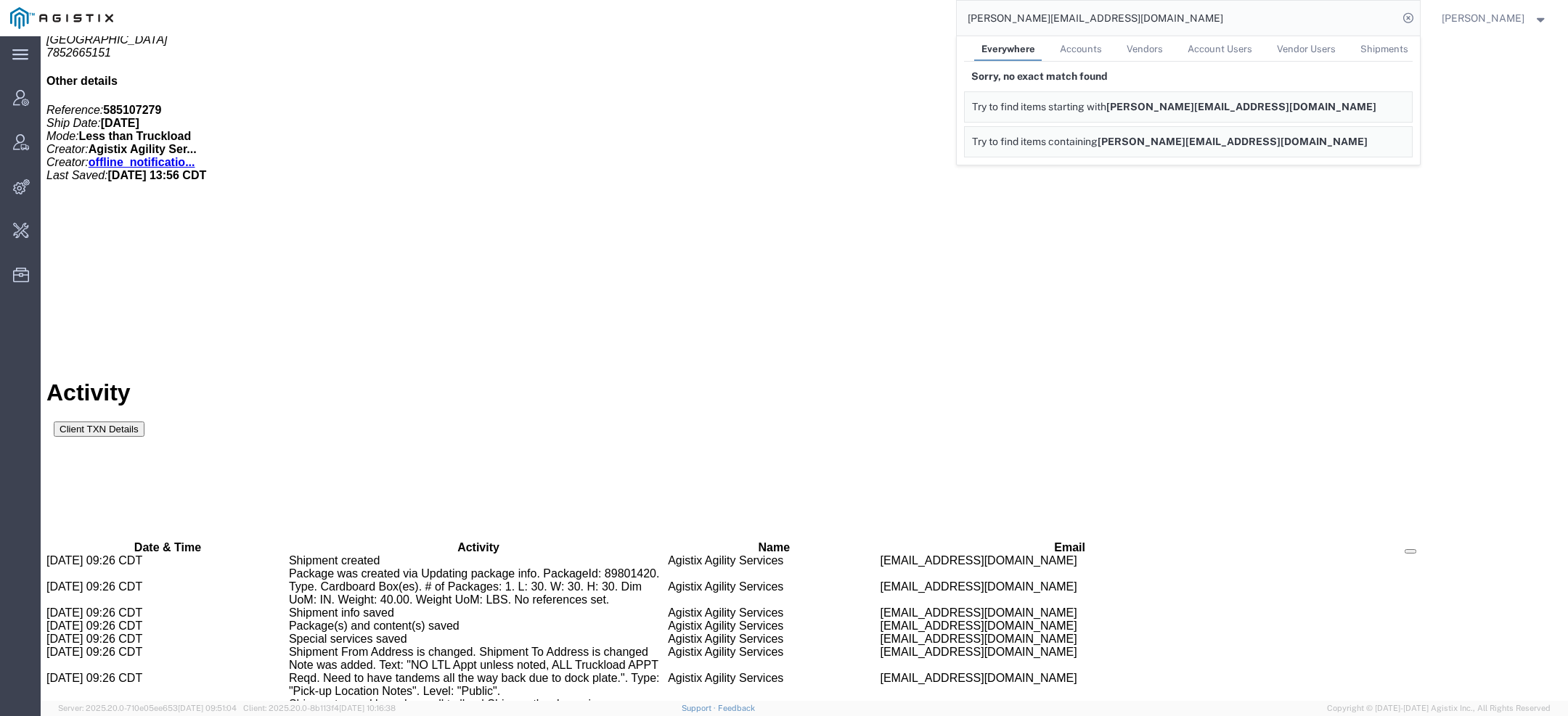
drag, startPoint x: 994, startPoint y: 16, endPoint x: 911, endPoint y: 0, distance: 84.5
click at [911, 0] on div "laura@aircraftdynamics.com Everywhere Accounts Vendors Account Users Vendor Use…" at bounding box center [771, 18] width 1296 height 36
drag, startPoint x: 1090, startPoint y: 30, endPoint x: 773, endPoint y: -40, distance: 324.6
click at [773, 0] on html "main_menu Created with Sketch. Collapse Menu Account Manager Vendor Manager Int…" at bounding box center [784, 358] width 1568 height 716
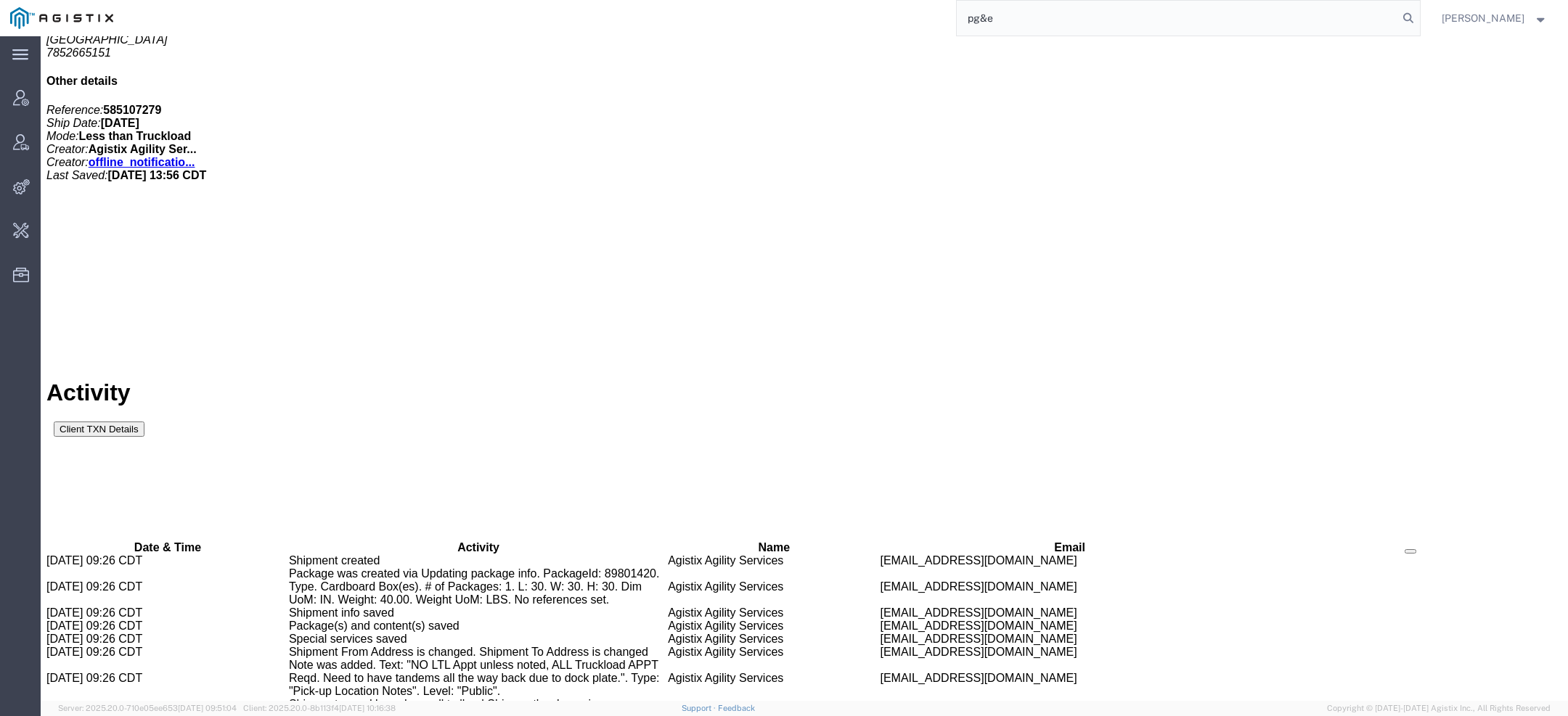
type input "pg&e"
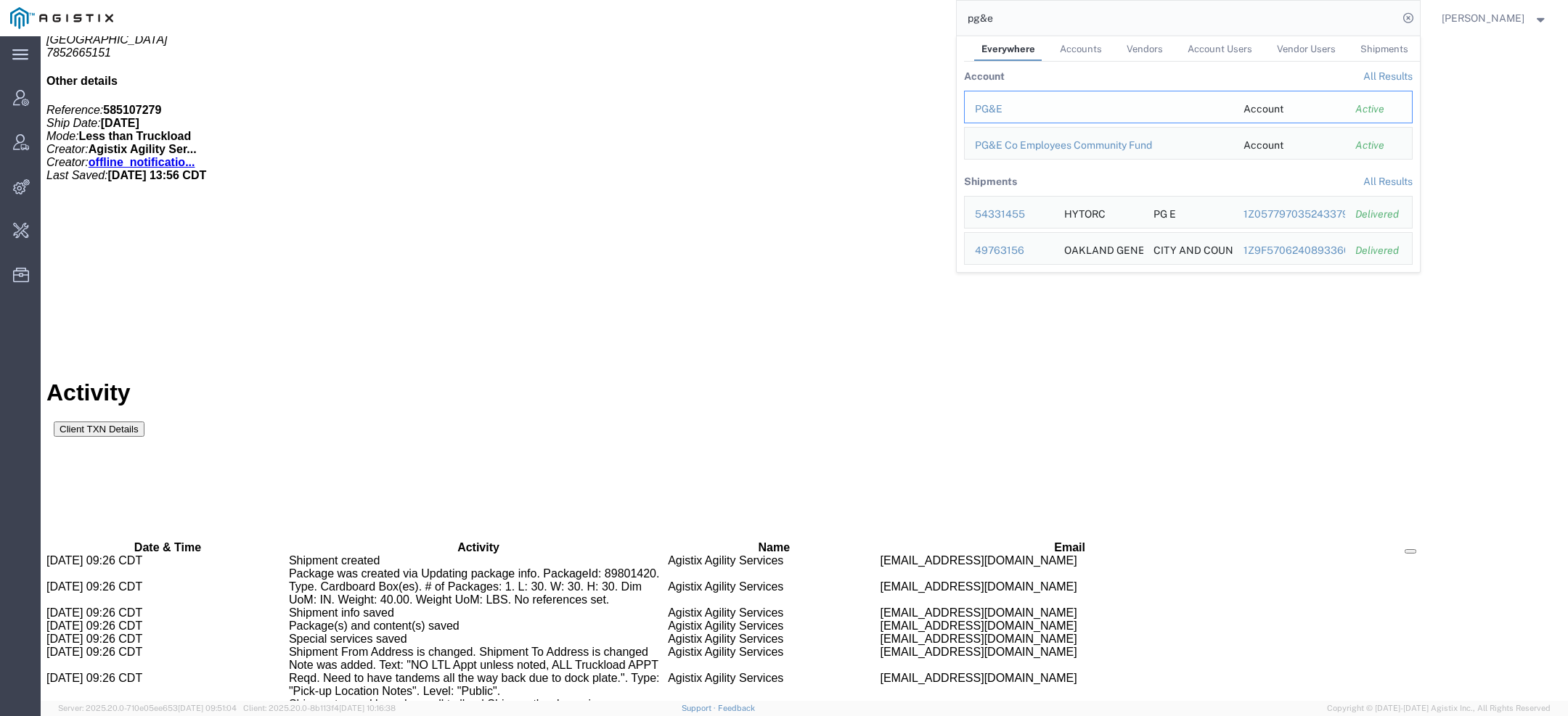
click at [1003, 111] on div "PG&E" at bounding box center [1099, 109] width 248 height 15
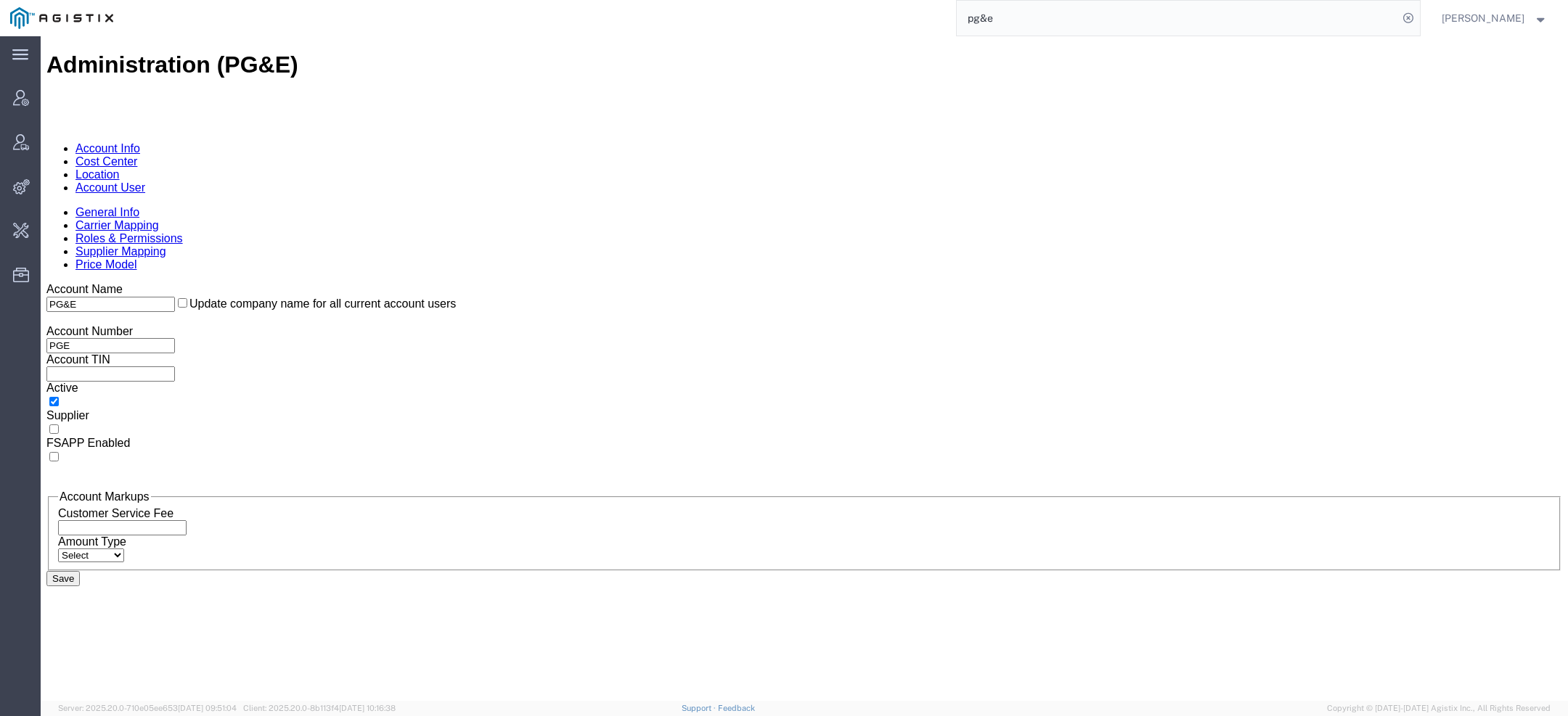
click at [145, 182] on link "Account User" at bounding box center [110, 188] width 69 height 13
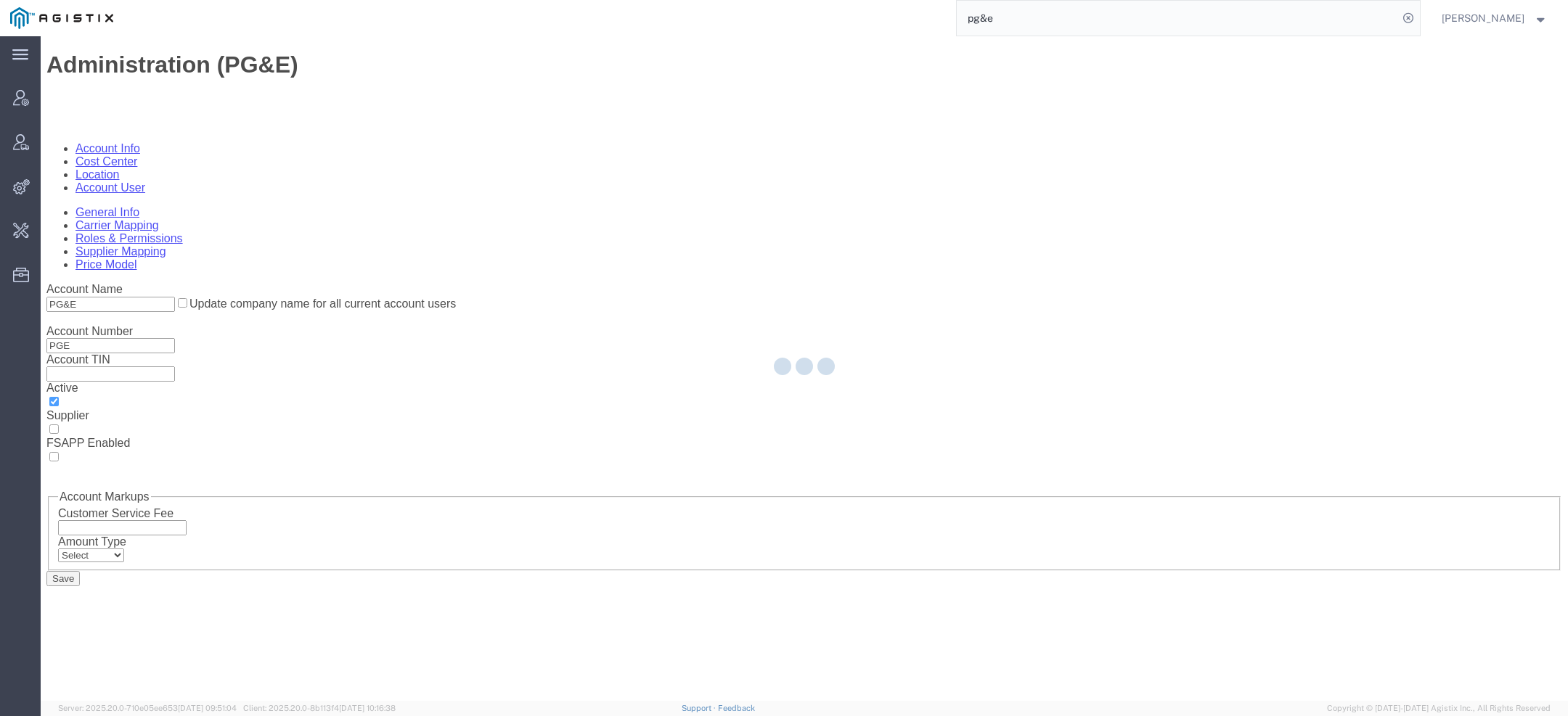
click at [246, 89] on div at bounding box center [804, 368] width 1528 height 665
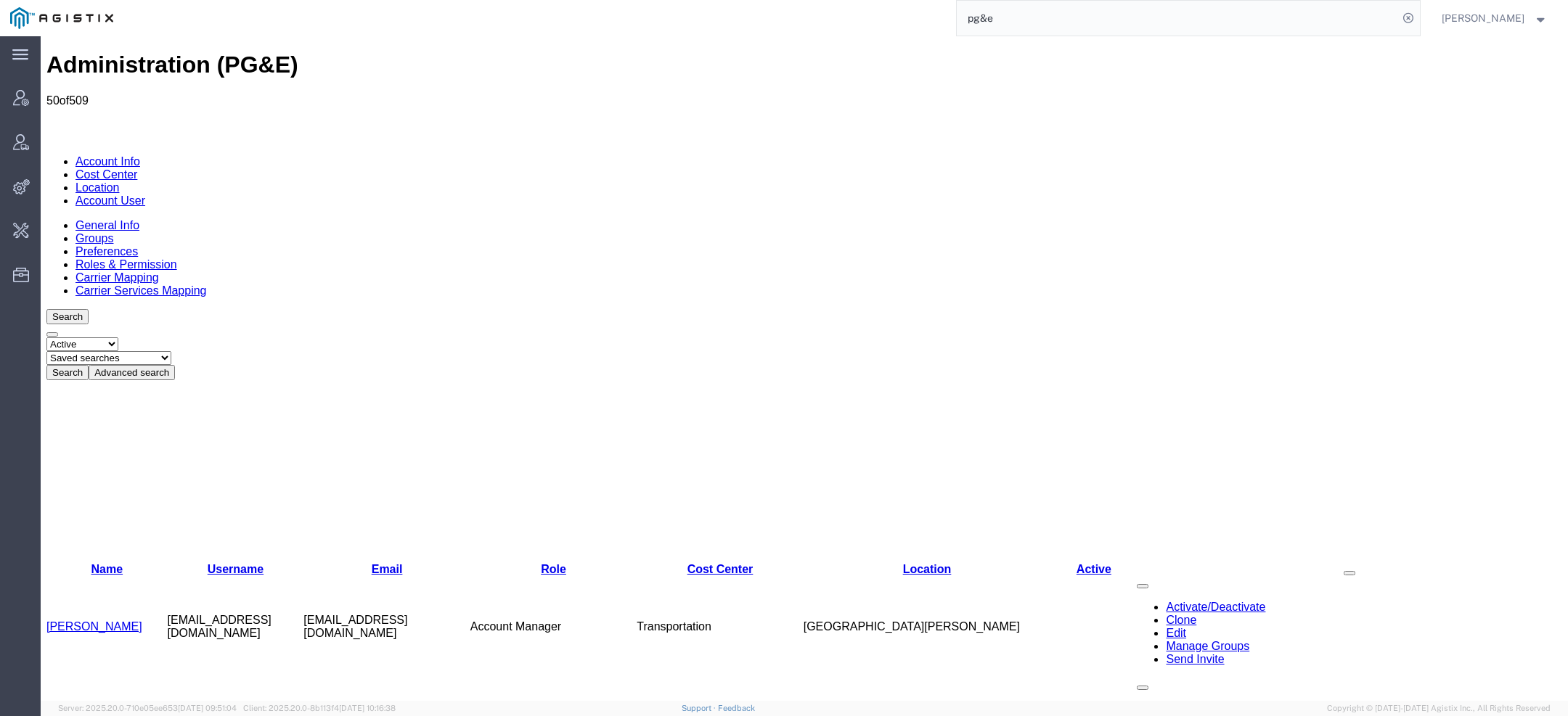
drag, startPoint x: 286, startPoint y: 126, endPoint x: 246, endPoint y: 90, distance: 53.8
click at [120, 182] on link "Location" at bounding box center [97, 188] width 44 height 13
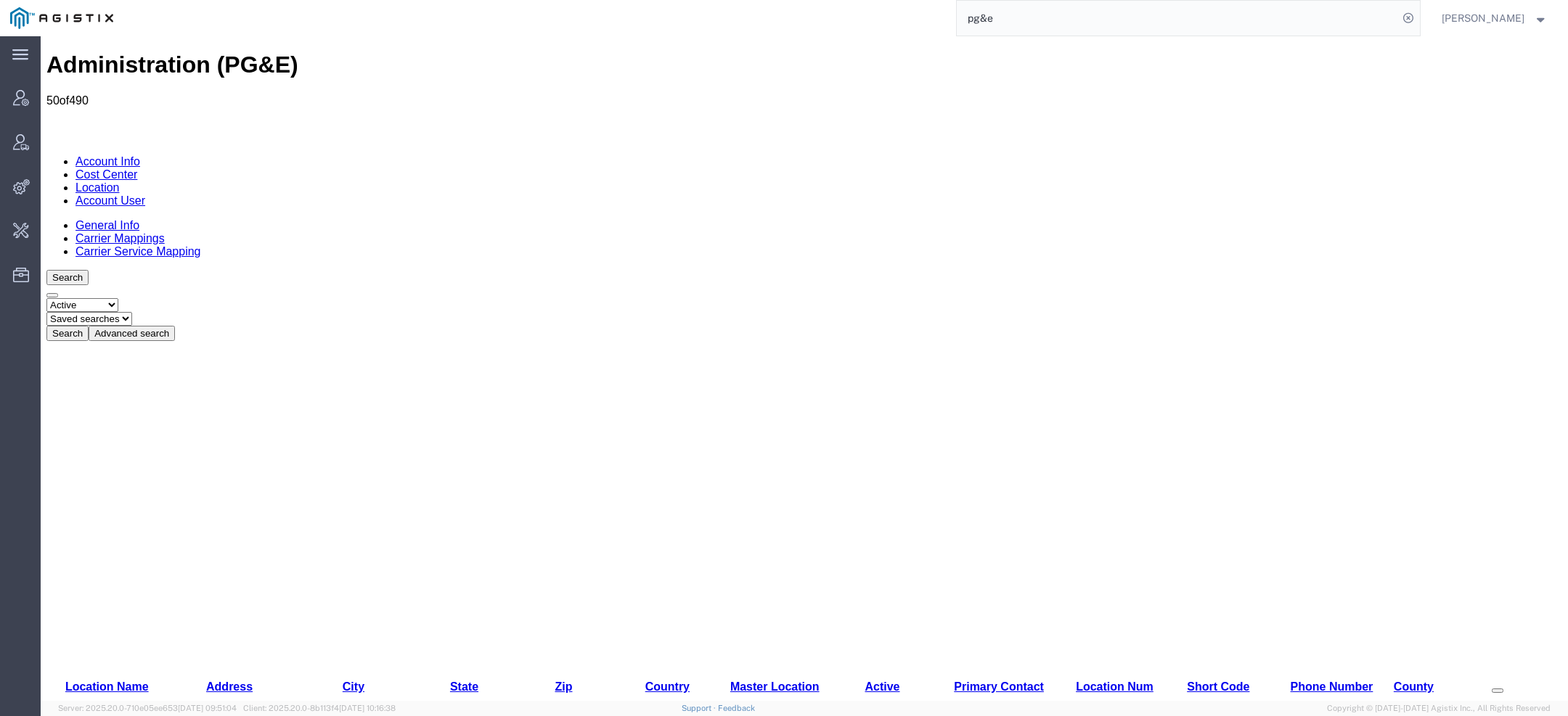
click at [175, 326] on button "Advanced search" at bounding box center [131, 333] width 86 height 15
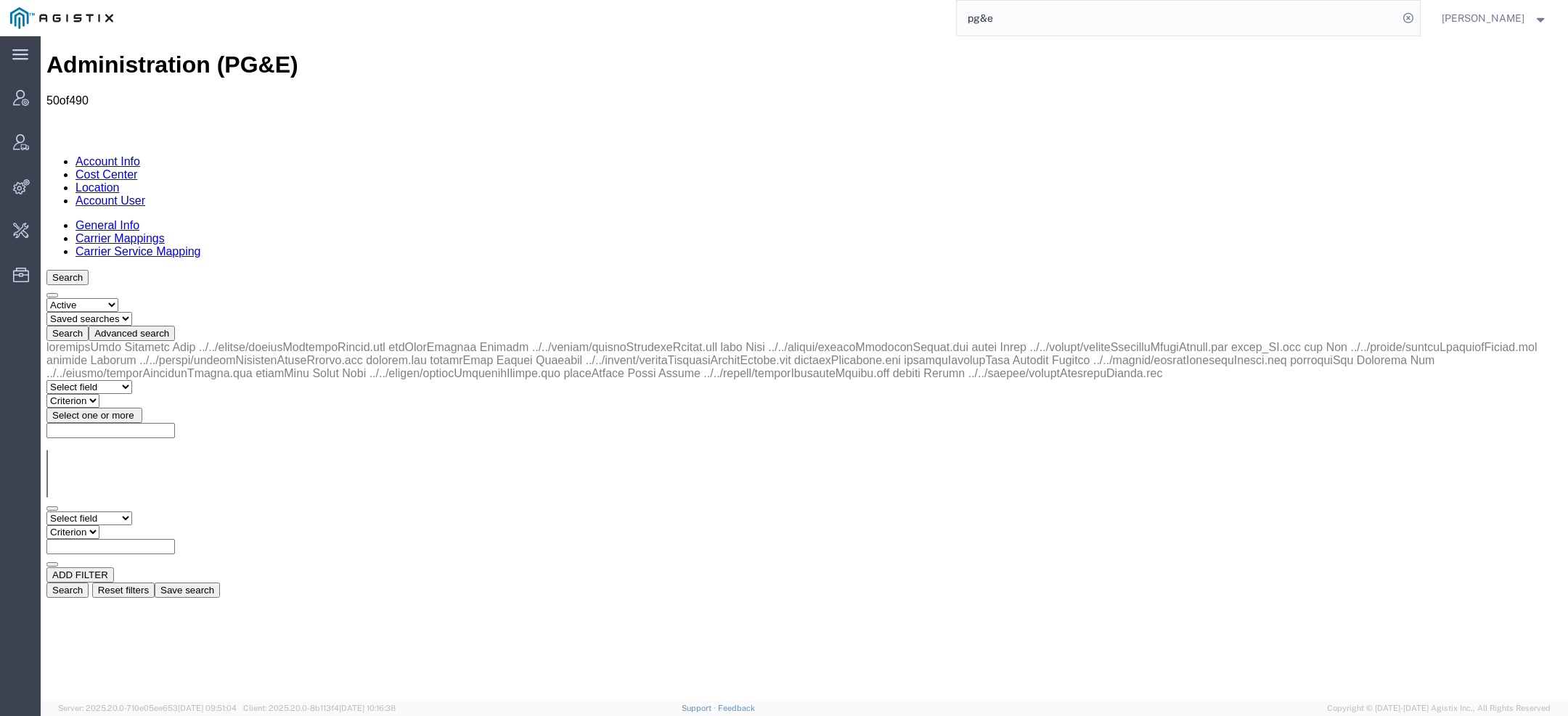
click at [117, 512] on select "Select field Address City Country County Location Name Location Num Master Loca…" at bounding box center [89, 518] width 85 height 13
select select "city"
click at [47, 512] on select "Select field Address City Country County Location Name Location Num Master Loca…" at bounding box center [89, 518] width 85 height 13
click at [133, 525] on select "Criterion contains does not contain is is blank is not blank starts with" at bounding box center [90, 532] width 87 height 13
select select "contains"
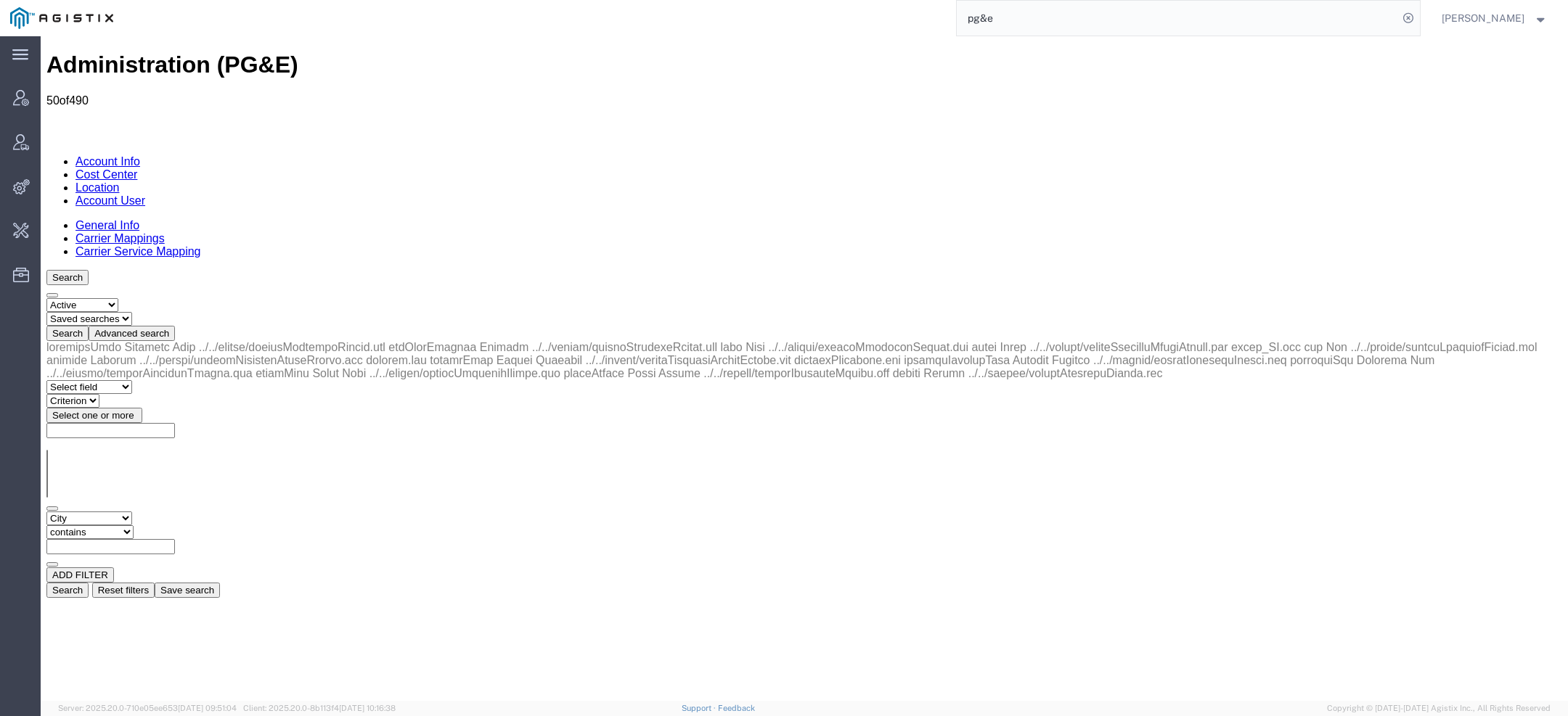
click at [133, 525] on select "Criterion contains does not contain is is blank is not blank starts with" at bounding box center [90, 532] width 87 height 13
paste input "Templeton"
type input "Templeton"
click at [88, 583] on button "Search" at bounding box center [67, 590] width 42 height 15
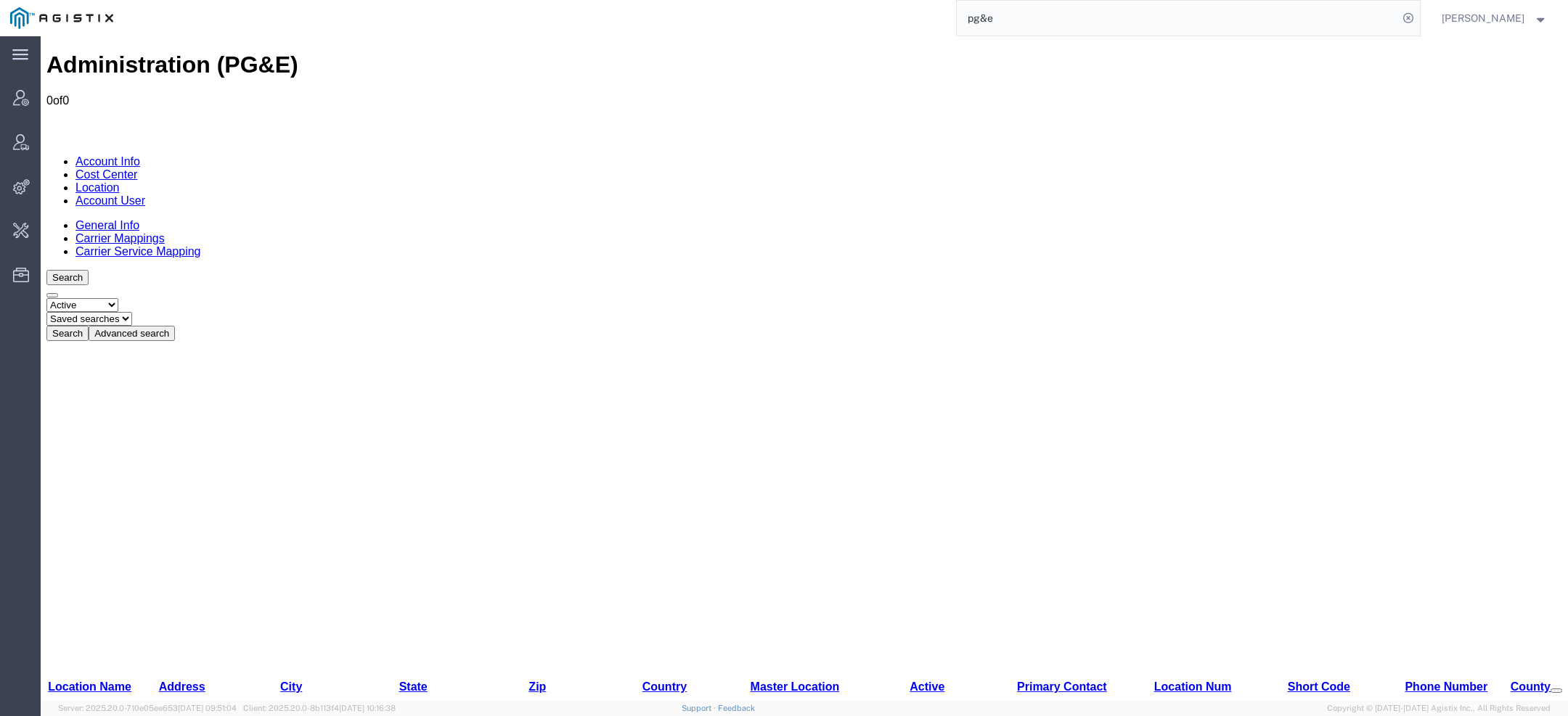
click at [145, 194] on link "Account User" at bounding box center [110, 201] width 69 height 13
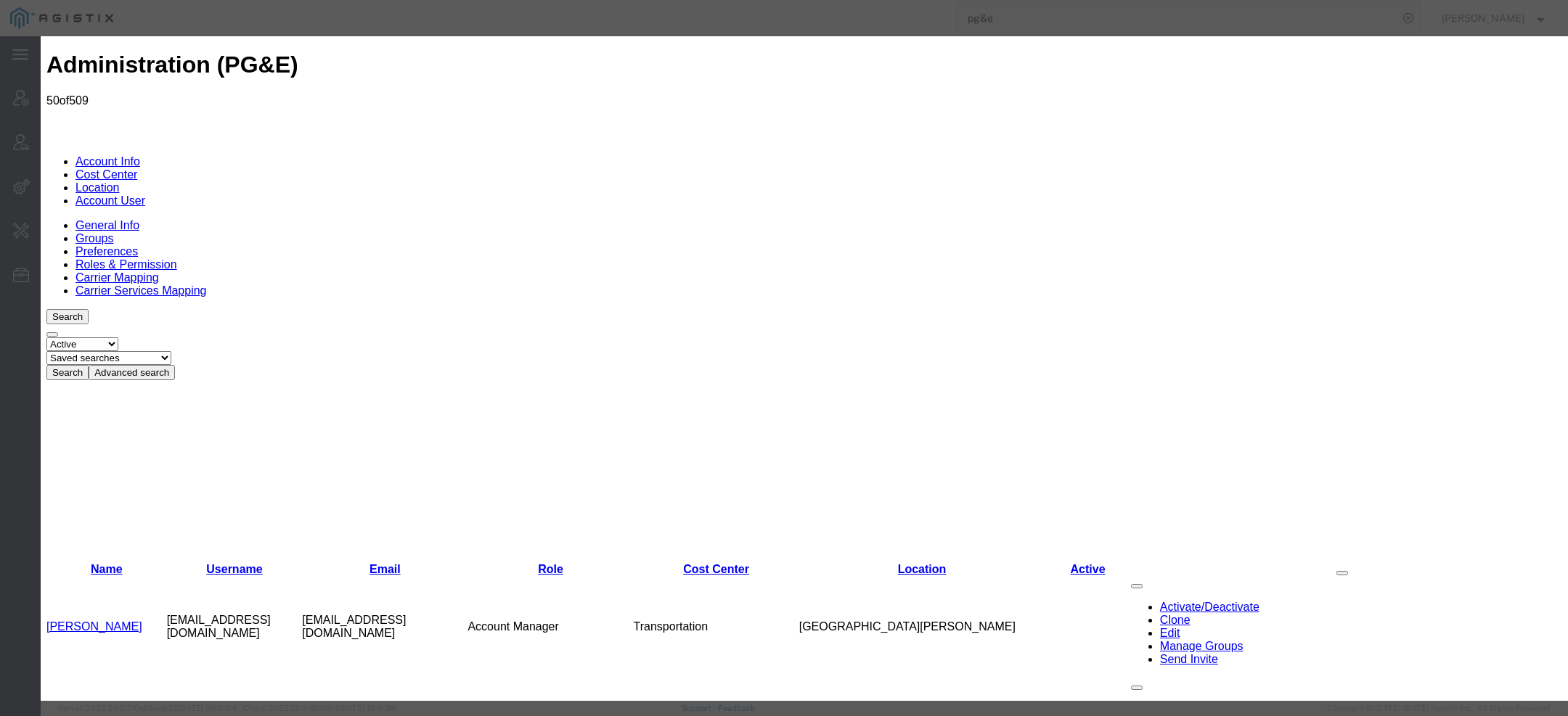
select select "COSTCENTER"
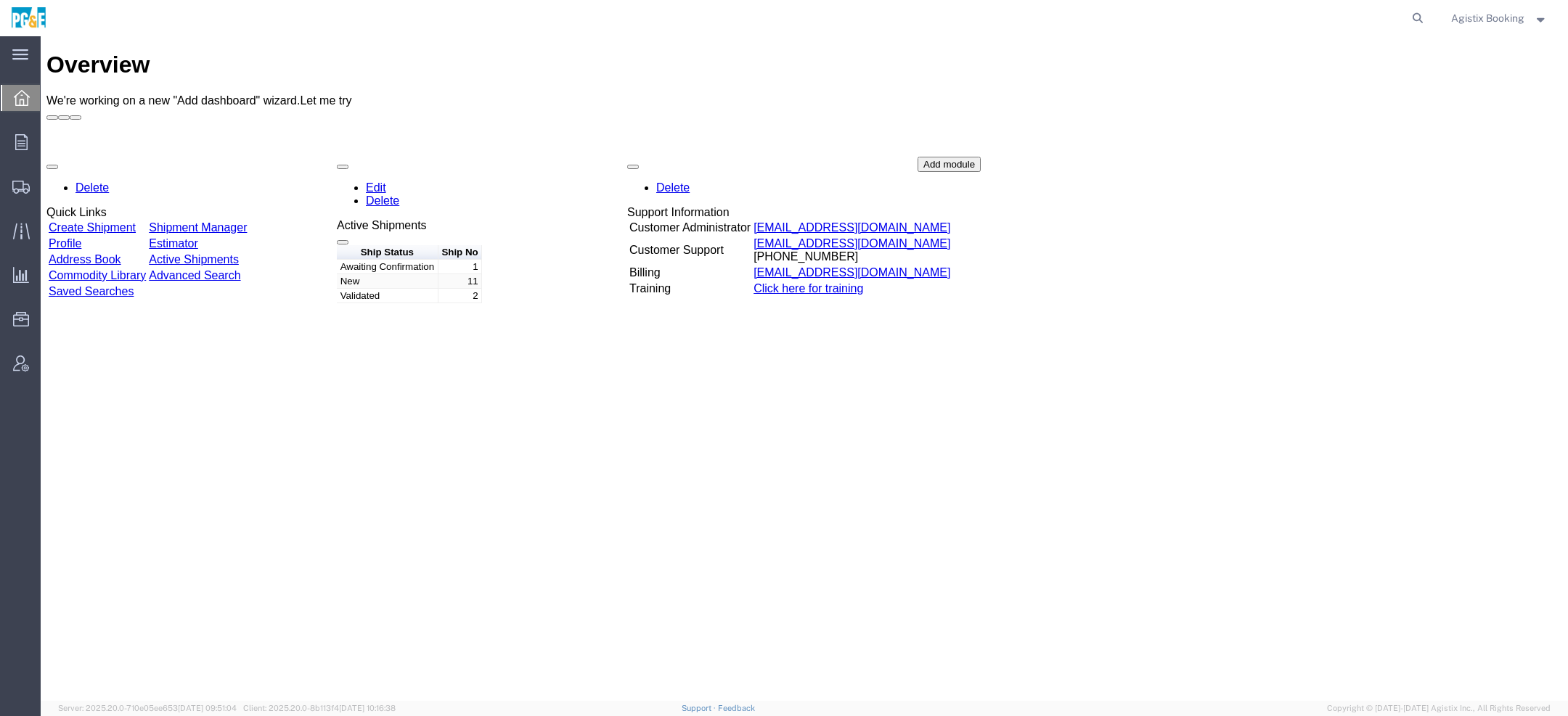
click at [1412, 5] on form at bounding box center [1419, 18] width 23 height 36
click at [1420, 32] on form at bounding box center [1419, 18] width 23 height 36
click at [1420, 24] on icon at bounding box center [1417, 18] width 21 height 21
paste input "56997406"
type input "56997406"
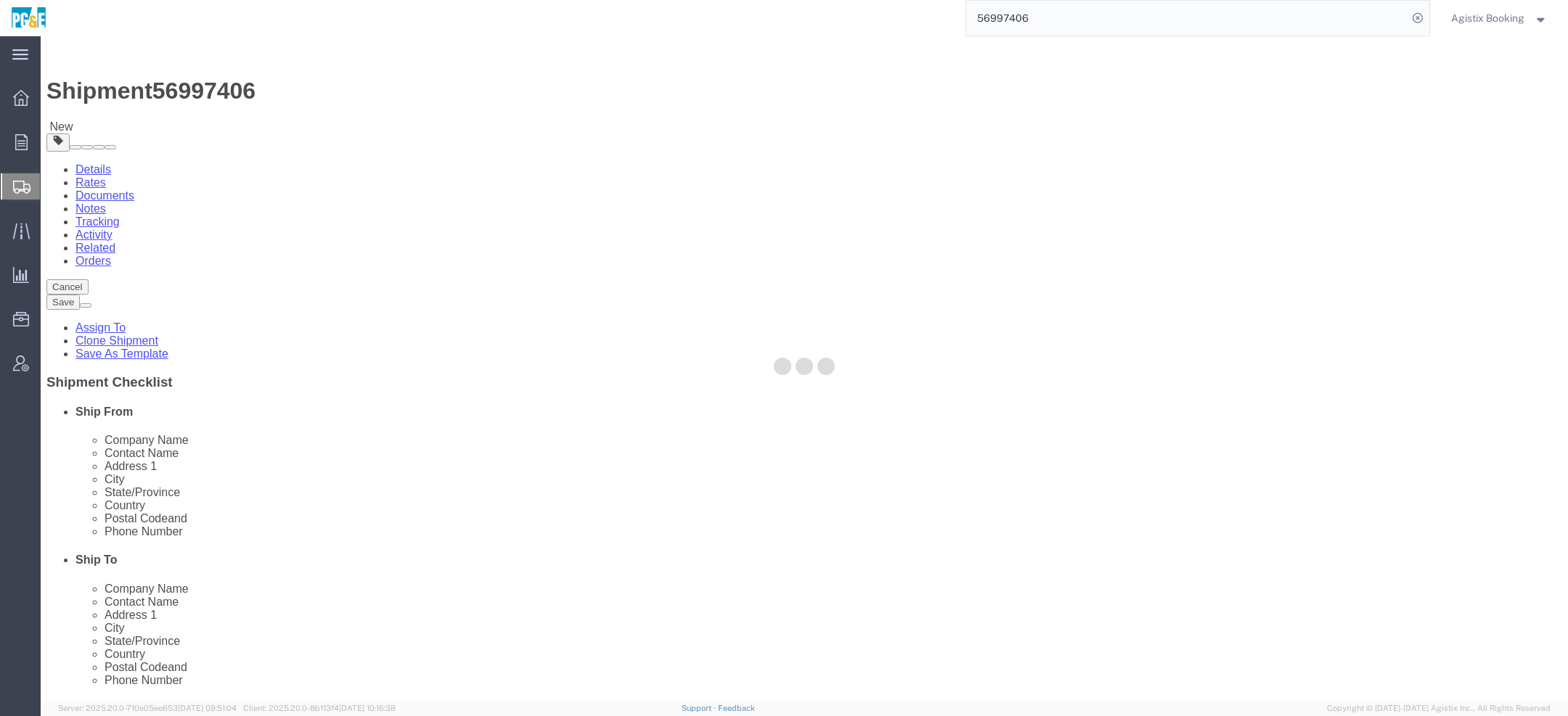
select select
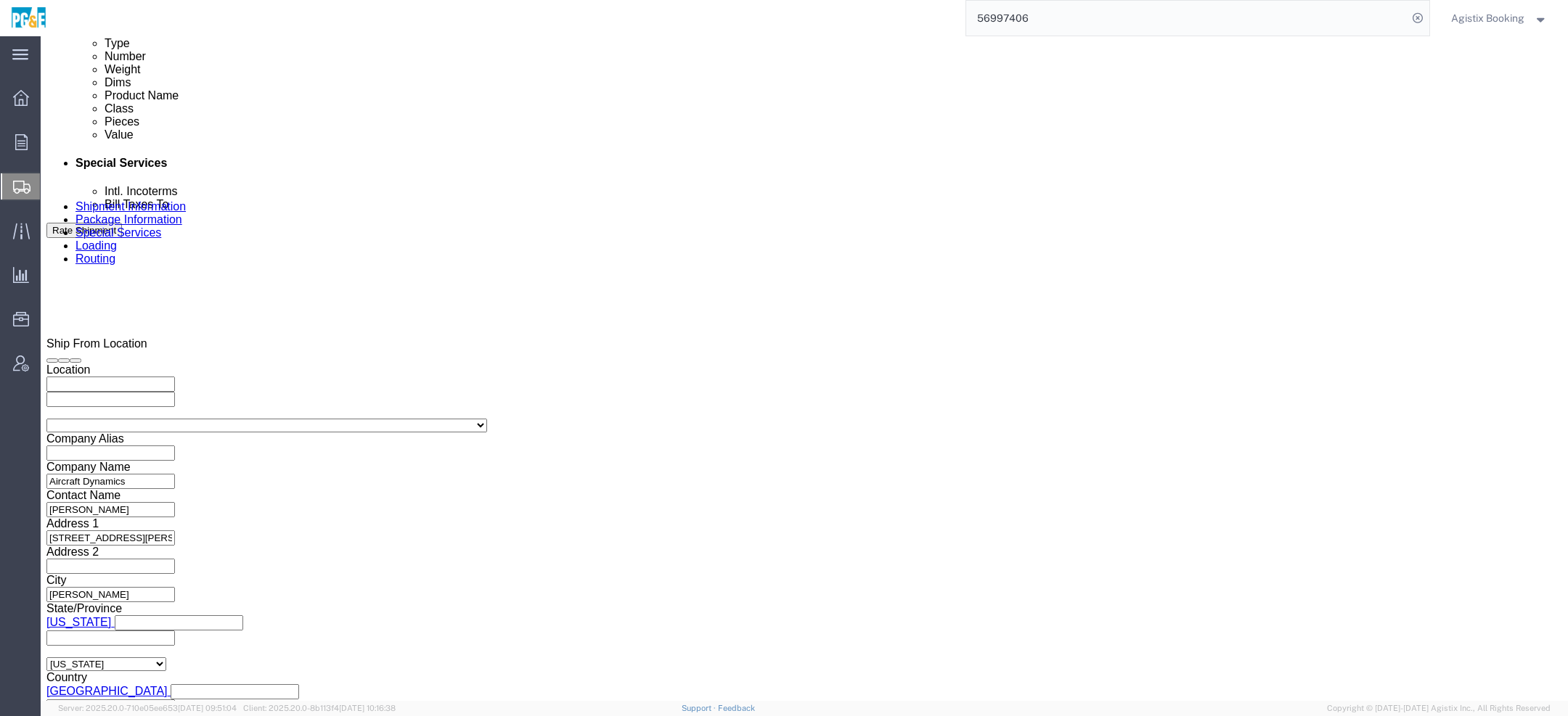
scroll to position [781, 0]
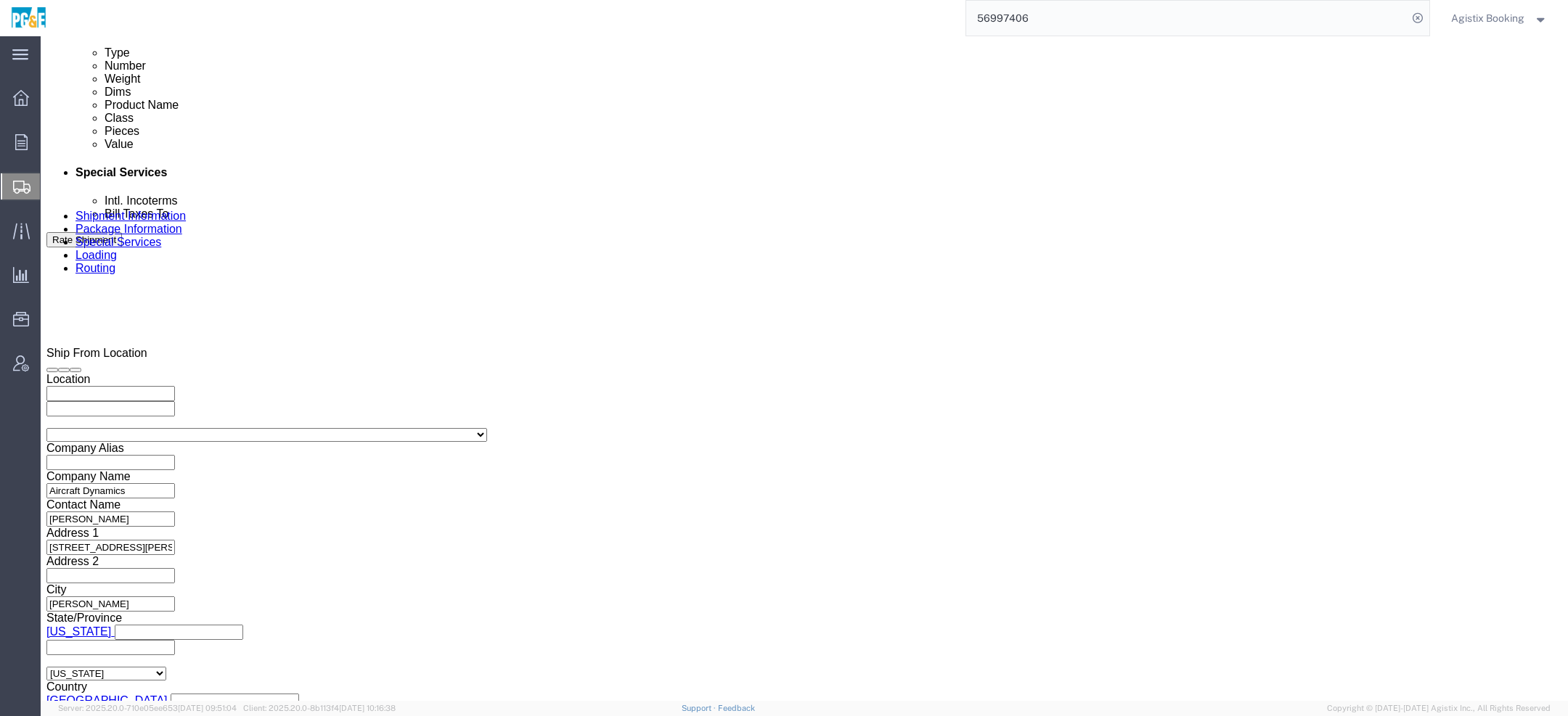
click div
click input "4:30 PM"
type input "1:30 PM"
click button "Apply"
click div
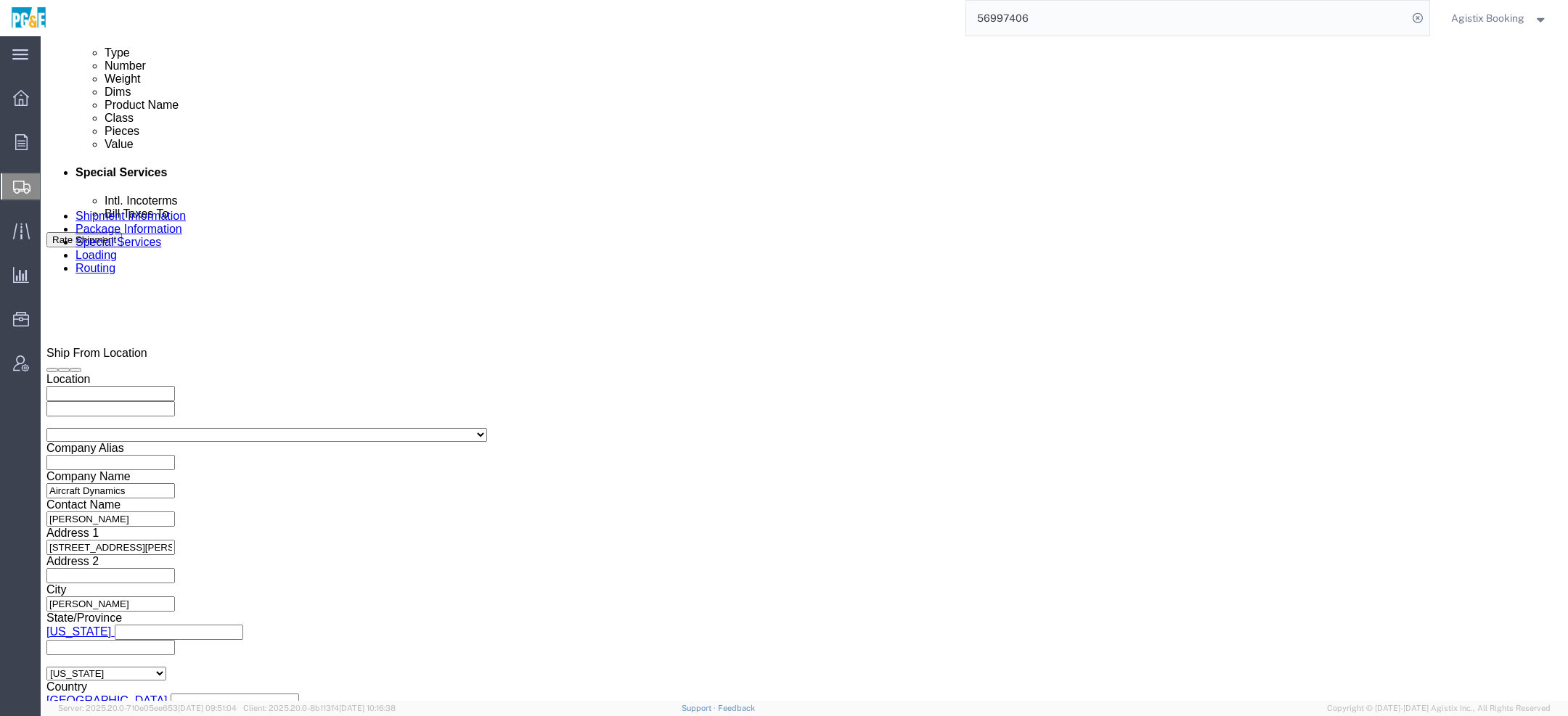
click button "Apply"
click div "Shipment 56997406 New"
click link "Notes"
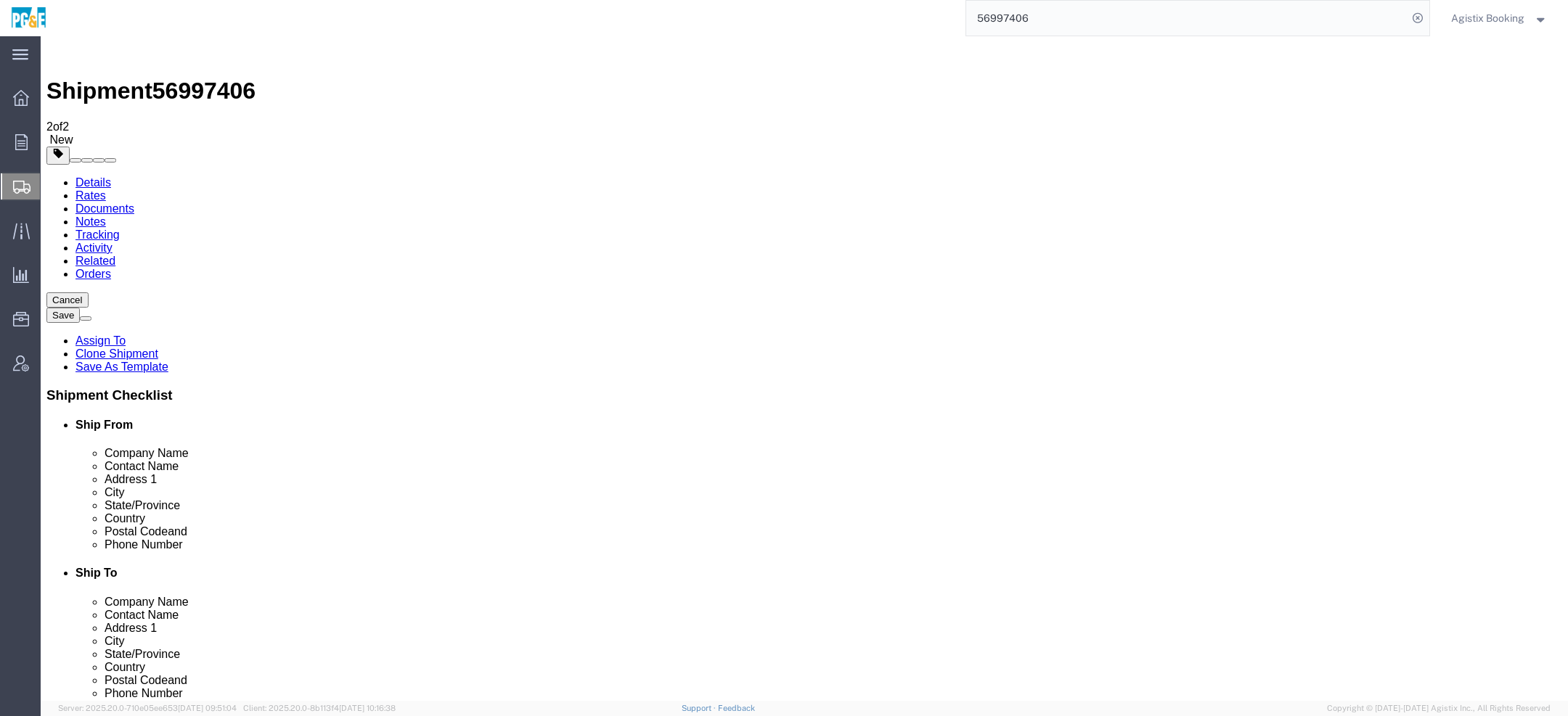
click at [85, 176] on link "Details" at bounding box center [94, 183] width 36 height 13
click link "Special Services"
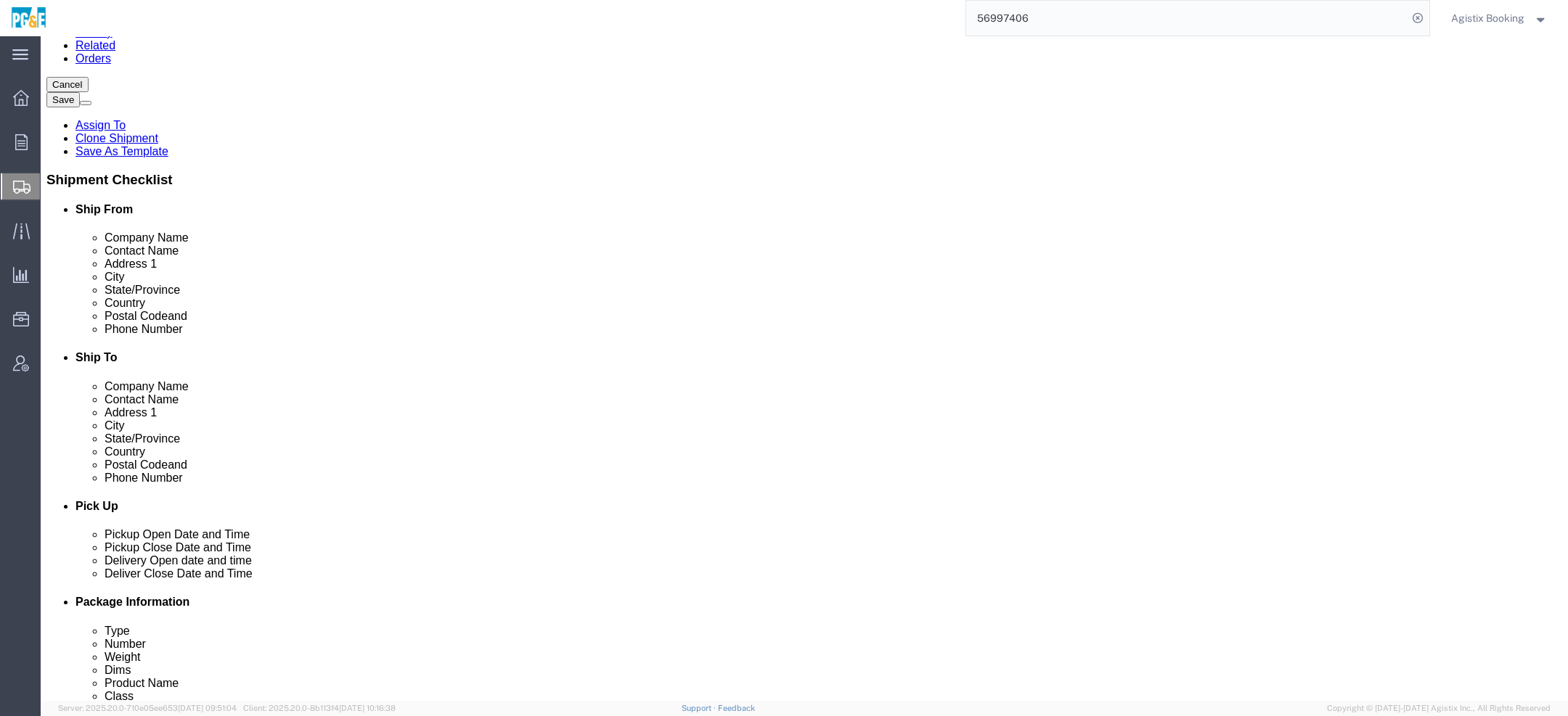
scroll to position [845, 0]
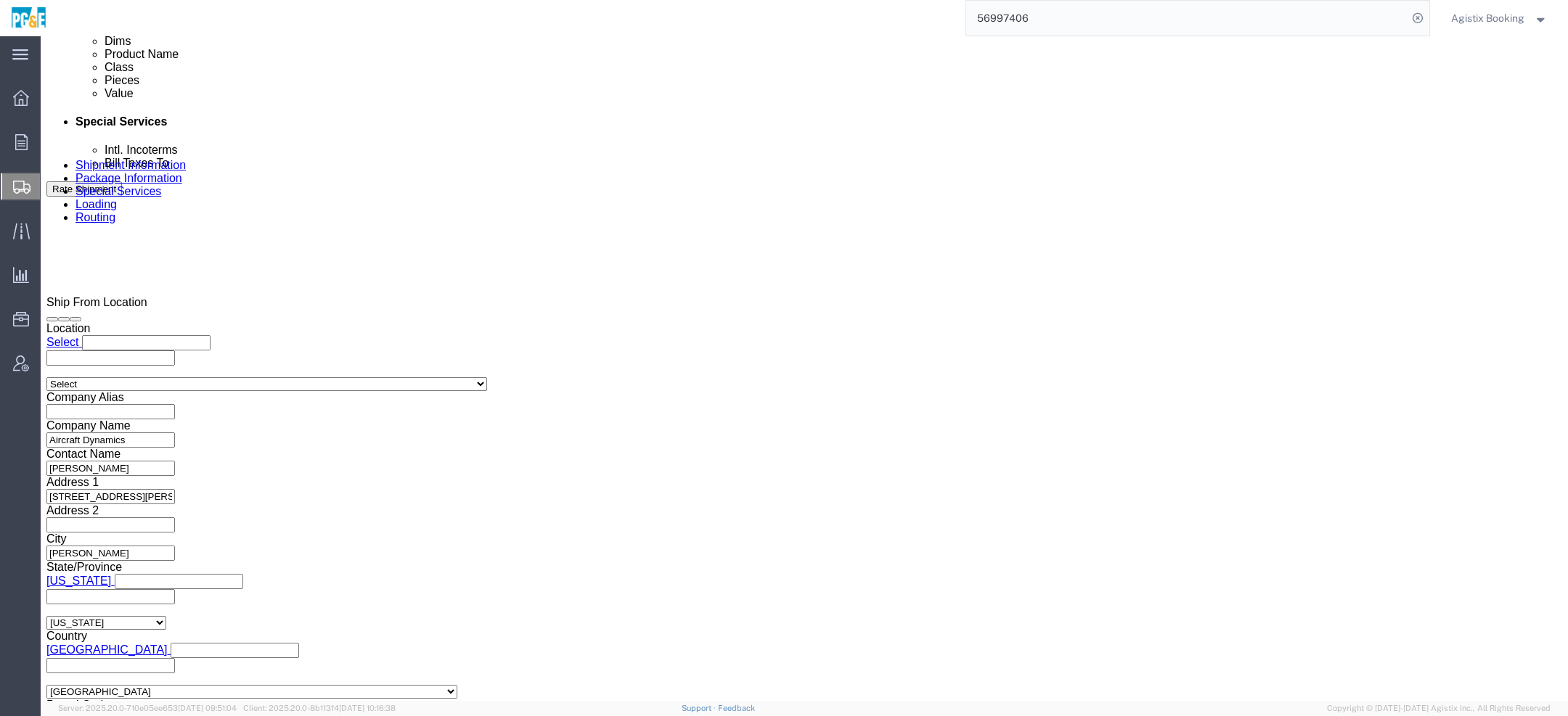
click textarea
paste textarea "Shipment #XXXXXXX has been booked. Once confirmed by the carrier, the BOL will …"
click span "56997406"
copy span "56997406"
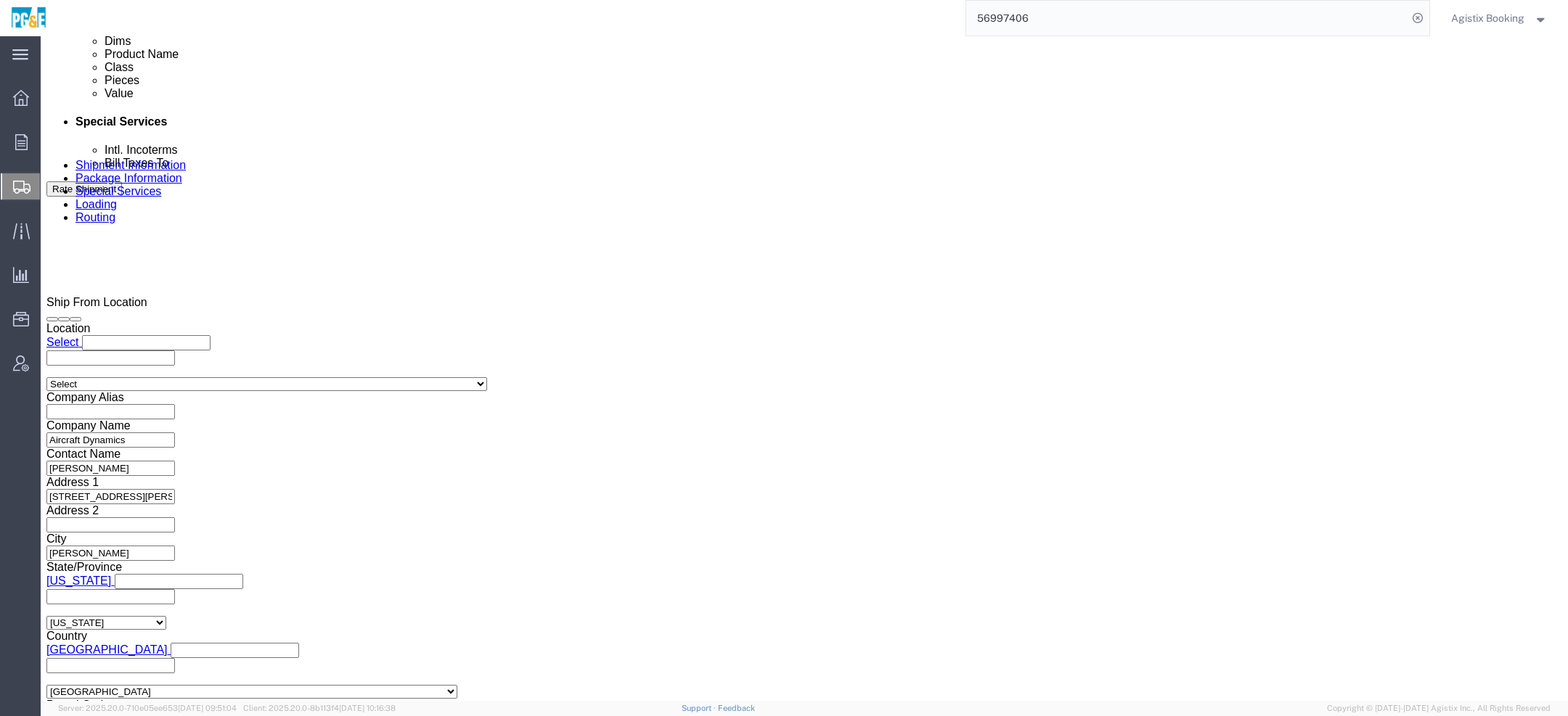
click textarea "Shipment #XXXXXXX has been booked. Once confirmed by the carrier, the BOL will …"
paste textarea "56997406"
type textarea "Shipment #56997406 has been booked. Once confirmed by the carrier, the BOL will…"
click button "Rate Shipment"
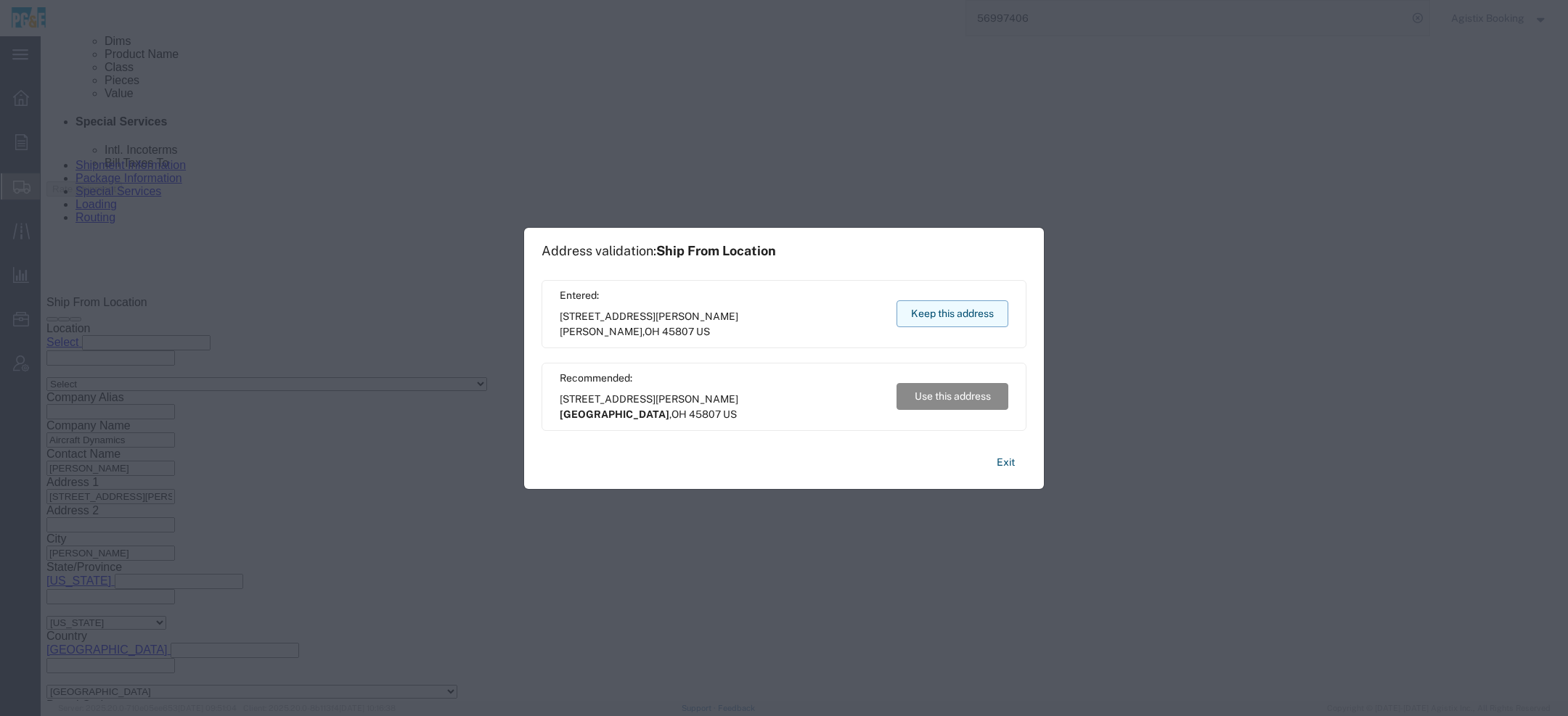
click at [941, 317] on button "Keep this address" at bounding box center [952, 314] width 112 height 27
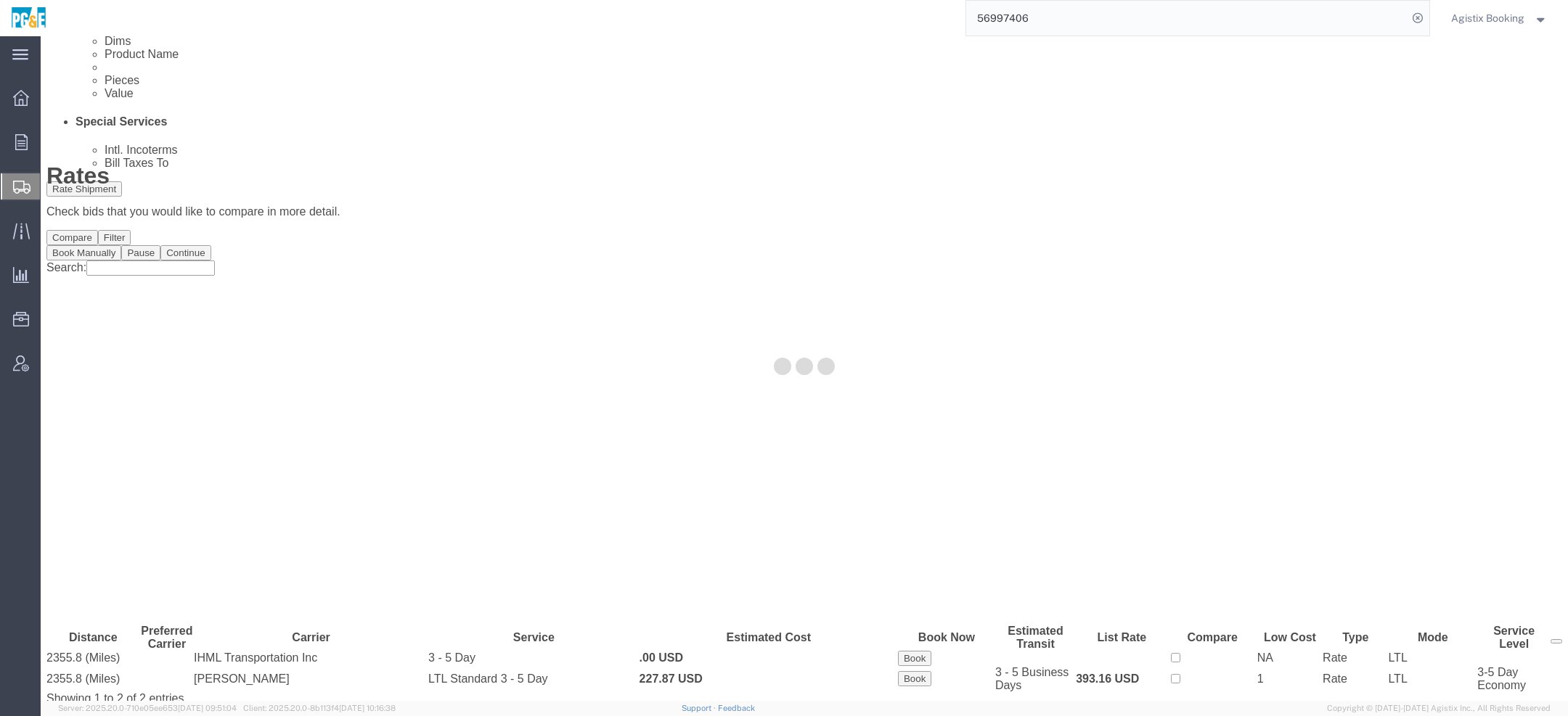
scroll to position [0, 0]
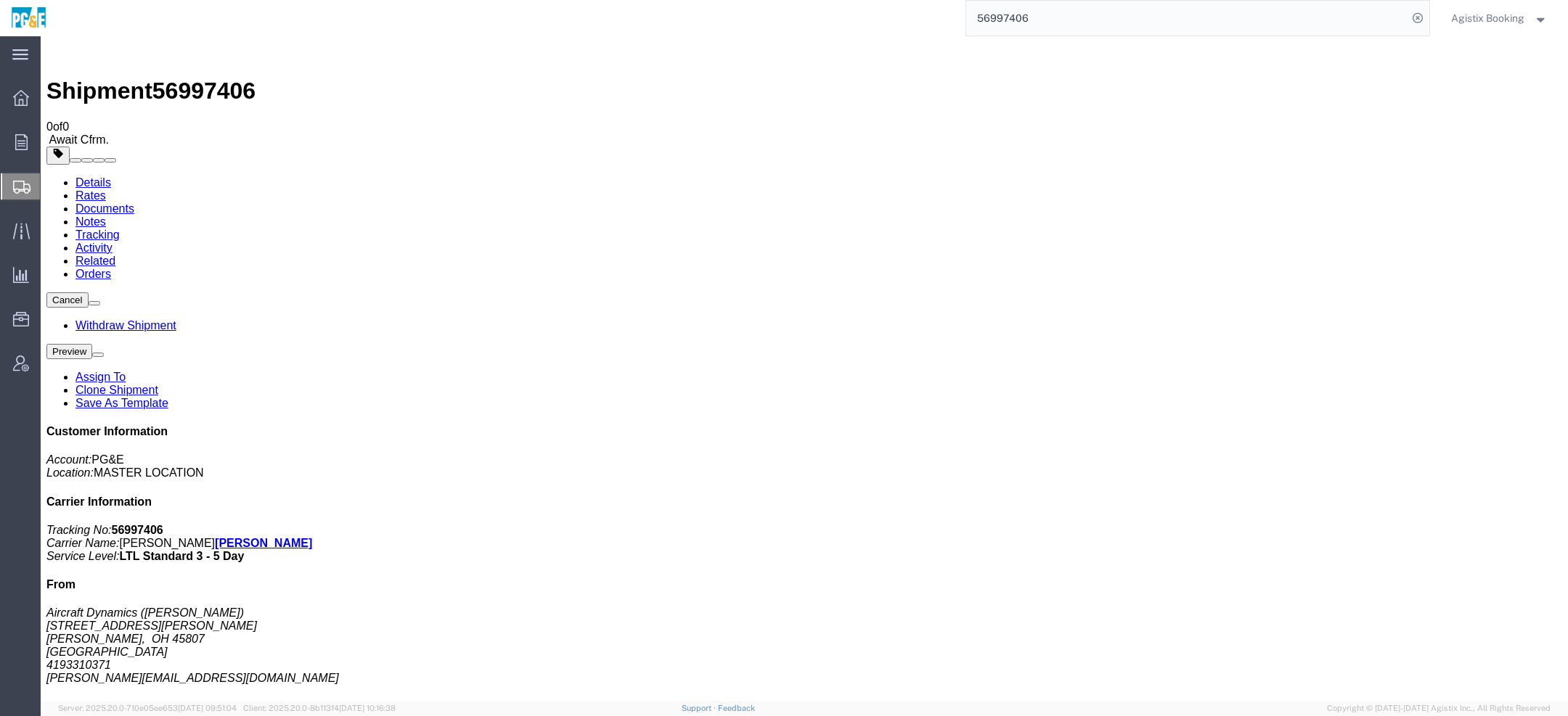
click at [1519, 21] on span "Agistix Booking" at bounding box center [1487, 18] width 73 height 16
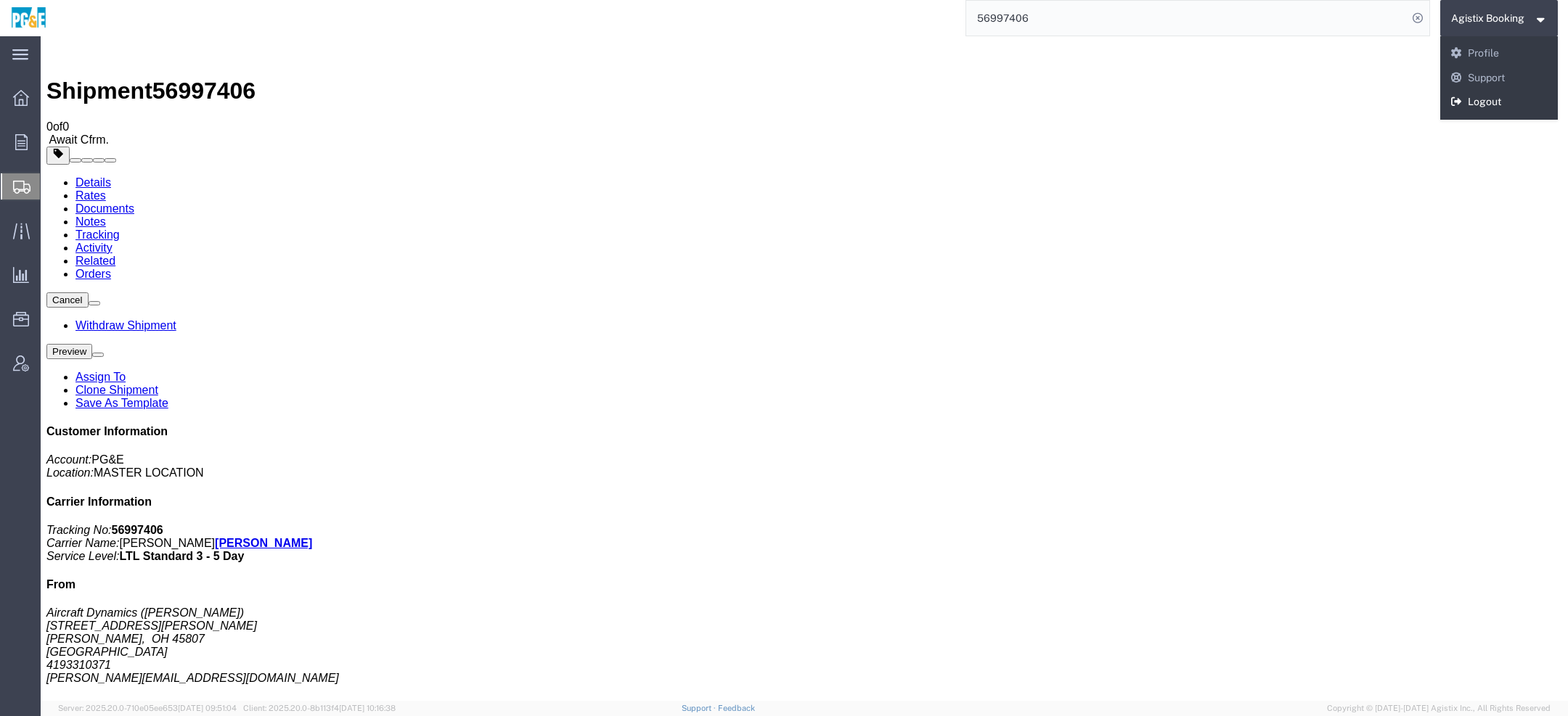
click at [1488, 109] on link "Logout" at bounding box center [1500, 102] width 119 height 24
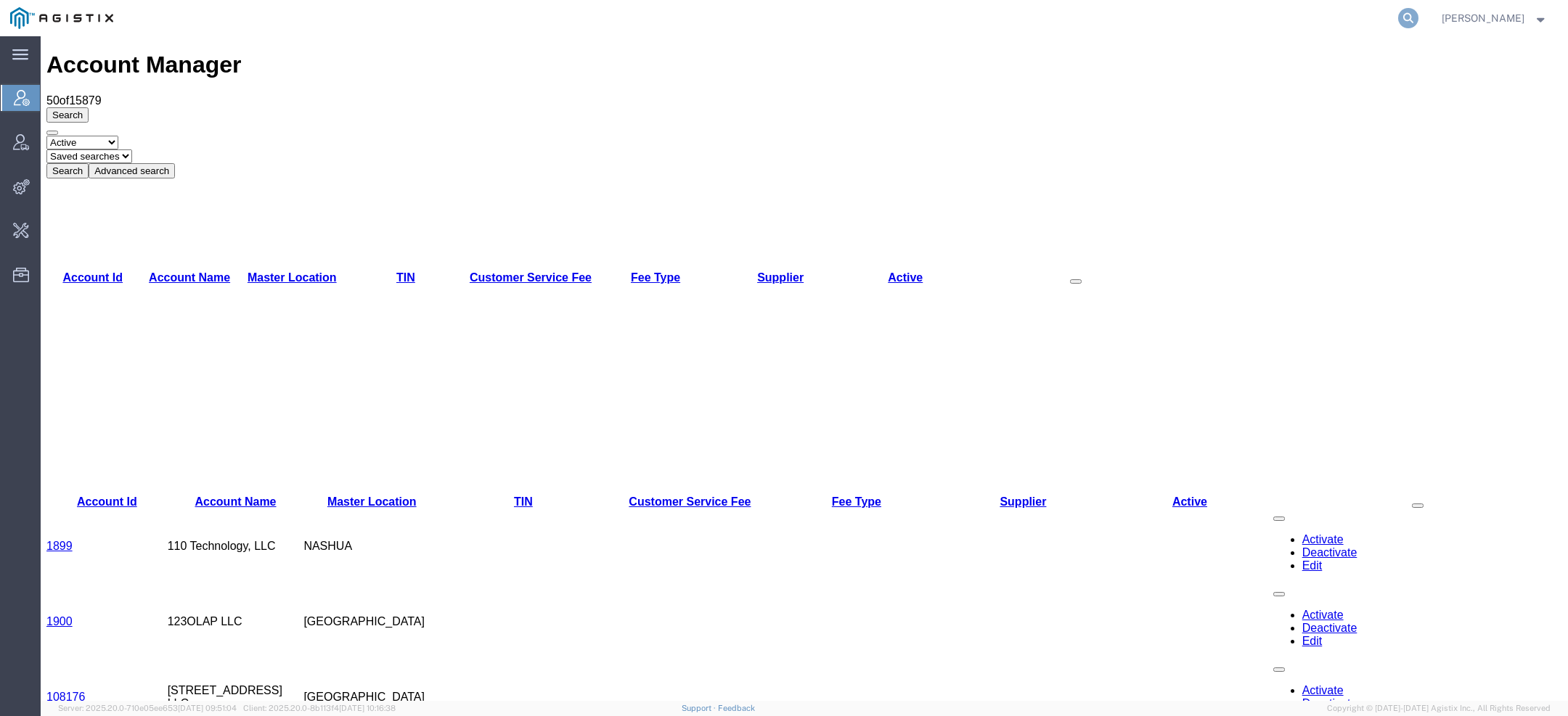
click at [1412, 17] on icon at bounding box center [1408, 18] width 21 height 21
paste input "56994336"
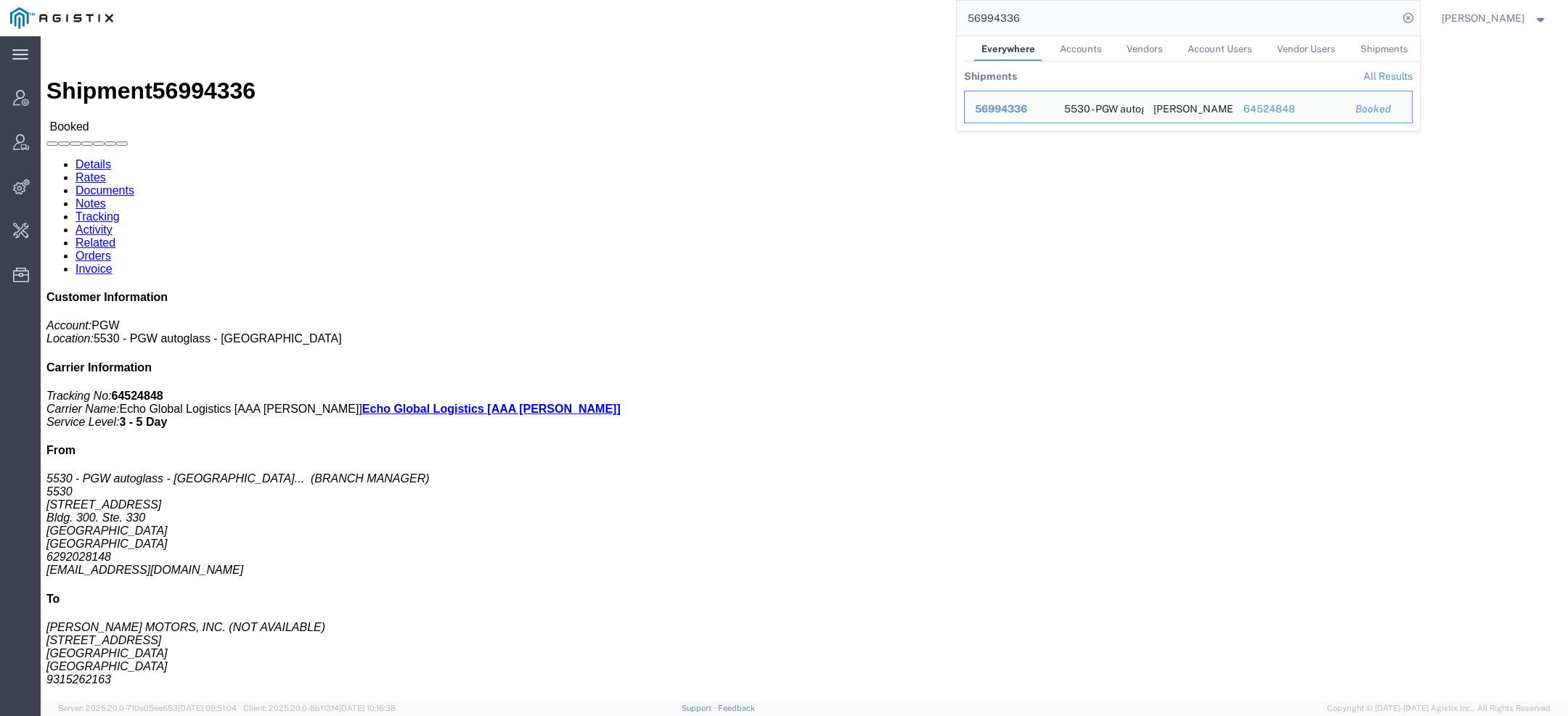
click at [998, 25] on input "56994336" at bounding box center [1177, 18] width 442 height 35
paste input "6115353462"
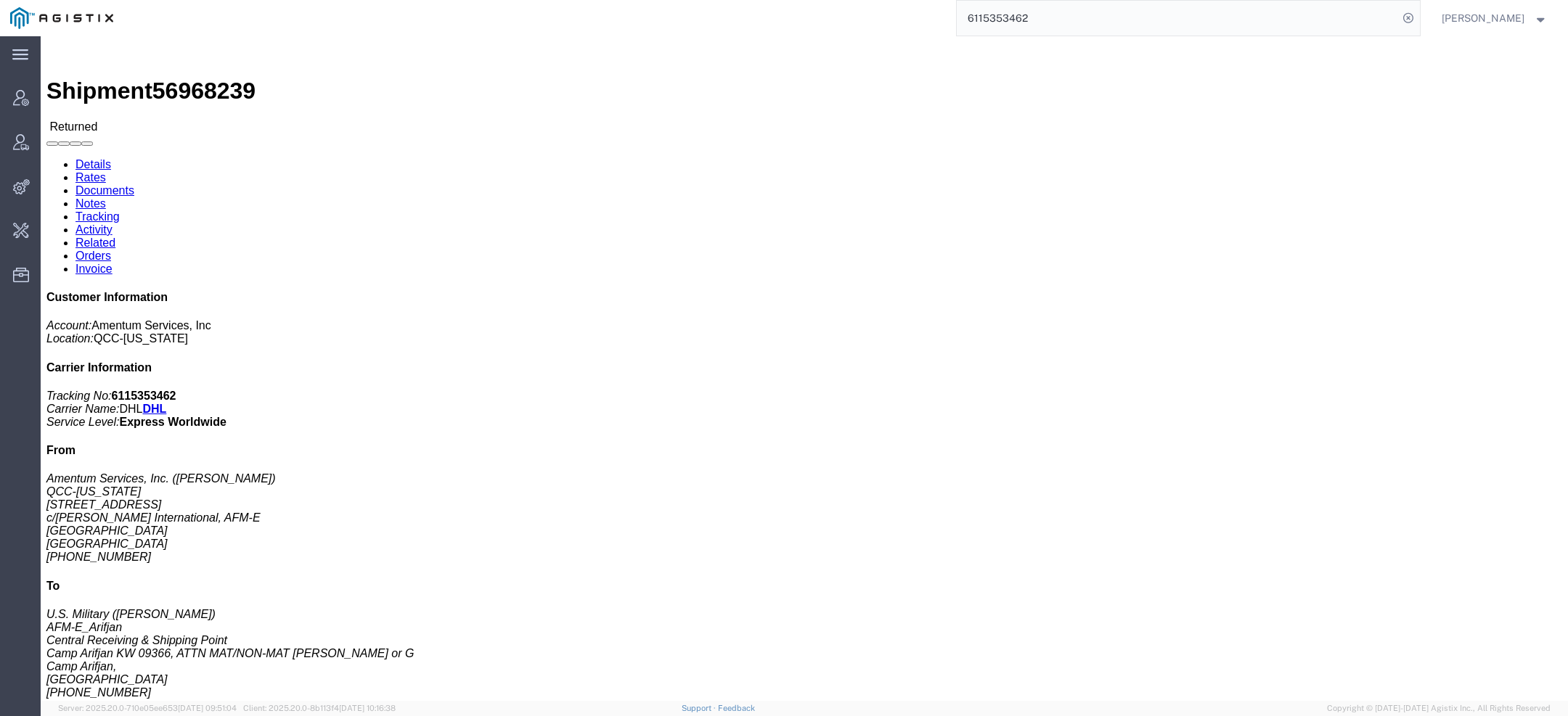
click p "Pieces: 1.00 Each"
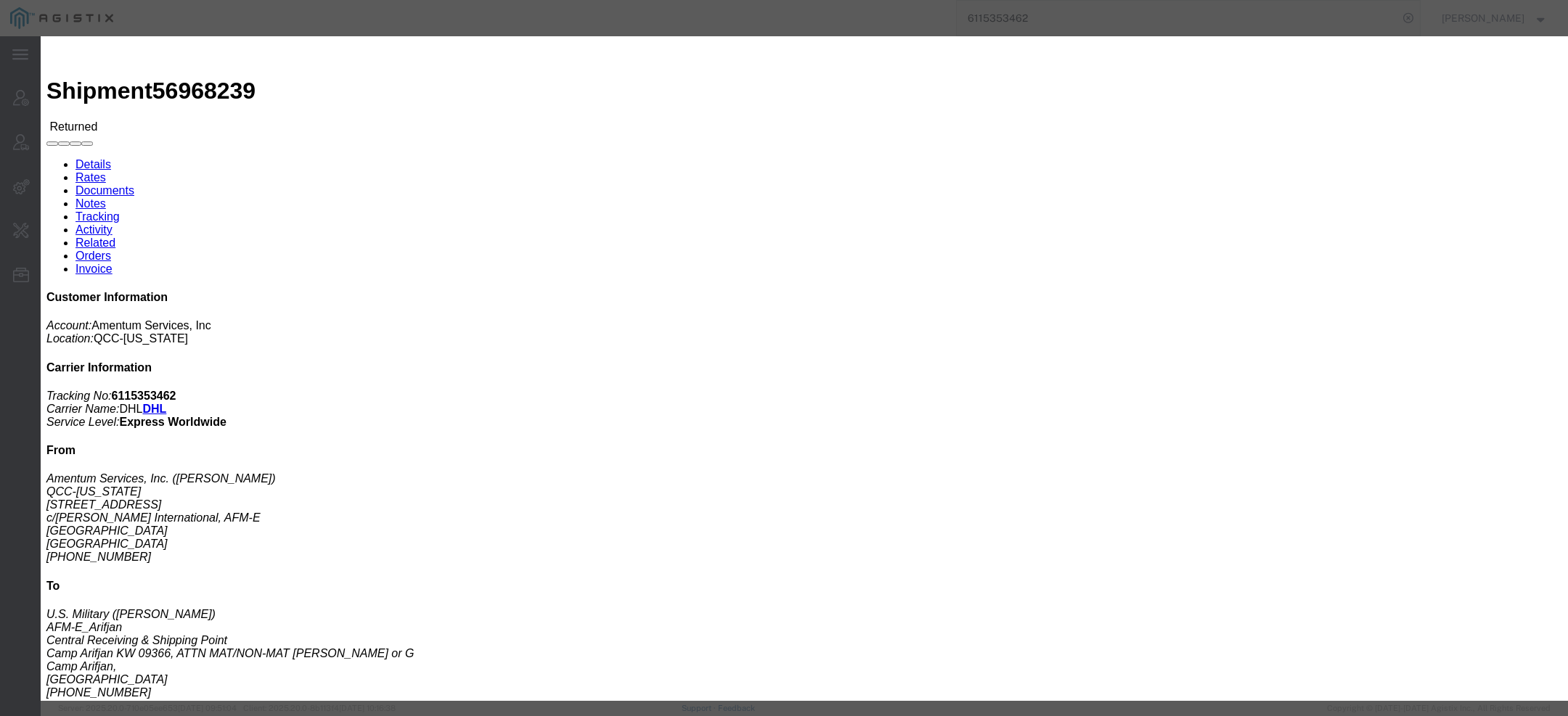
click div "Product Name: BRAIN PAX,ASSEMBLY Description: BRAIN PAX,ASSEMBLY Pieces: 1.00 E…"
click icon "button"
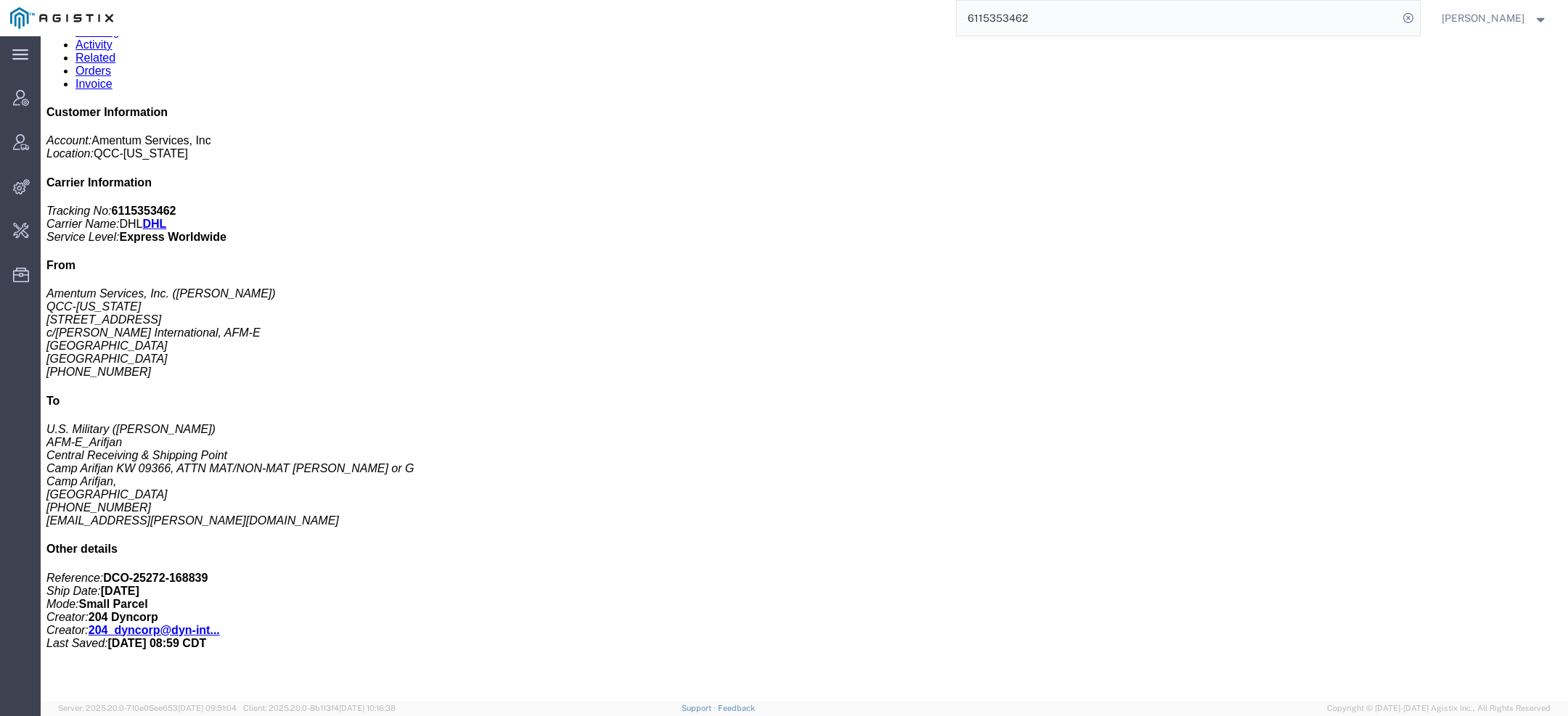
scroll to position [325, 0]
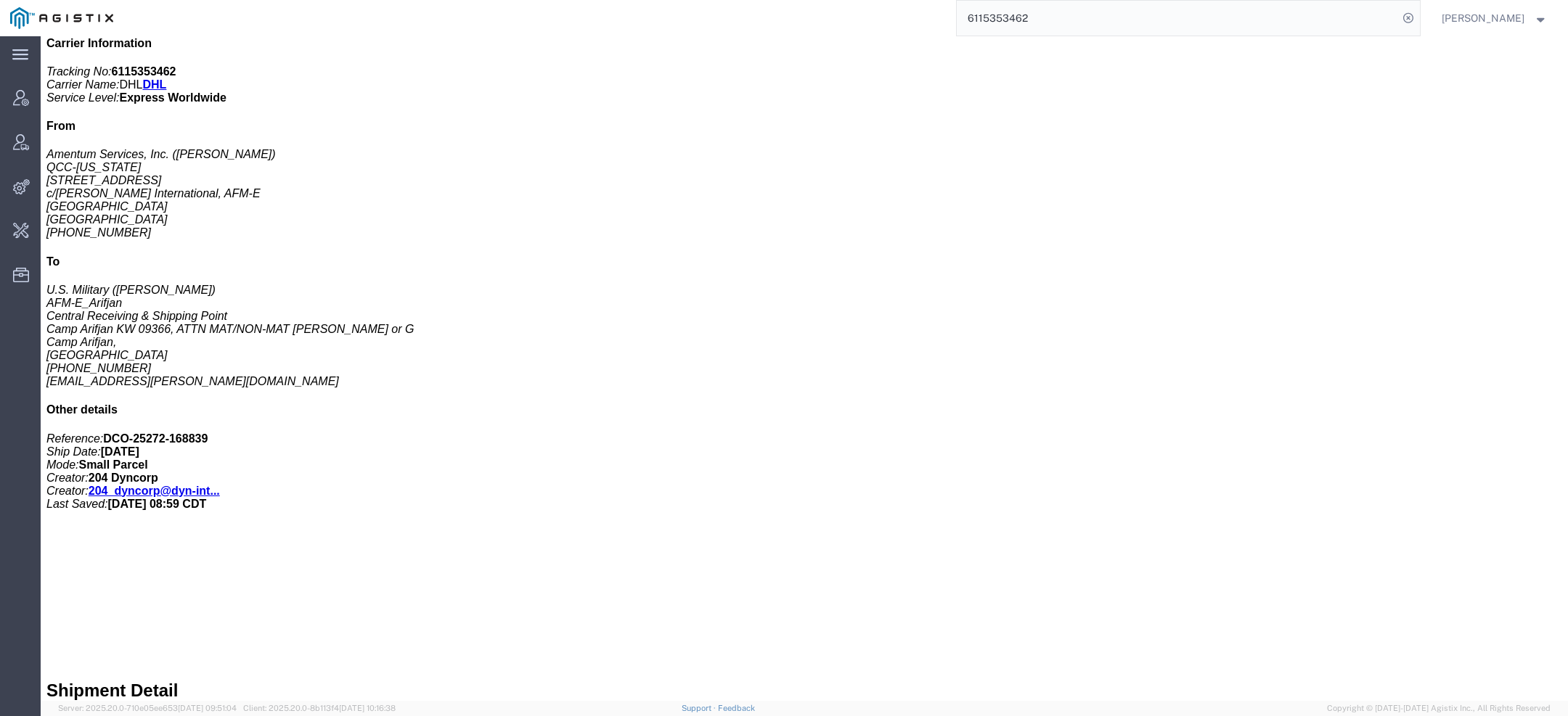
click link "Activity"
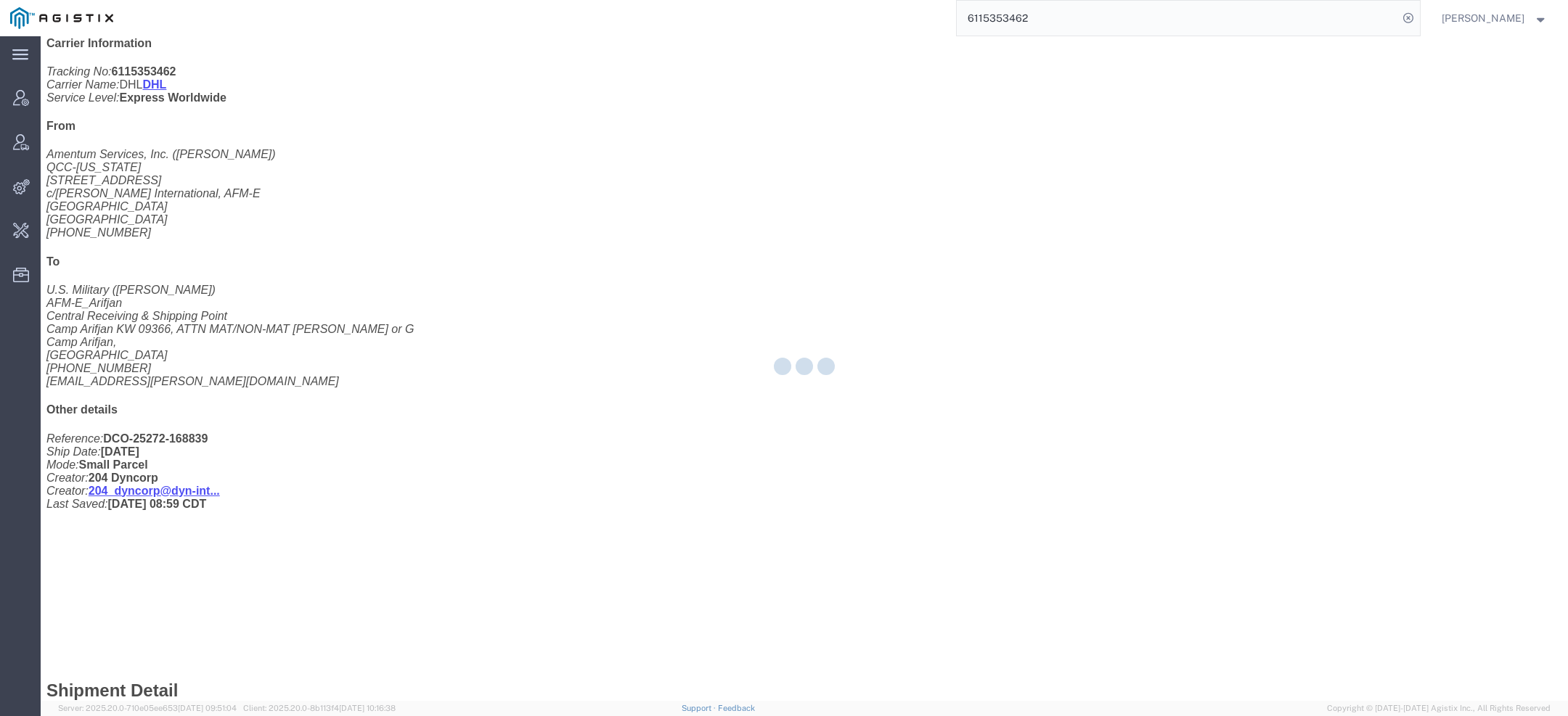
click at [380, 92] on div at bounding box center [804, 368] width 1528 height 665
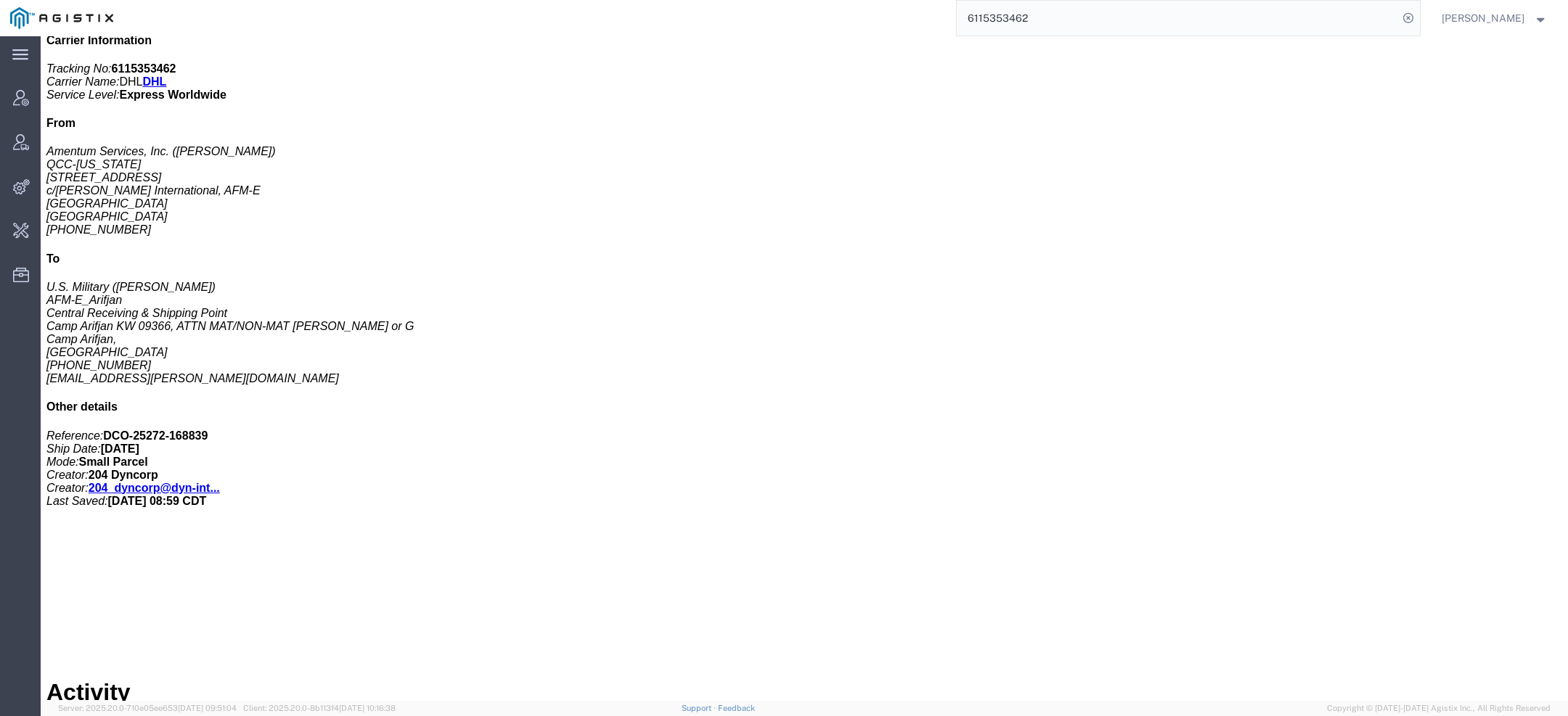
scroll to position [343, 0]
click at [40, 36] on div at bounding box center [40, 36] width 0 height 0
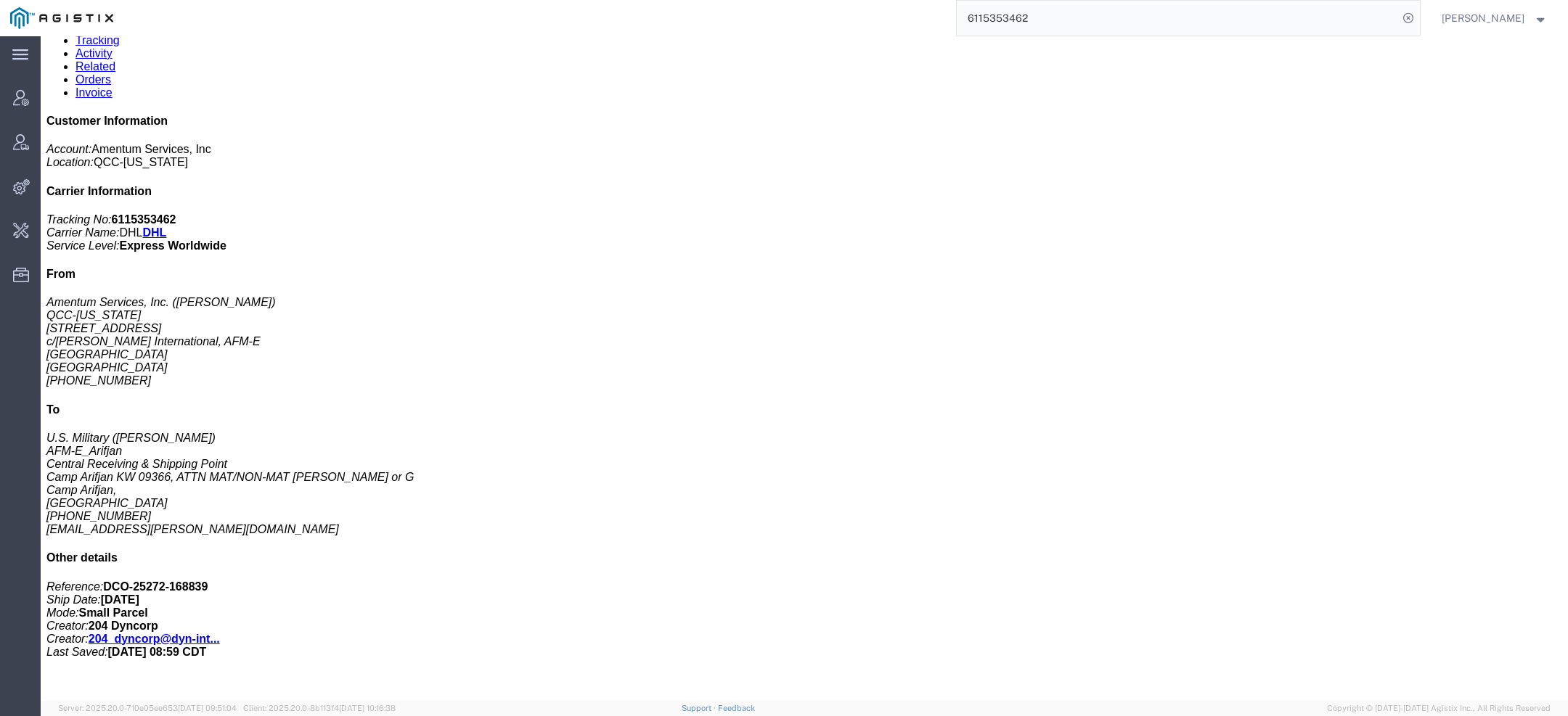
scroll to position [129, 0]
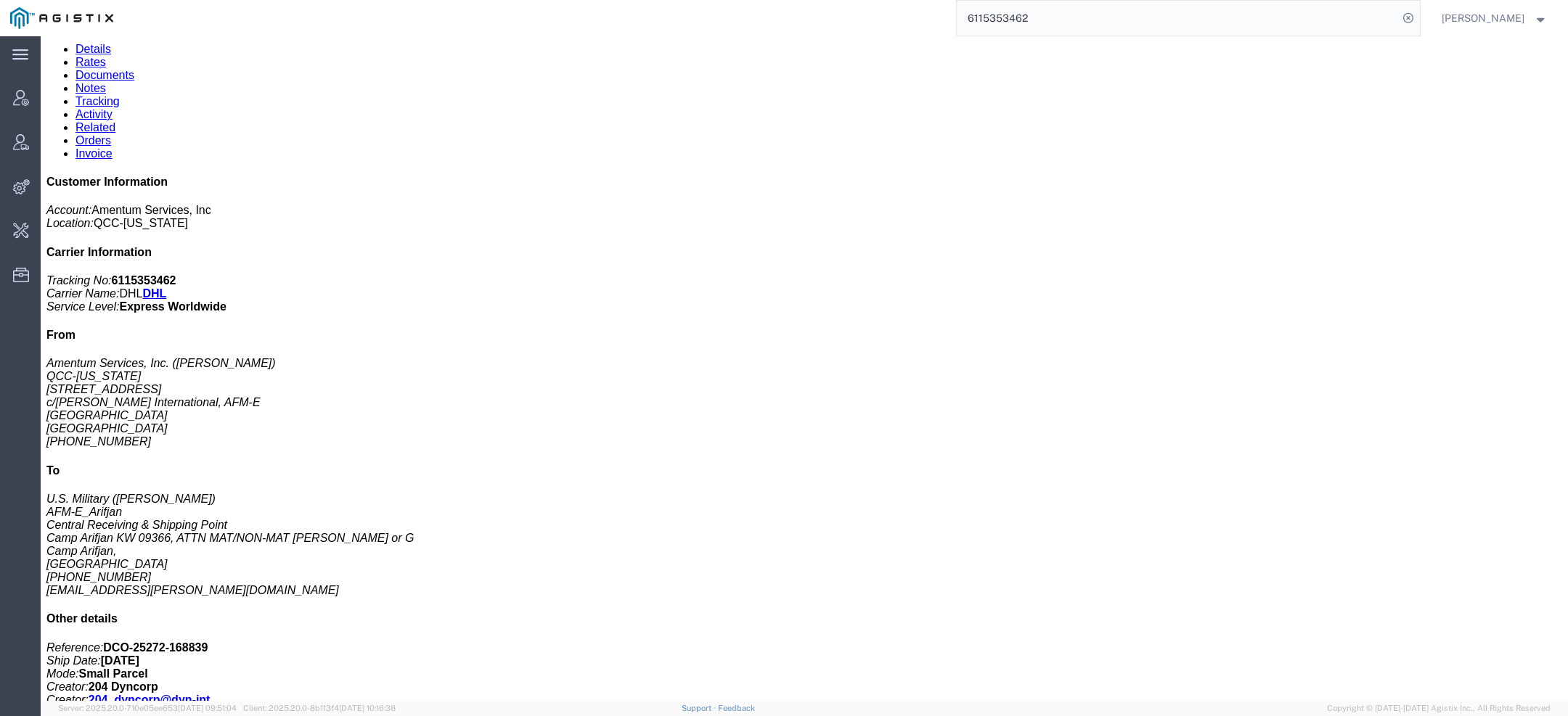
click p "Pieces: 1.00 Each"
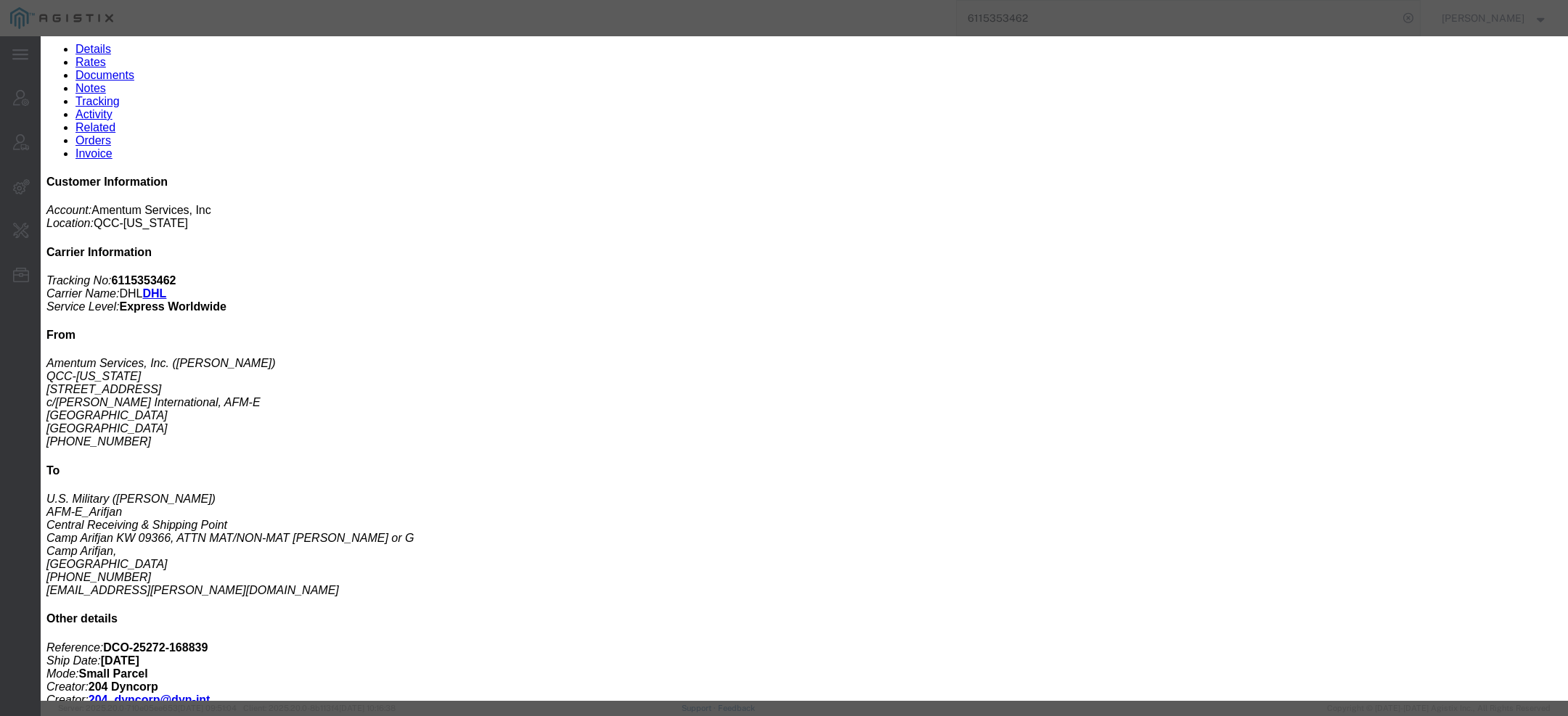
click icon "button"
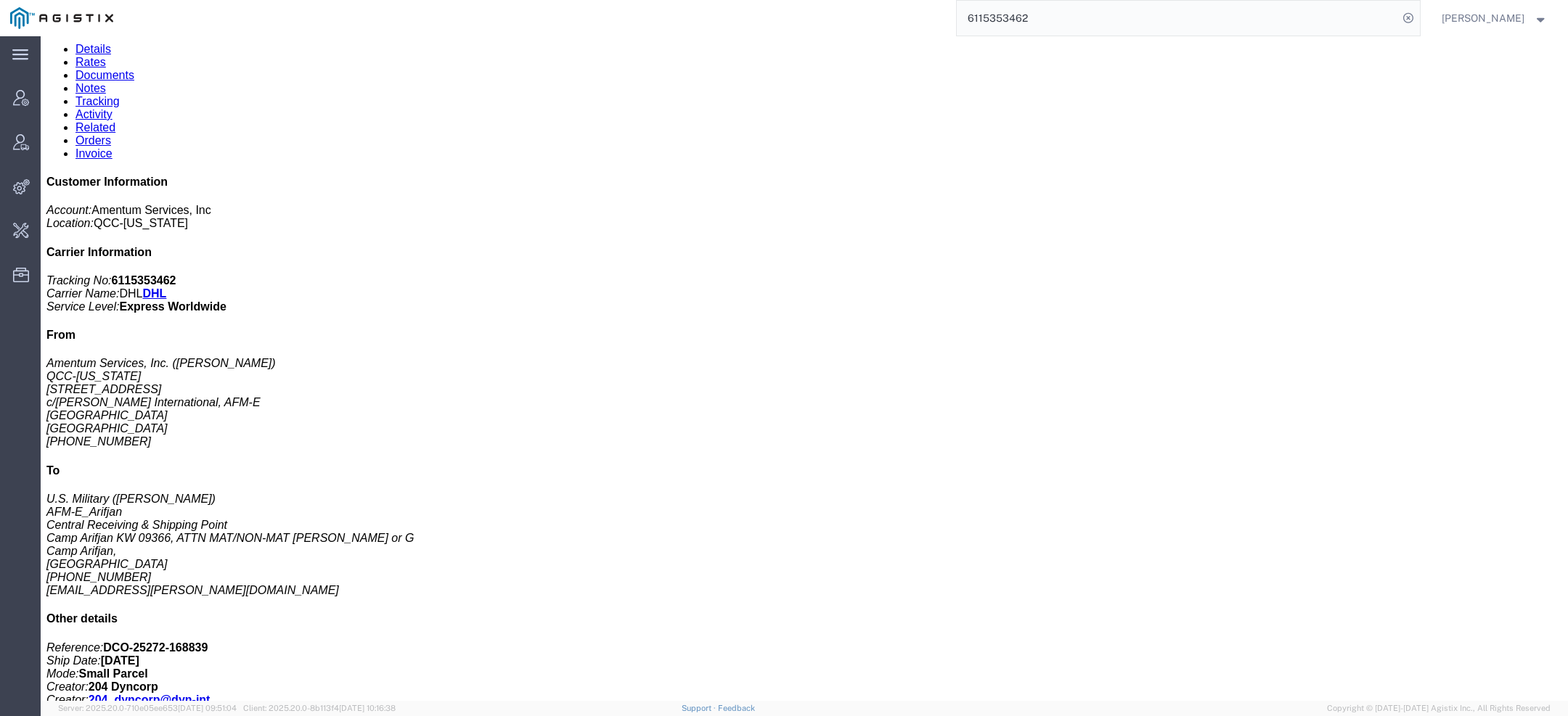
click at [1028, 17] on input "6115353462" at bounding box center [1177, 18] width 442 height 35
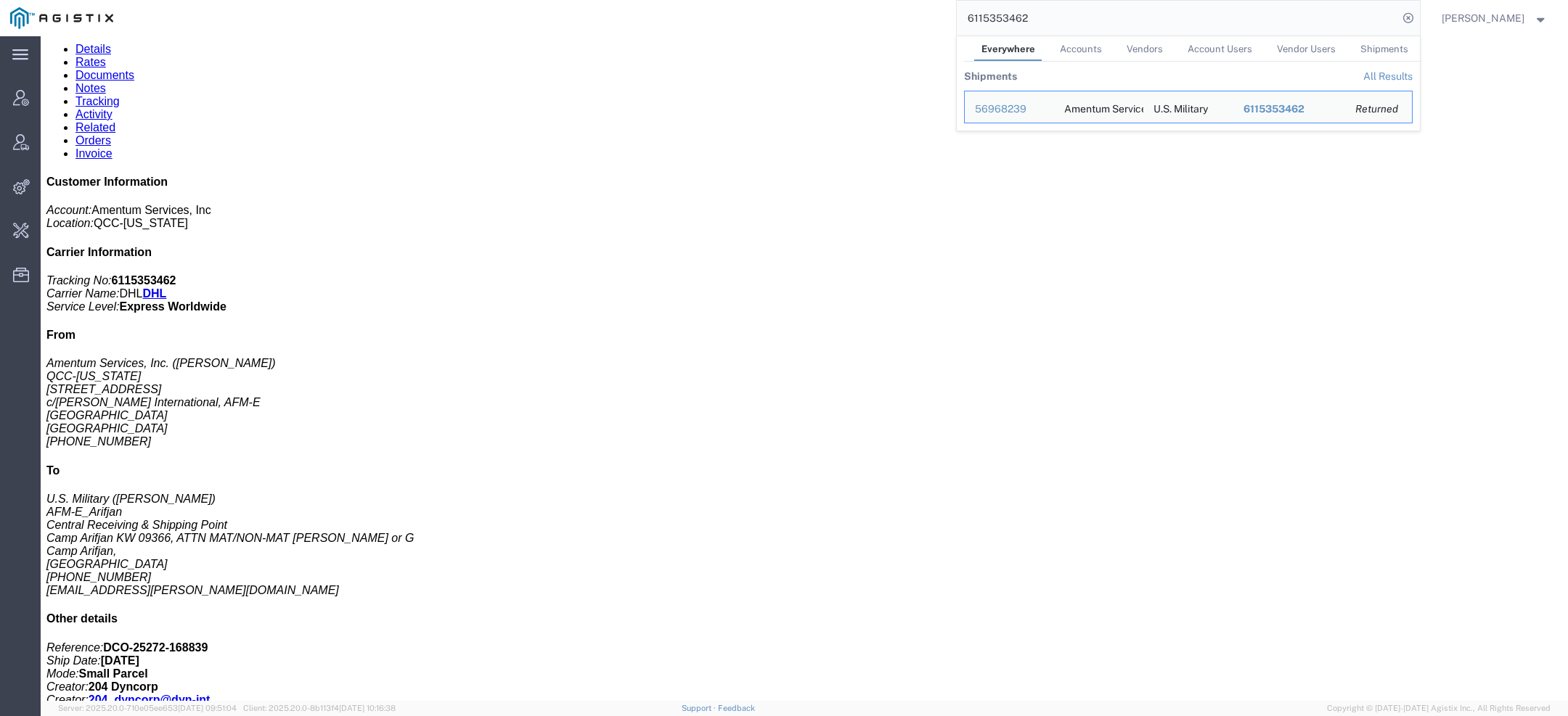
click at [1027, 17] on input "6115353462" at bounding box center [1177, 18] width 442 height 35
paste input "56913053"
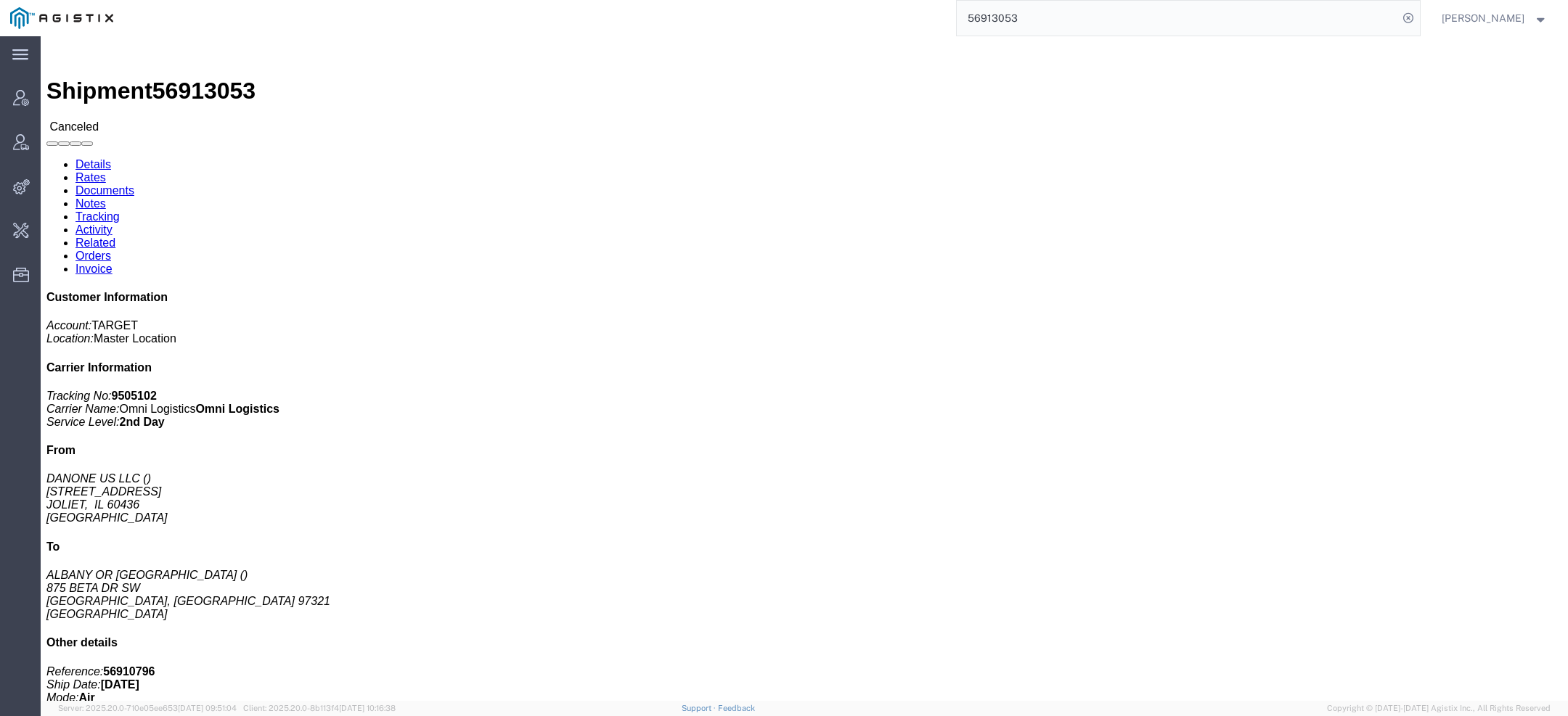
click b "9505102"
copy b "9505102"
drag, startPoint x: 1022, startPoint y: 24, endPoint x: 794, endPoint y: -49, distance: 239.4
click at [794, 0] on html "main_menu Created with Sketch. Collapse Menu Account Manager Vendor Manager Int…" at bounding box center [784, 358] width 1568 height 716
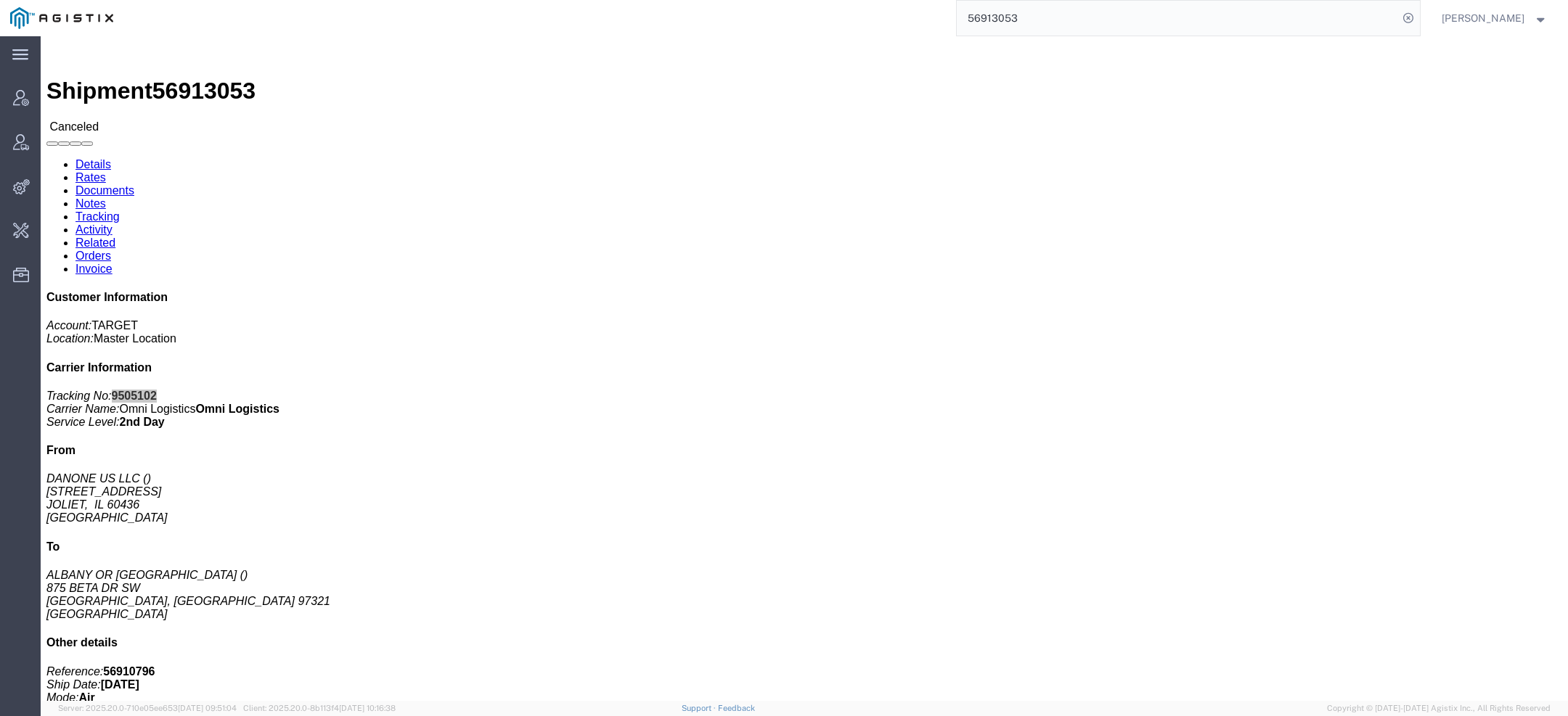
paste input "118"
click b "9505104"
copy b "9505104"
drag, startPoint x: 1017, startPoint y: 24, endPoint x: 869, endPoint y: -34, distance: 159.0
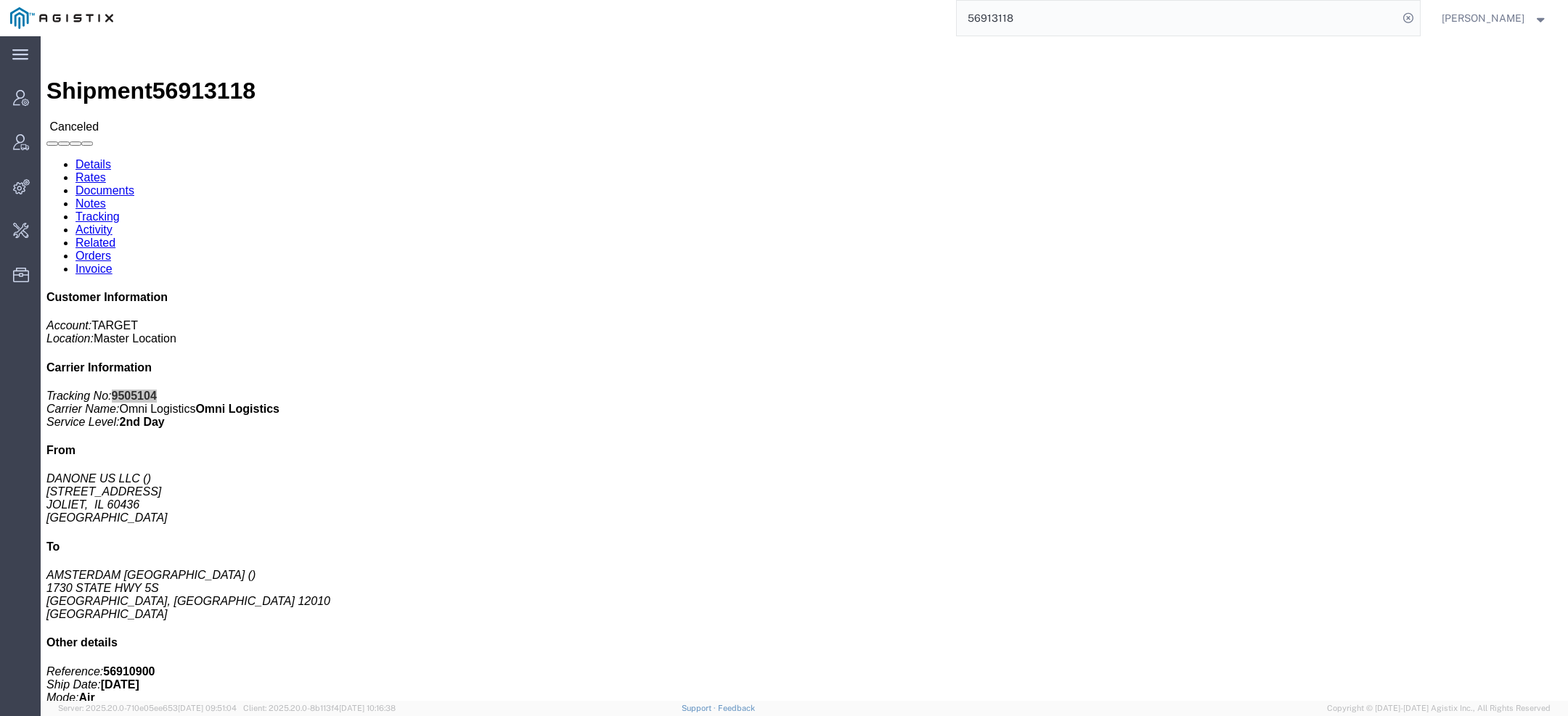
click at [869, 0] on html "main_menu Created with Sketch. Collapse Menu Account Manager Vendor Manager Int…" at bounding box center [784, 358] width 1568 height 716
paste input "211"
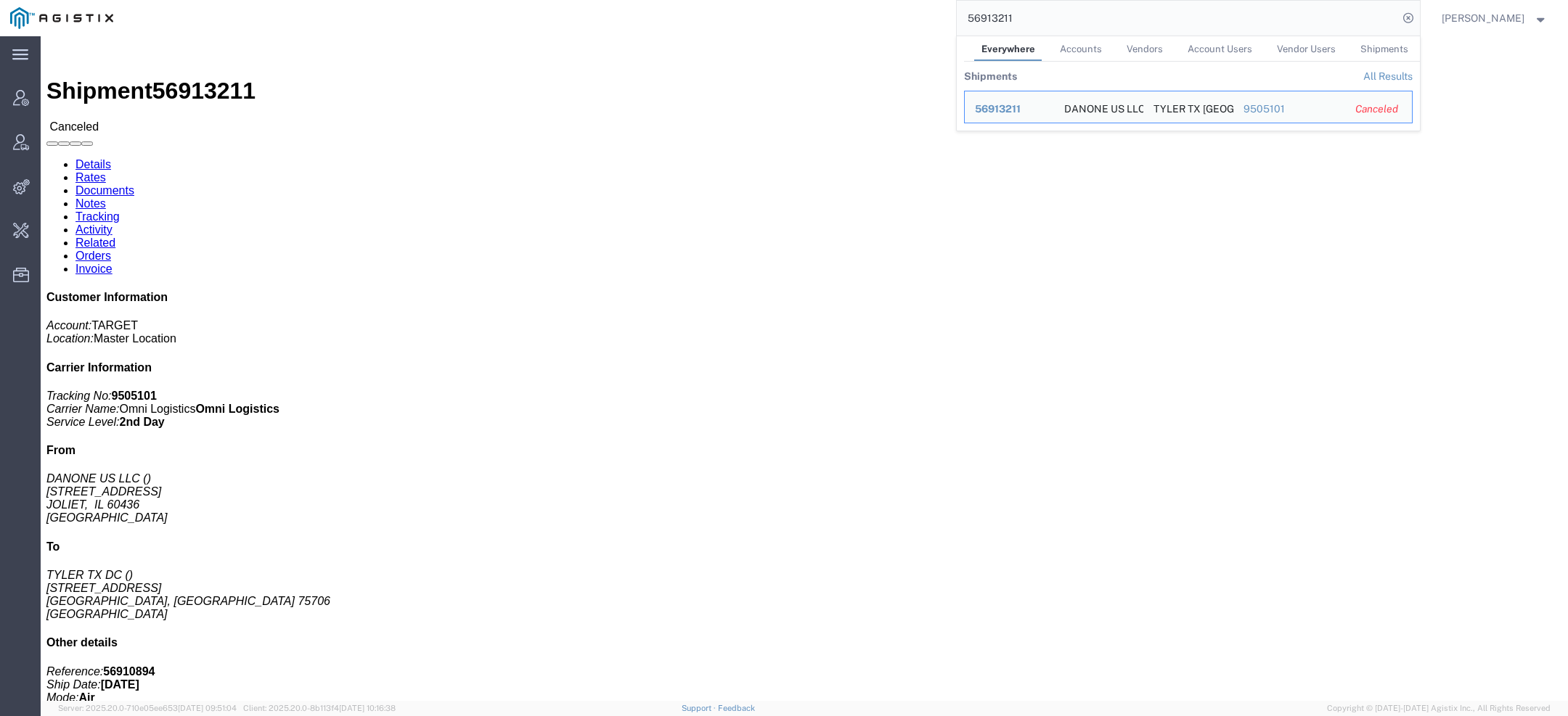
click b "9505101"
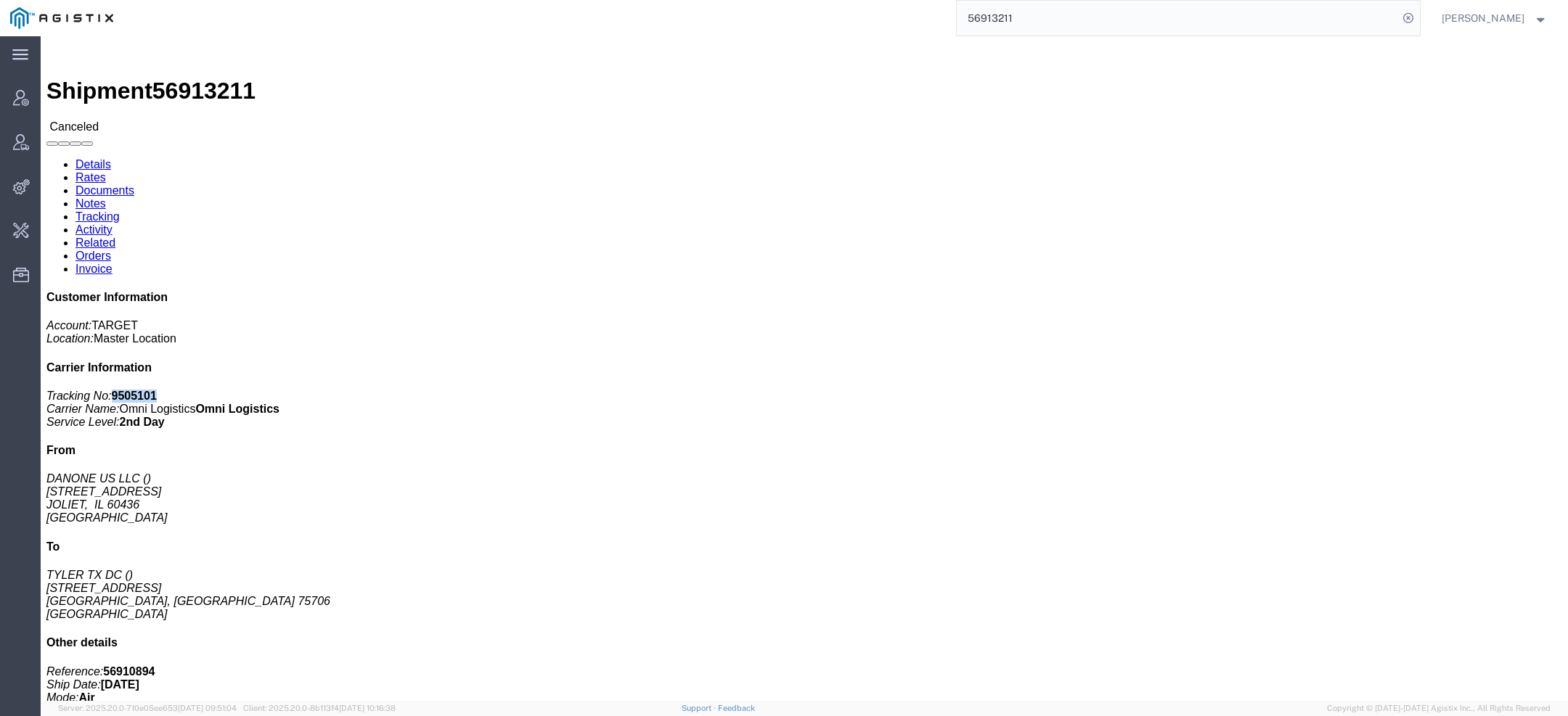
copy b "9505101"
click at [1001, 12] on input "56913211" at bounding box center [1177, 18] width 442 height 35
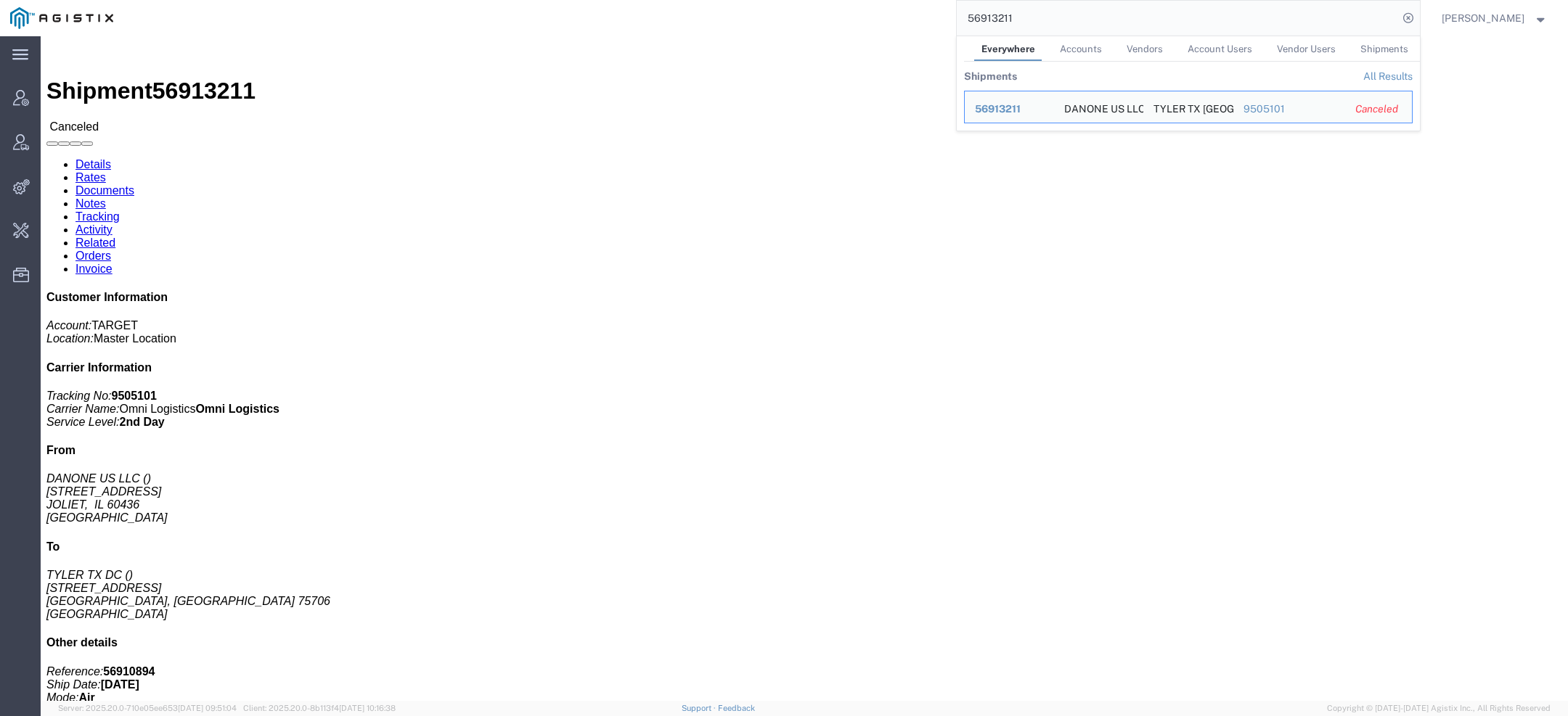
click at [1001, 13] on input "56913211" at bounding box center [1177, 18] width 442 height 35
paste input "144"
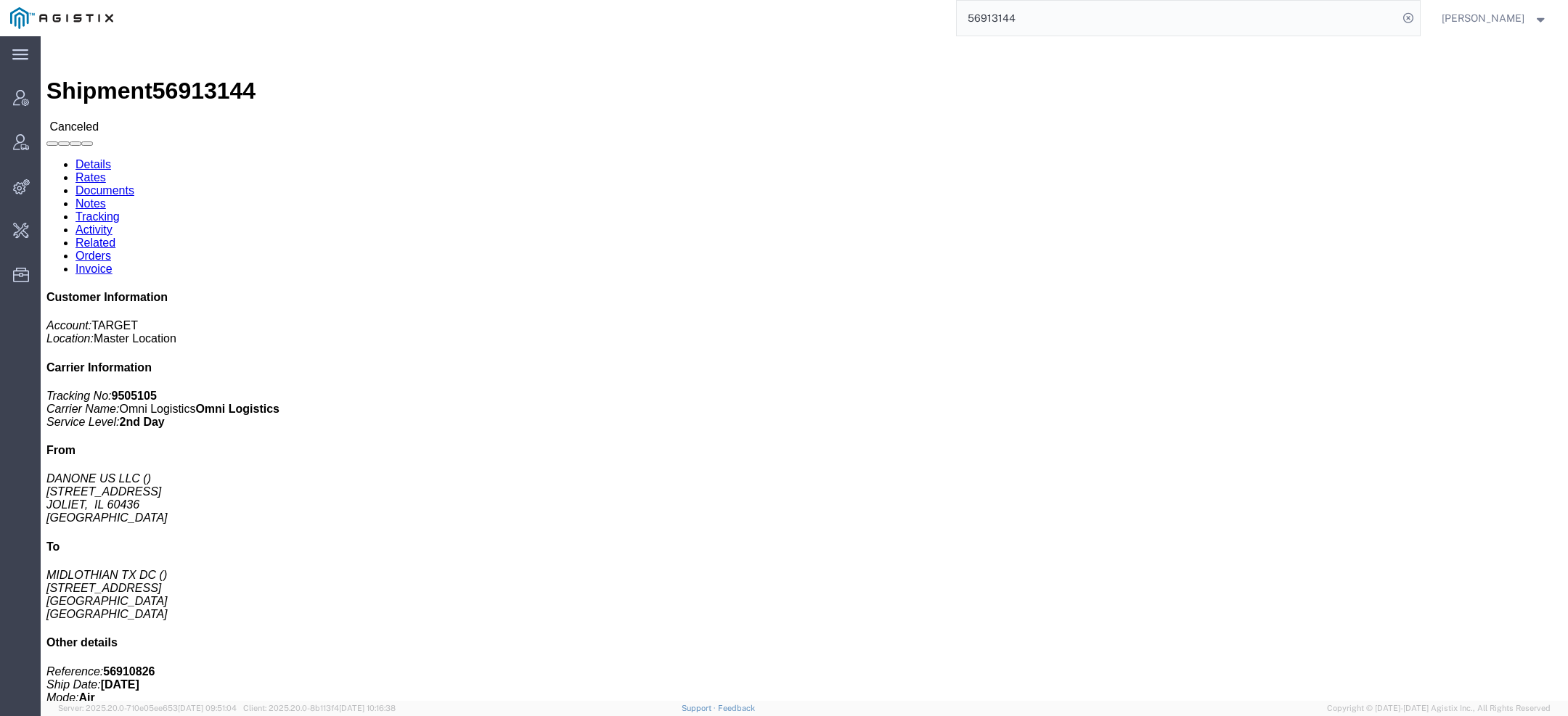
click b "9505105"
copy b "9505105"
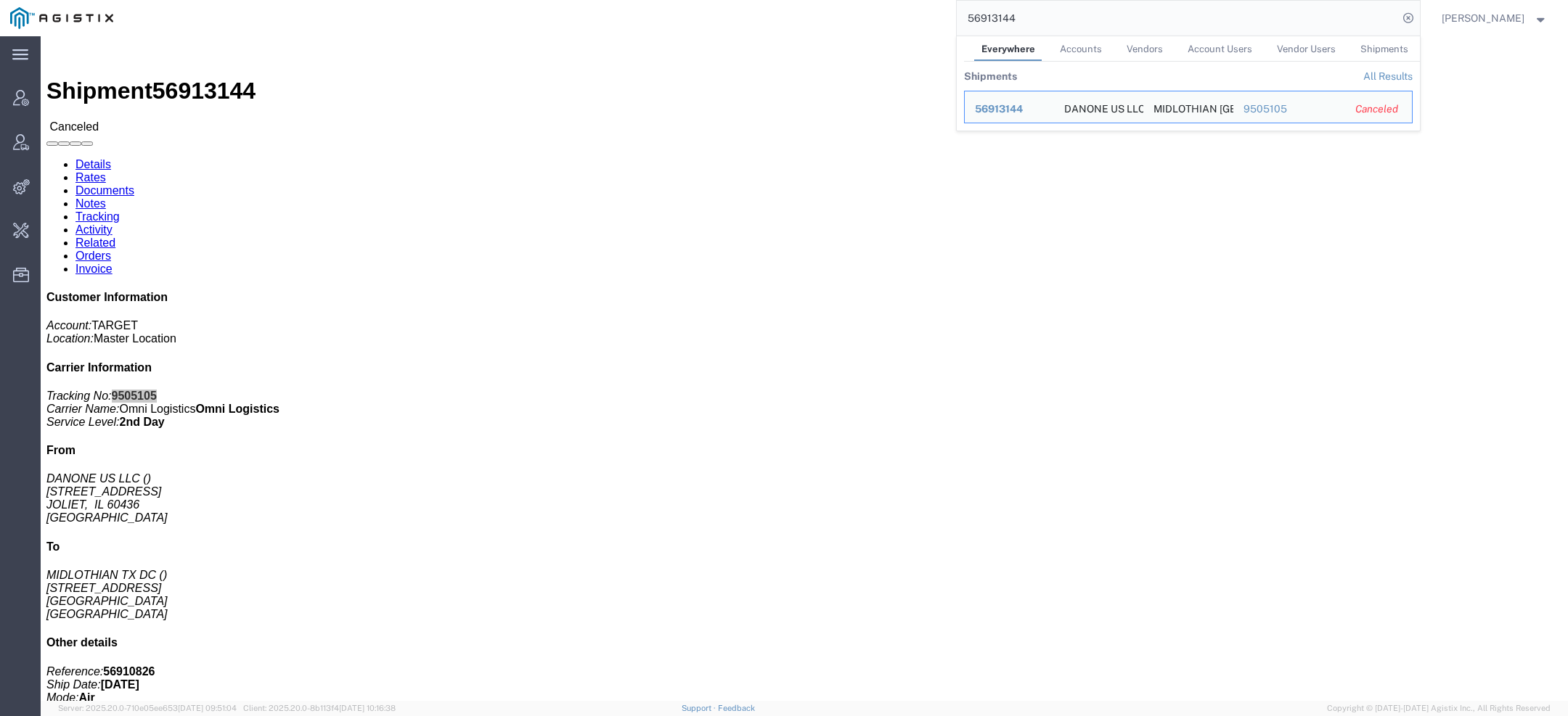
drag, startPoint x: 1020, startPoint y: 17, endPoint x: 770, endPoint y: -26, distance: 253.7
click at [770, 0] on html "main_menu Created with Sketch. Collapse Menu Account Manager Vendor Manager Int…" at bounding box center [784, 358] width 1568 height 716
paste input "035"
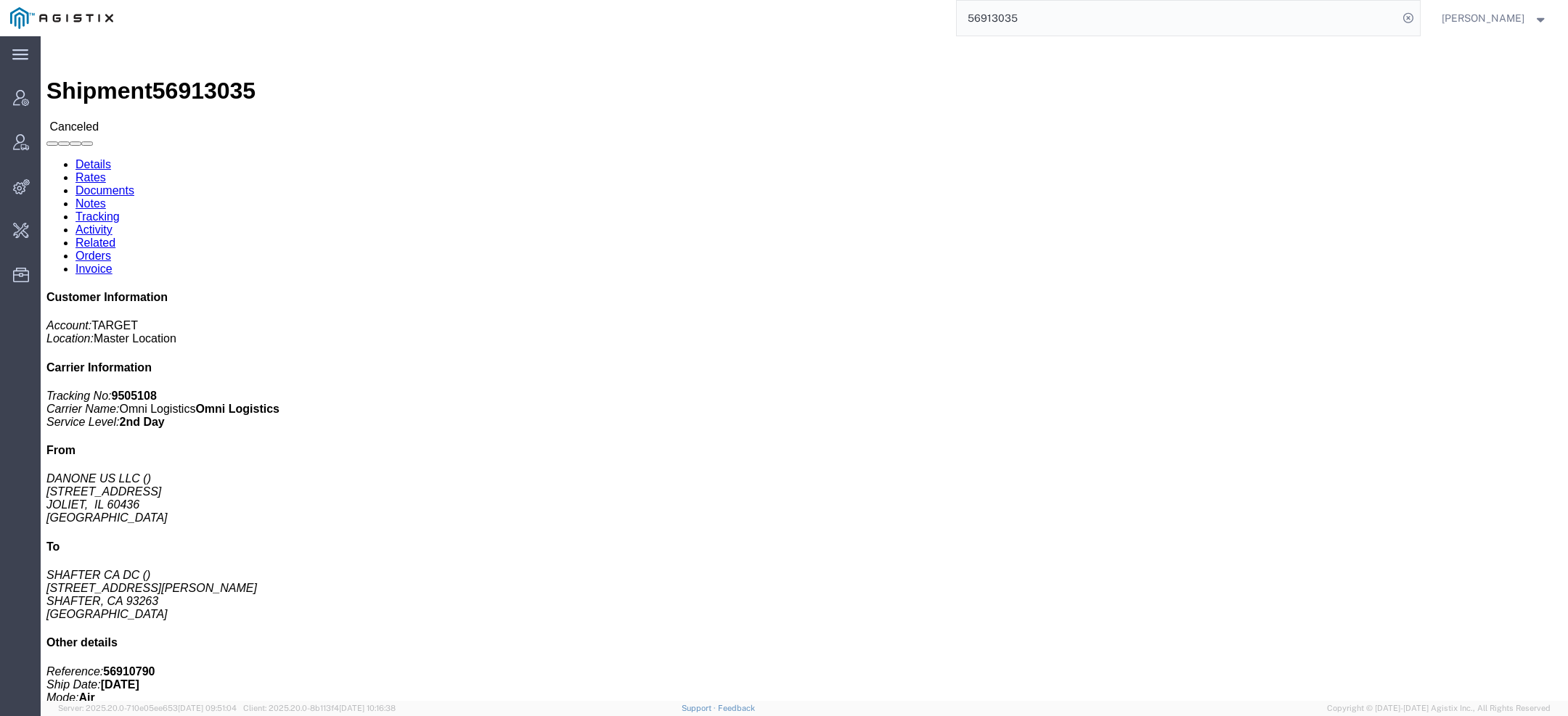
click b "9505108"
copy b "9505108"
drag, startPoint x: 1031, startPoint y: 17, endPoint x: 787, endPoint y: -6, distance: 245.1
click at [787, 0] on html "main_menu Created with Sketch. Collapse Menu Account Manager Vendor Manager Int…" at bounding box center [784, 358] width 1568 height 716
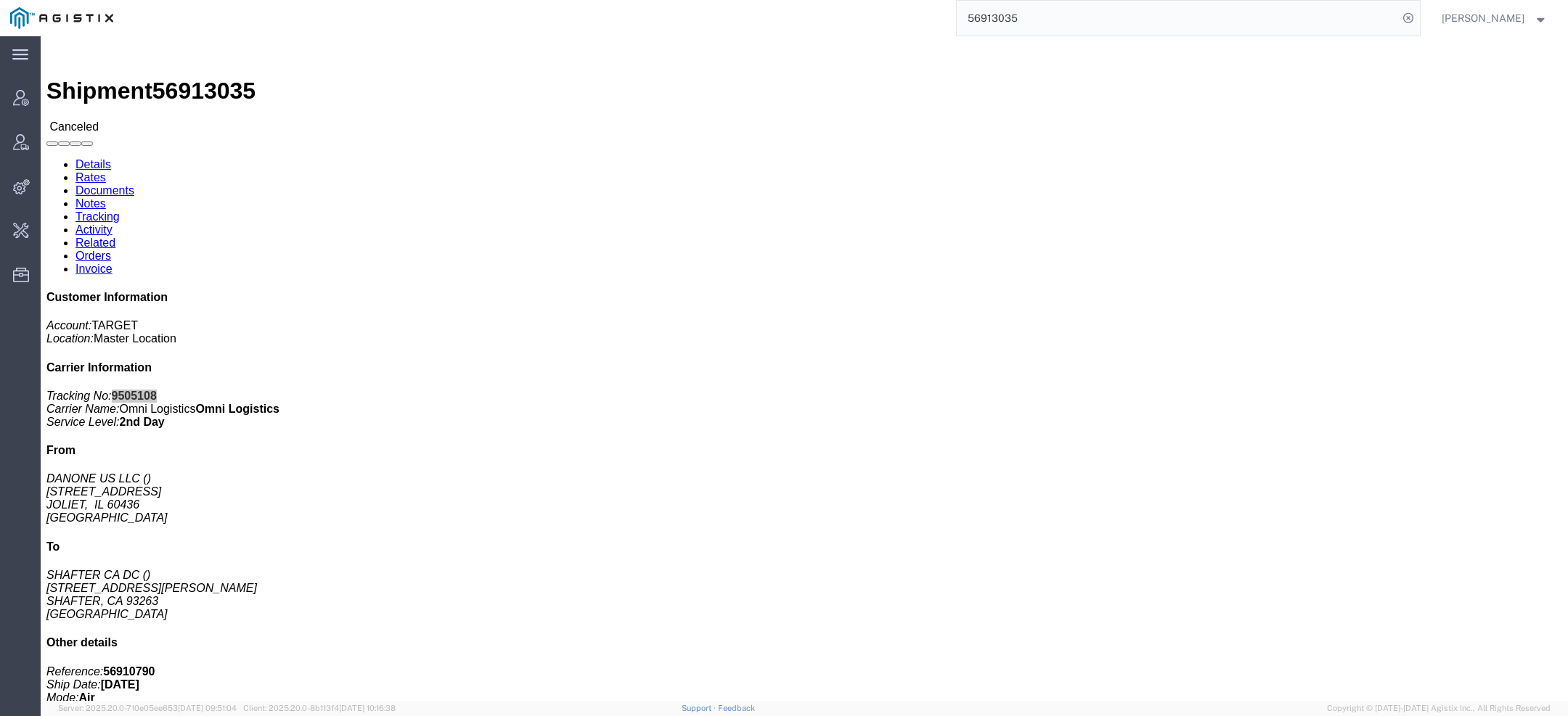
paste input "188"
click b "9505103"
copy b "9505103"
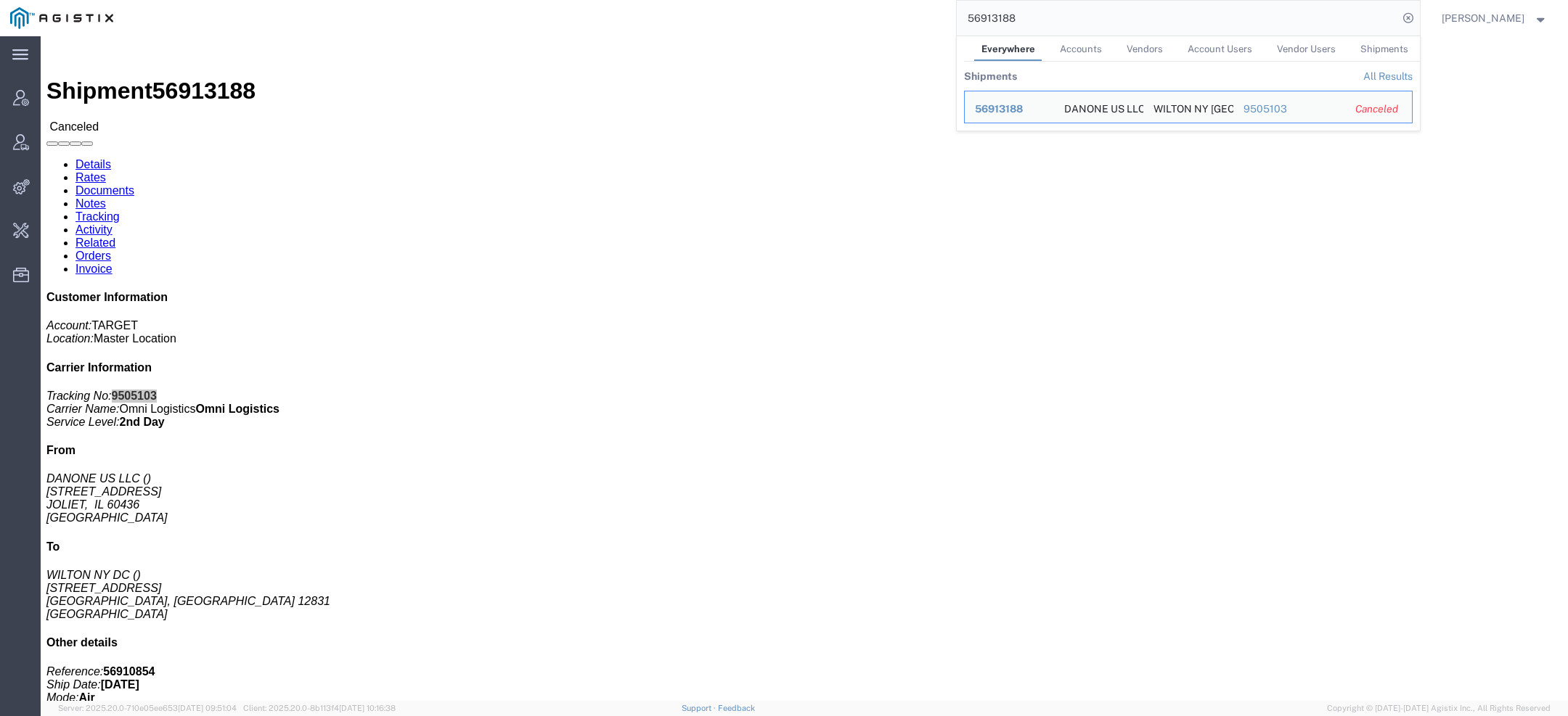
drag, startPoint x: 1040, startPoint y: 32, endPoint x: 866, endPoint y: -10, distance: 179.0
click at [866, 0] on html "main_menu Created with Sketch. Collapse Menu Account Manager Vendor Manager Int…" at bounding box center [784, 358] width 1568 height 716
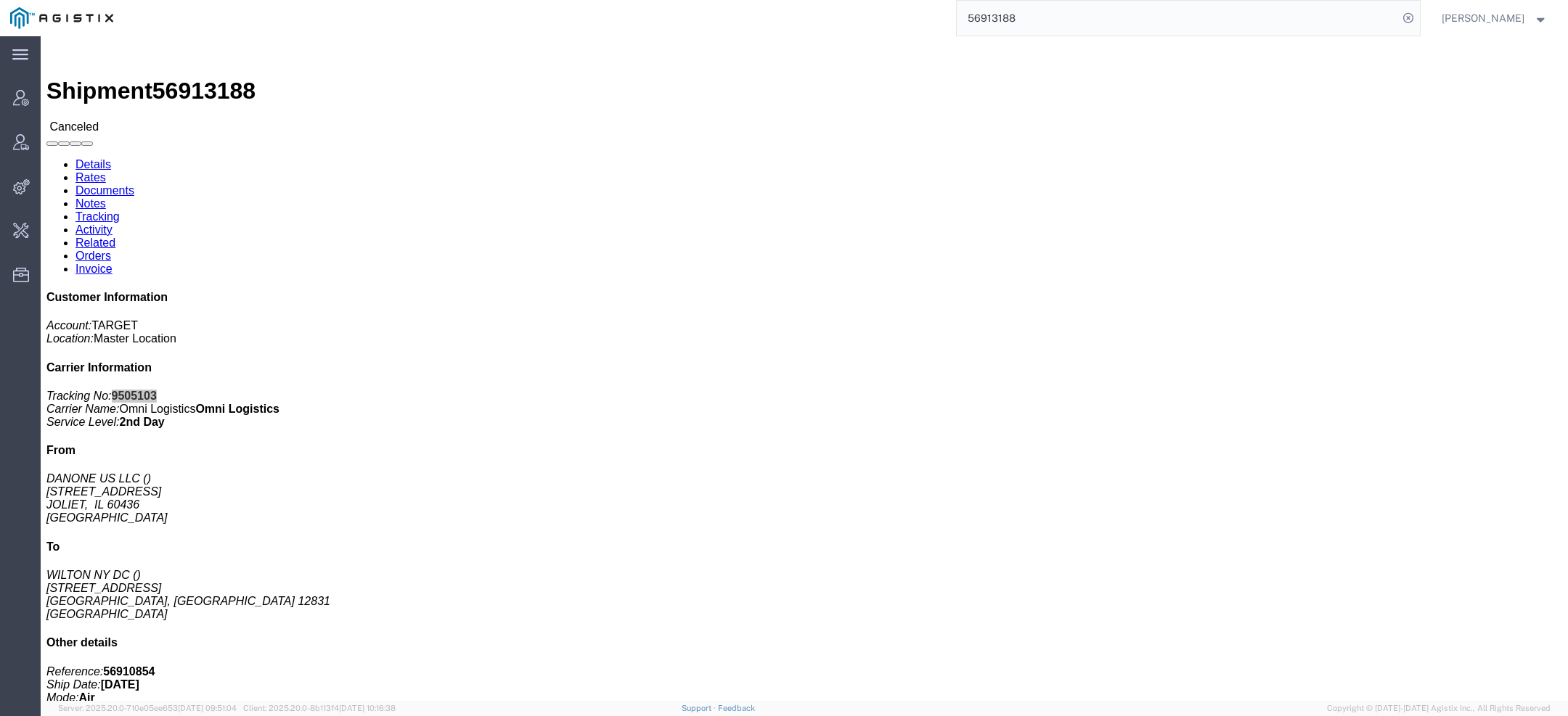
paste input "020"
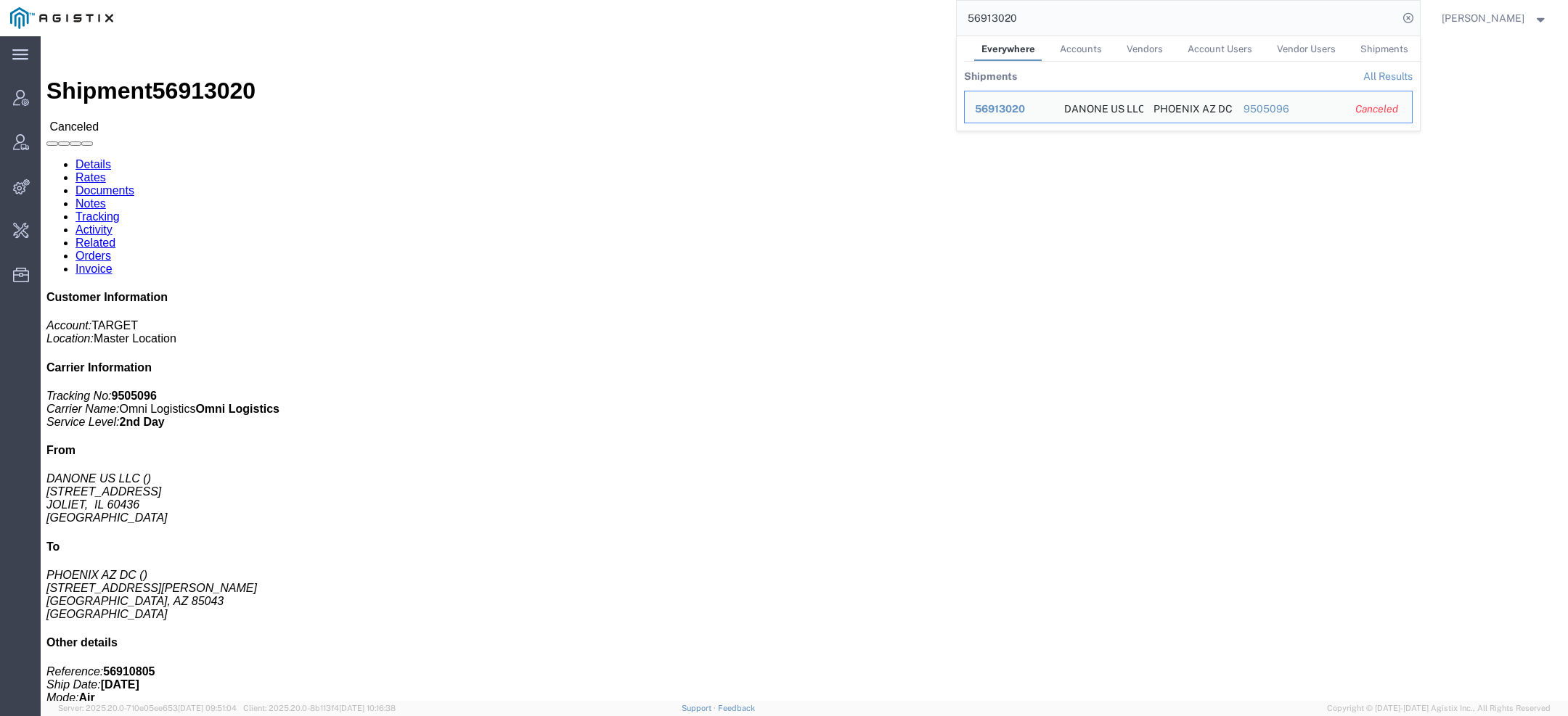
click b "9505096"
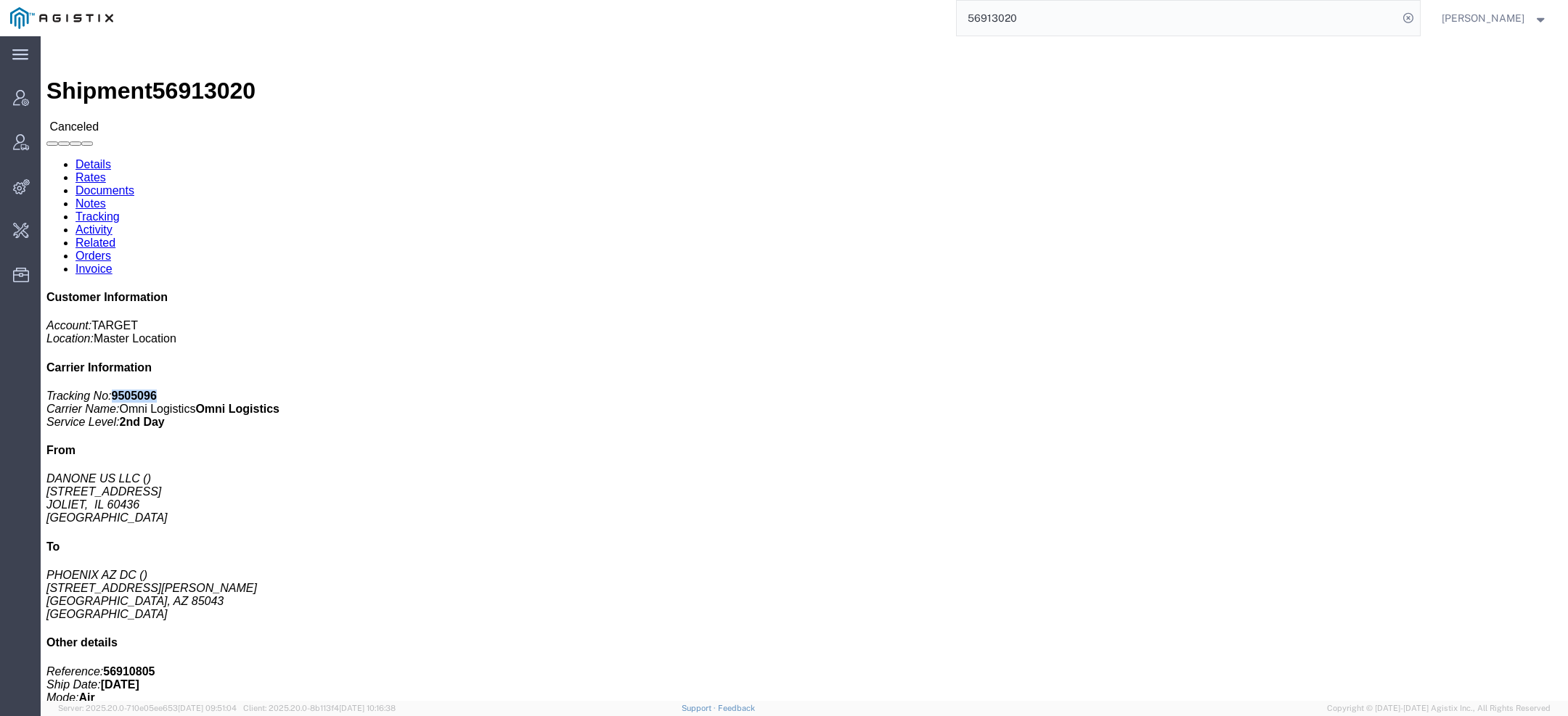
click b "9505096"
copy b "9505096"
click at [995, 20] on input "56913020" at bounding box center [1177, 18] width 442 height 35
click at [995, 19] on input "56913020" at bounding box center [1177, 18] width 442 height 35
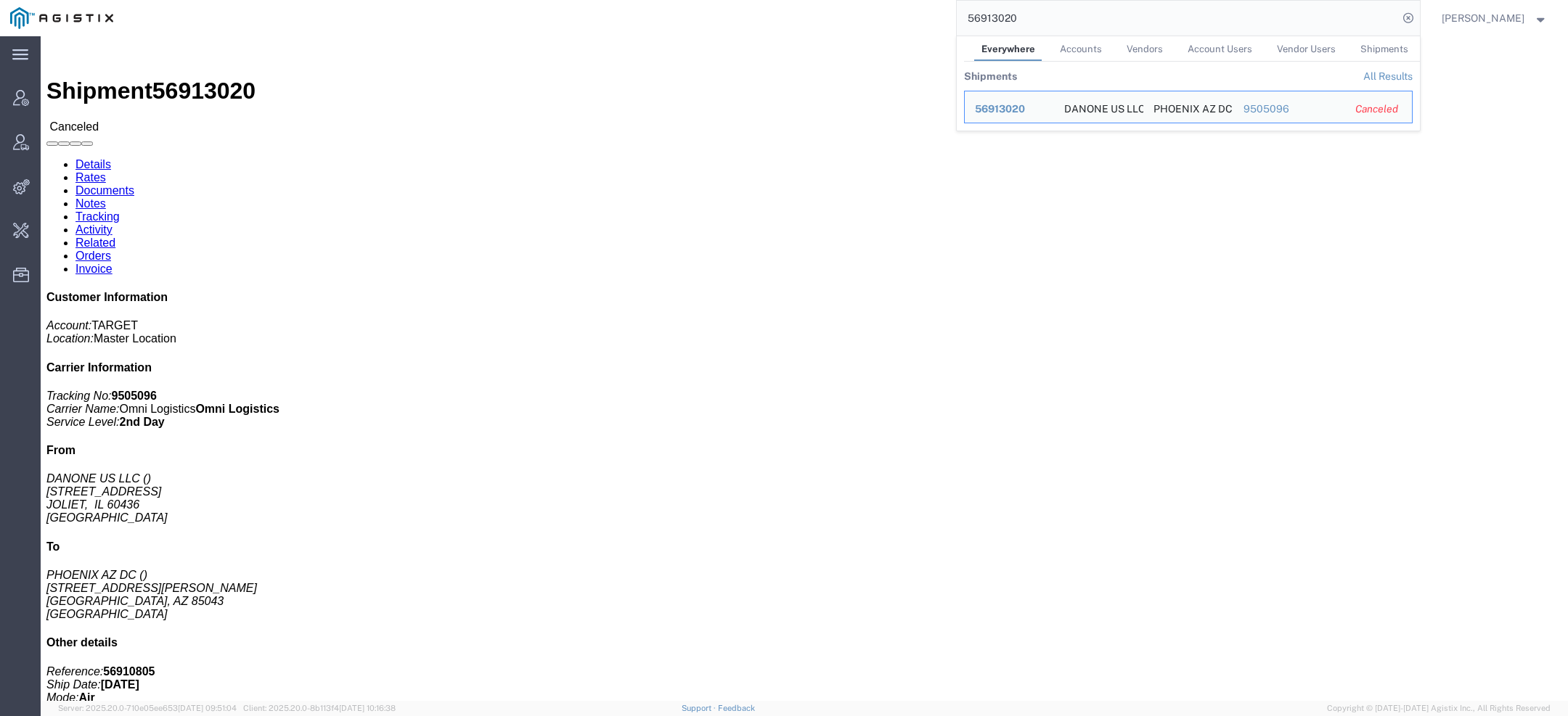
paste input "68239"
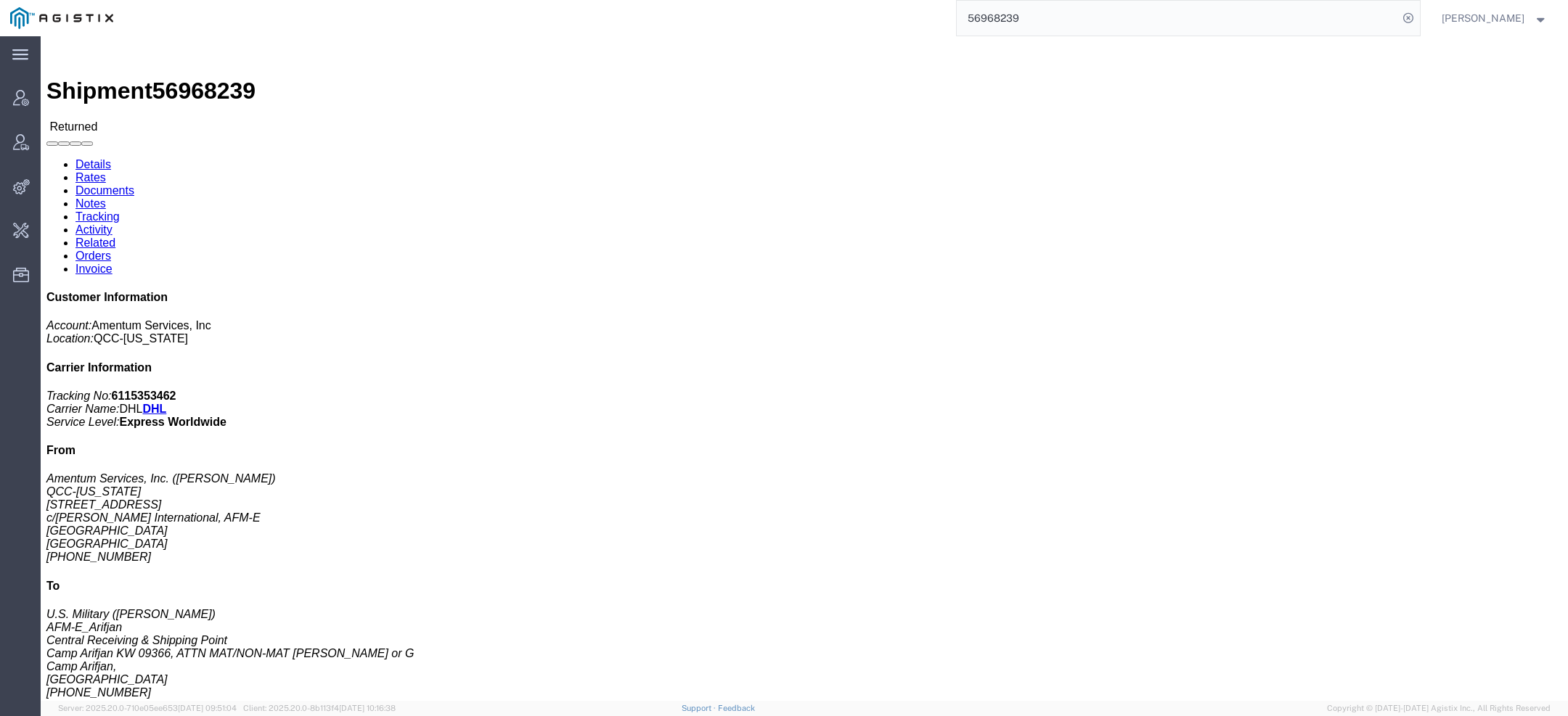
click link "Activity"
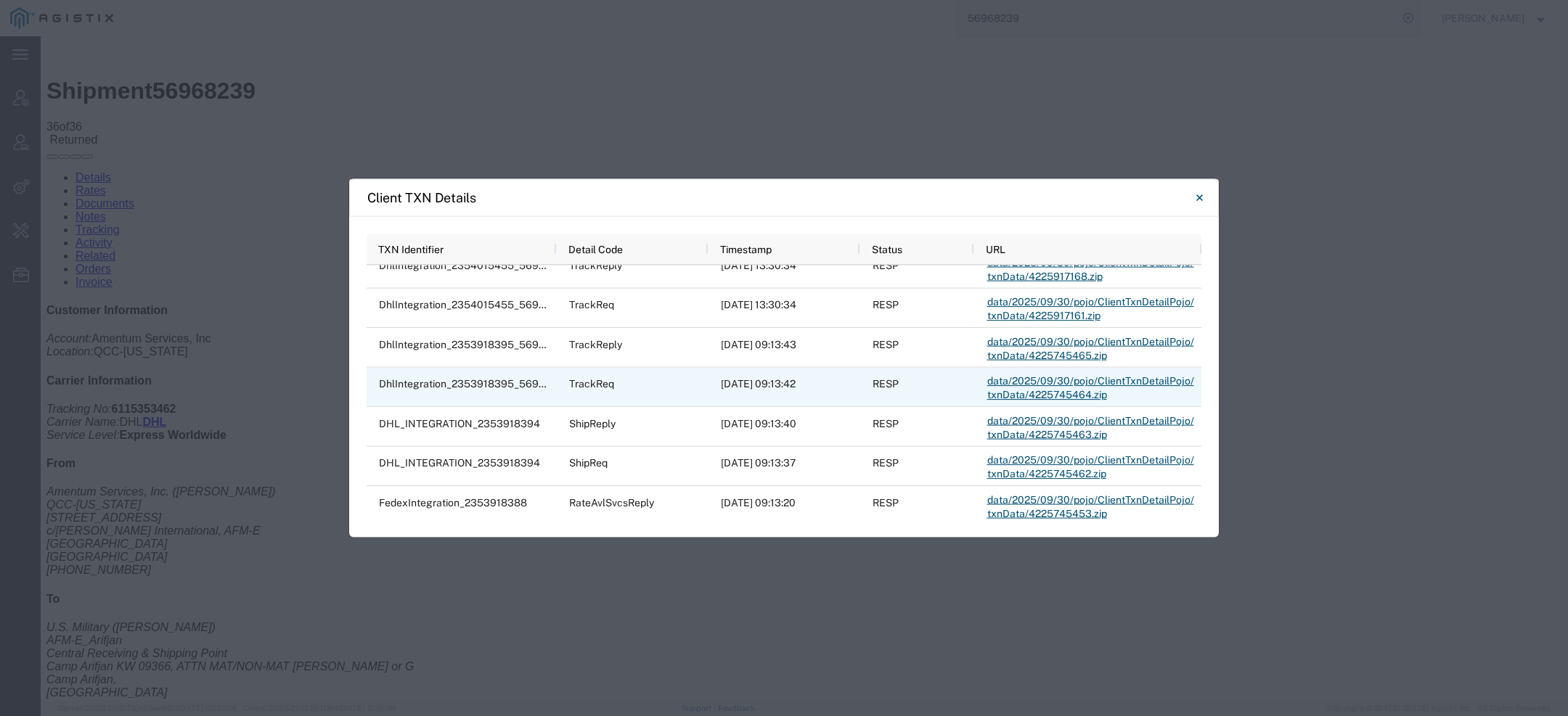
scroll to position [765, 0]
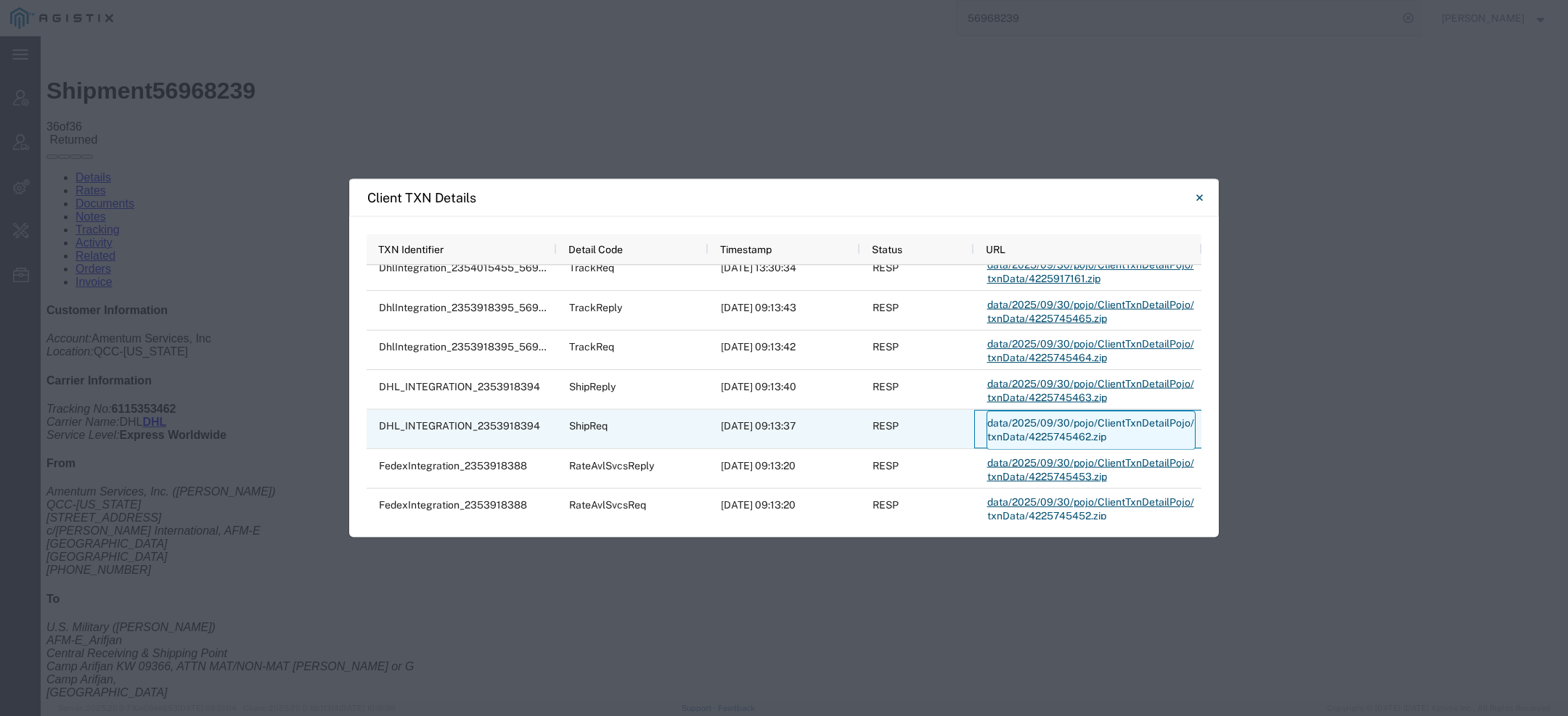
click at [1053, 418] on link "data/2025/09/30/pojo/ClientTxnDetailPojo/txnData/4225745462.zip" at bounding box center [1090, 431] width 209 height 40
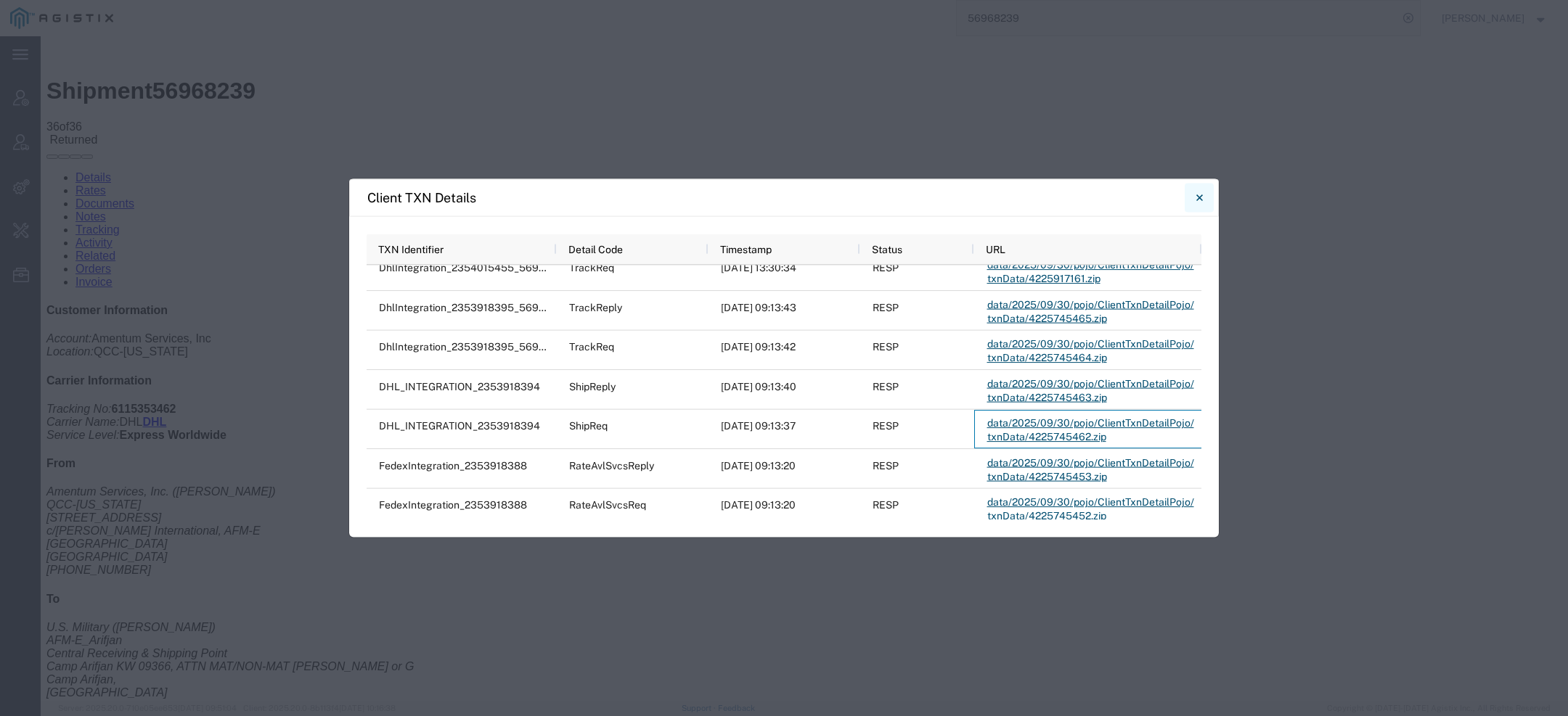
click at [1200, 201] on icon "Close" at bounding box center [1199, 197] width 6 height 17
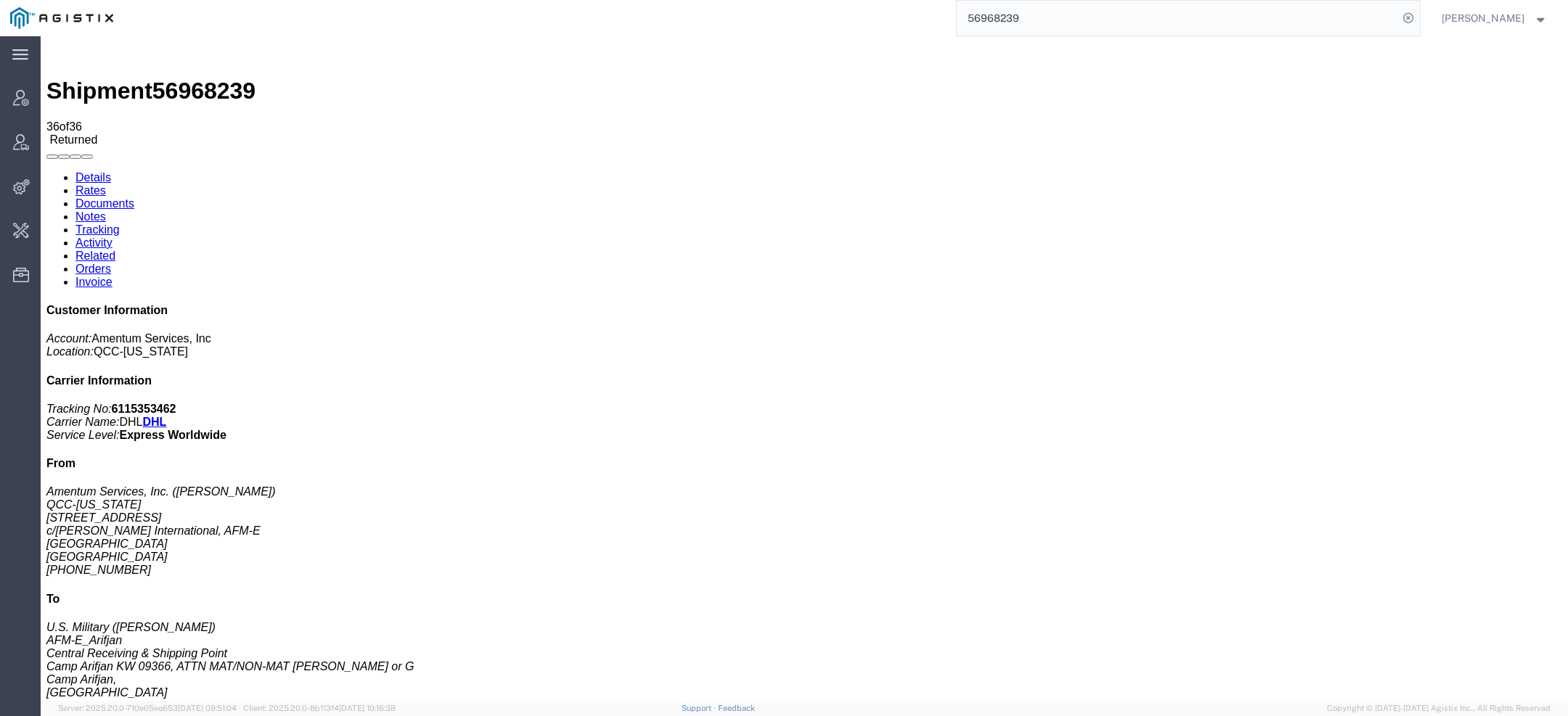
click at [84, 171] on link "Details" at bounding box center [94, 177] width 36 height 13
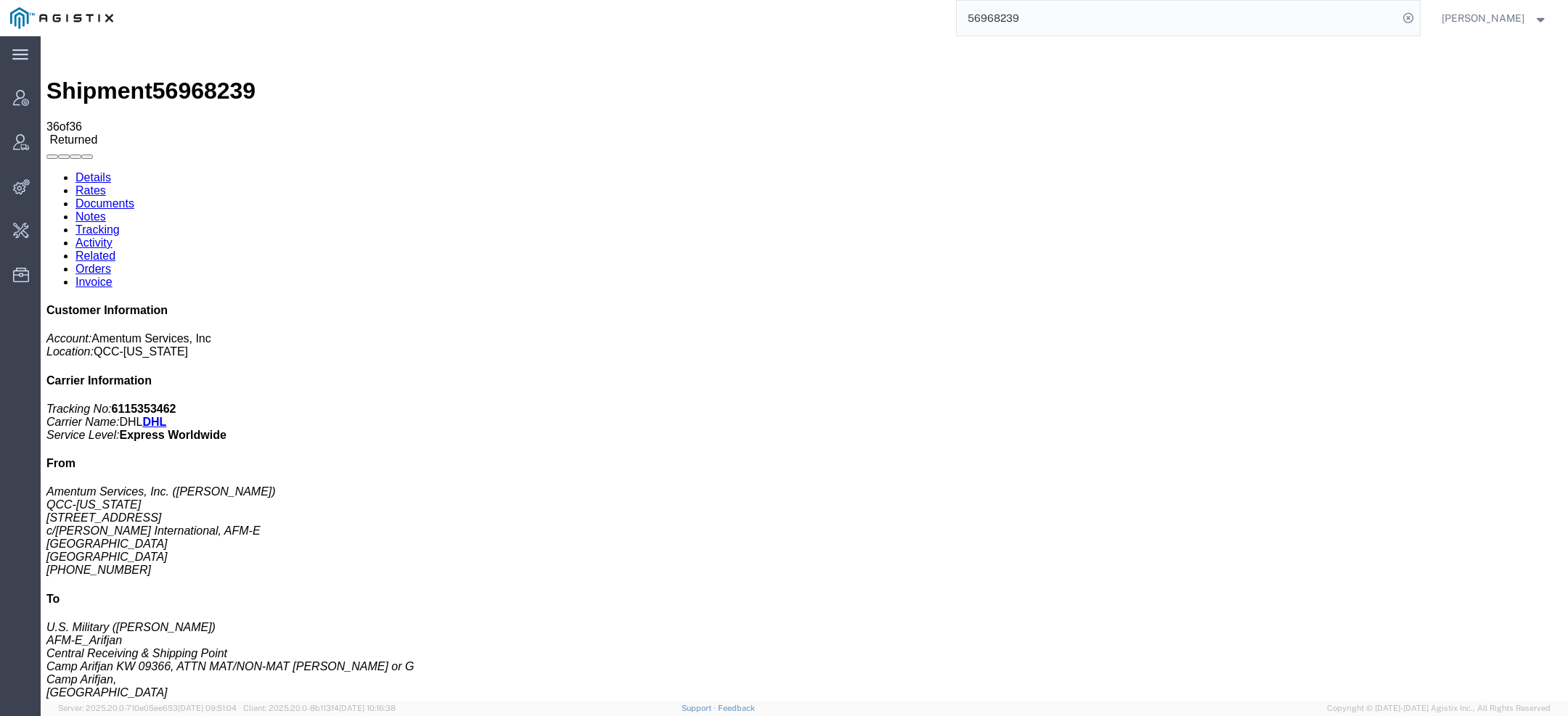
click b "15534.00 USD"
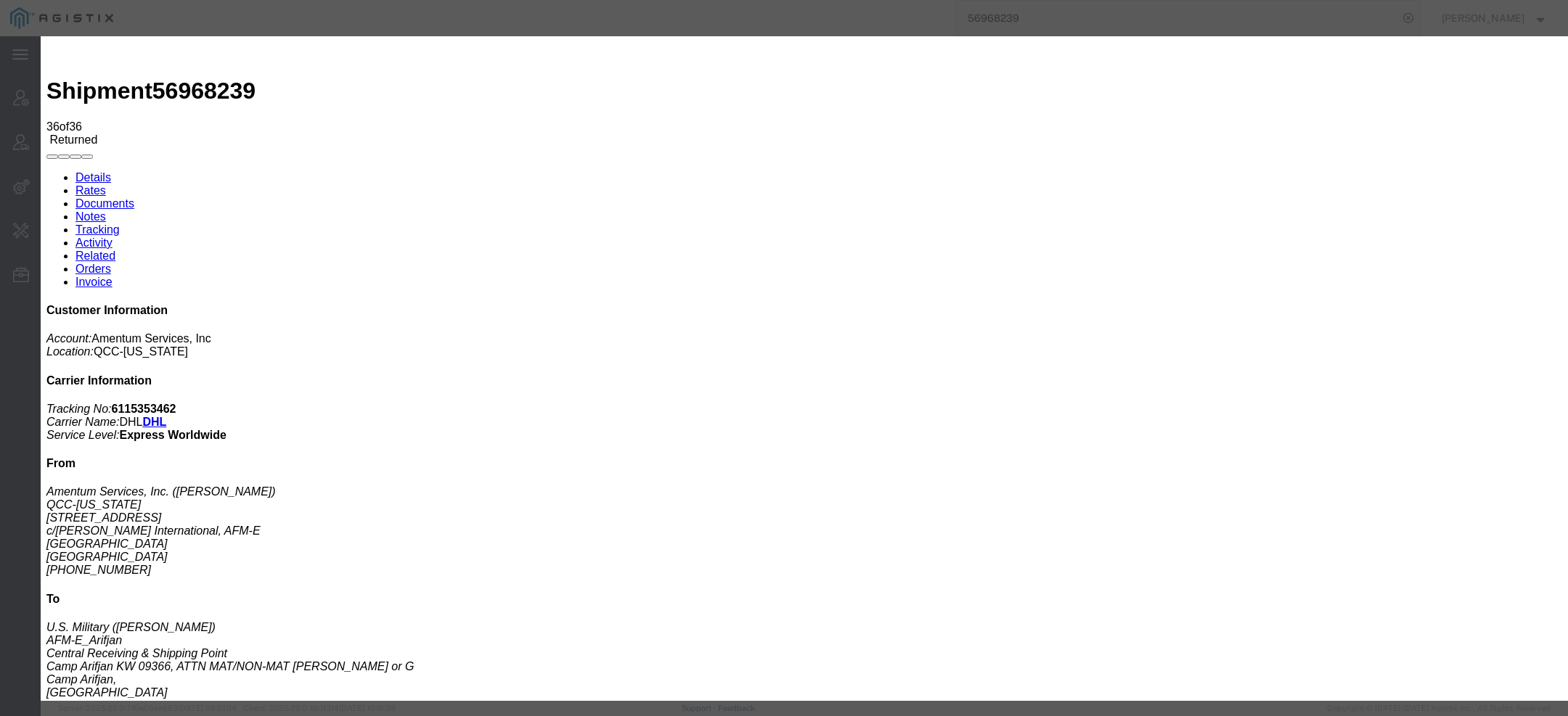
click b "9B619.a"
copy b "9B619"
click icon "ECCN:"
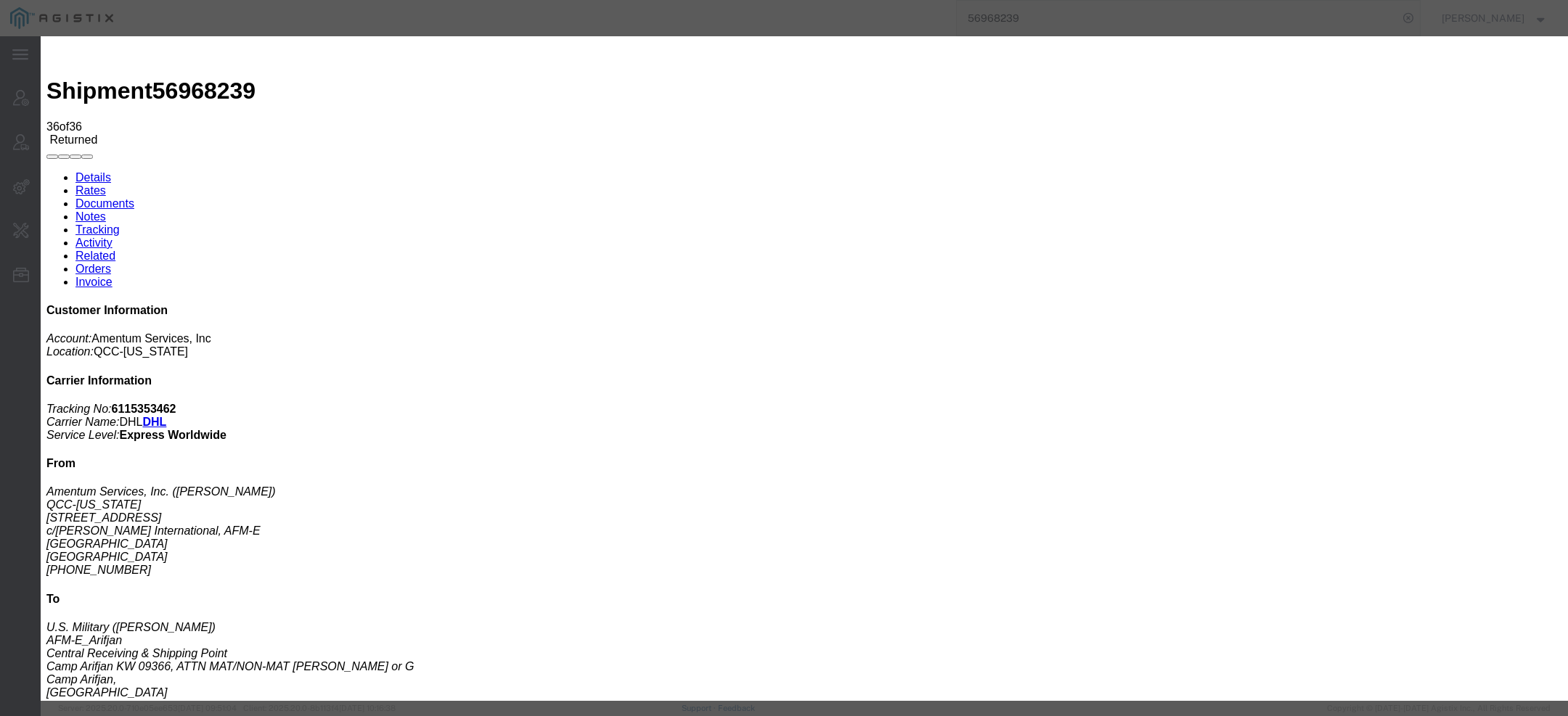
copy icon "ECCN"
click b "9031808070"
copy b "9031808070"
click b "BIS"
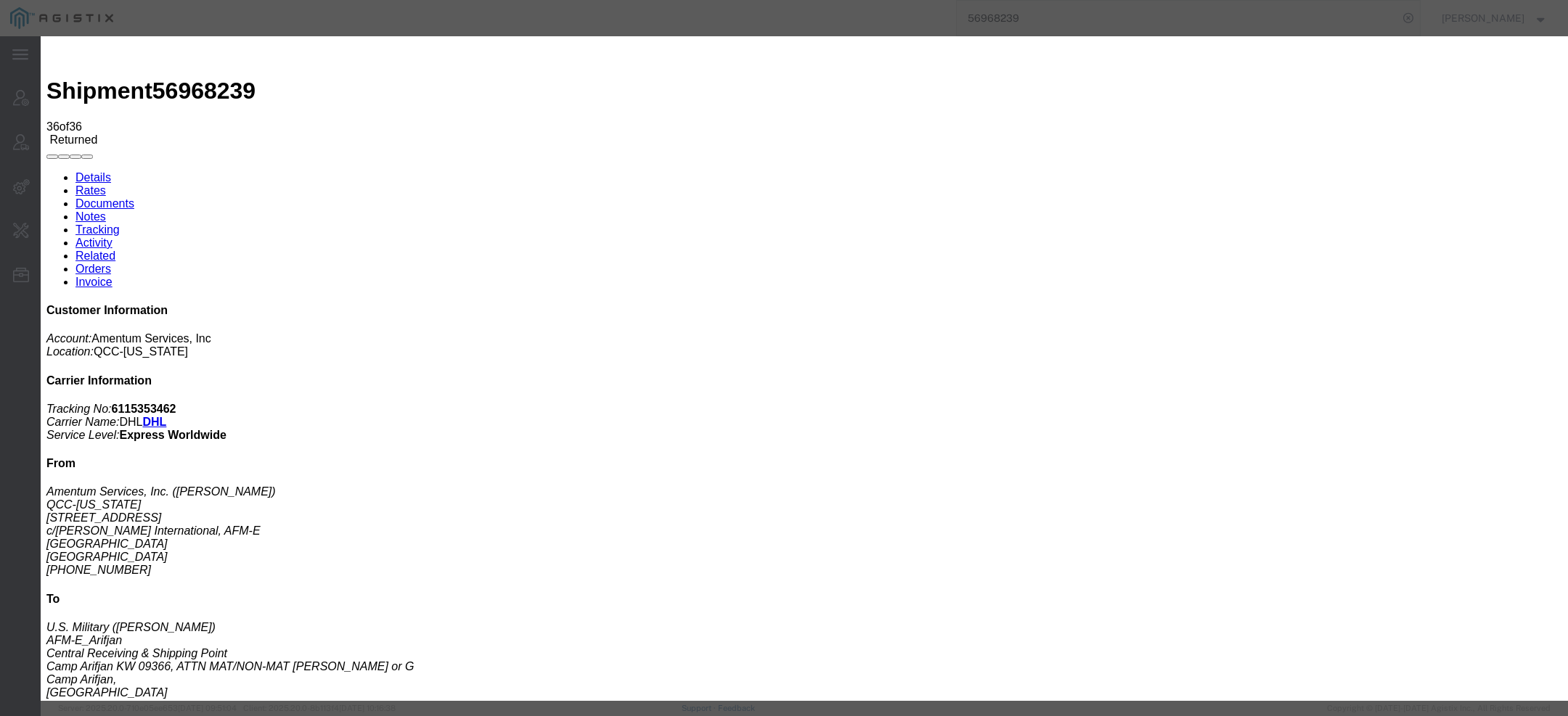
click b "BIS"
click b "GOV"
drag, startPoint x: 377, startPoint y: 142, endPoint x: 528, endPoint y: 142, distance: 151.0
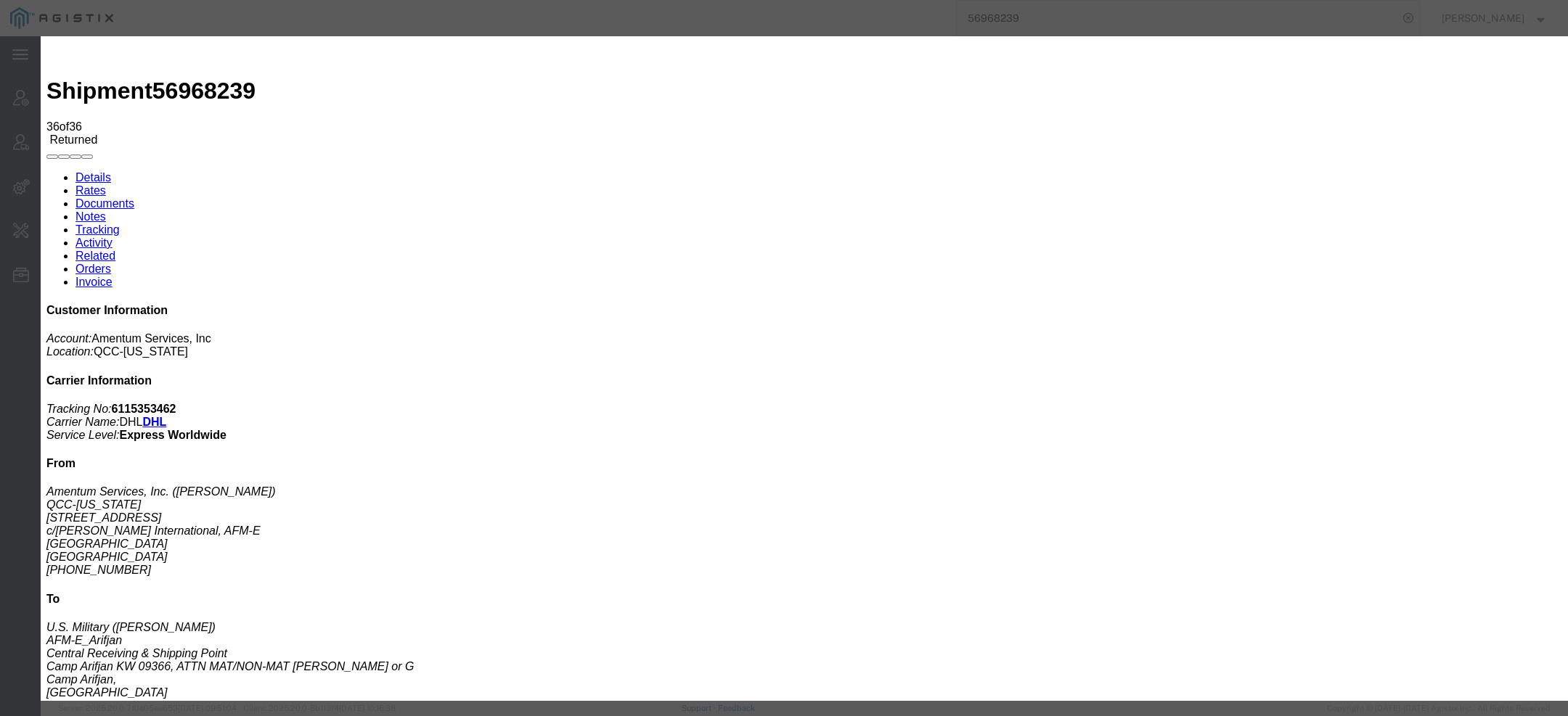
click div "Country: United States ECCN: 9B619.a"
click icon "button"
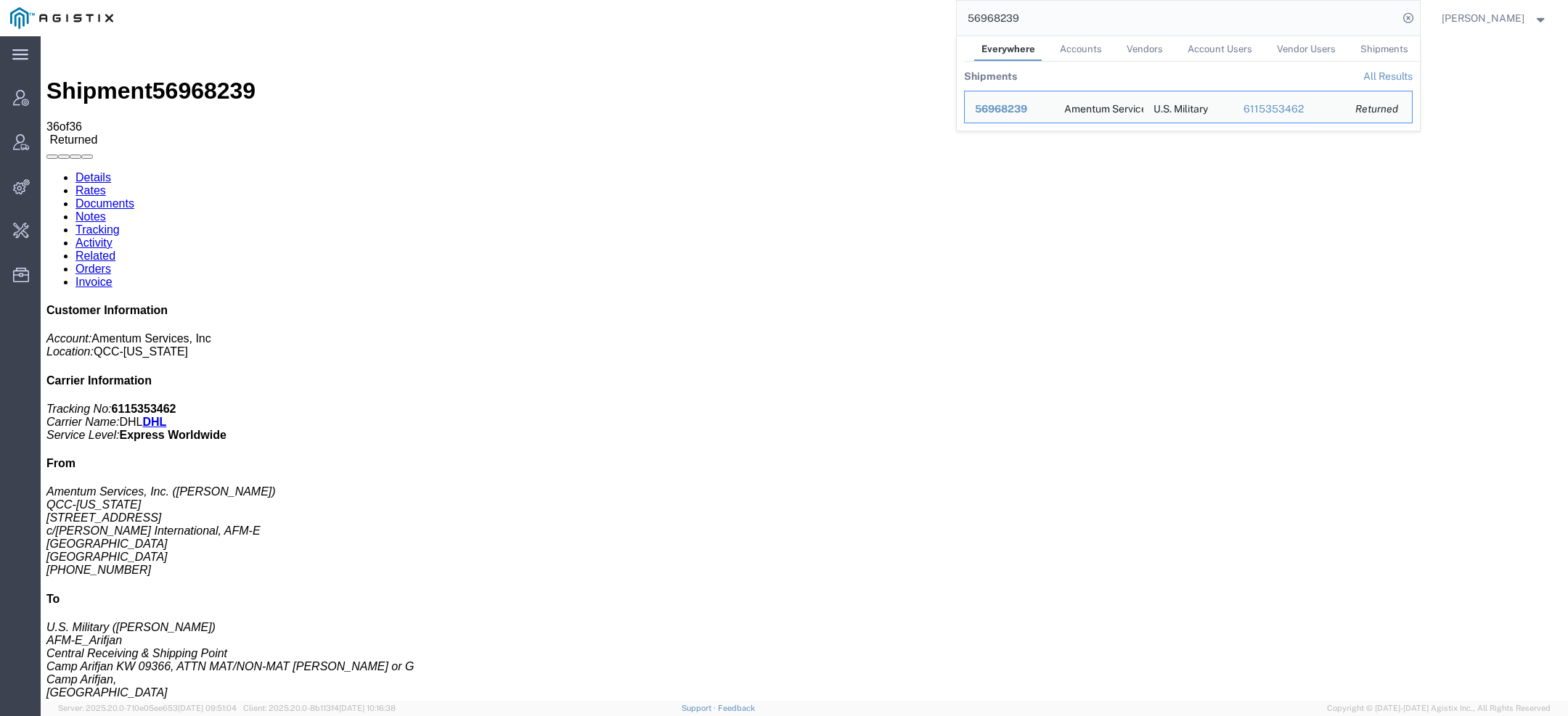
drag, startPoint x: 1035, startPoint y: 15, endPoint x: 838, endPoint y: -18, distance: 199.7
click at [838, 0] on html "main_menu Created with Sketch. Collapse Menu Account Manager Vendor Manager Int…" at bounding box center [784, 358] width 1568 height 716
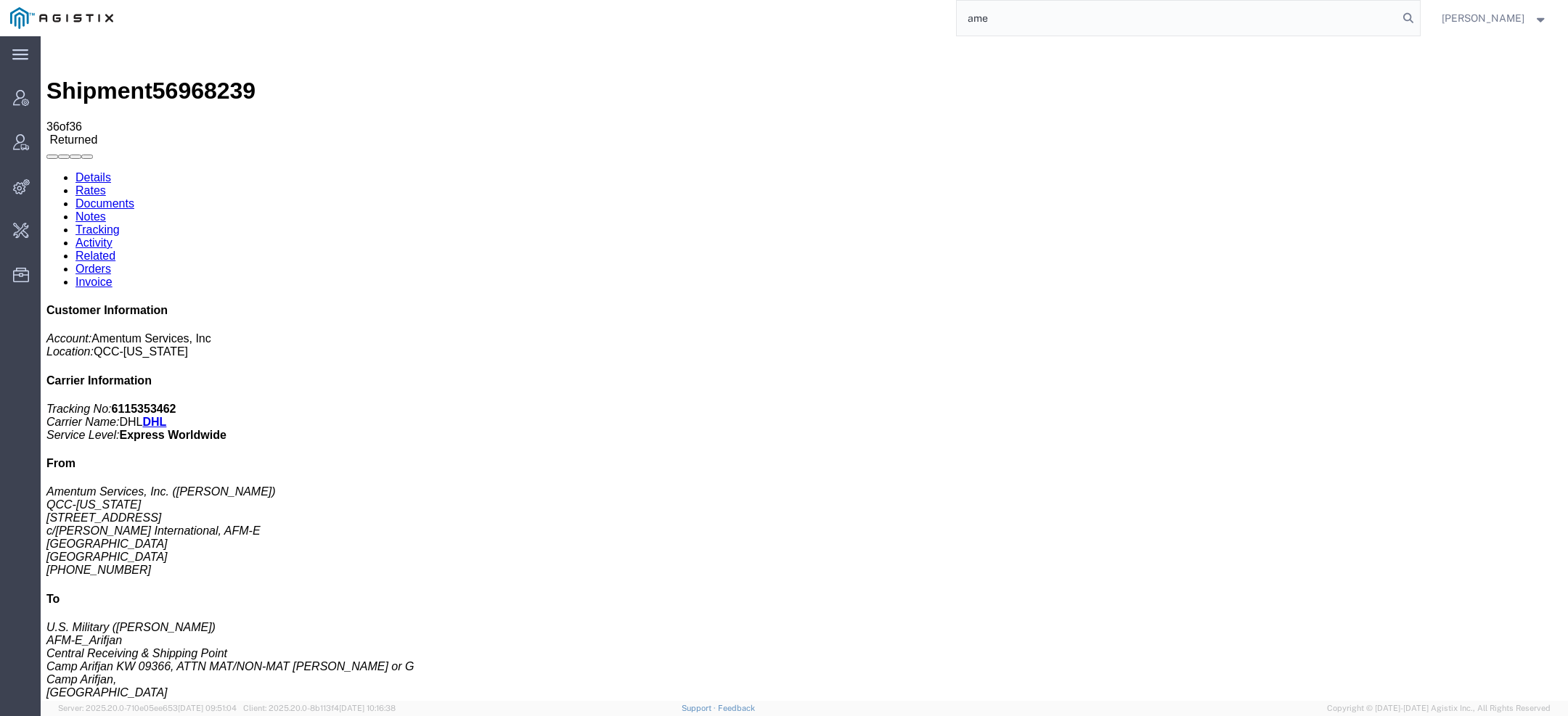
paste input "n"
type input "amentum"
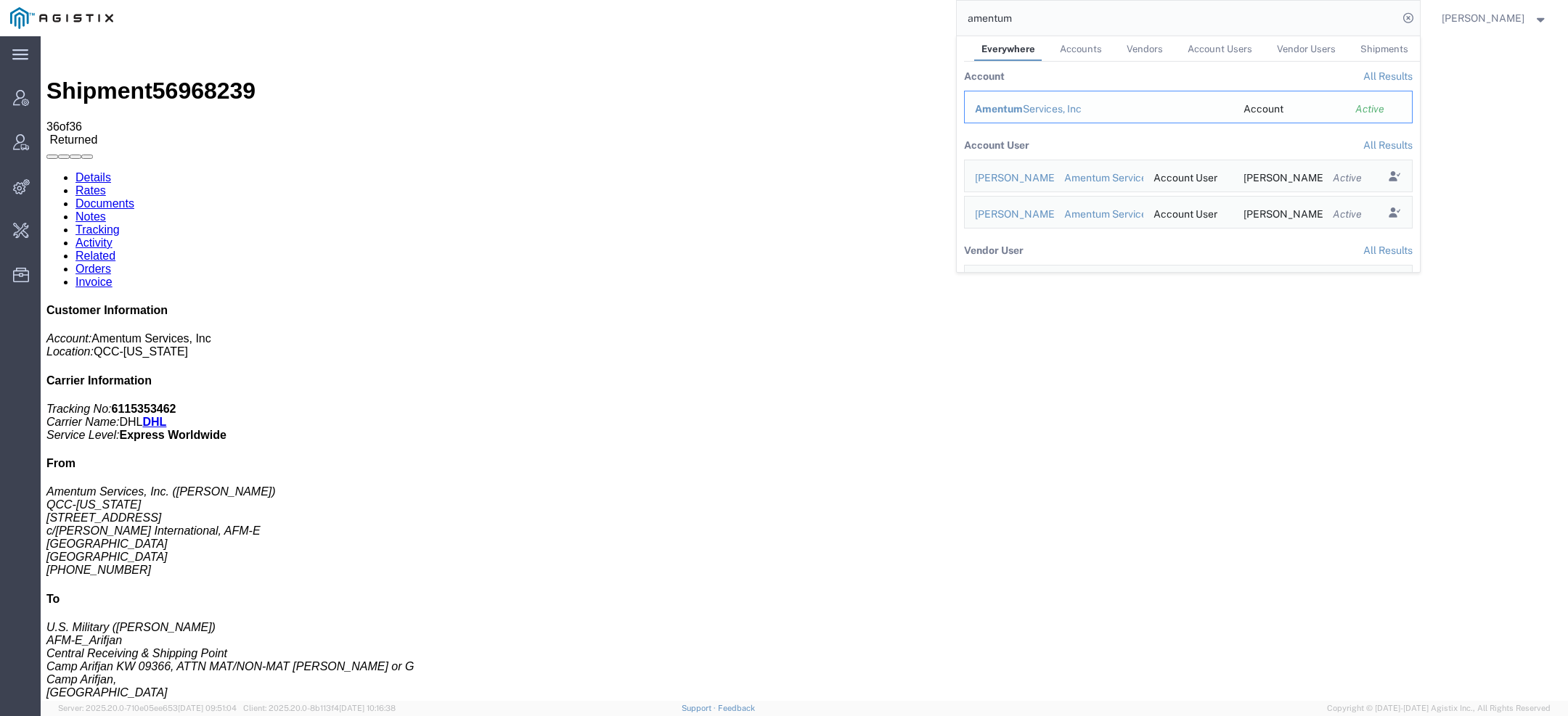
click at [1009, 105] on span "Amentum" at bounding box center [999, 109] width 48 height 12
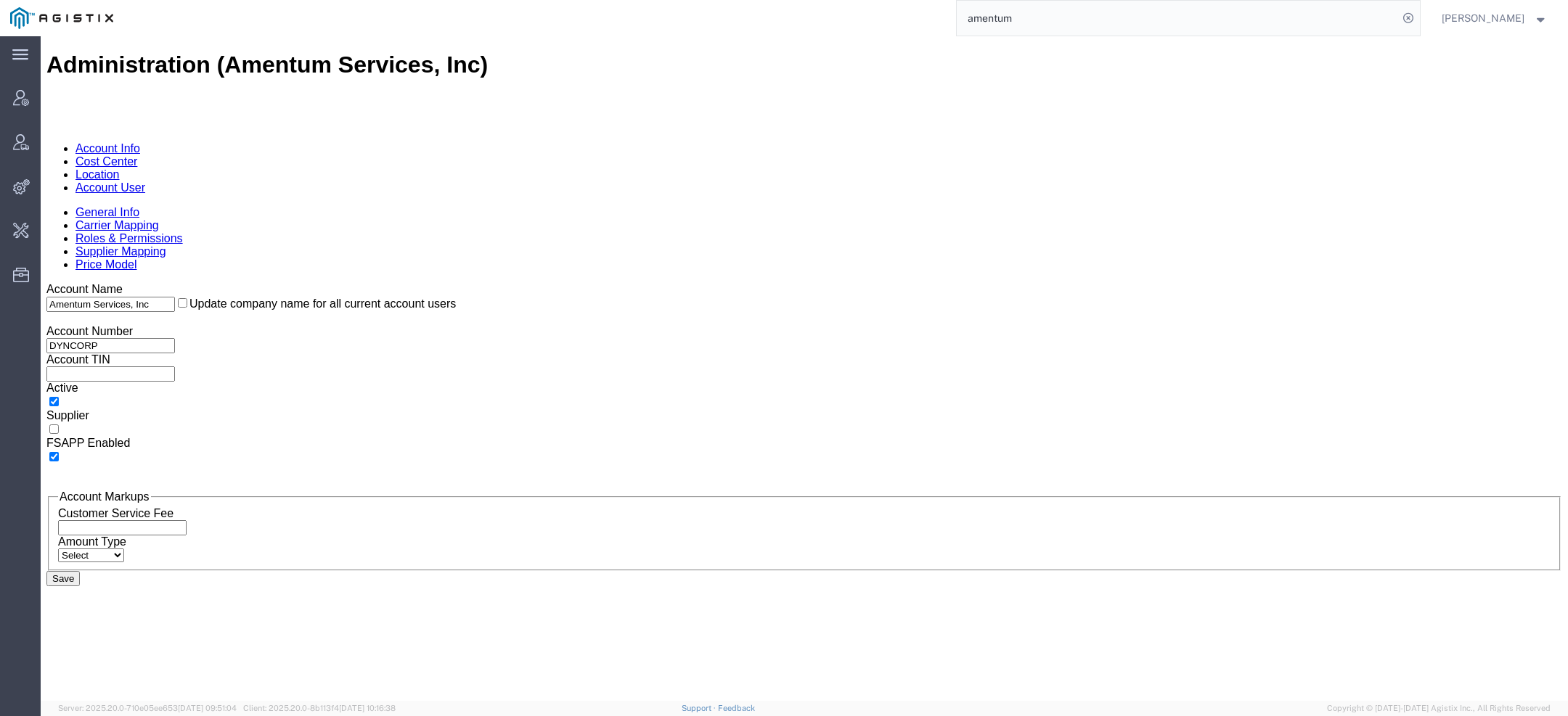
click at [145, 182] on link "Account User" at bounding box center [110, 188] width 69 height 13
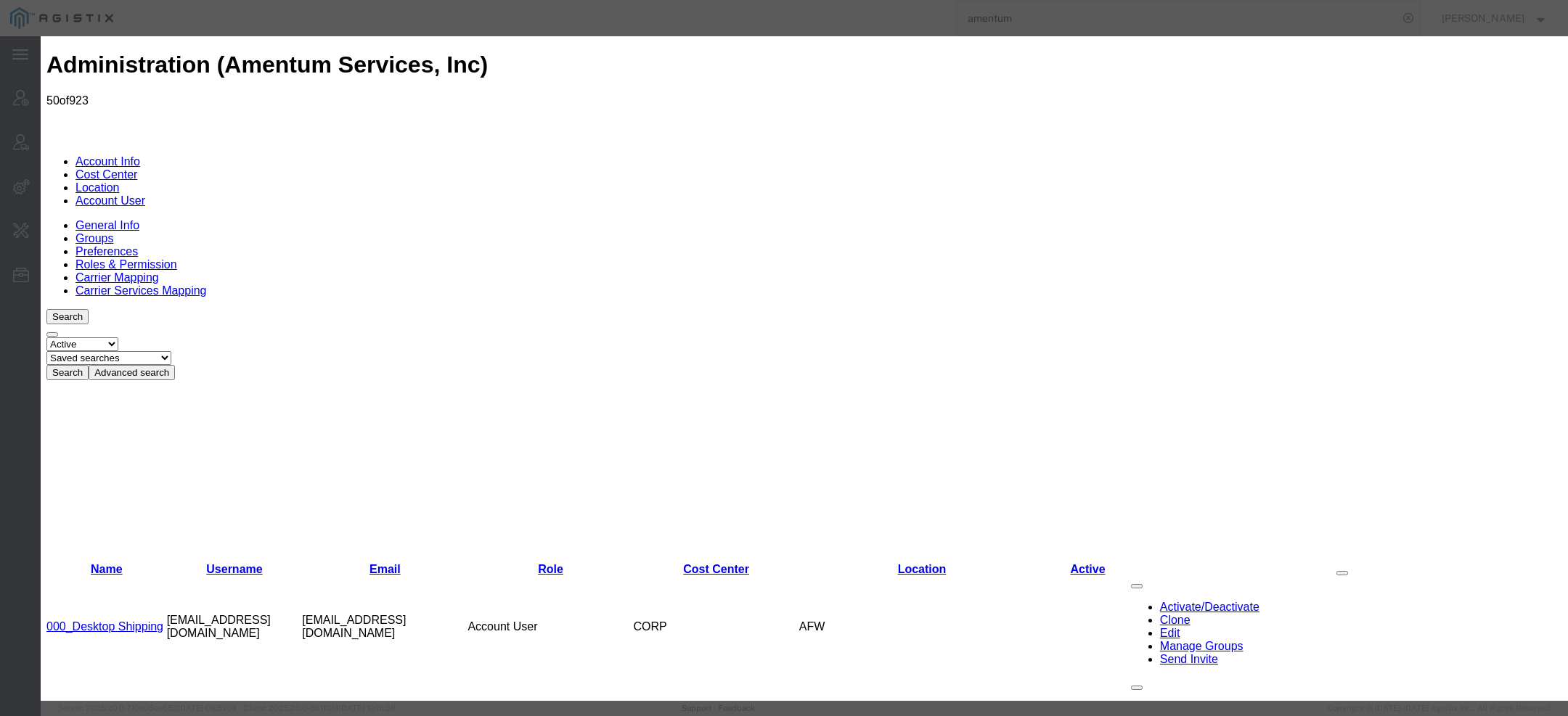
select select "DEPARTMENT"
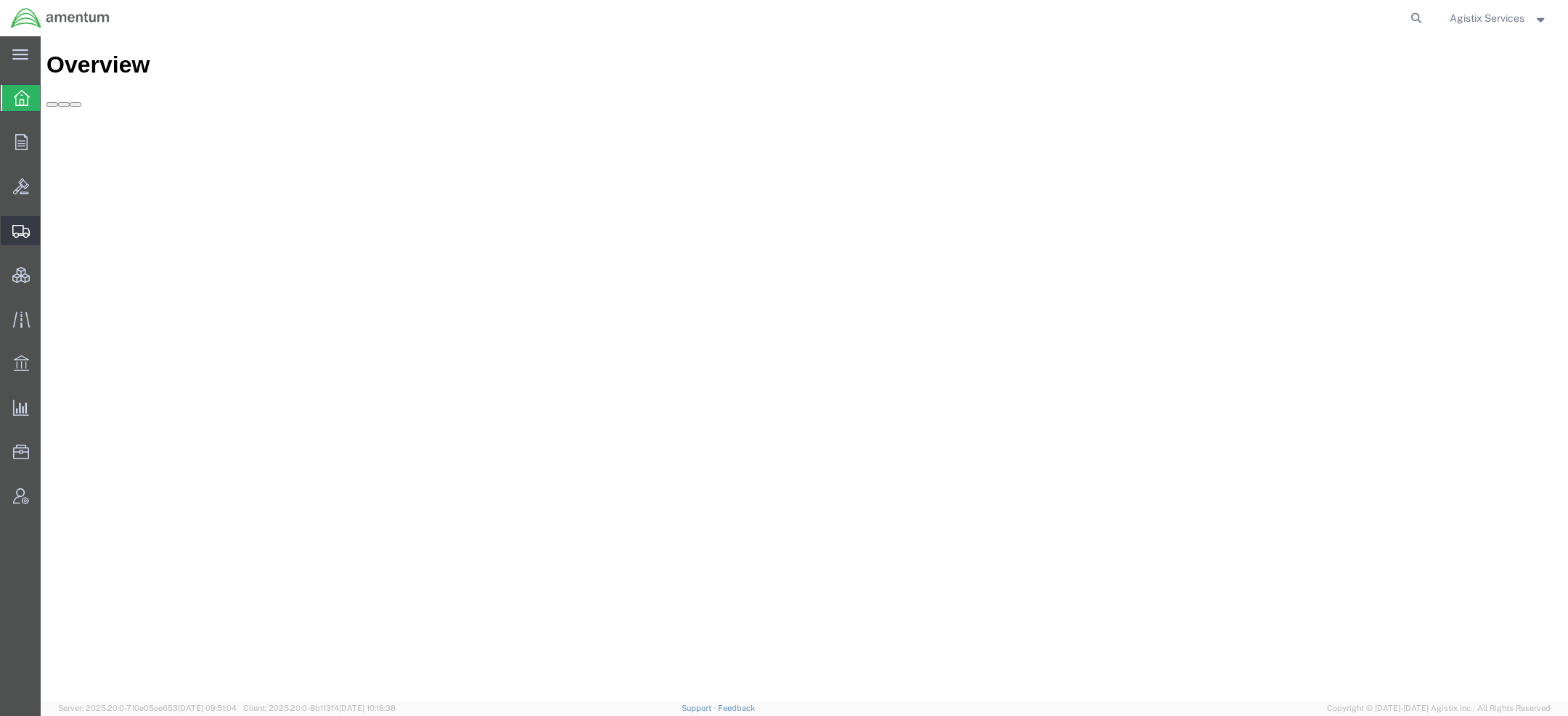
click at [17, 234] on icon at bounding box center [21, 231] width 17 height 13
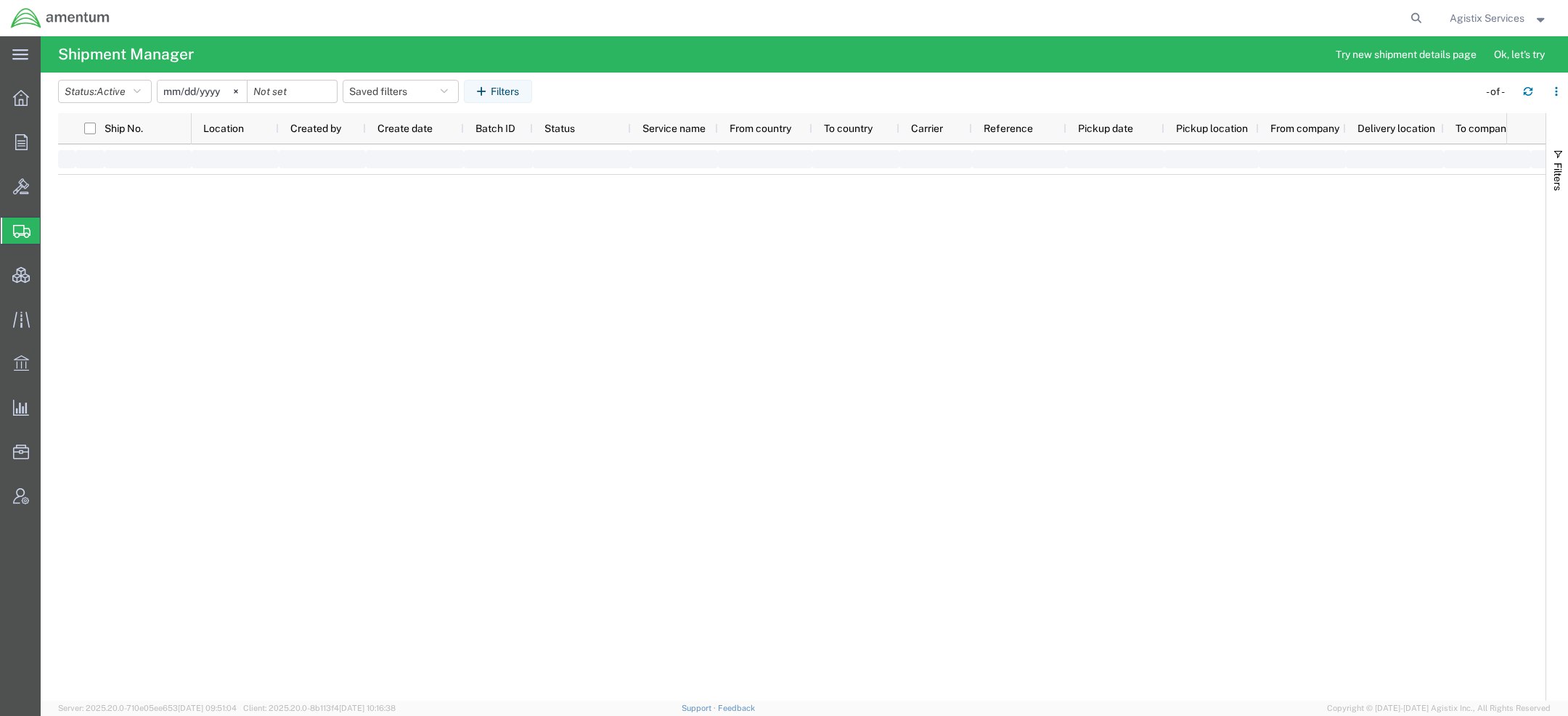
type input "[DATE]"
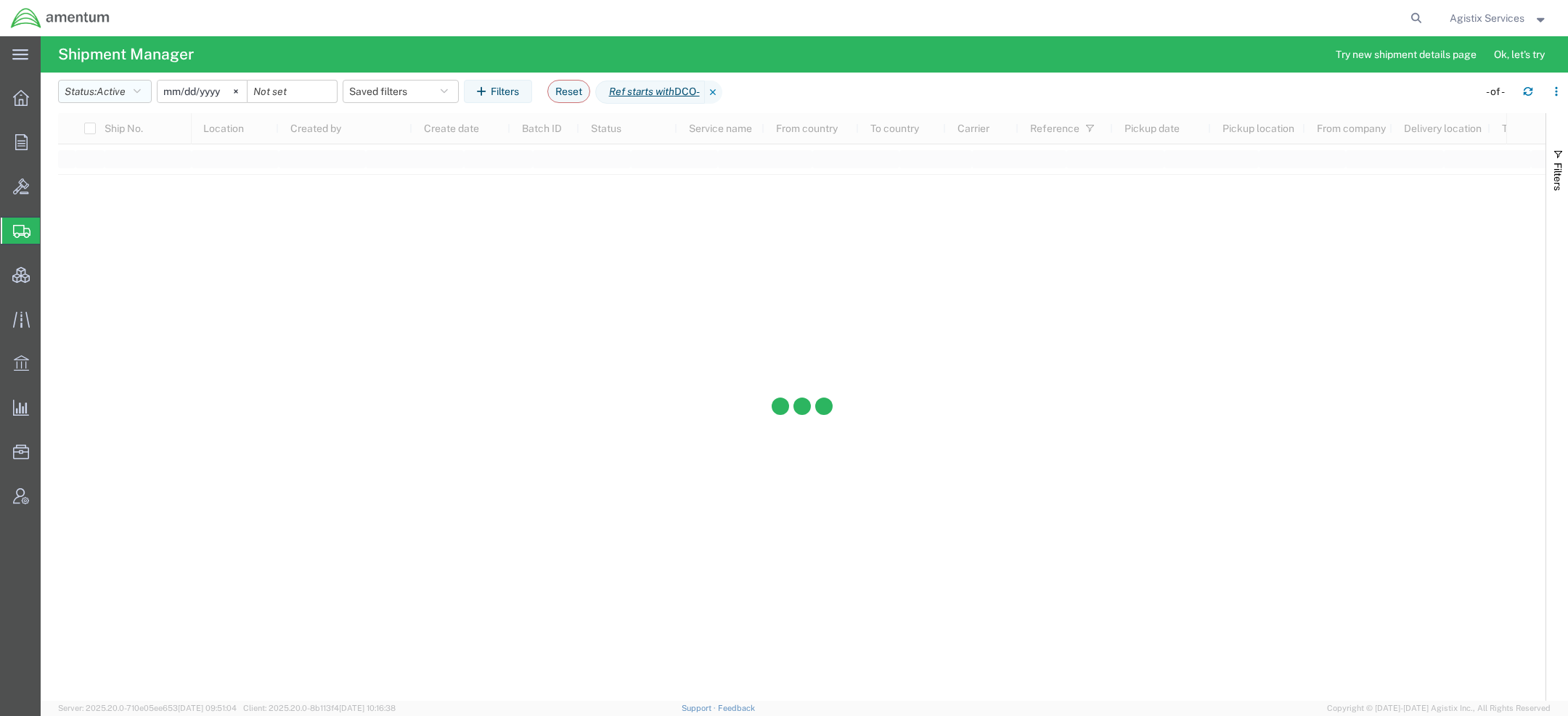
click at [119, 93] on span "Active" at bounding box center [111, 91] width 29 height 12
click at [112, 177] on span "All" at bounding box center [143, 167] width 169 height 22
click at [1562, 166] on span "Filters" at bounding box center [1557, 176] width 12 height 28
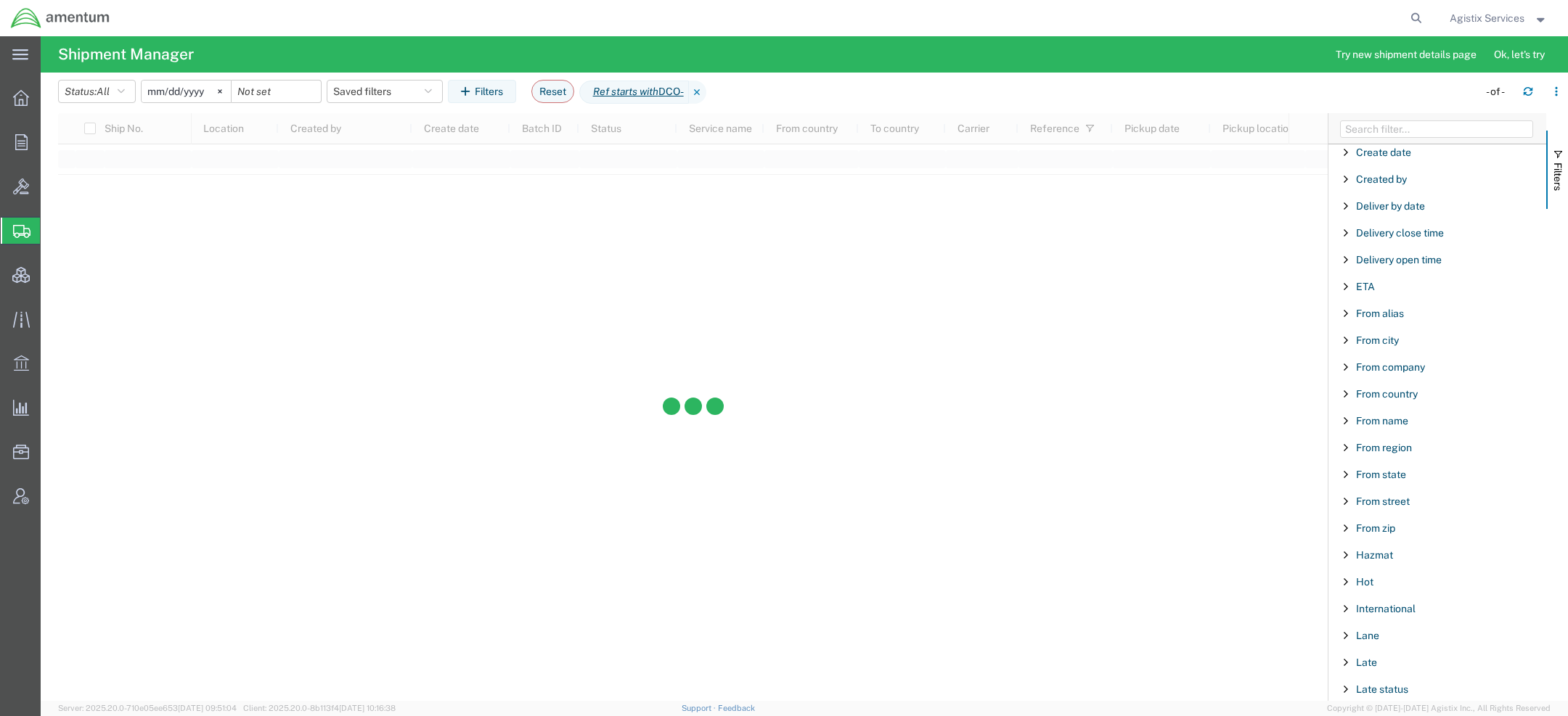
scroll to position [380, 0]
click at [1415, 502] on div "International" at bounding box center [1437, 503] width 218 height 26
click at [1350, 533] on label "Yes" at bounding box center [1445, 534] width 203 height 22
click at [0, 0] on input "Yes" at bounding box center [0, 0] width 0 height 0
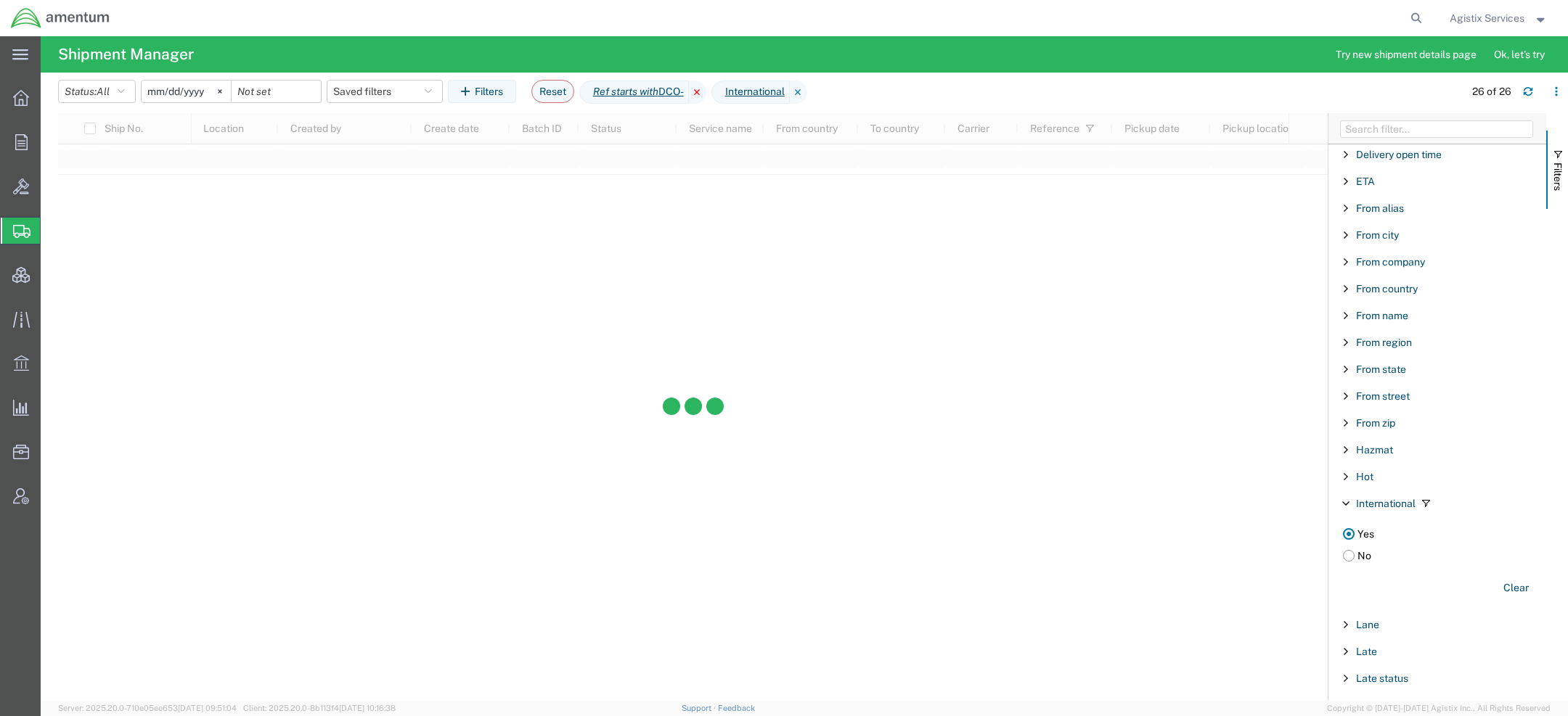
click at [704, 96] on icon at bounding box center [697, 93] width 17 height 23
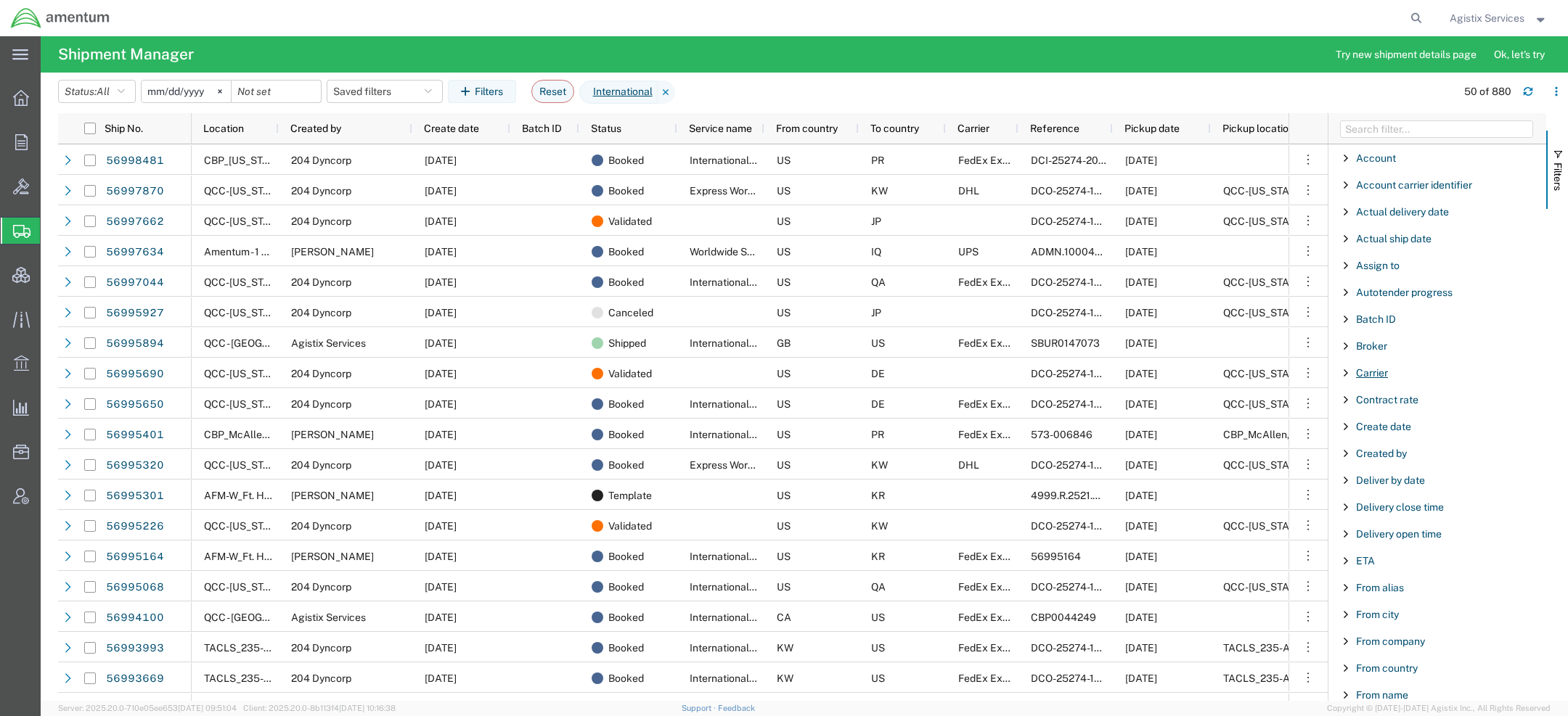
click at [1373, 376] on span "Carrier" at bounding box center [1372, 372] width 32 height 12
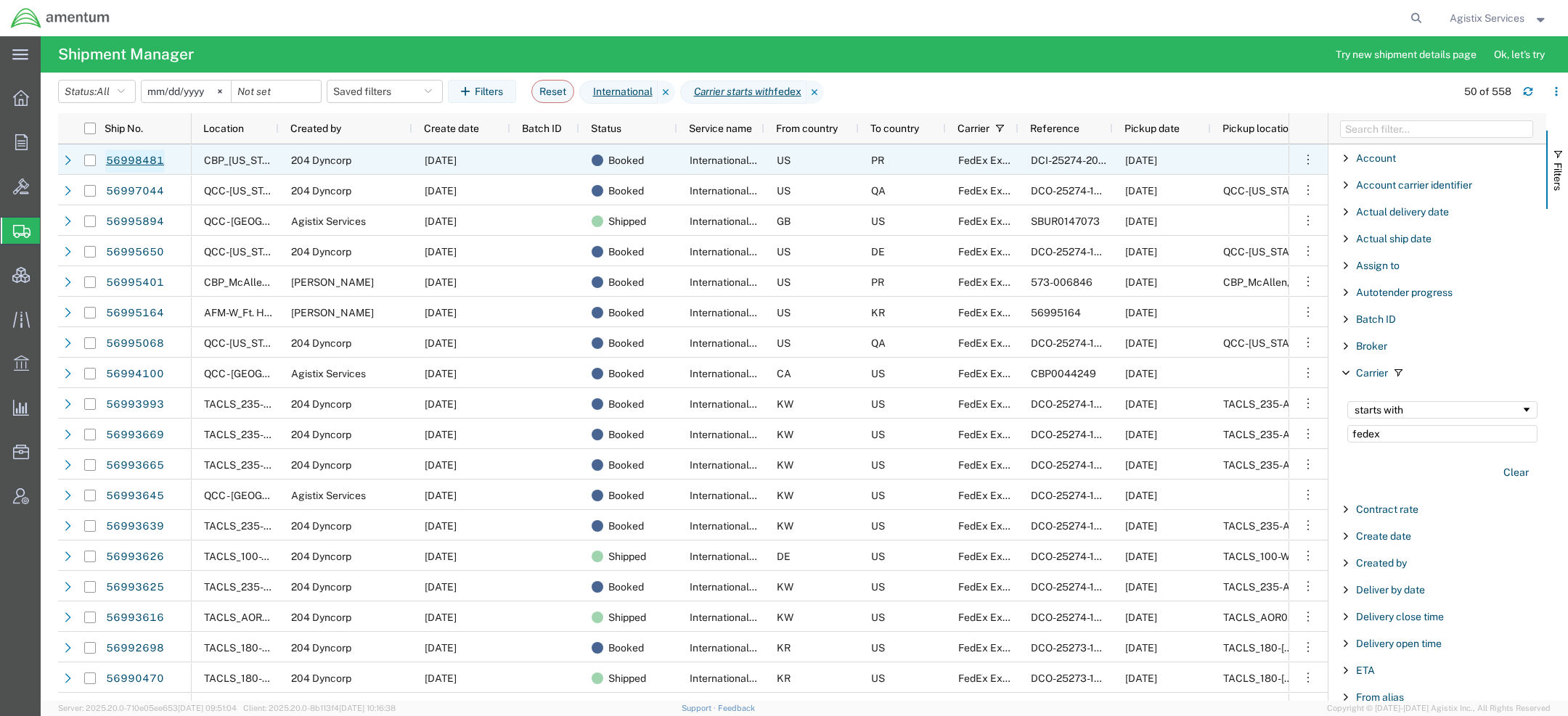
type input "fedex"
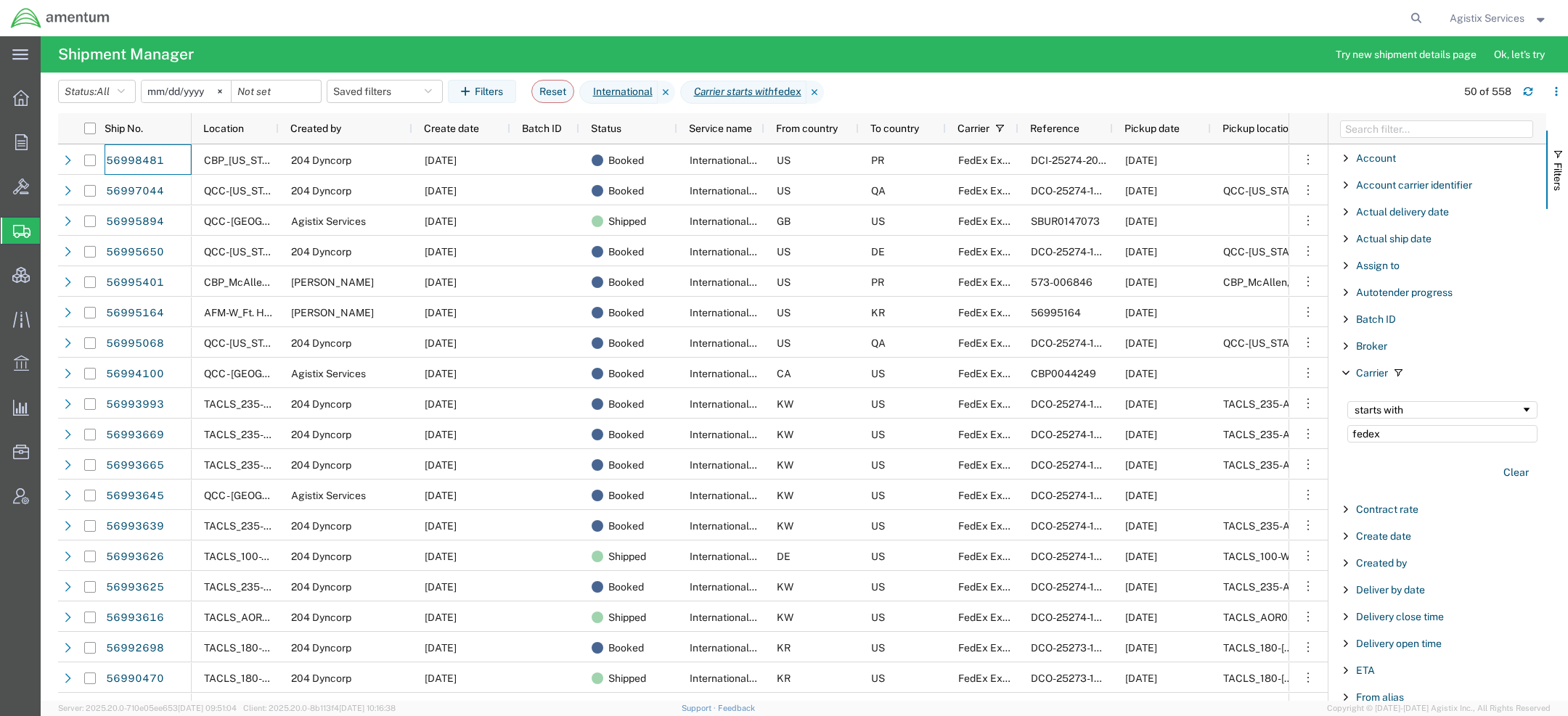
click at [1512, 17] on span "Agistix Services" at bounding box center [1486, 18] width 75 height 16
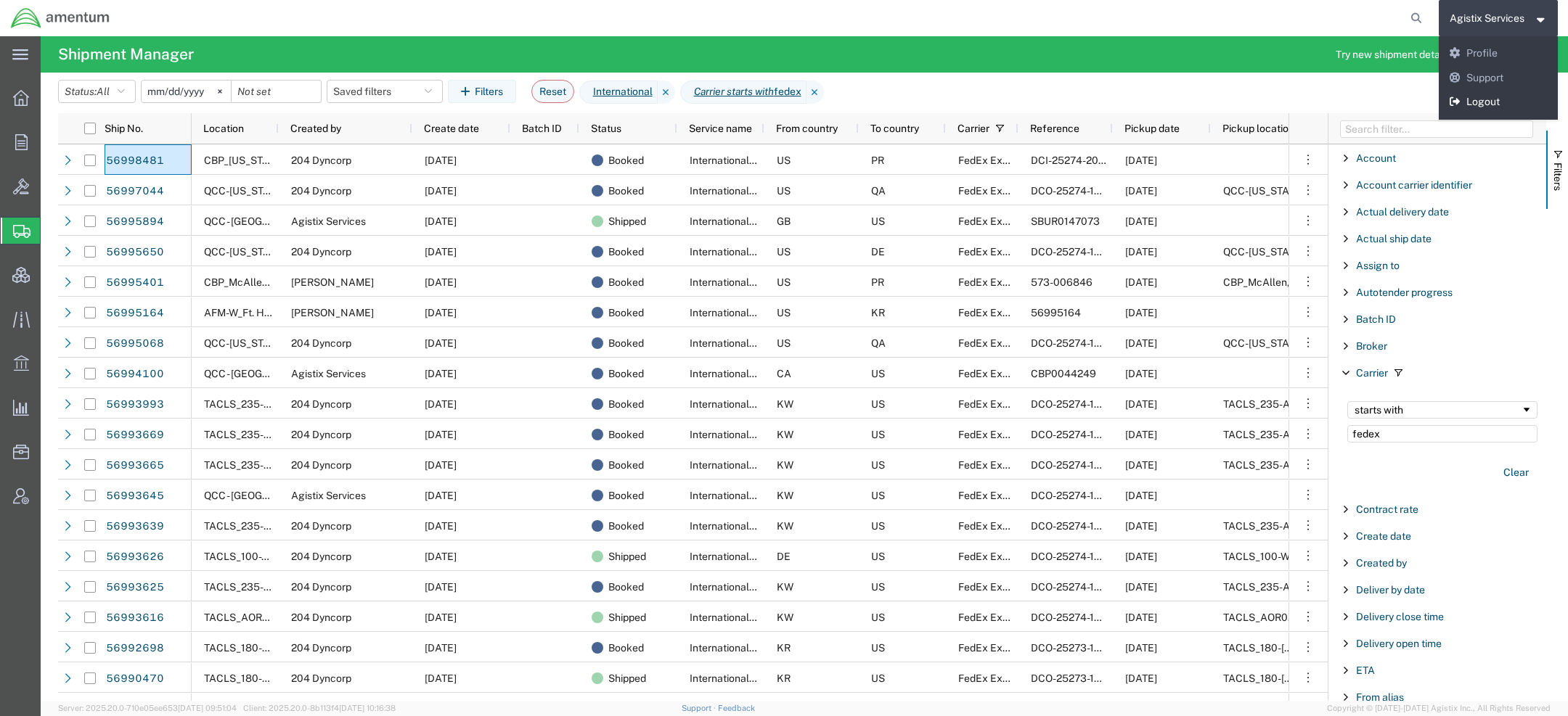
click at [1483, 101] on link "Logout" at bounding box center [1498, 102] width 120 height 24
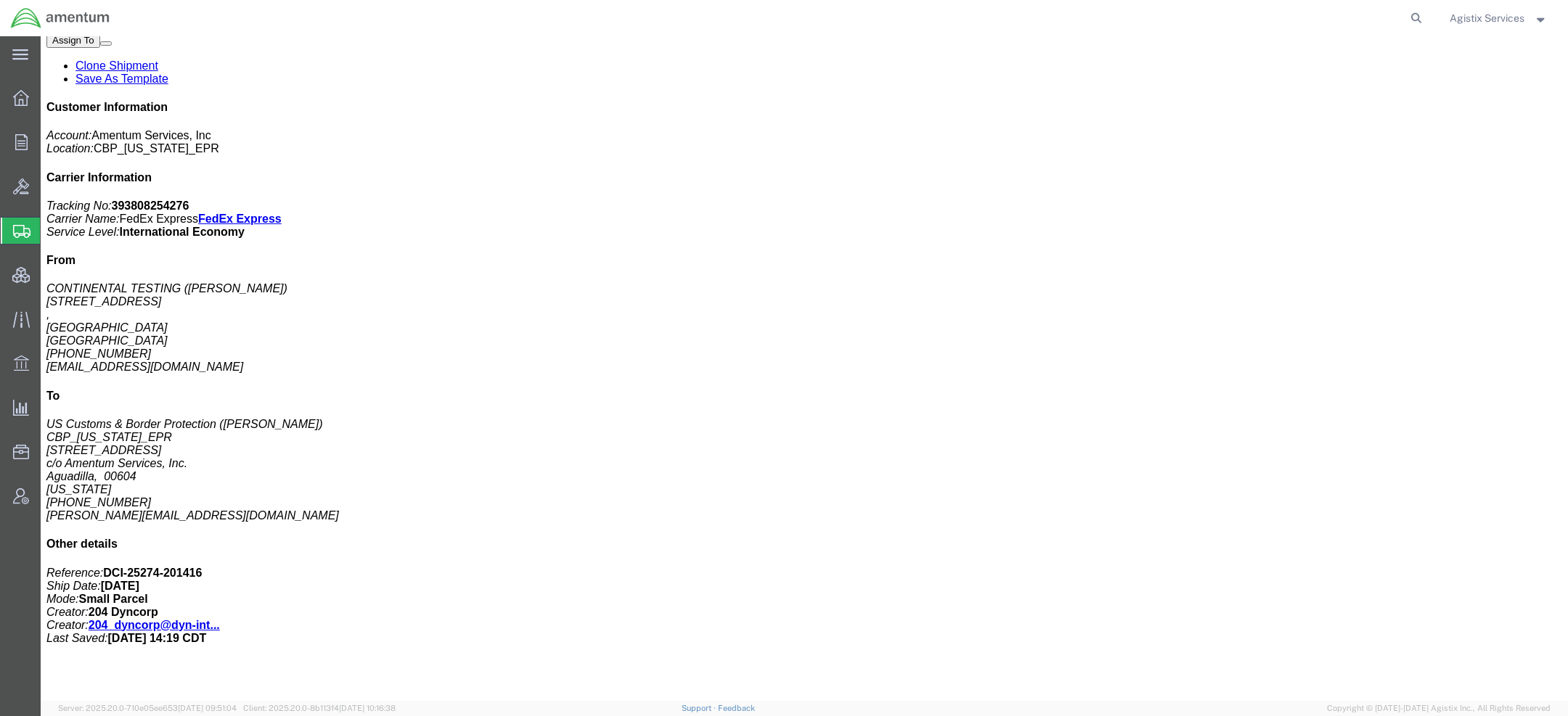
scroll to position [276, 0]
click div "MAINTENANCE KIT,AIRCRAFT Pieces: 1.00 Each Total value: 40.00 USD SKU: 11515-1 …"
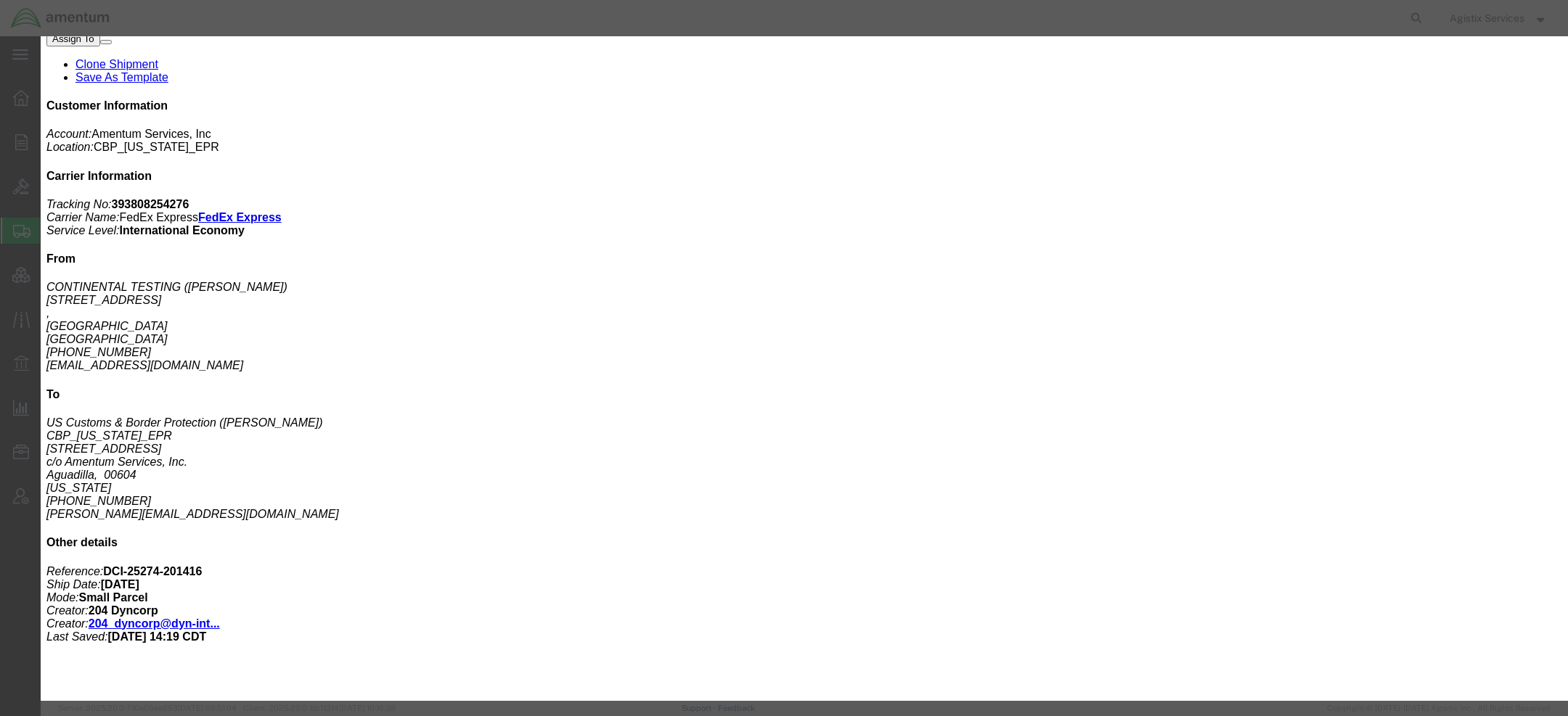
click button "button"
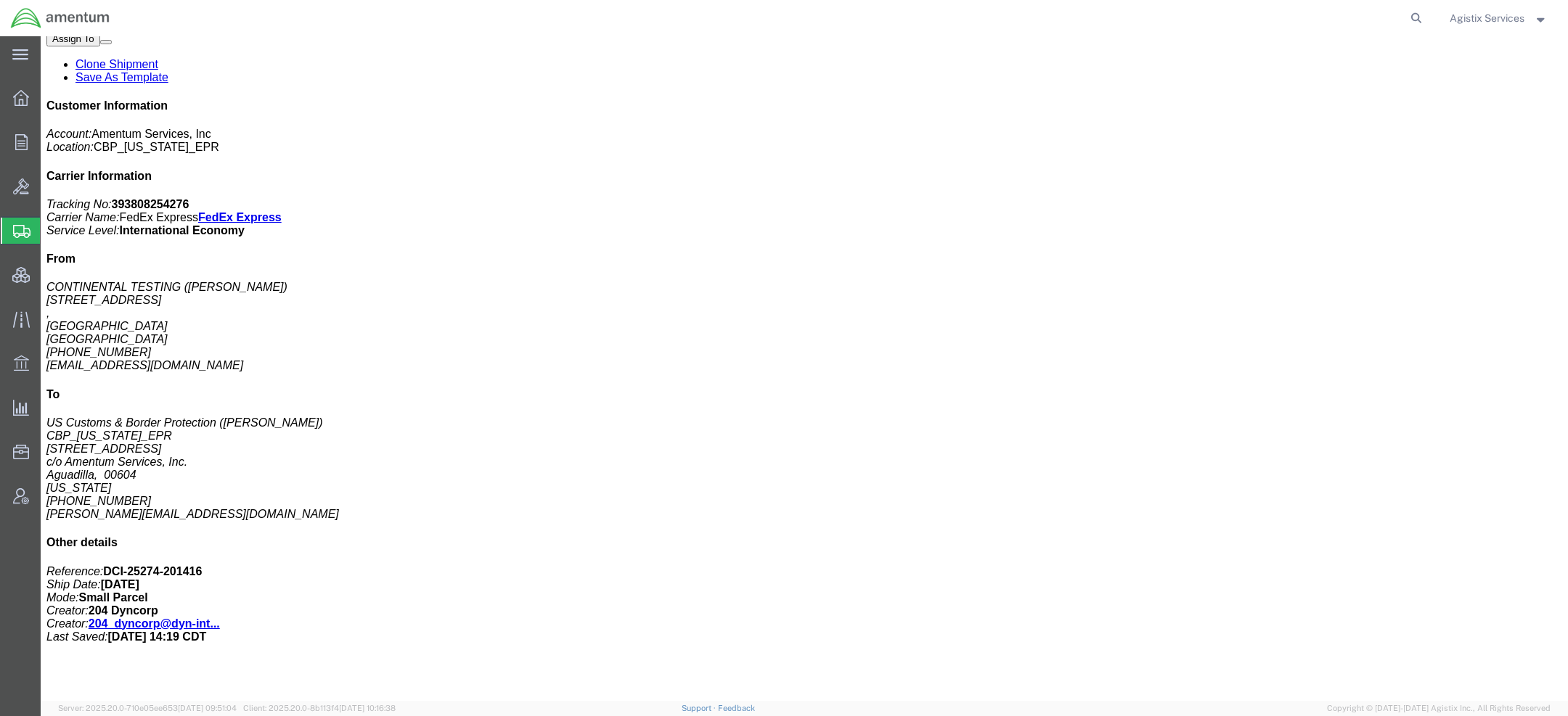
scroll to position [0, 0]
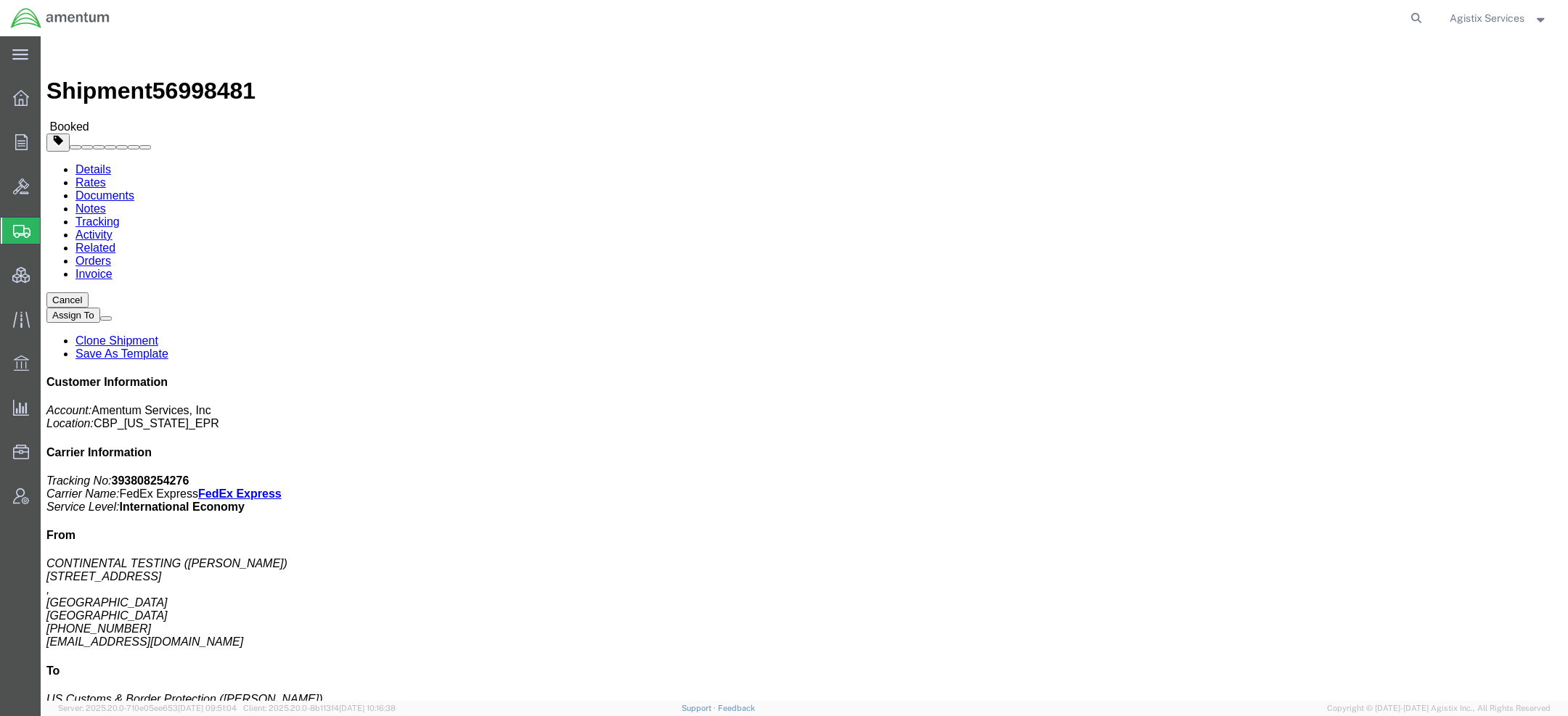
click span "56998481"
copy span "56998481"
click p "Pieces: 1.00 Each"
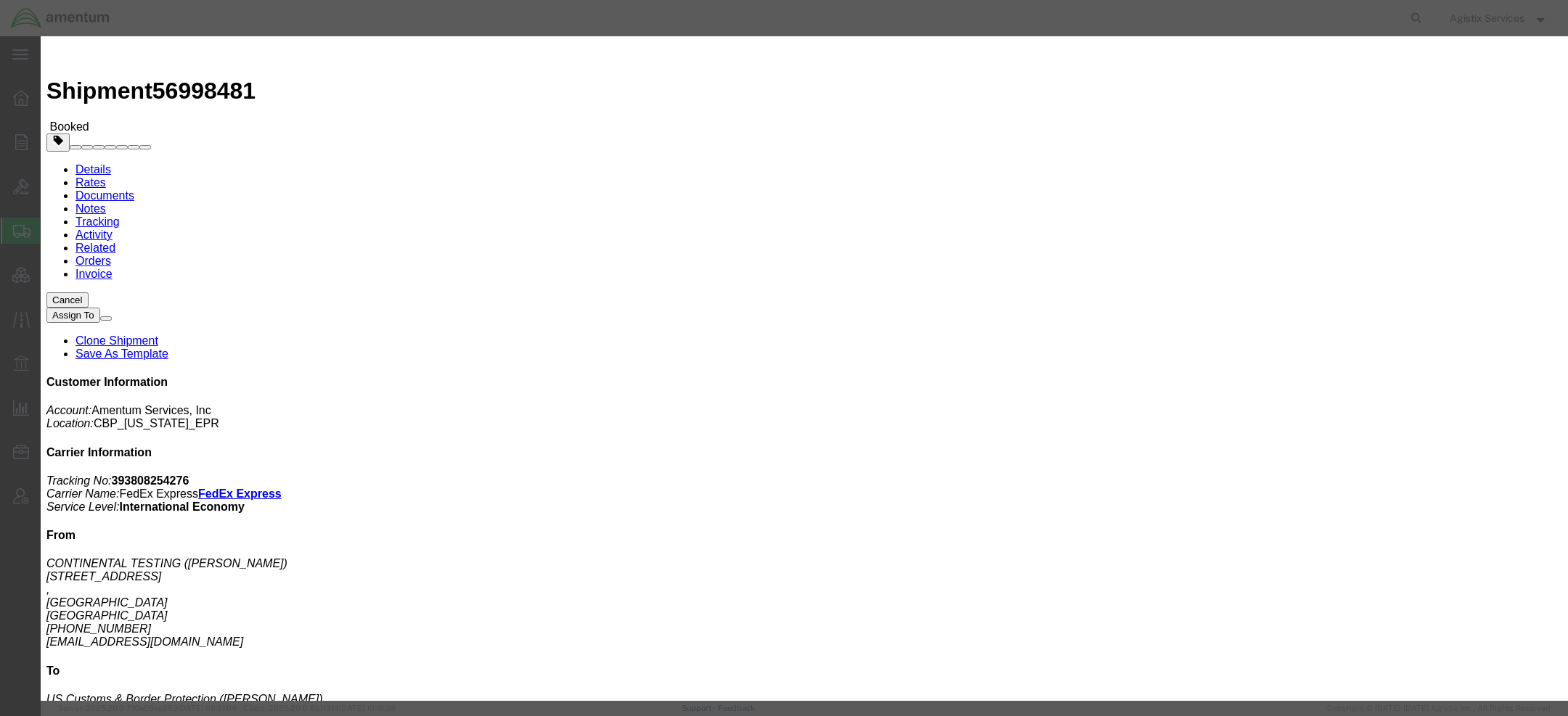
click b "9B990"
copy b "9B990"
click b "9B990"
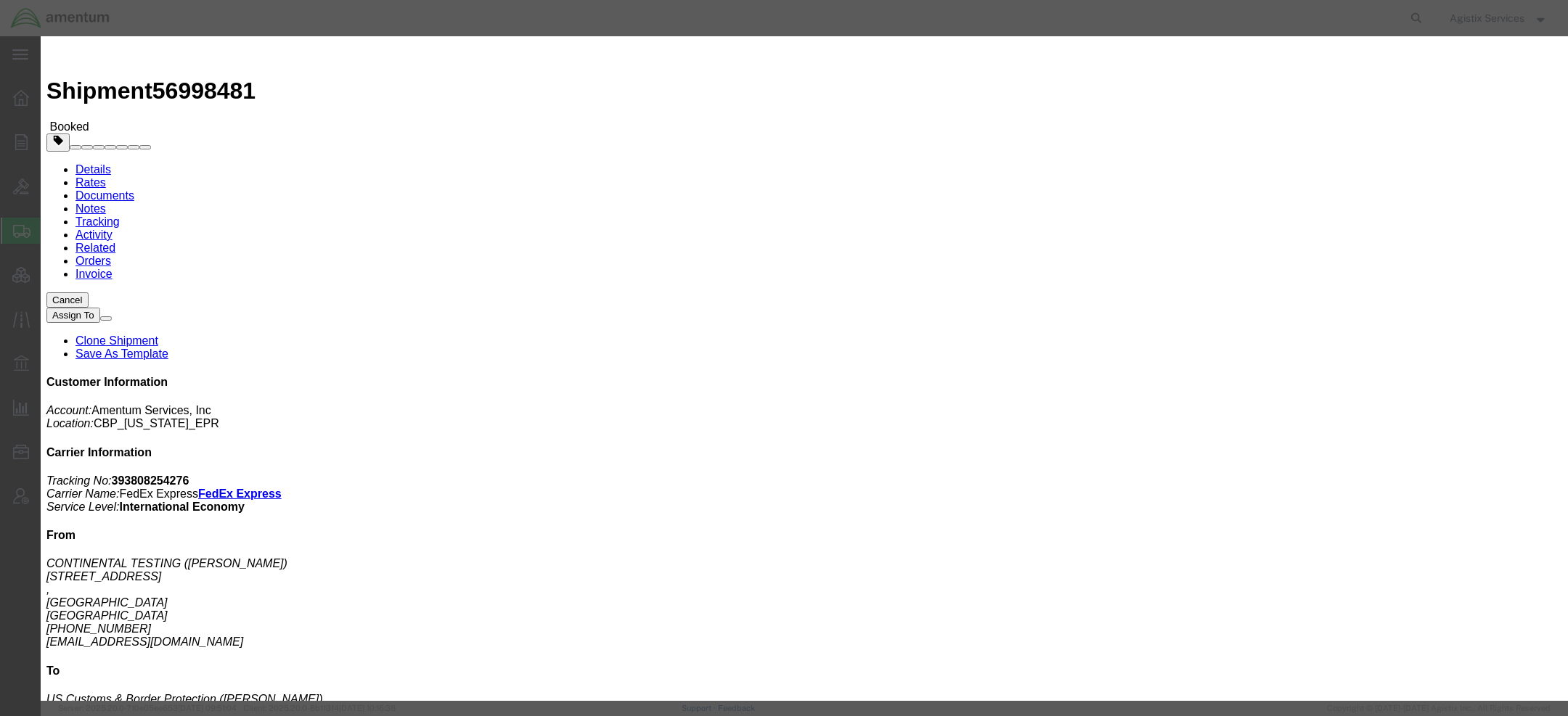
drag, startPoint x: 411, startPoint y: 156, endPoint x: 457, endPoint y: 156, distance: 46.0
click div "Country: [GEOGRAPHIC_DATA] ECCN: 9B990"
copy b "9B990"
click button "button"
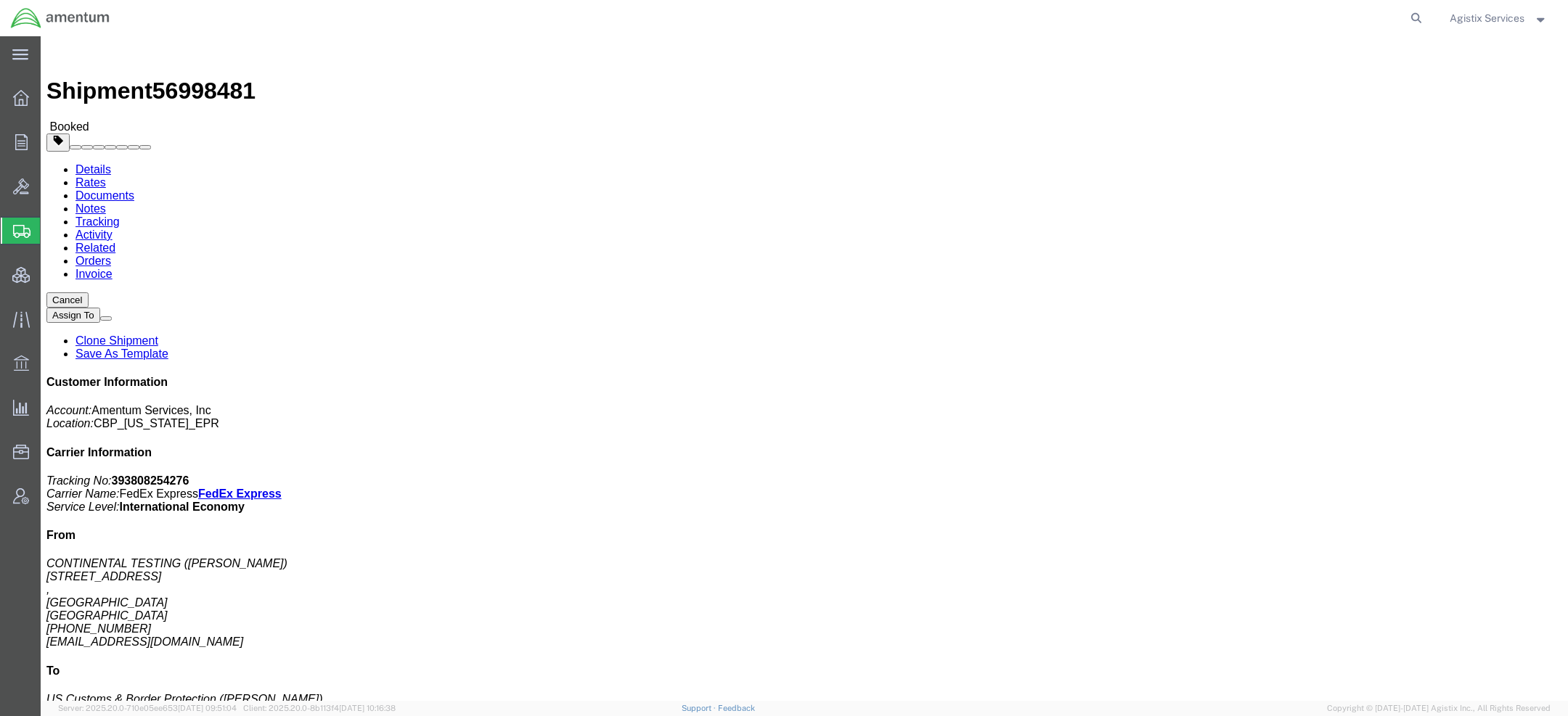
click span "56998481"
copy span "56998481"
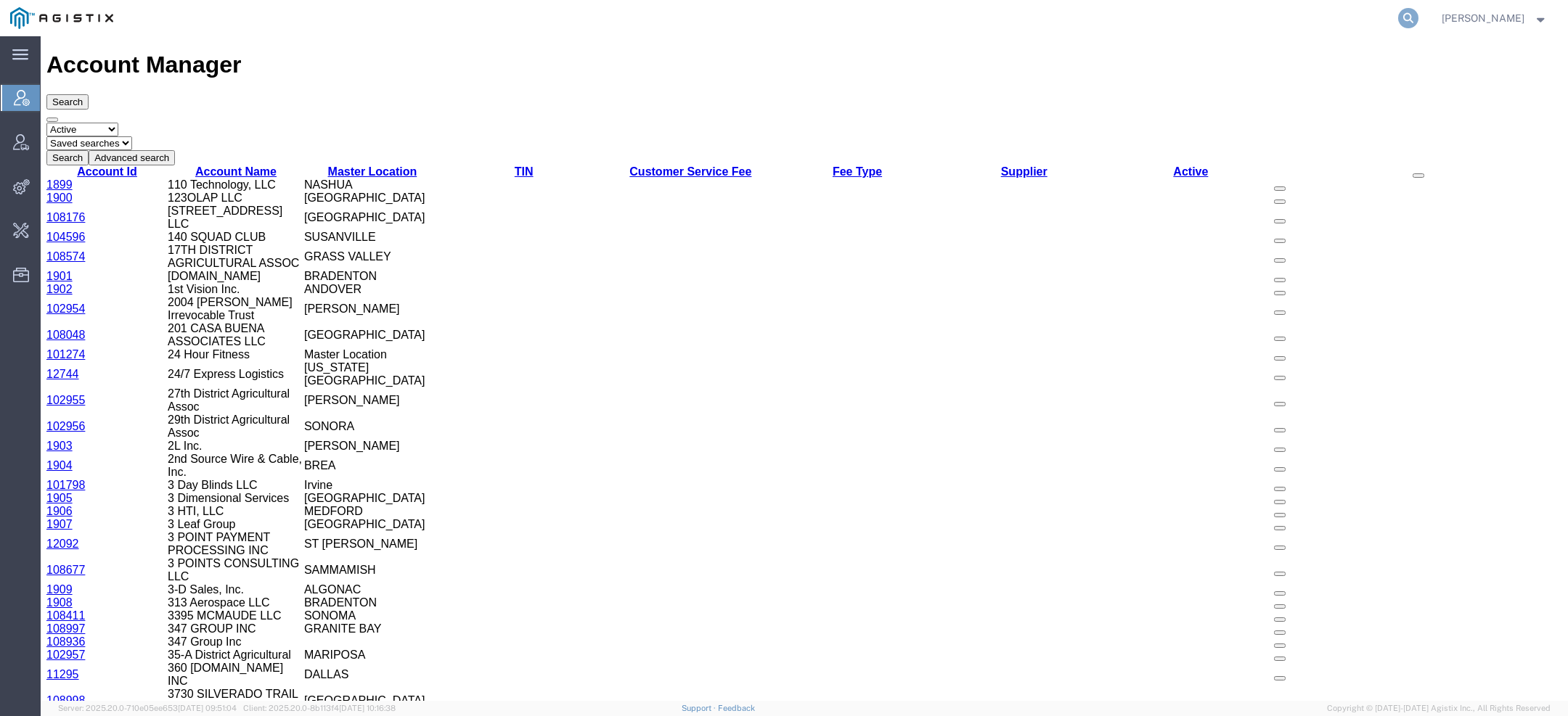
click at [1418, 23] on icon at bounding box center [1408, 18] width 21 height 21
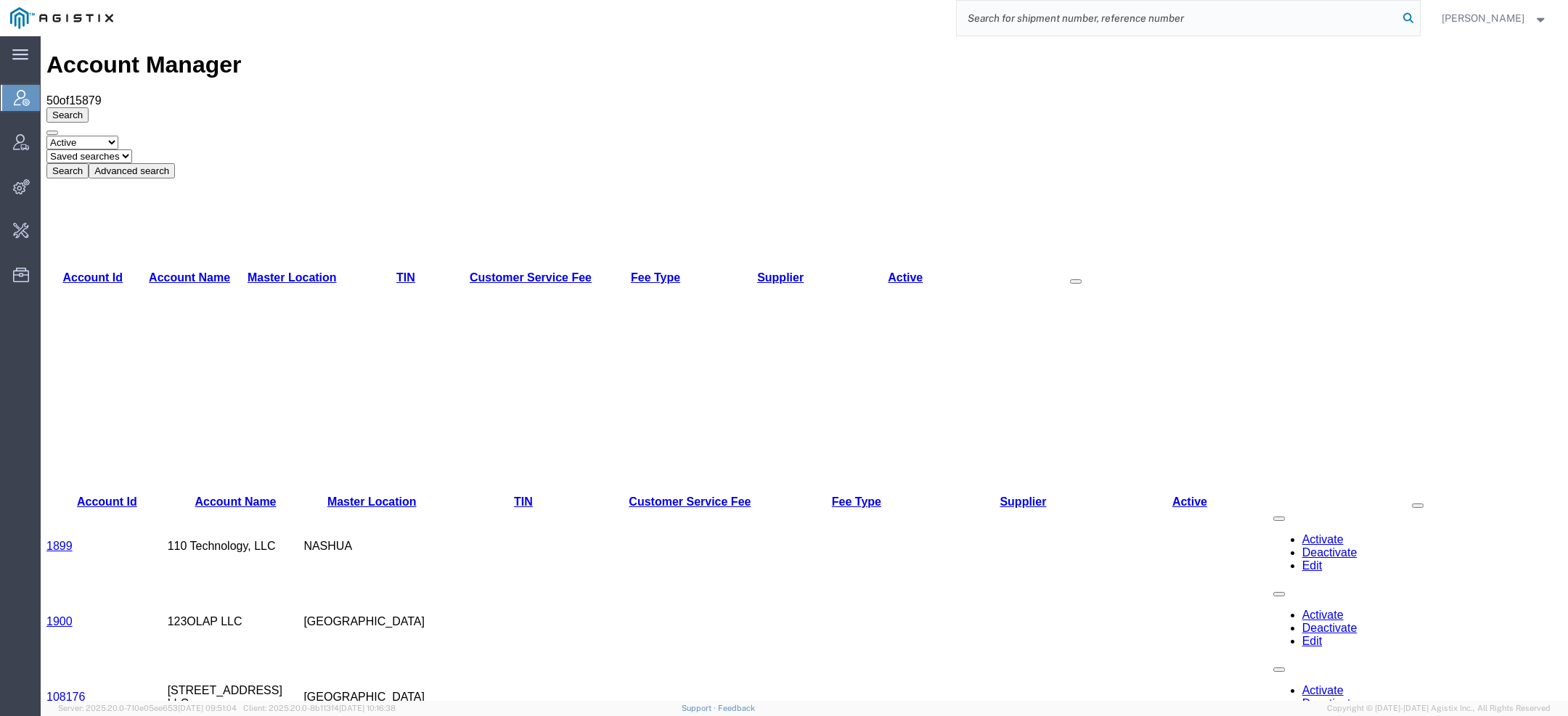
paste input "35544815"
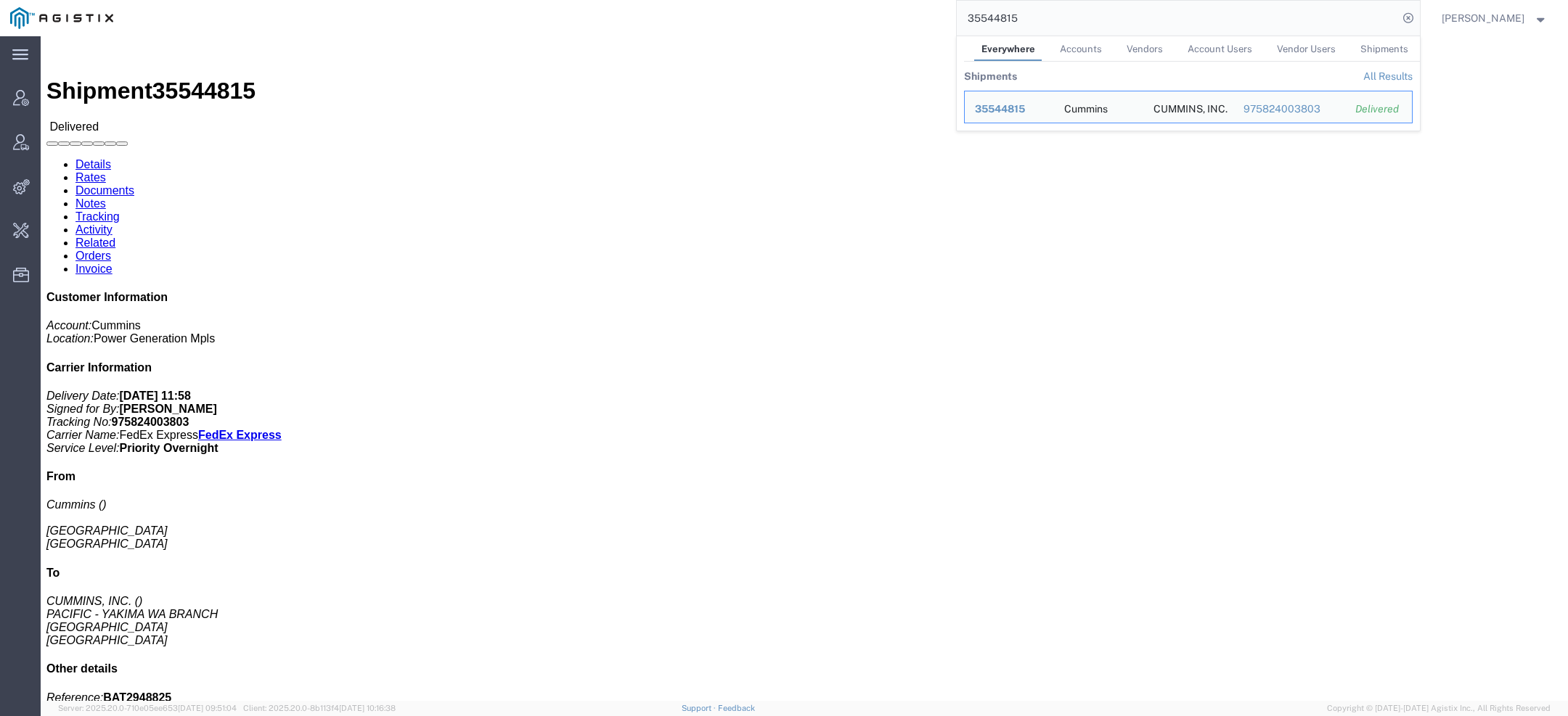
drag, startPoint x: 1027, startPoint y: 24, endPoint x: 850, endPoint y: -46, distance: 190.3
click at [850, 0] on html "main_menu Created with Sketch. Collapse Menu Account Manager Vendor Manager Int…" at bounding box center [784, 358] width 1568 height 716
paste input "[PERSON_NAME][EMAIL_ADDRESS][PERSON_NAME][DOMAIN_NAME]"
type input "[PERSON_NAME][EMAIL_ADDRESS][PERSON_NAME][DOMAIN_NAME]"
click at [1005, 114] on div "[PERSON_NAME]" at bounding box center [1009, 109] width 69 height 15
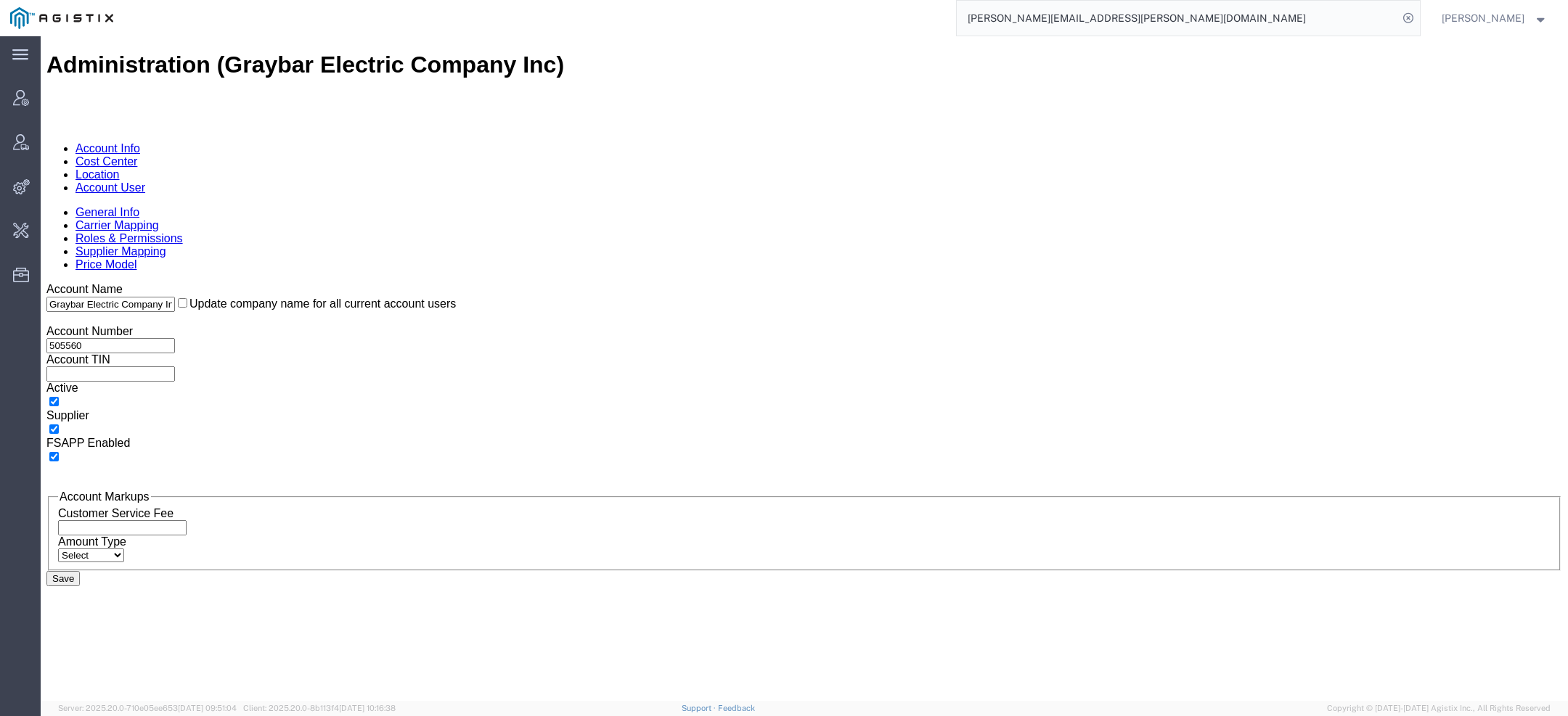
click at [145, 182] on link "Account User" at bounding box center [110, 188] width 69 height 13
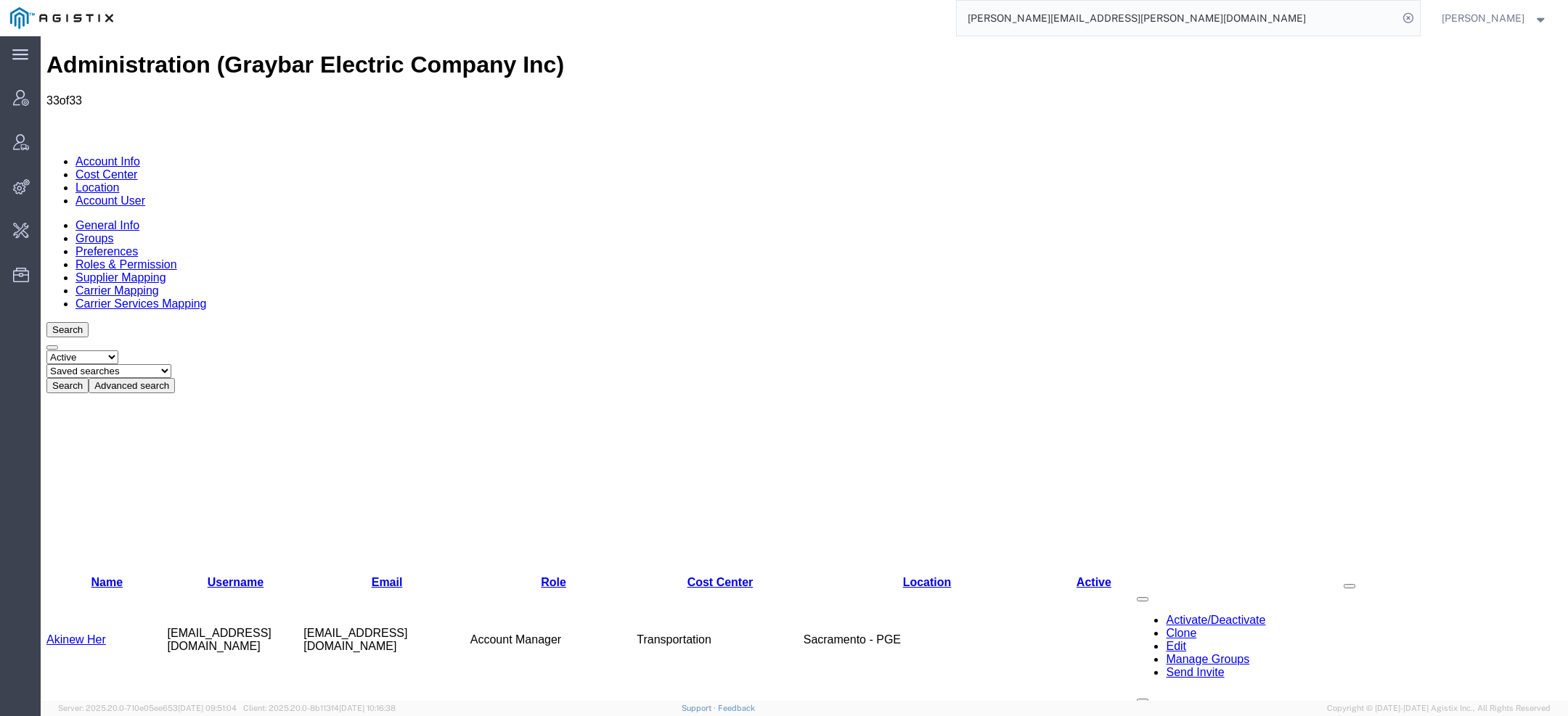
scroll to position [273, 0]
